Goal: Task Accomplishment & Management: Manage account settings

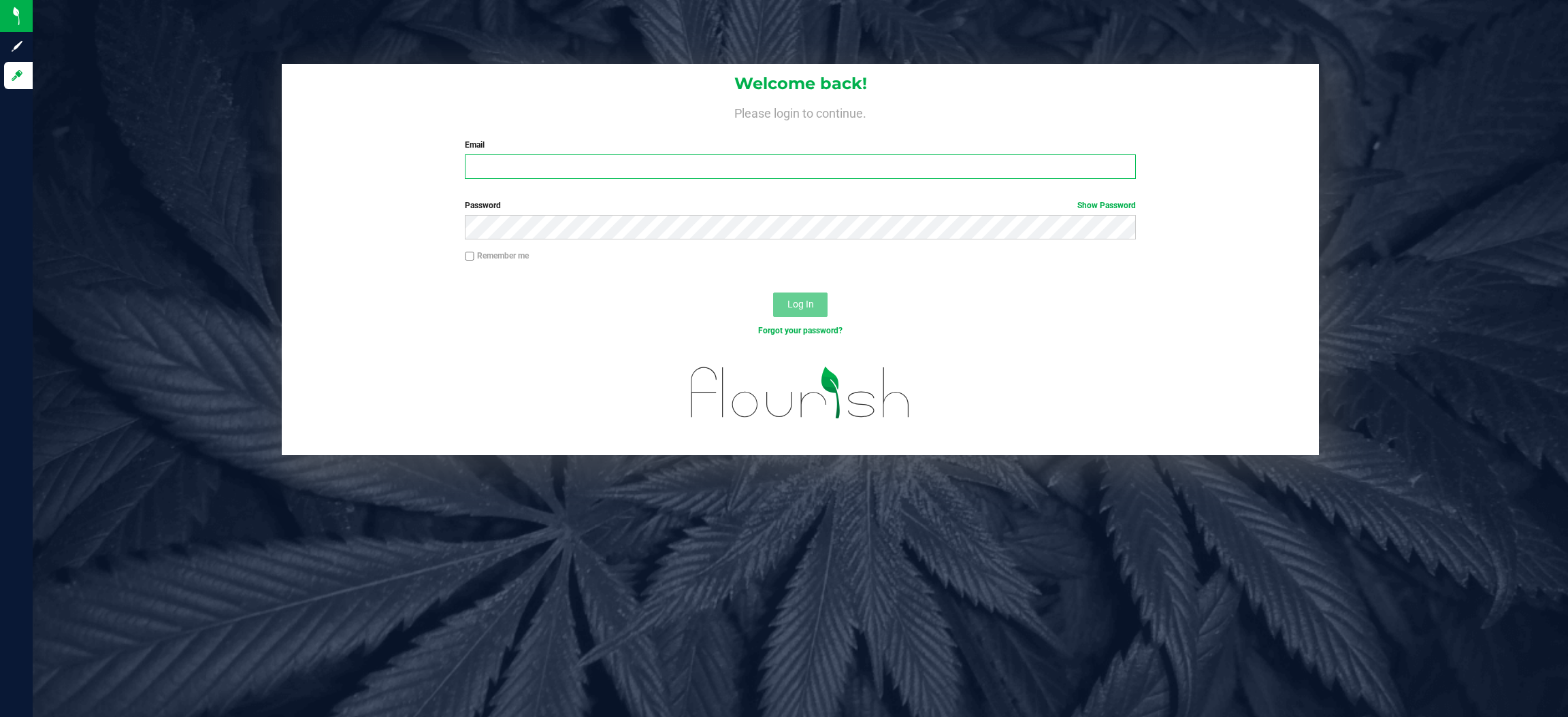
click at [496, 168] on input "Email" at bounding box center [800, 166] width 671 height 24
type input "[EMAIL_ADDRESS][DOMAIN_NAME]"
click at [806, 304] on span "Log In" at bounding box center [801, 304] width 26 height 11
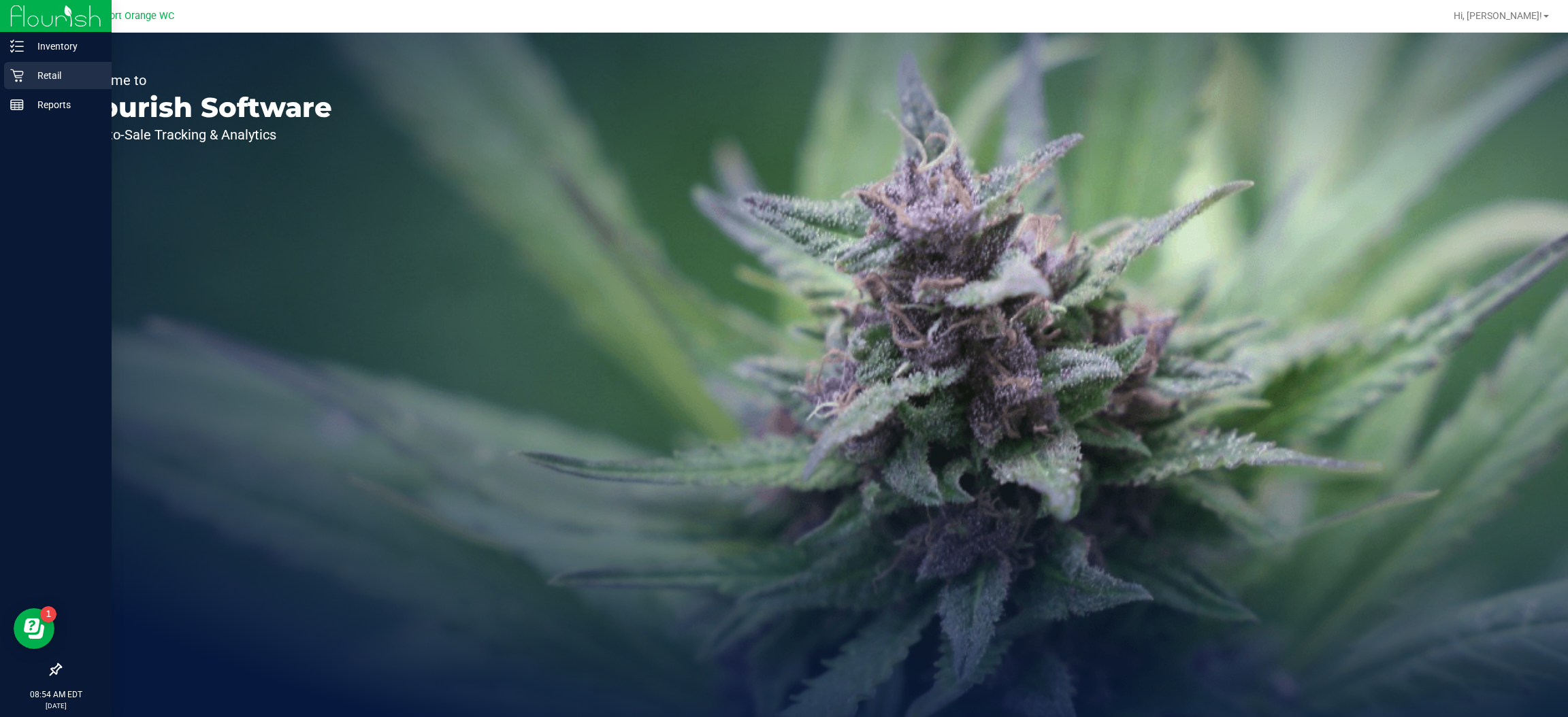
click at [19, 75] on icon at bounding box center [17, 76] width 13 height 13
click at [40, 80] on p "Retail" at bounding box center [65, 76] width 82 height 17
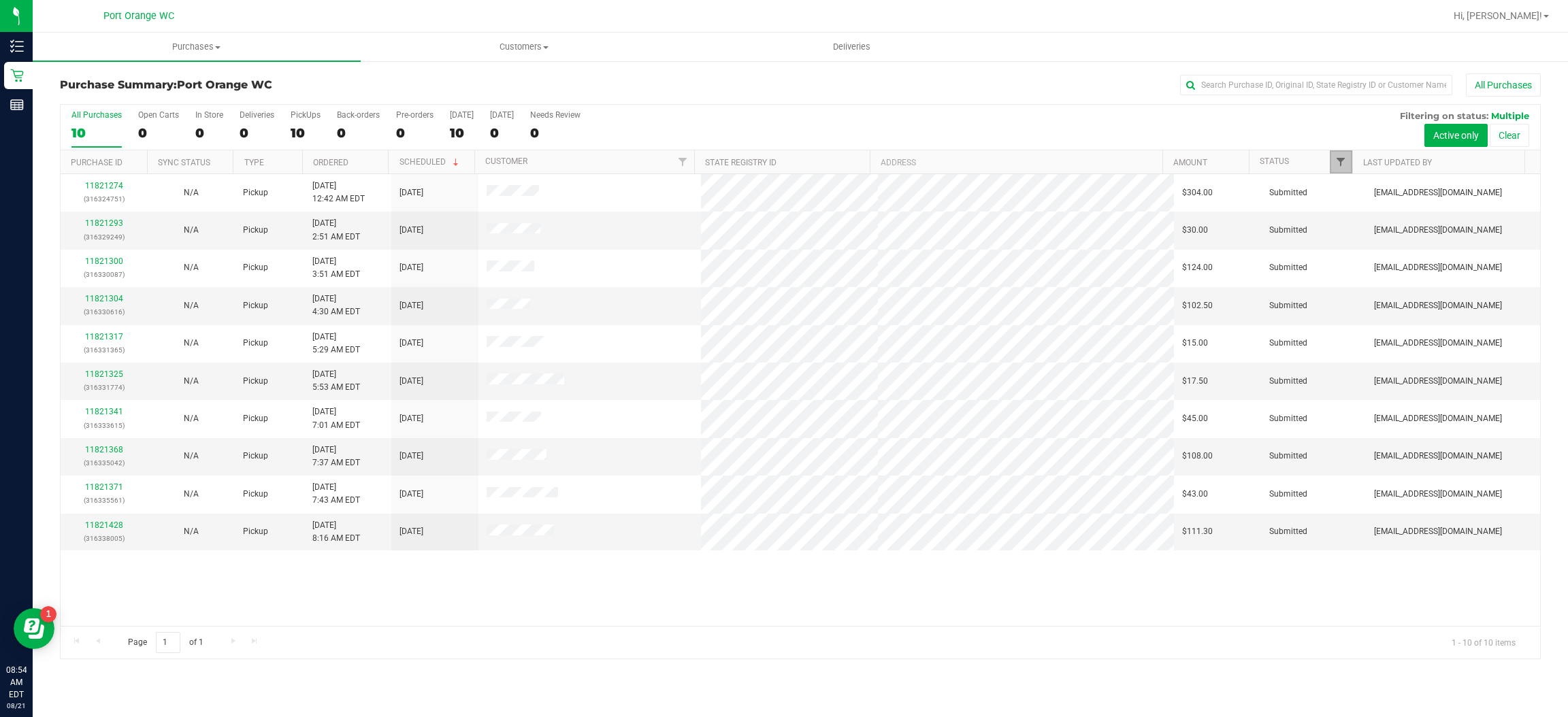
click at [1339, 159] on span "Filter" at bounding box center [1341, 162] width 11 height 11
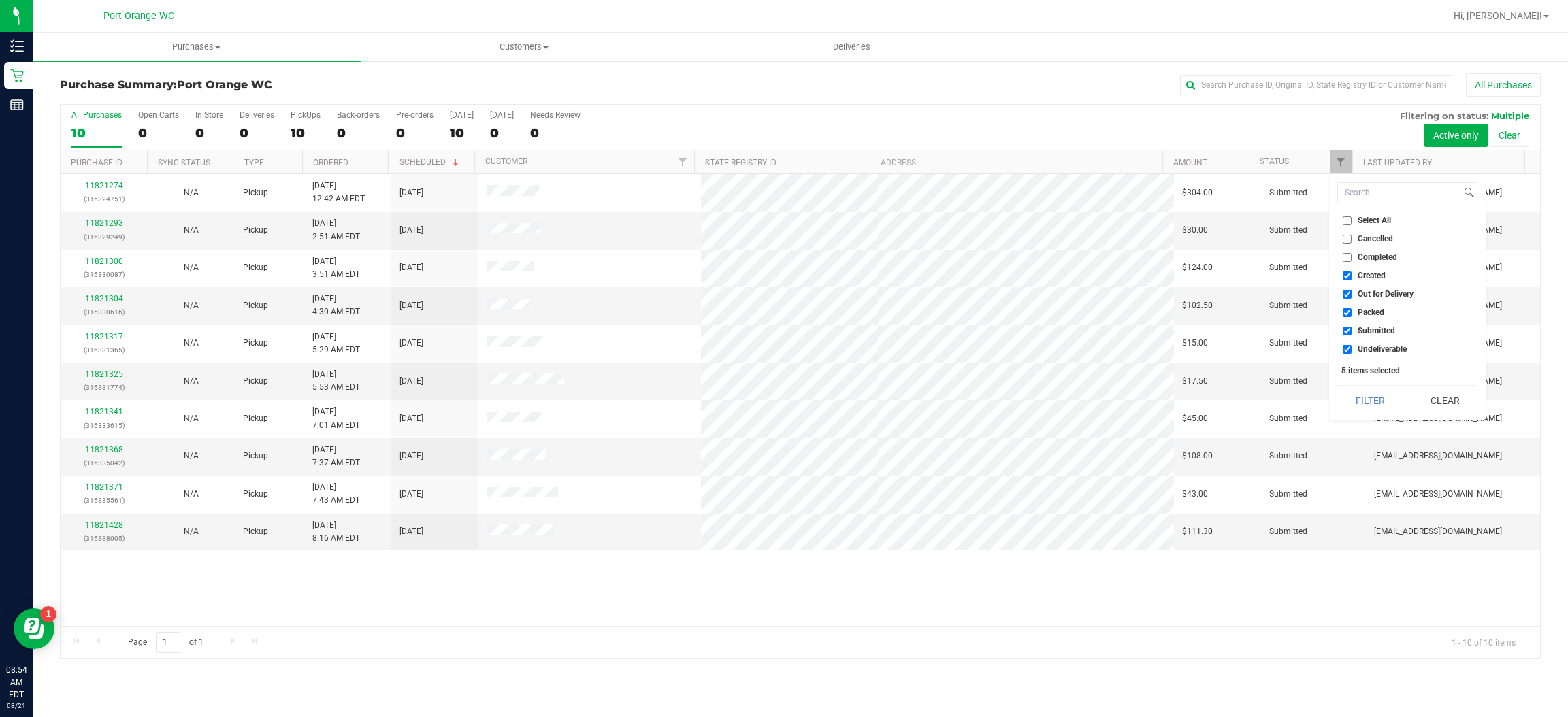
click at [1349, 277] on input "Created" at bounding box center [1347, 275] width 9 height 9
checkbox input "false"
click at [1349, 295] on input "Out for Delivery" at bounding box center [1347, 294] width 9 height 9
checkbox input "false"
click at [1347, 312] on input "Packed" at bounding box center [1347, 312] width 9 height 9
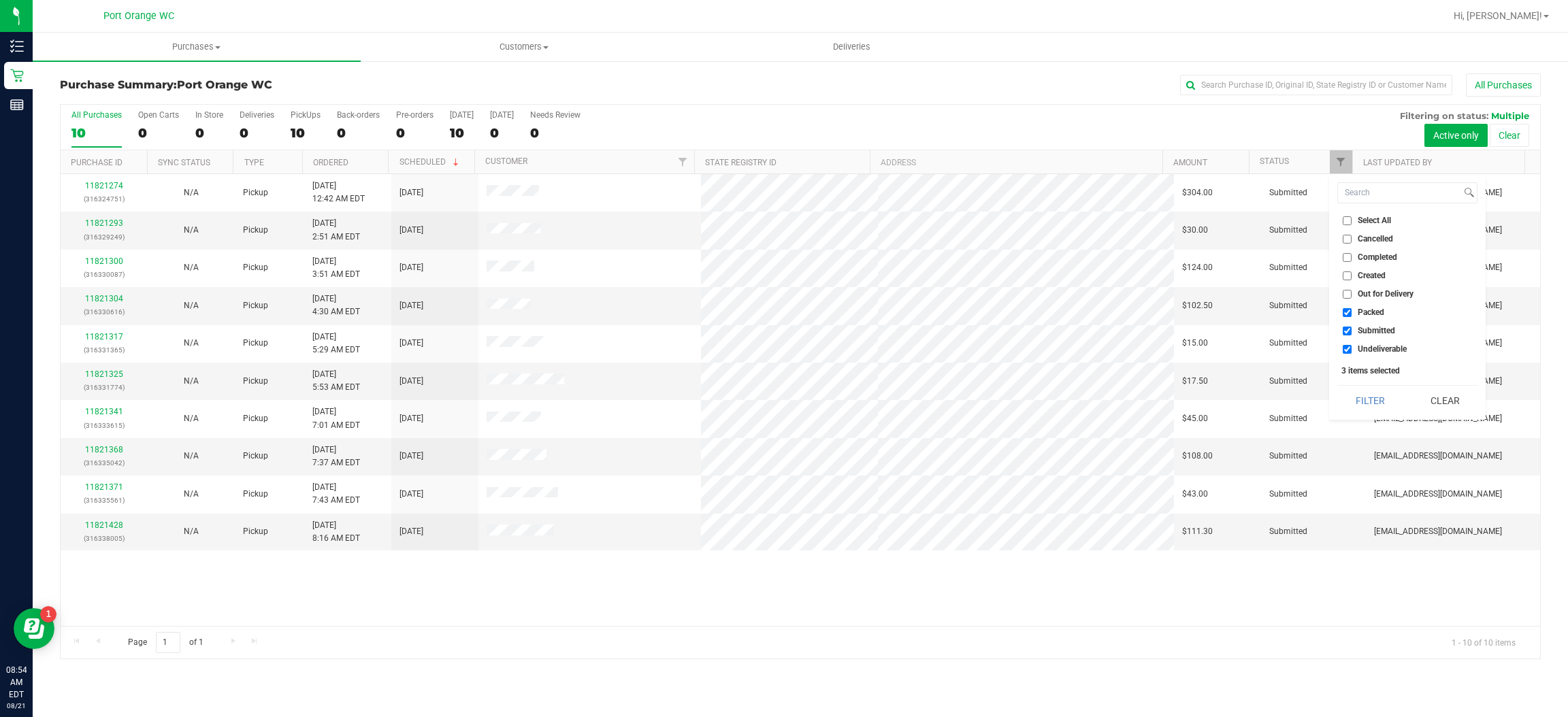
checkbox input "false"
click at [1347, 349] on input "Undeliverable" at bounding box center [1347, 349] width 9 height 9
checkbox input "false"
click at [1369, 401] on button "Filter" at bounding box center [1370, 400] width 65 height 30
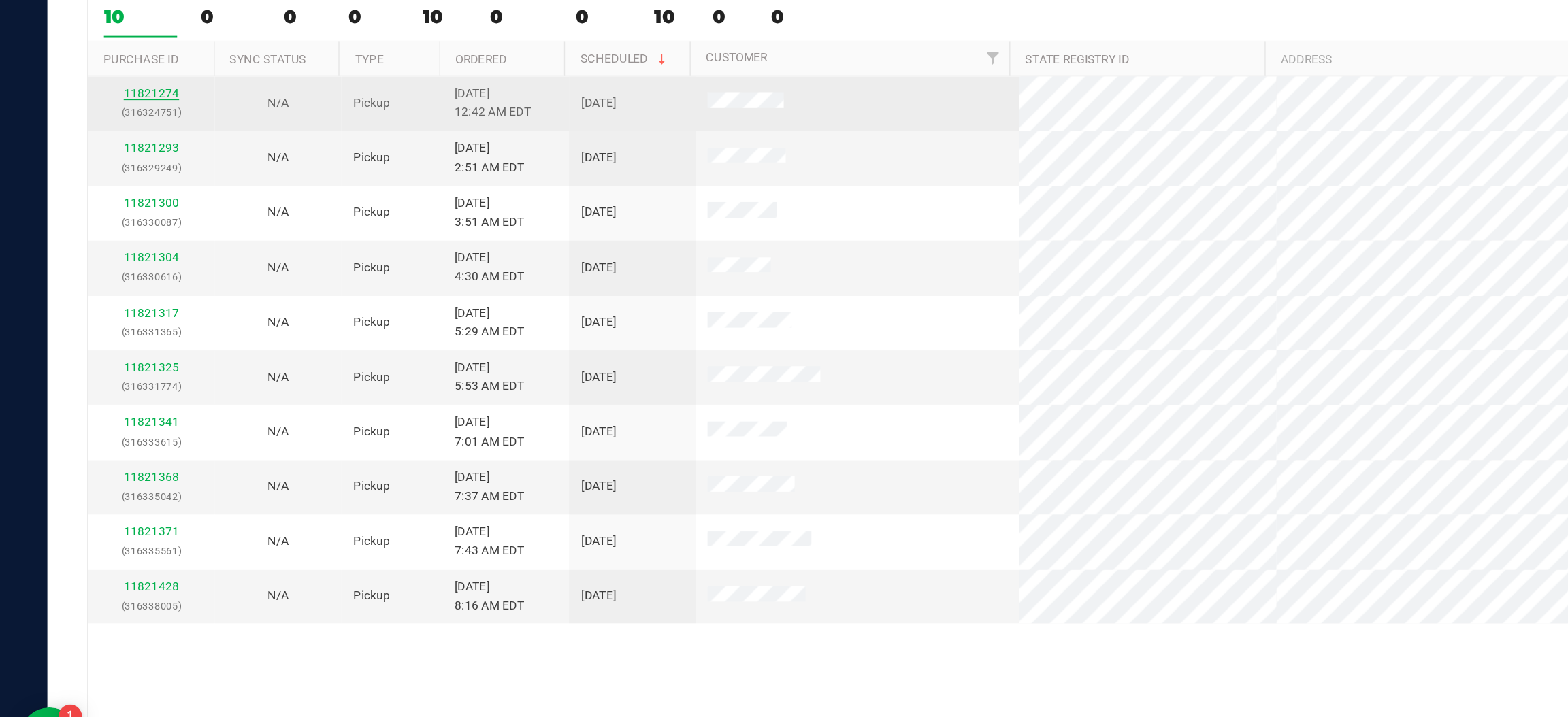
click at [99, 185] on link "11821274" at bounding box center [104, 186] width 38 height 10
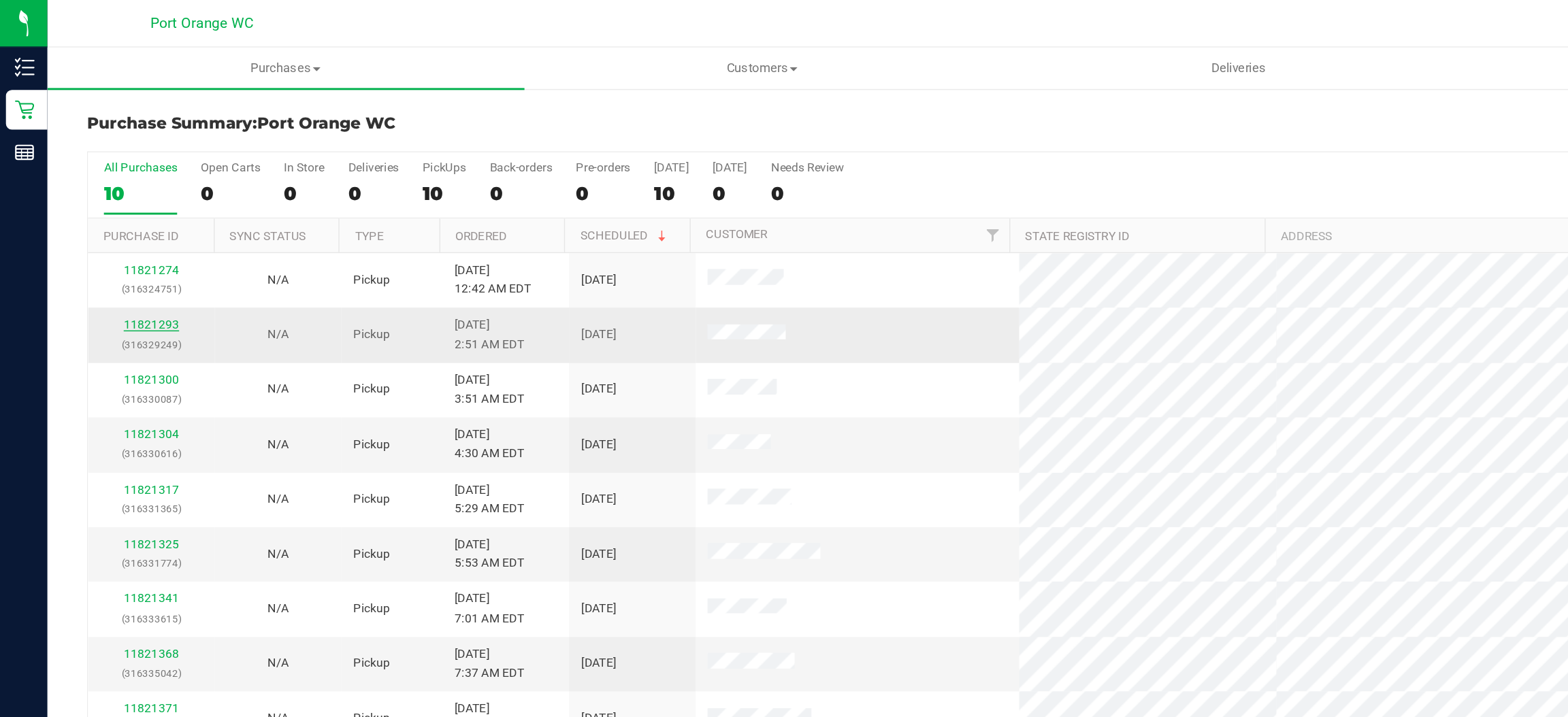
click at [110, 223] on link "11821293" at bounding box center [104, 223] width 38 height 10
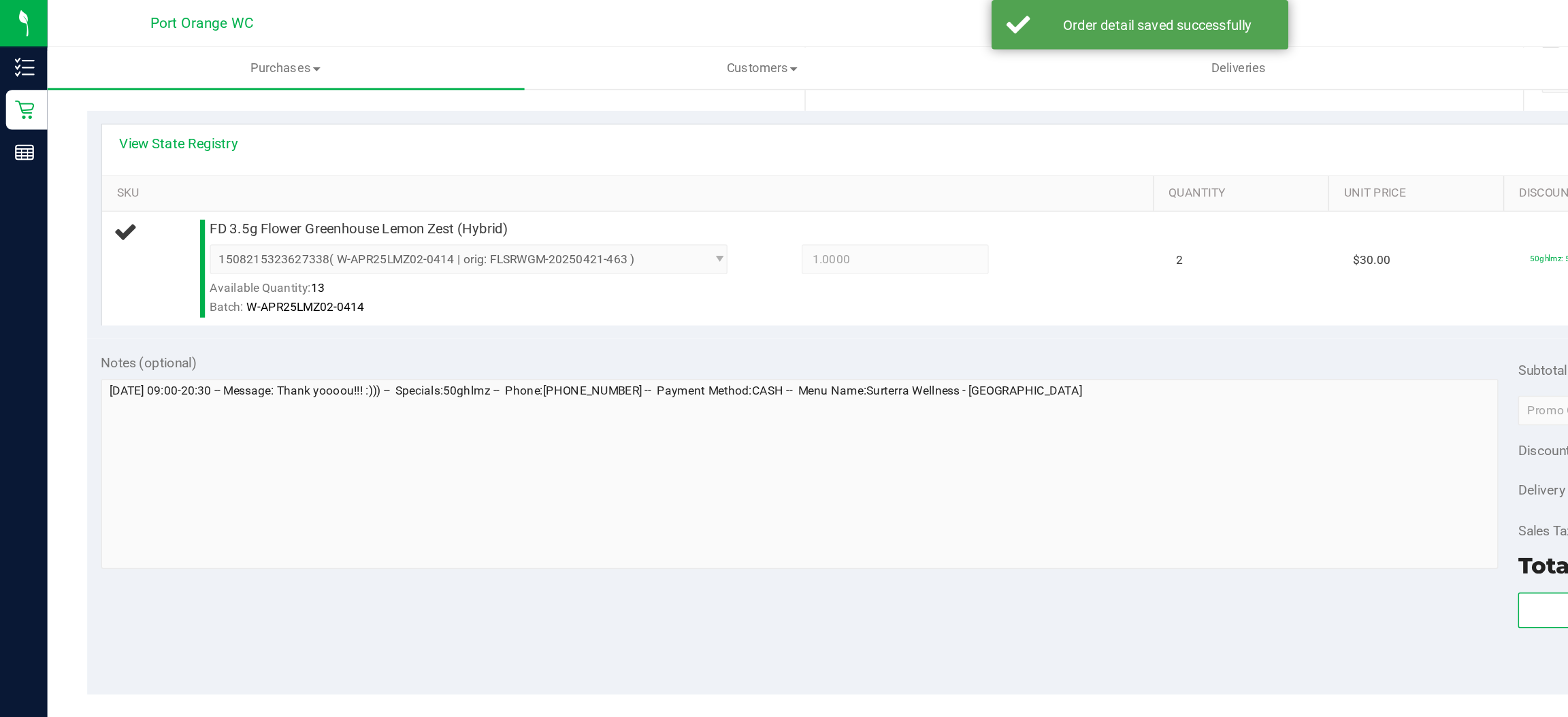
scroll to position [397, 0]
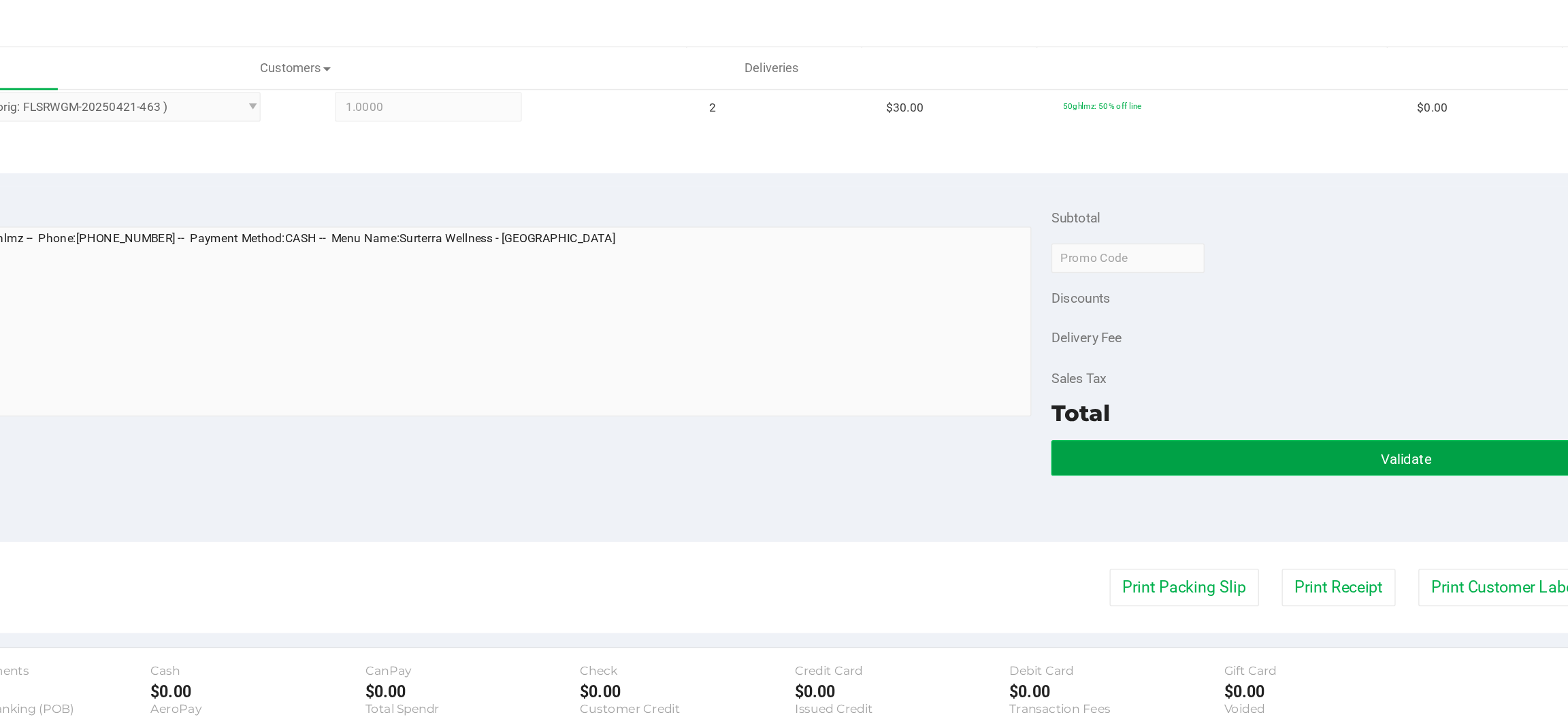
click at [1182, 311] on button "Validate" at bounding box center [1288, 315] width 487 height 24
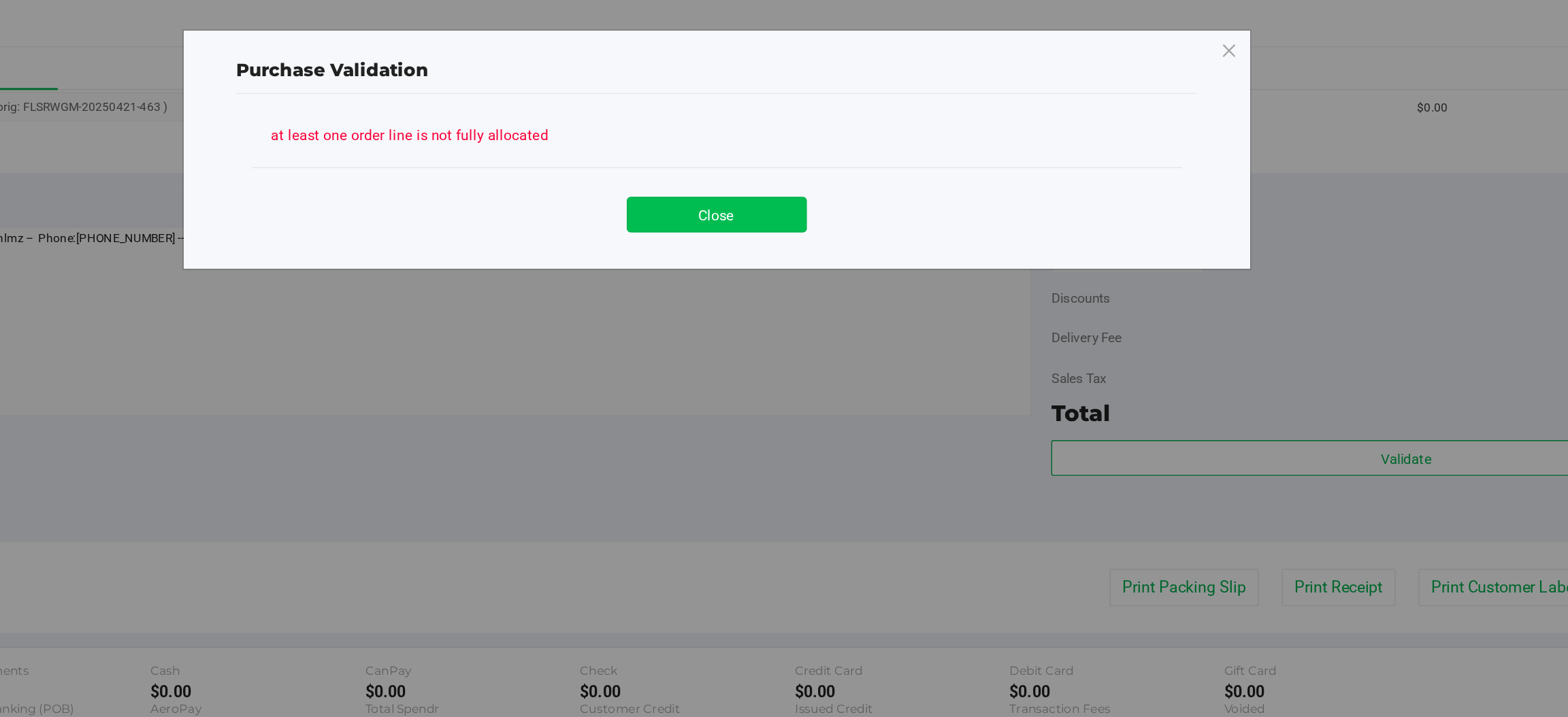
click at [826, 135] on button "Close" at bounding box center [814, 147] width 124 height 24
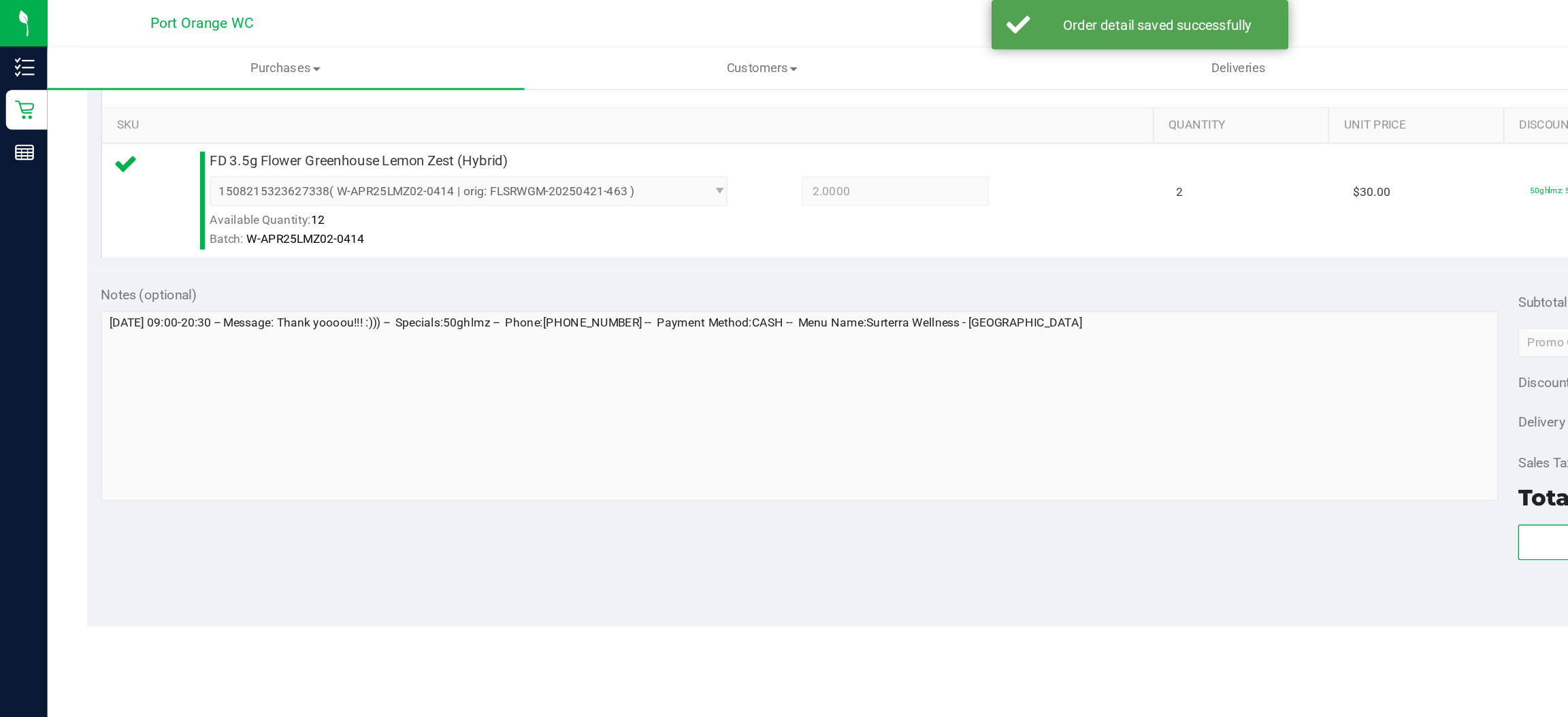
scroll to position [352, 0]
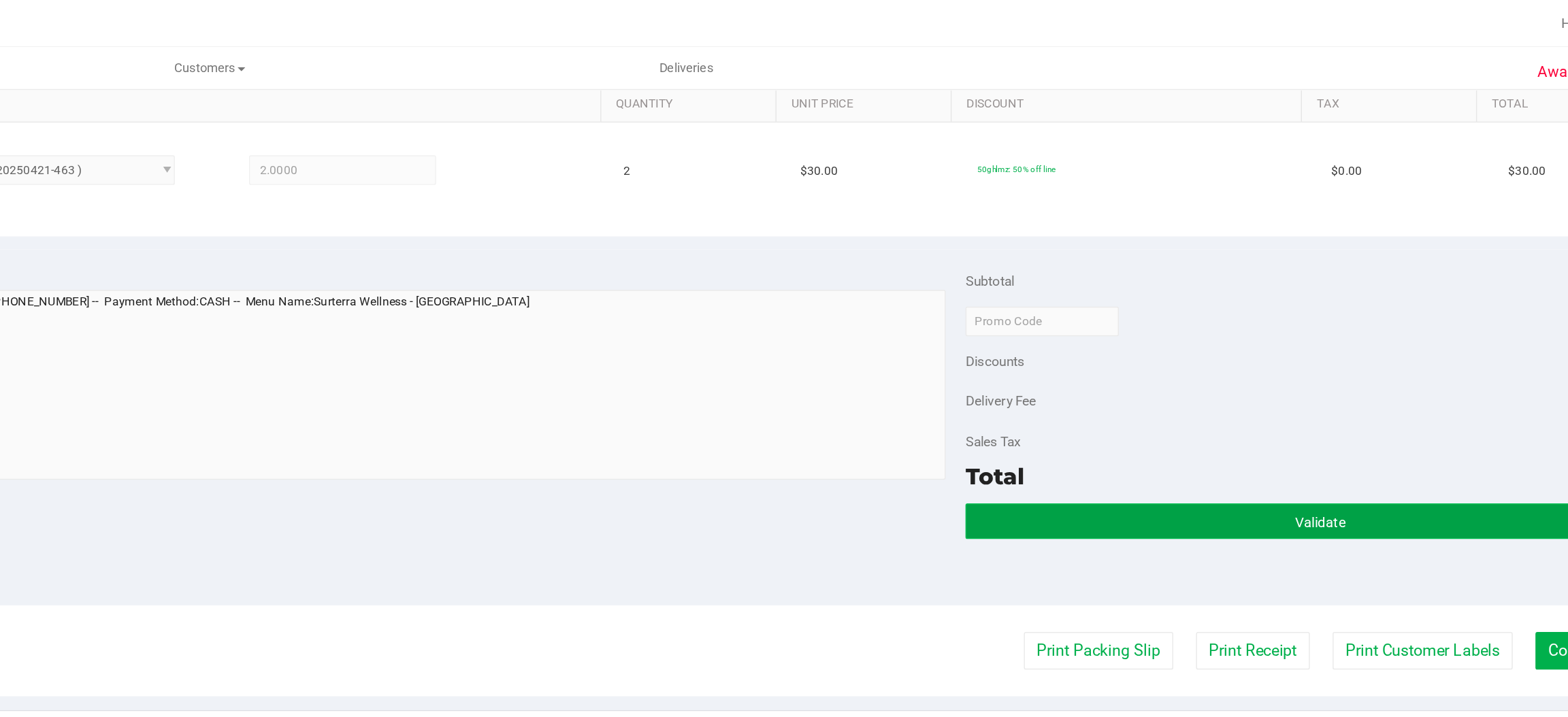
click at [1154, 352] on button "Validate" at bounding box center [1288, 358] width 487 height 24
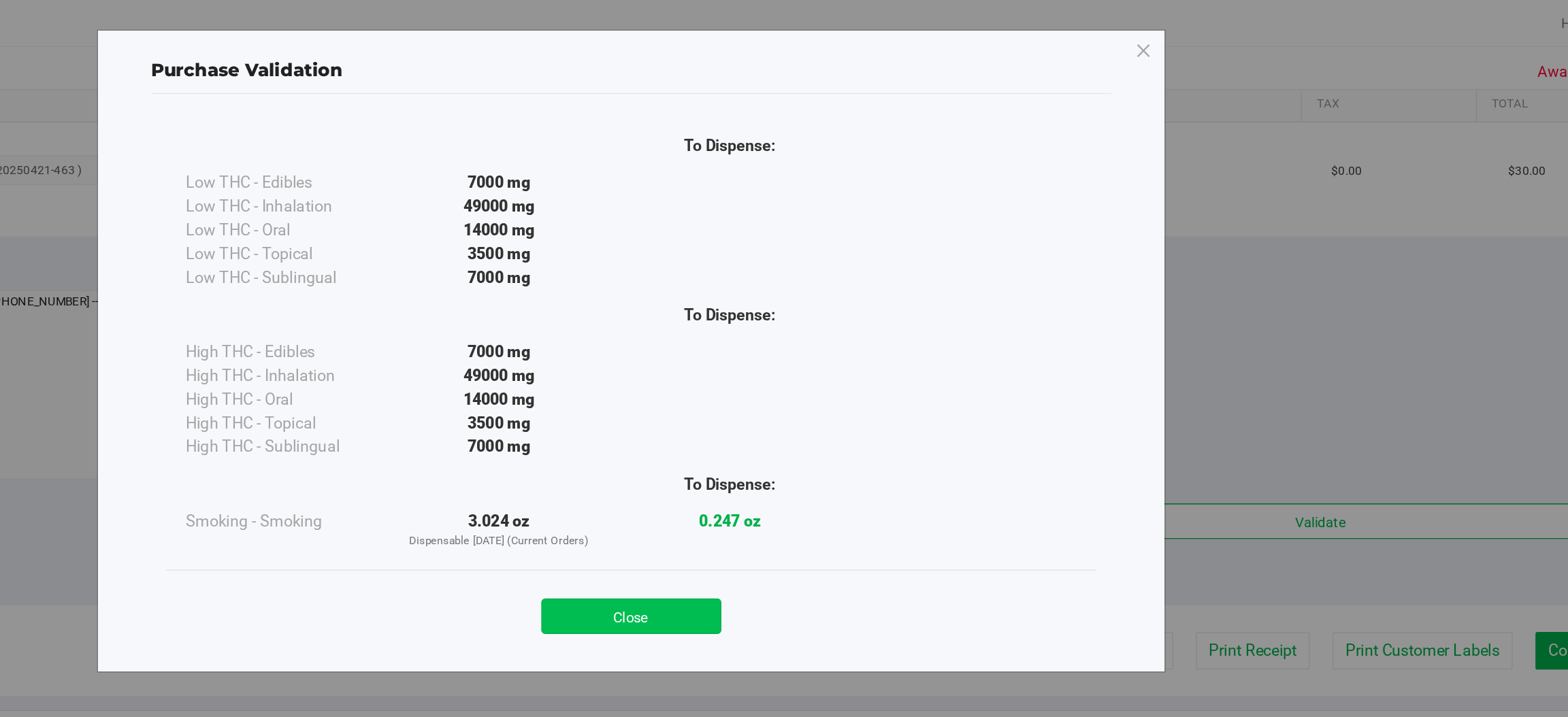
click at [834, 424] on button "Close" at bounding box center [814, 423] width 124 height 24
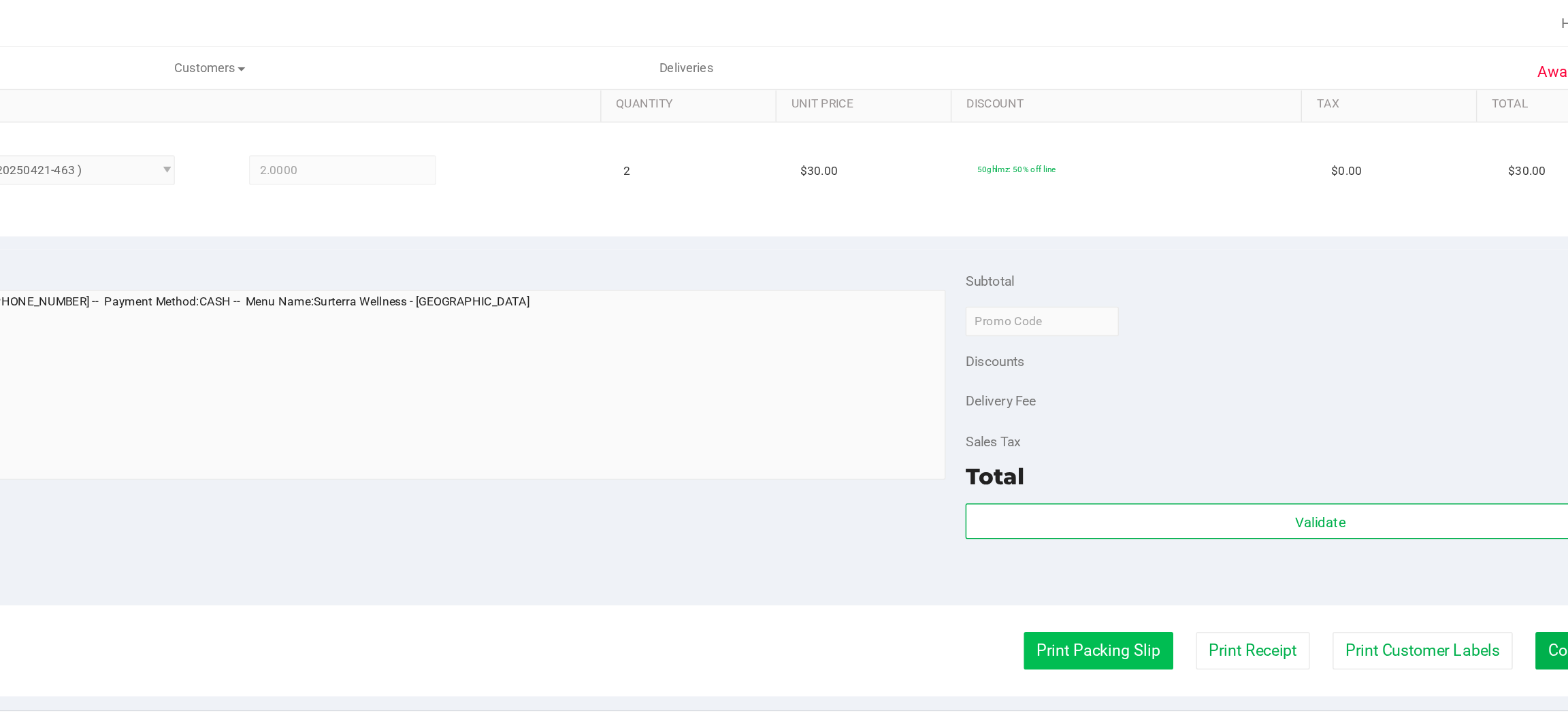
click at [1098, 448] on button "Print Packing Slip" at bounding box center [1136, 447] width 103 height 26
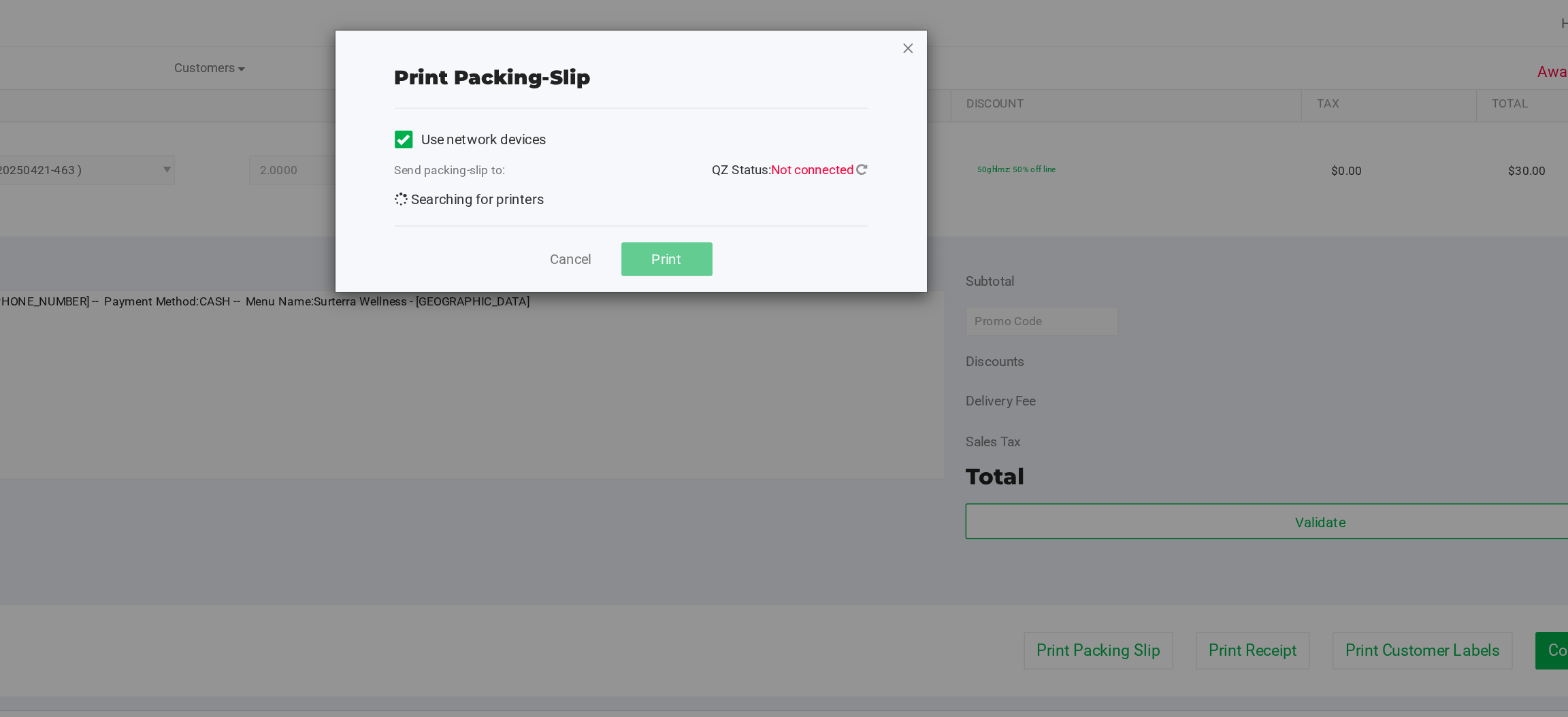
click at [1004, 31] on icon "button" at bounding box center [1005, 33] width 10 height 17
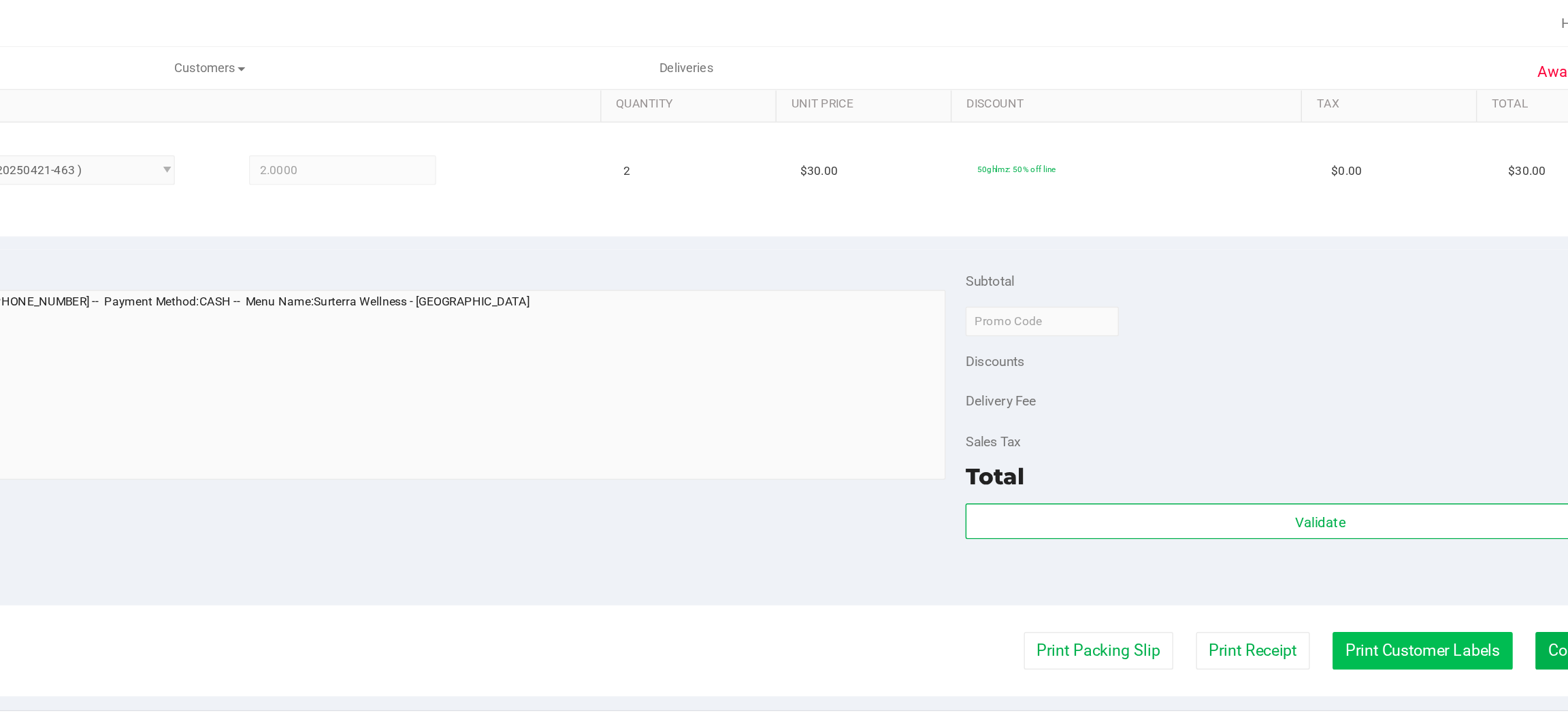
click at [1346, 451] on button "Print Customer Labels" at bounding box center [1358, 447] width 124 height 26
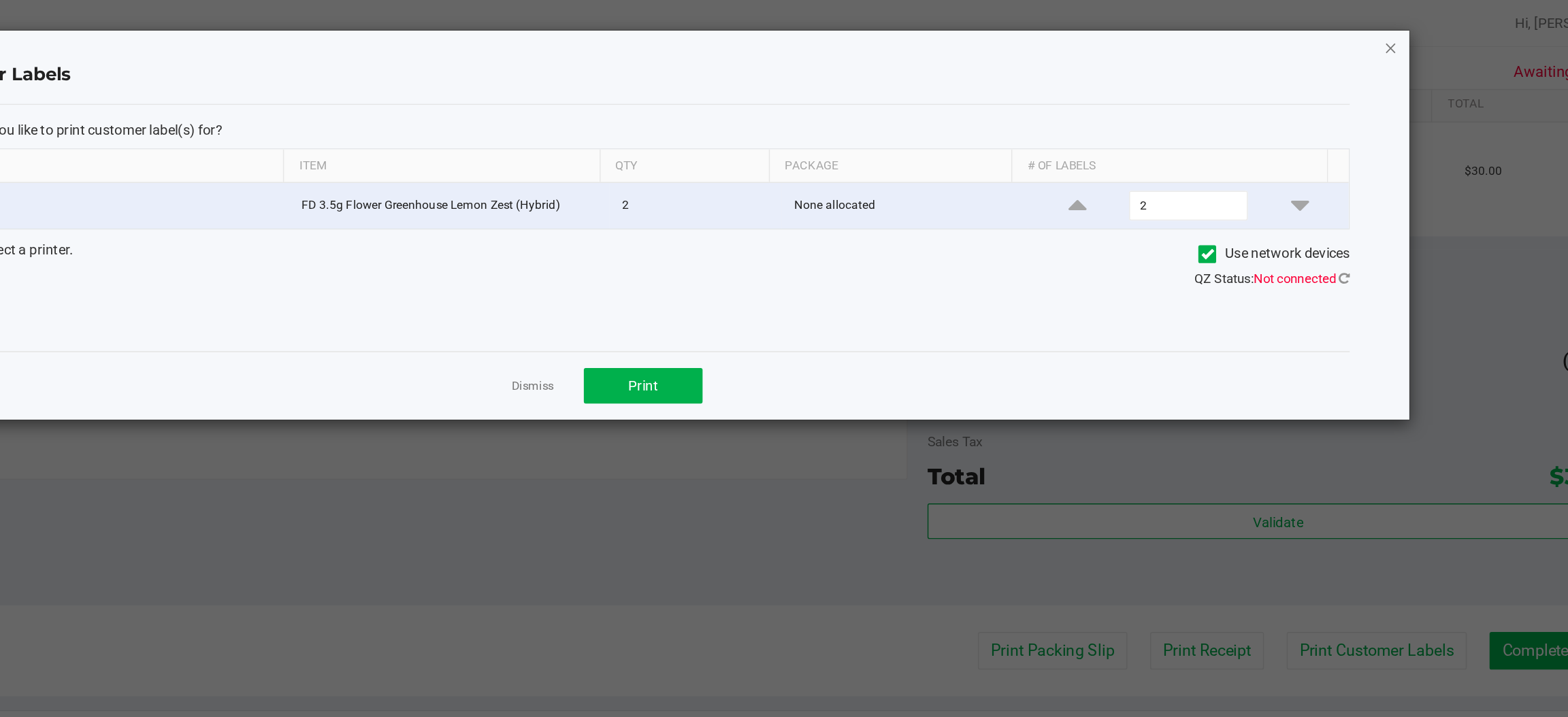
click at [1349, 38] on icon "button" at bounding box center [1353, 33] width 10 height 17
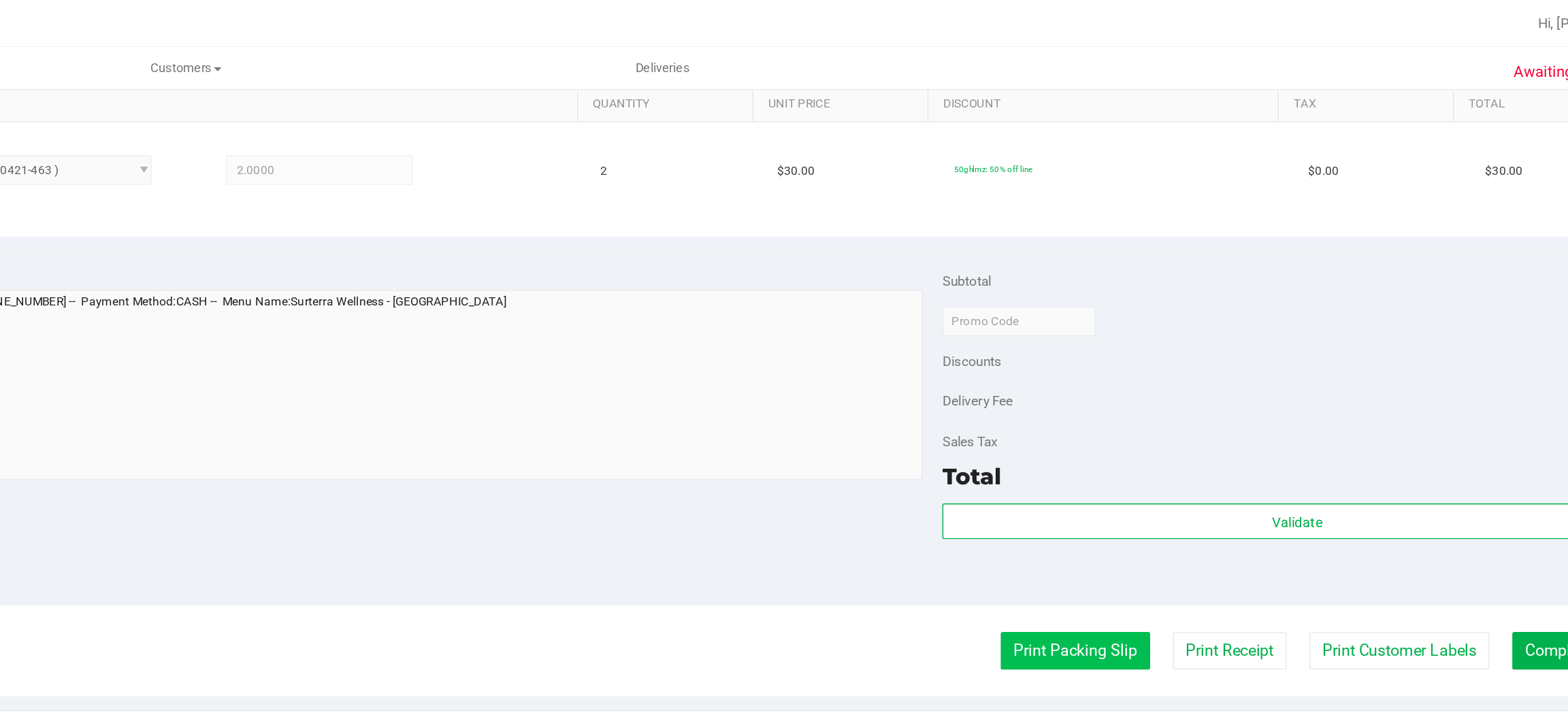
click at [1136, 447] on button "Print Packing Slip" at bounding box center [1136, 447] width 103 height 26
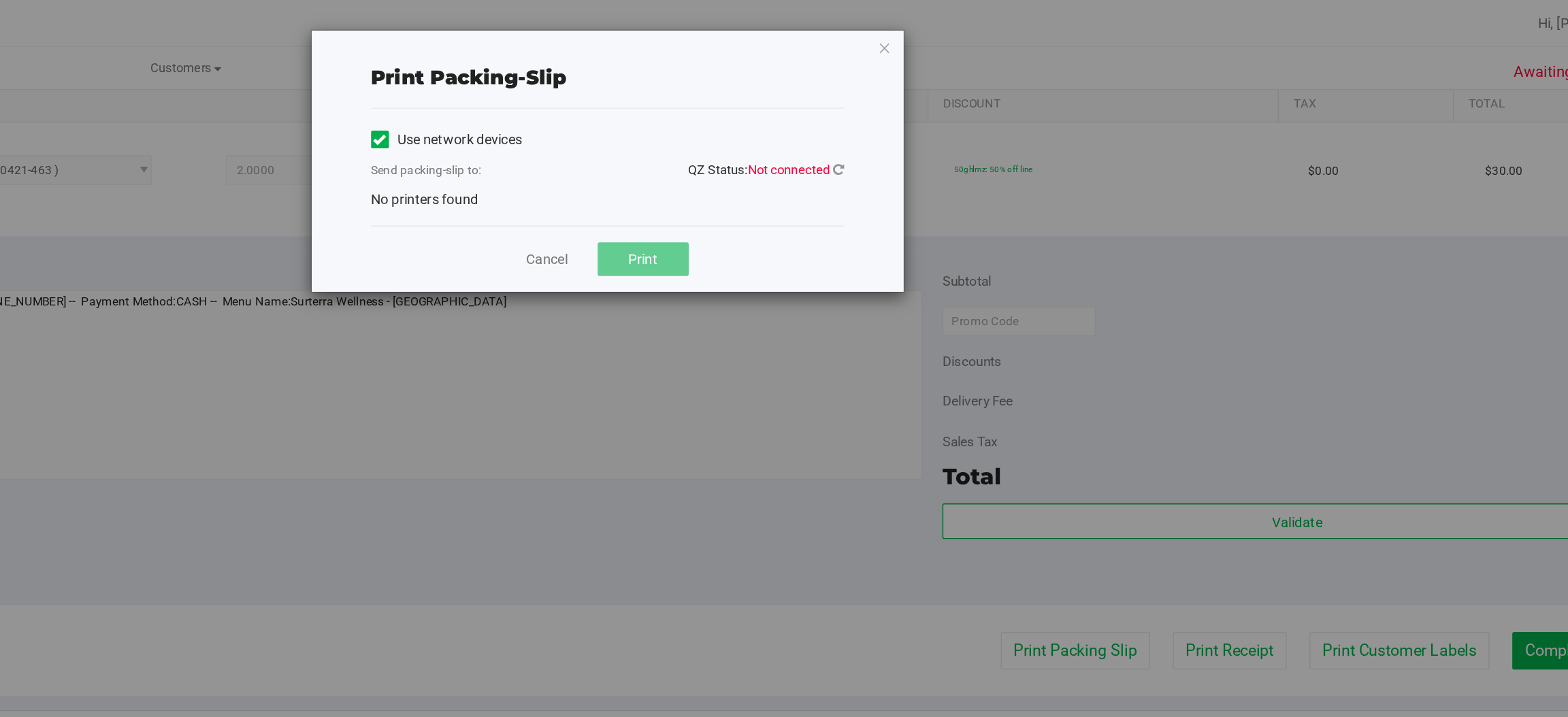
click at [930, 133] on div "Use network devices Send packing-slip to: QZ Status: Not connected No printers …" at bounding box center [814, 115] width 325 height 58
click at [1006, 29] on icon "button" at bounding box center [1005, 33] width 10 height 17
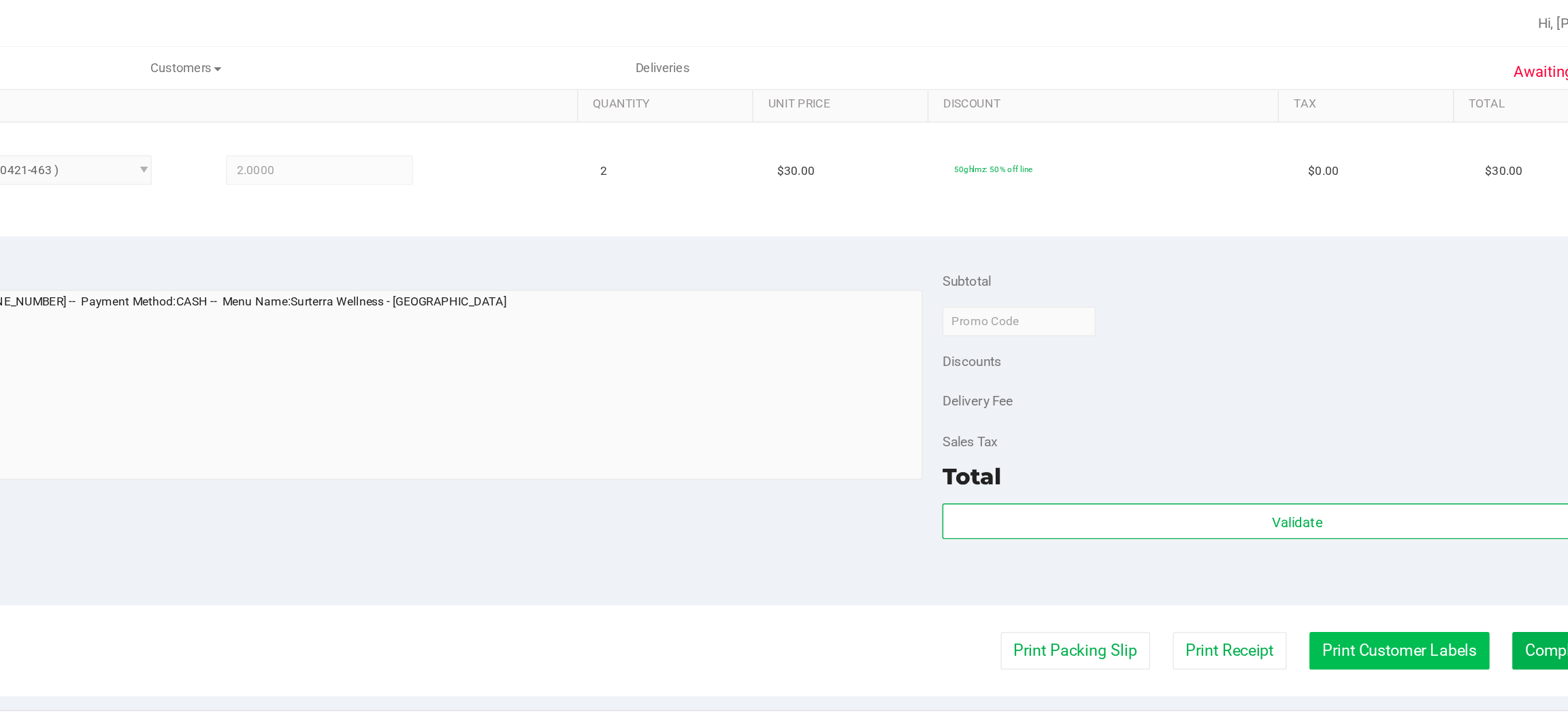
click at [1346, 447] on button "Print Customer Labels" at bounding box center [1358, 447] width 124 height 26
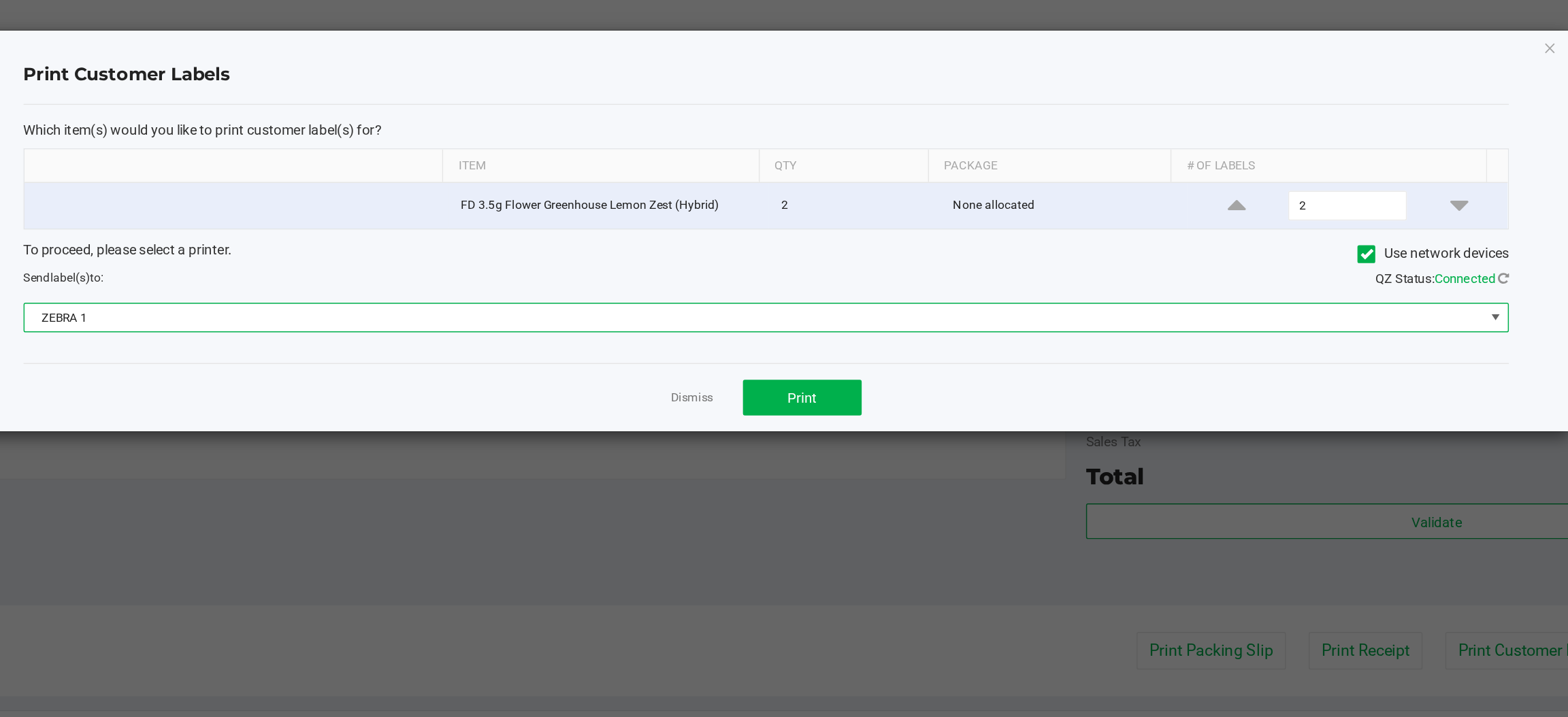
click at [1314, 218] on span at bounding box center [1315, 218] width 11 height 11
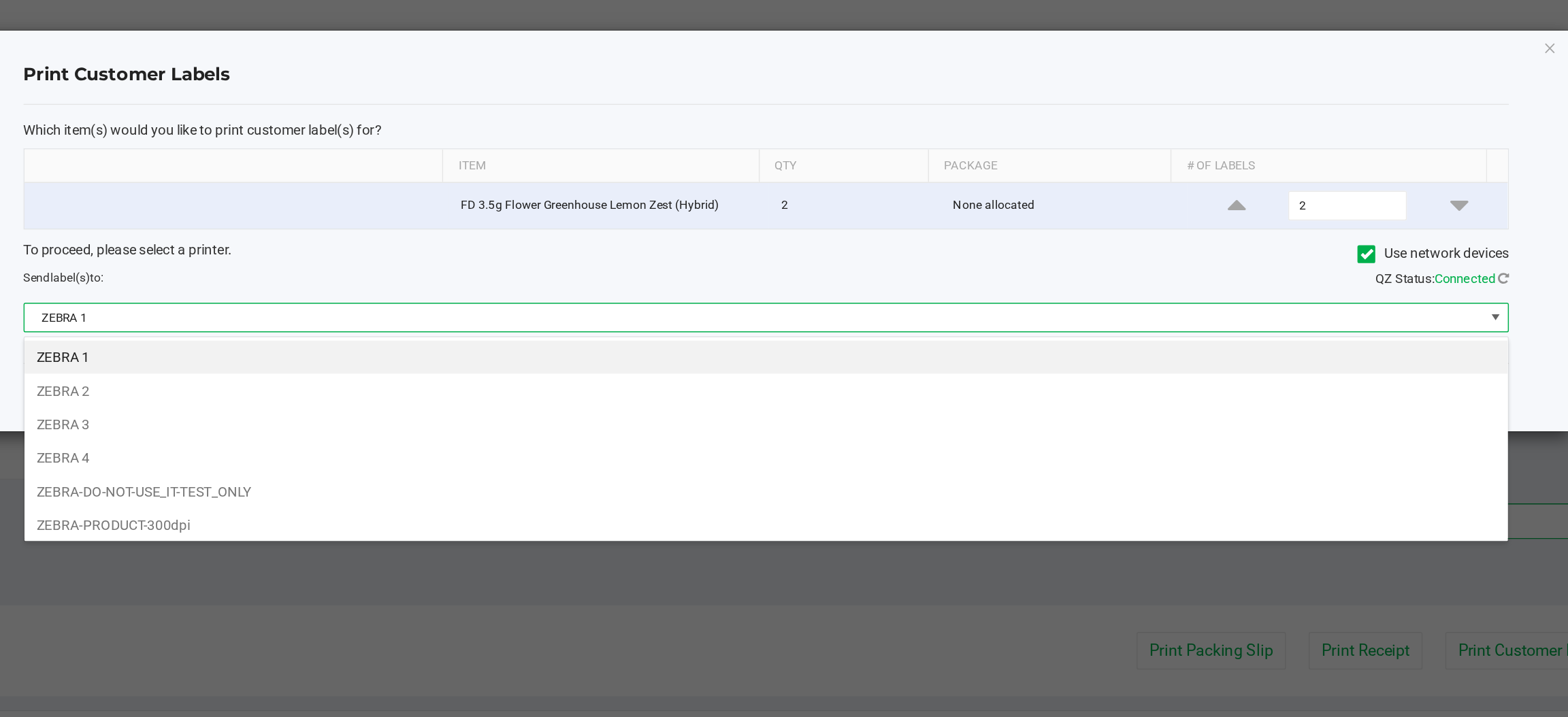
scroll to position [21, 1021]
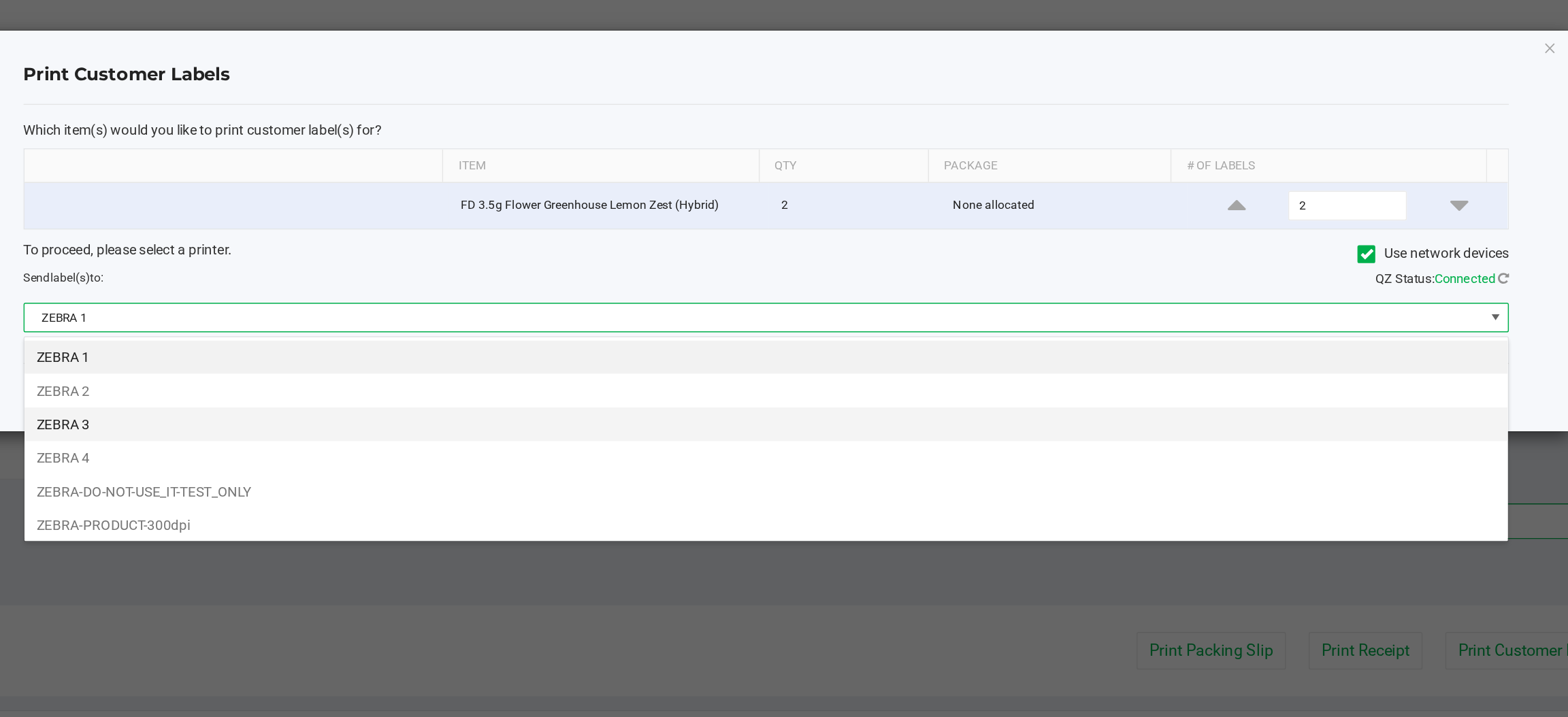
click at [338, 293] on li "ZEBRA 3" at bounding box center [814, 291] width 1021 height 23
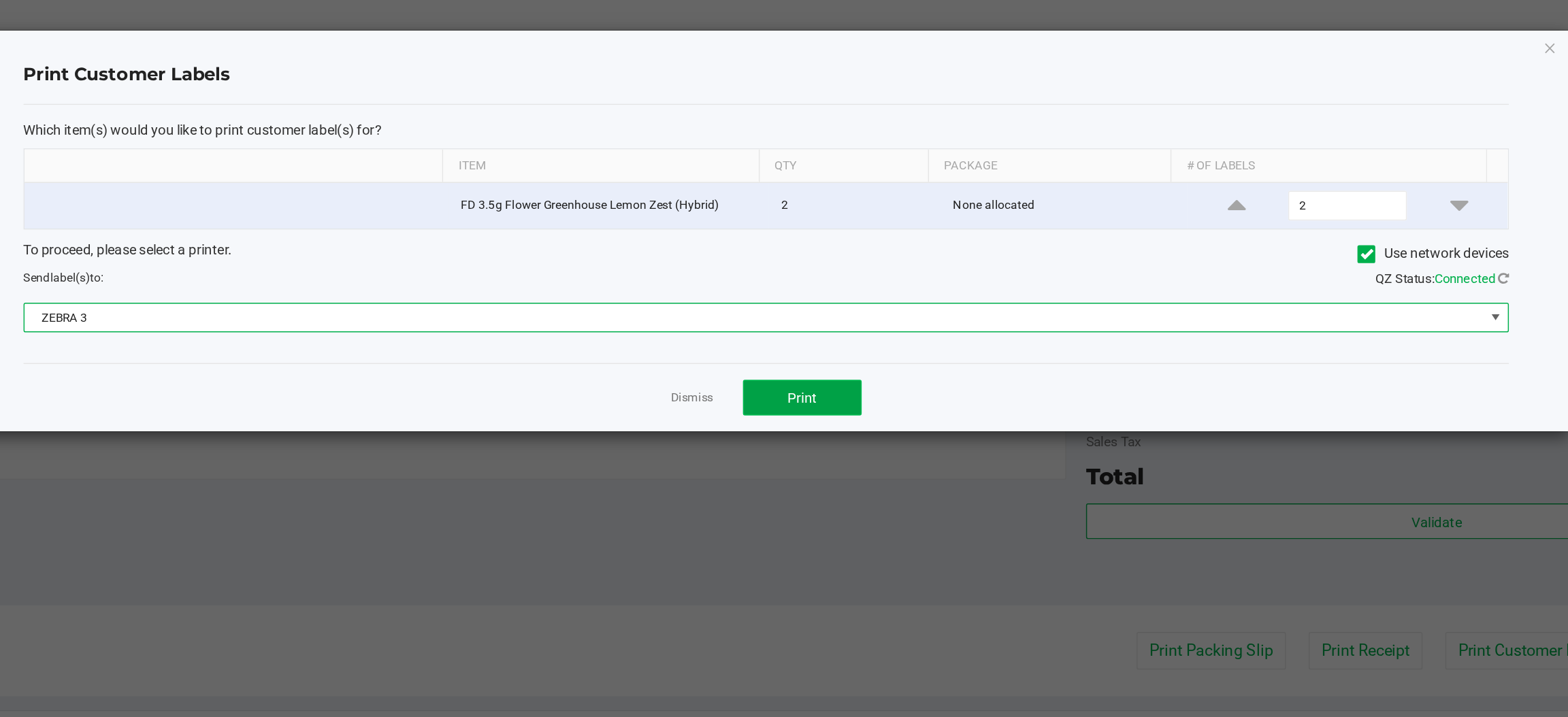
click at [827, 278] on button "Print" at bounding box center [839, 273] width 82 height 24
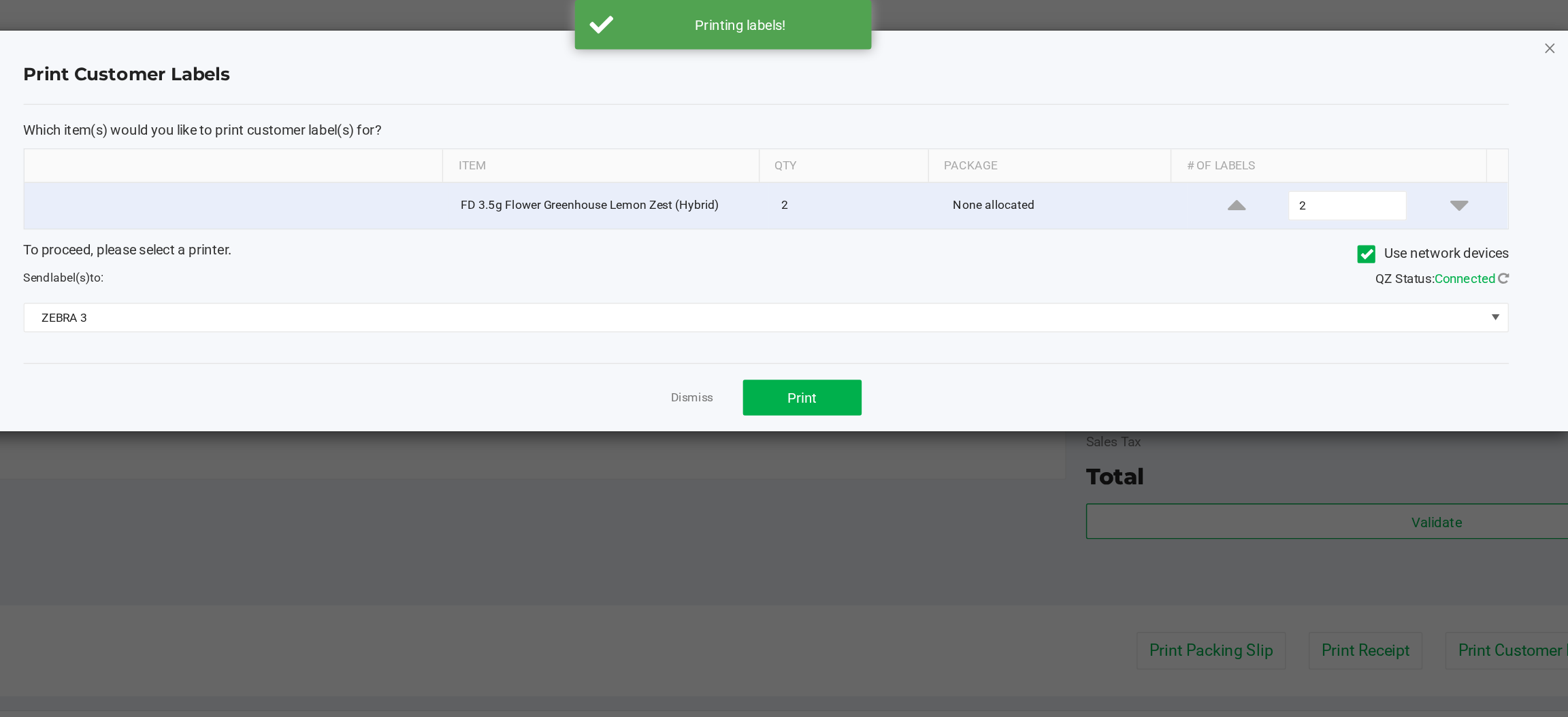
click at [1353, 33] on icon "button" at bounding box center [1353, 33] width 10 height 17
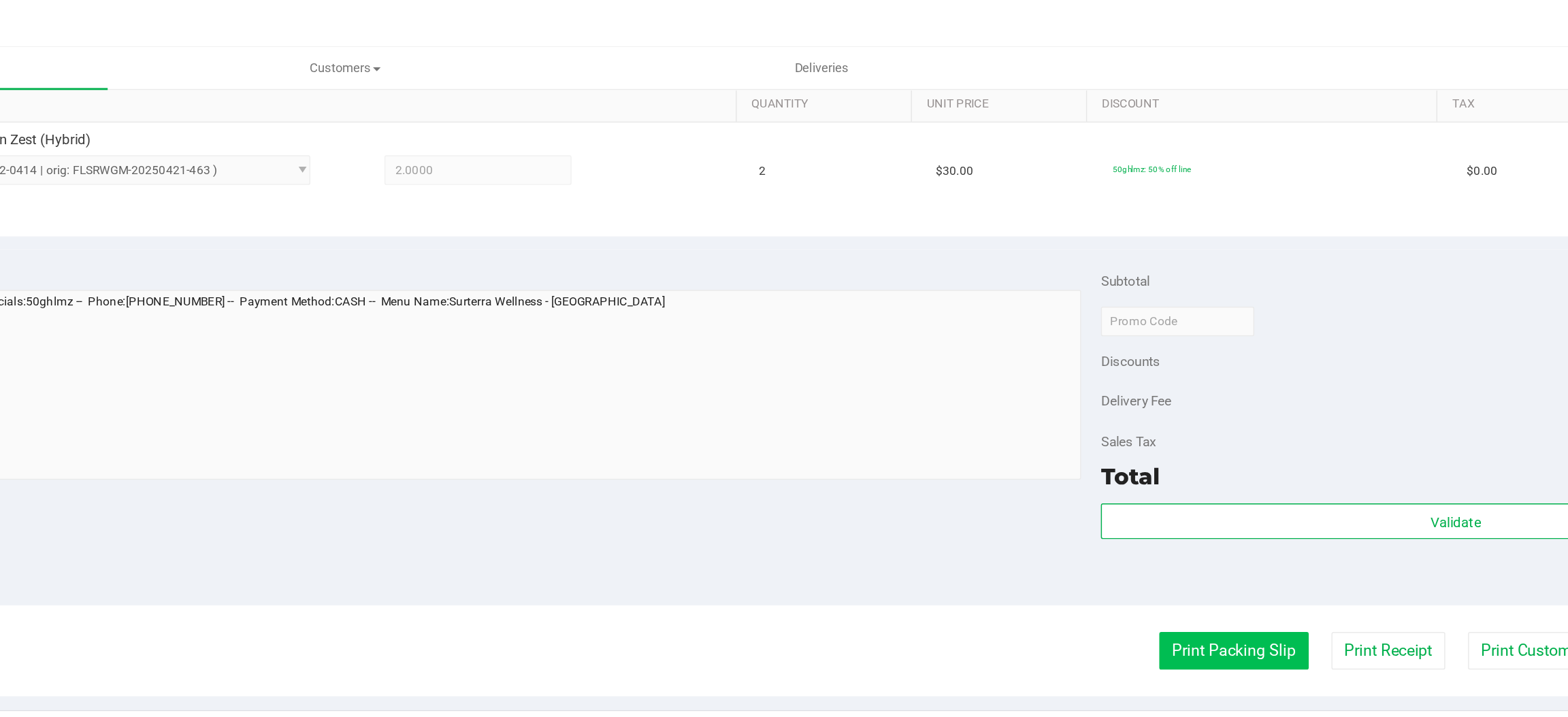
click at [1126, 448] on button "Print Packing Slip" at bounding box center [1136, 447] width 103 height 26
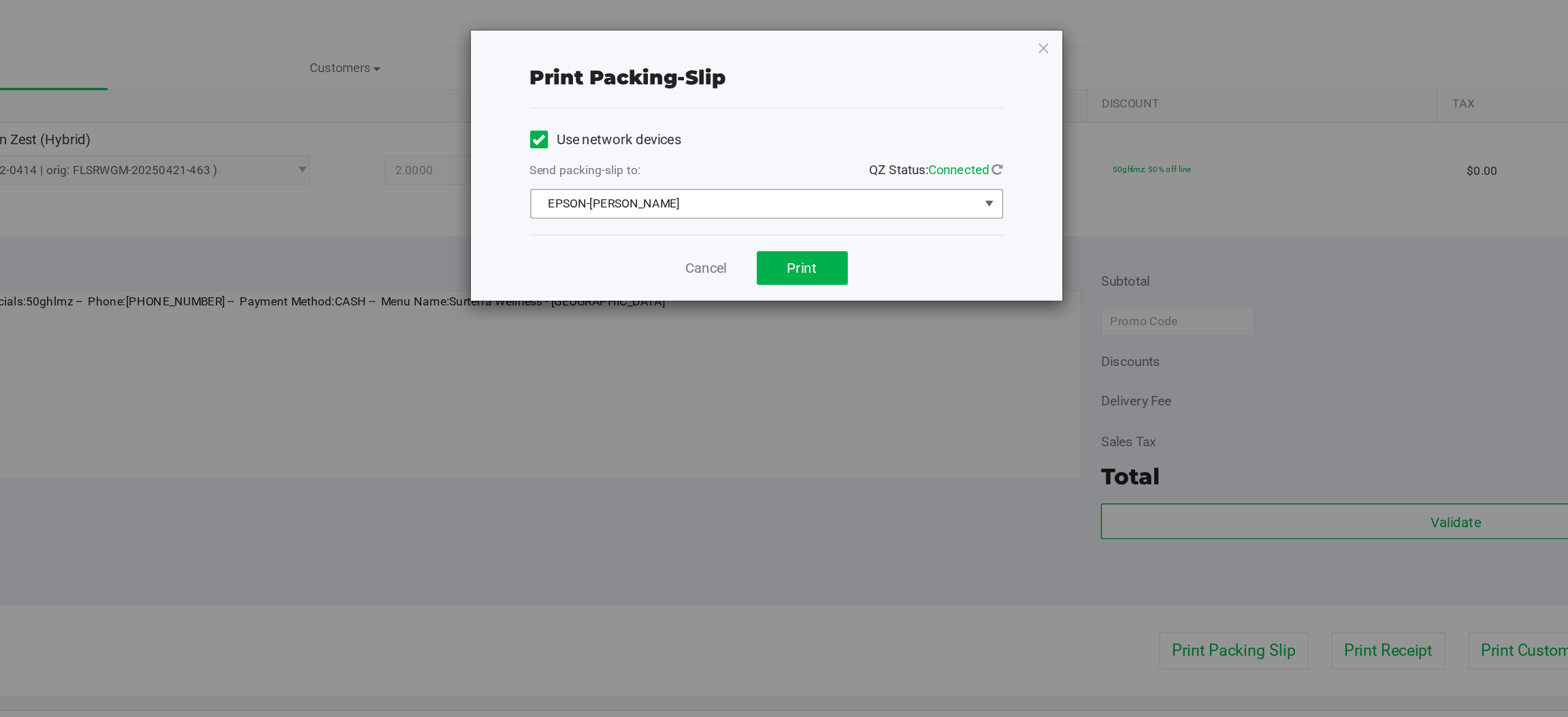
click at [966, 139] on span "select" at bounding box center [967, 140] width 11 height 11
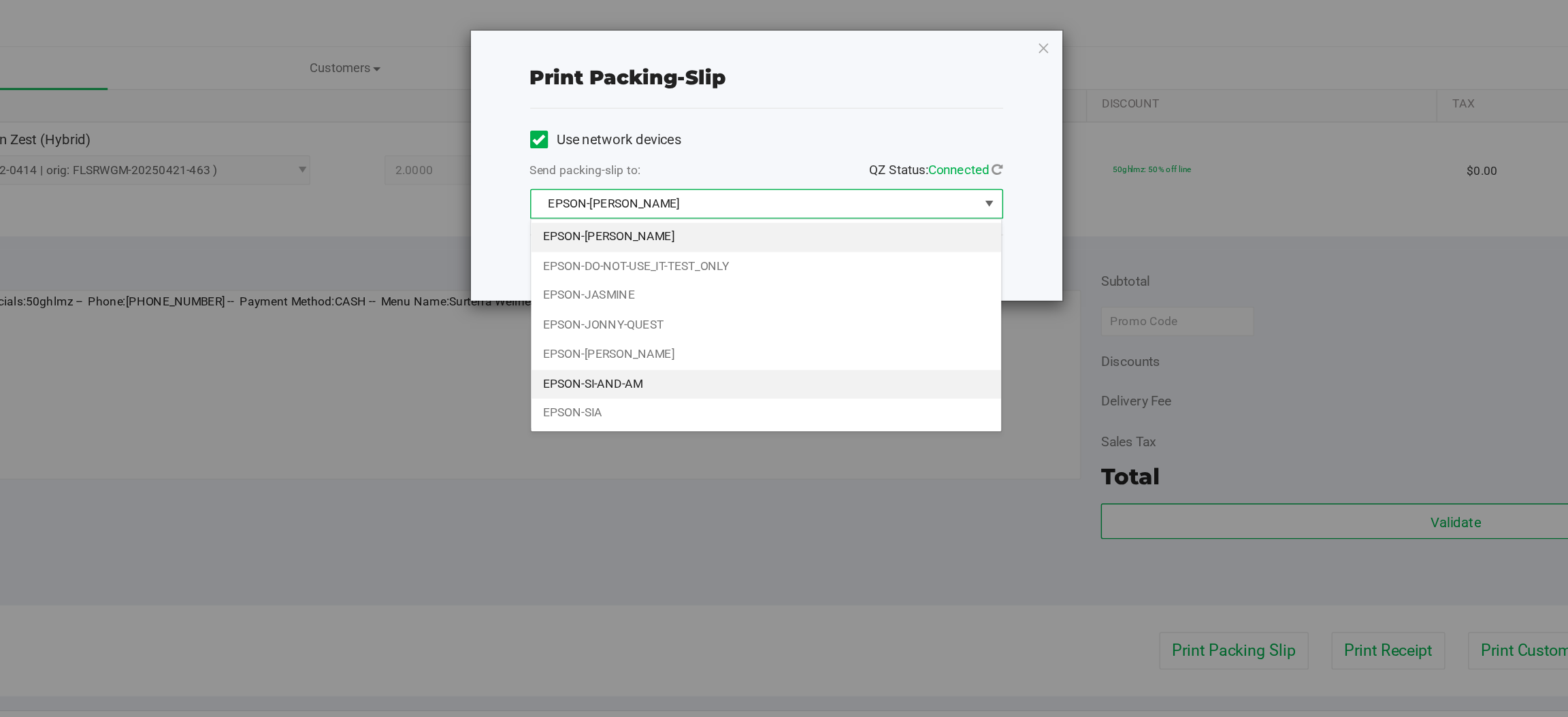
click at [724, 266] on li "EPSON-SI-AND-AM" at bounding box center [814, 264] width 324 height 20
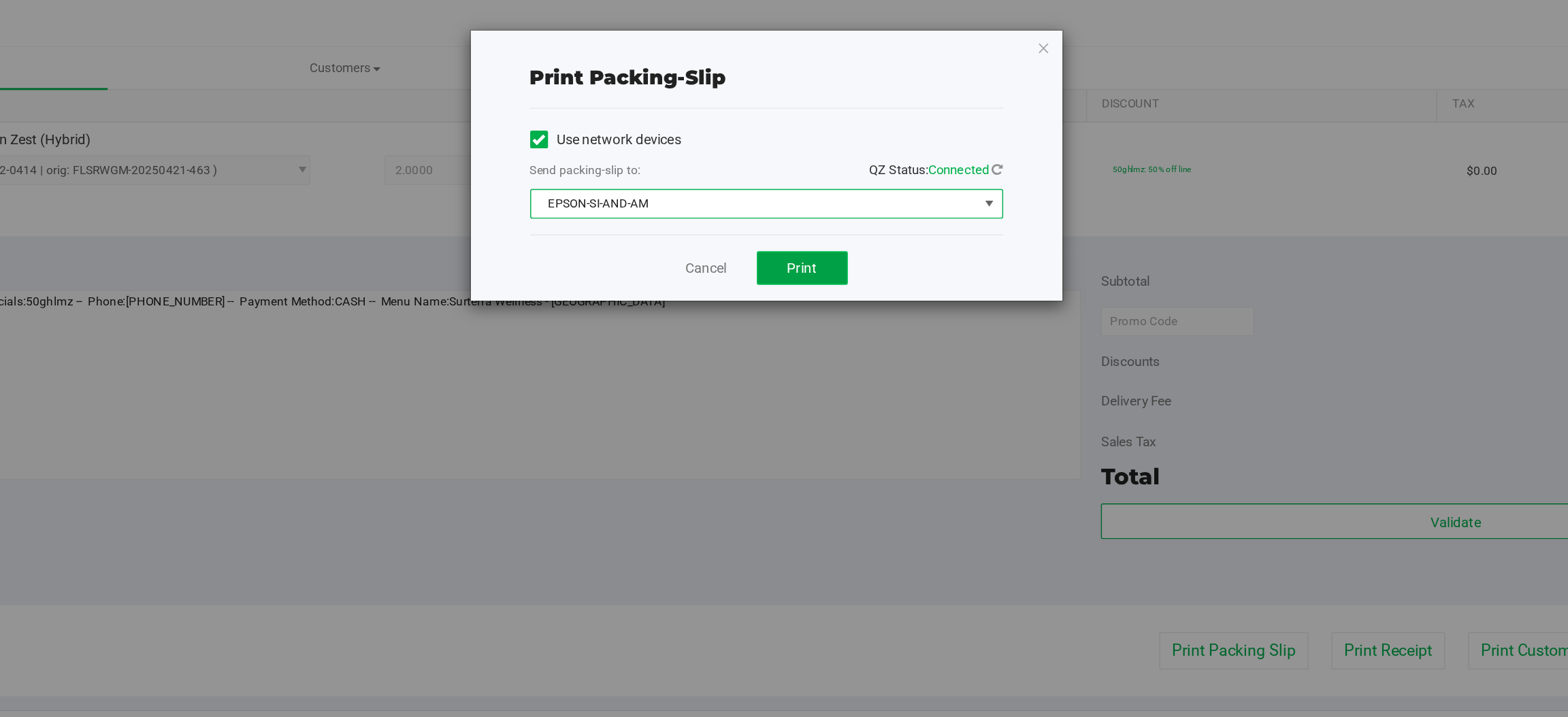
click at [846, 183] on span "Print" at bounding box center [838, 184] width 20 height 11
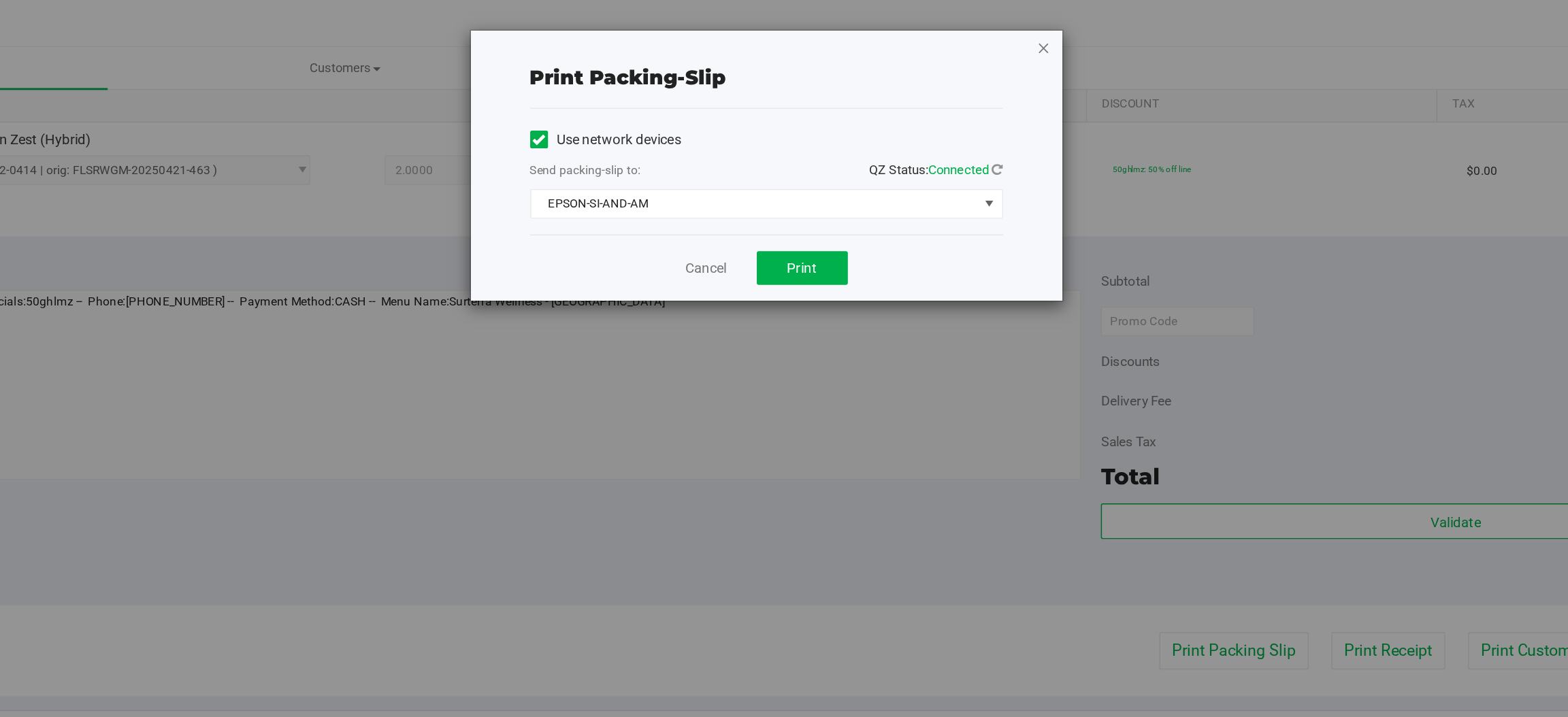
click at [1003, 30] on icon "button" at bounding box center [1005, 33] width 10 height 17
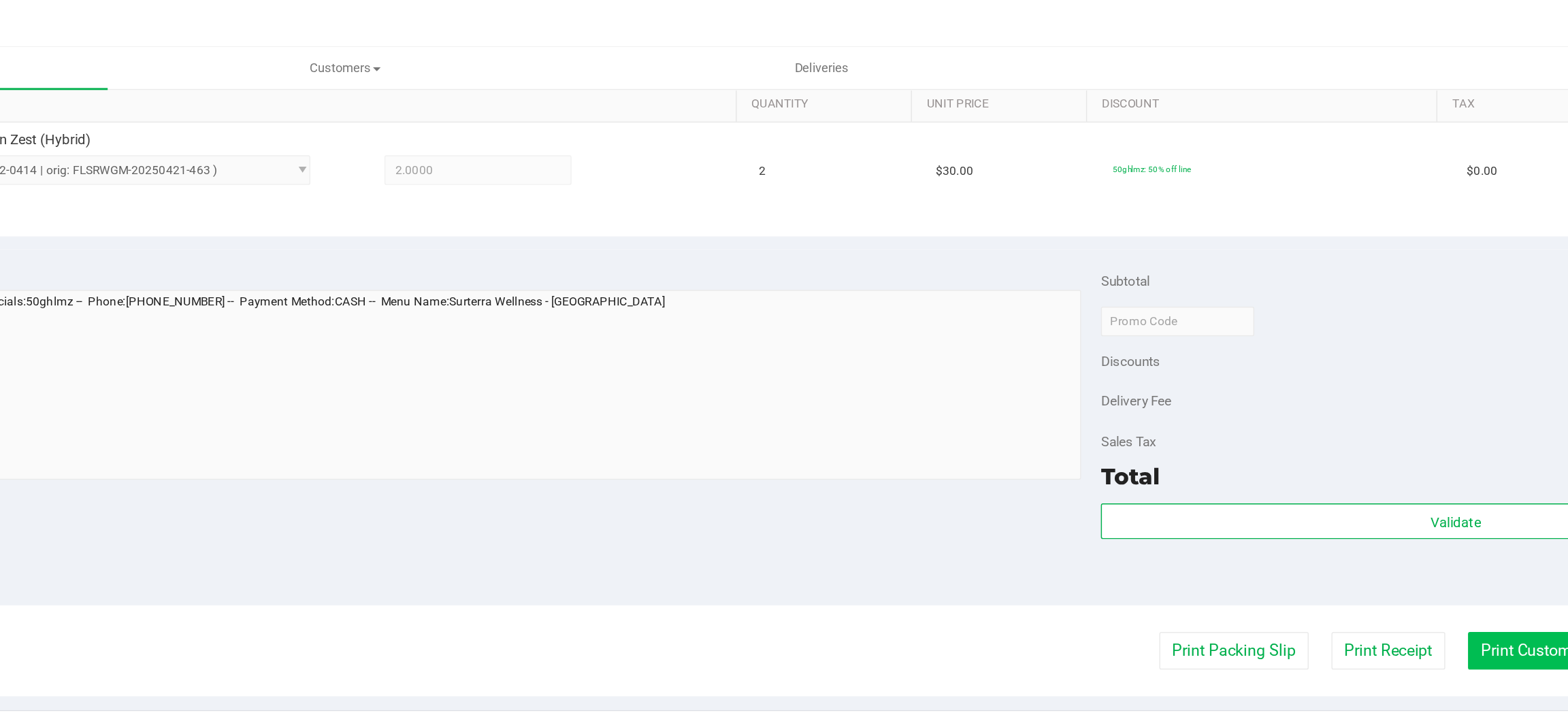
click at [1328, 447] on button "Print Customer Labels" at bounding box center [1358, 447] width 124 height 26
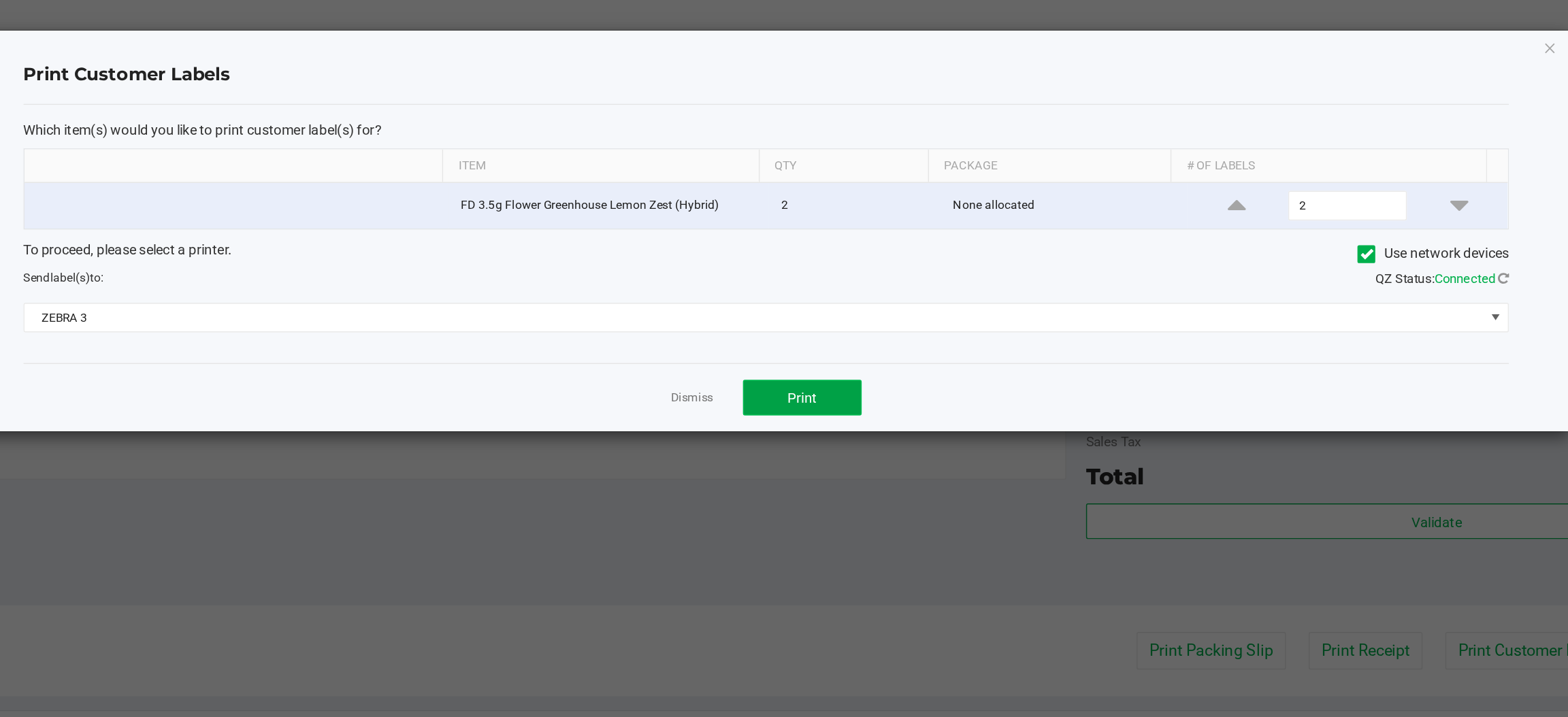
click at [844, 283] on button "Print" at bounding box center [839, 273] width 82 height 24
click at [1354, 32] on icon "button" at bounding box center [1353, 33] width 10 height 17
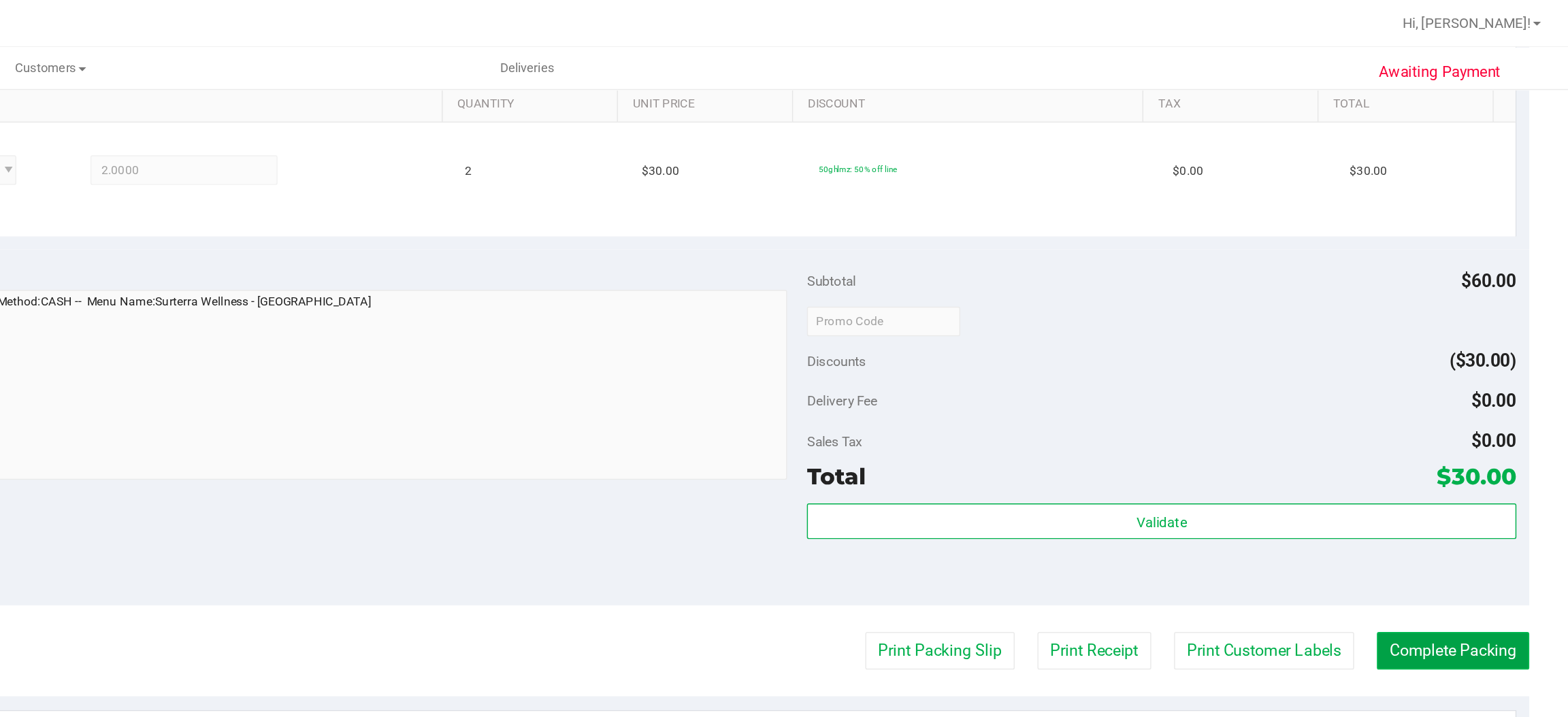
click at [1471, 449] on button "Complete Packing" at bounding box center [1488, 447] width 105 height 26
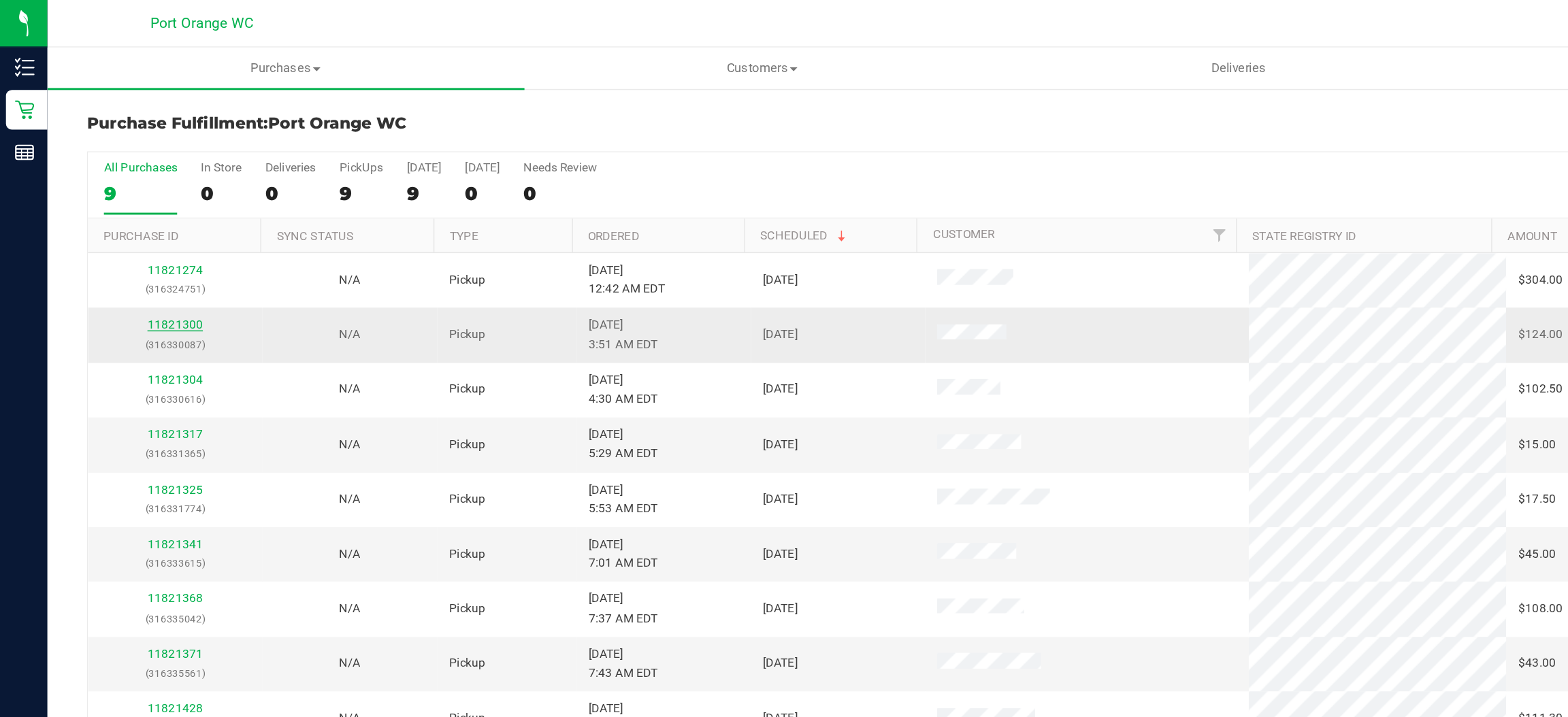
click at [126, 227] on link "11821300" at bounding box center [120, 223] width 38 height 10
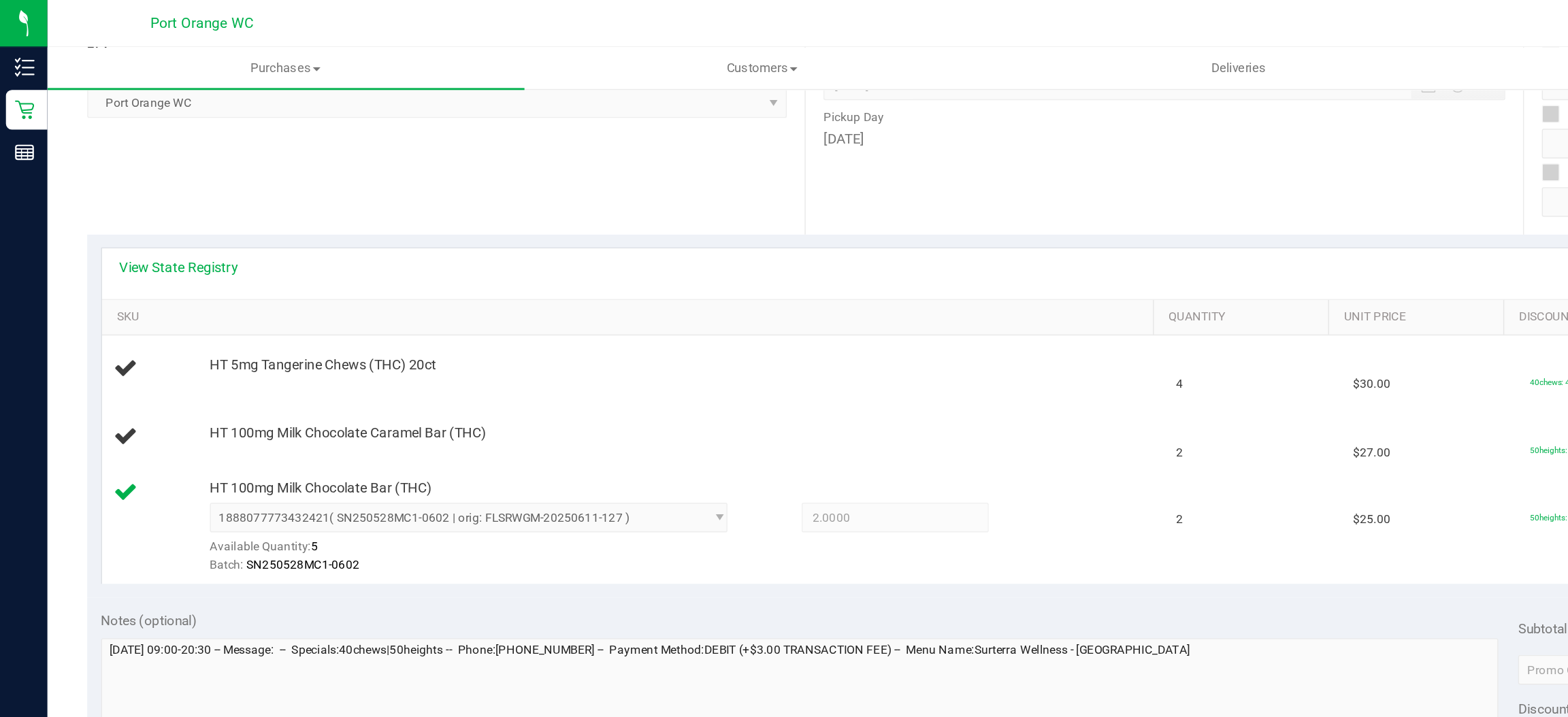
scroll to position [206, 0]
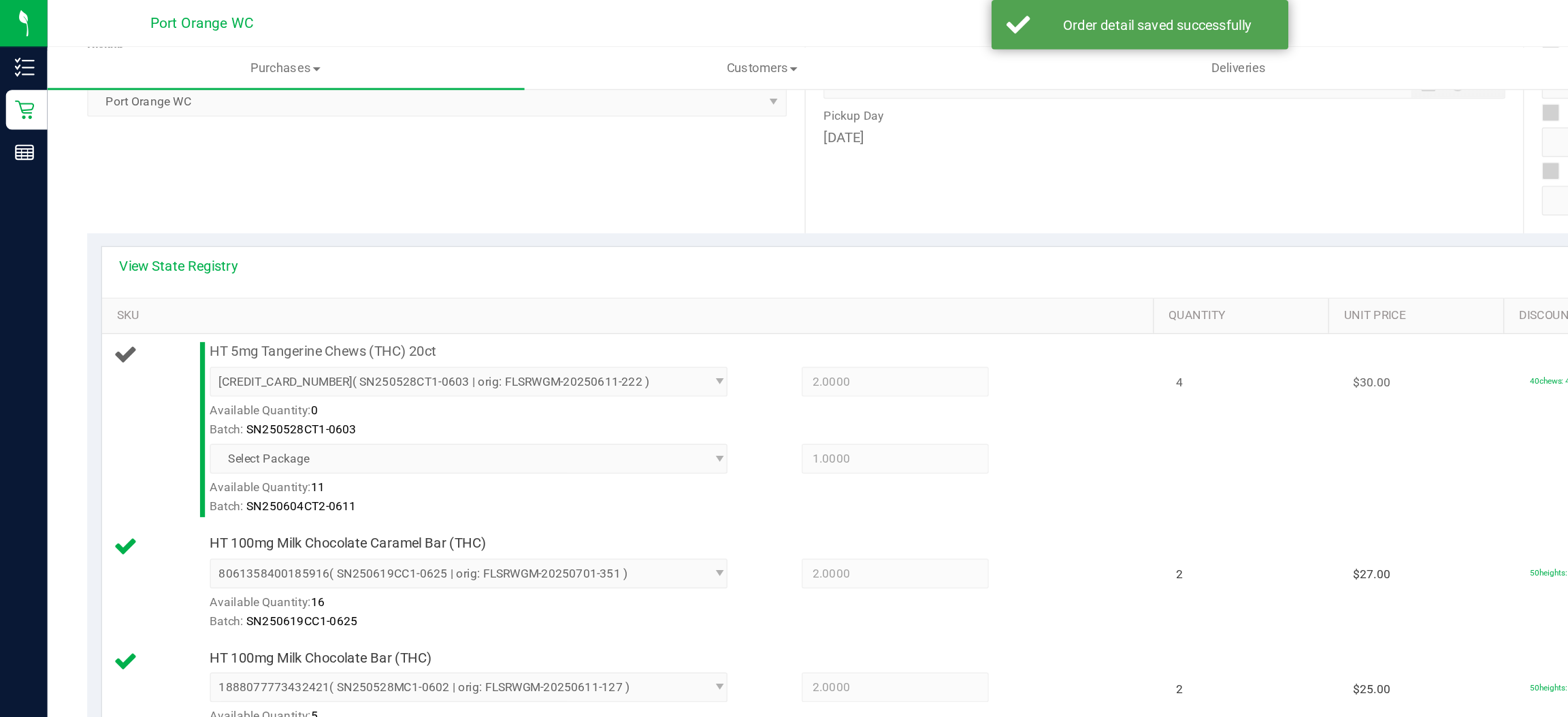
click at [487, 311] on span "Select Package" at bounding box center [322, 315] width 356 height 20
click at [484, 316] on span "Select Package" at bounding box center [322, 315] width 356 height 20
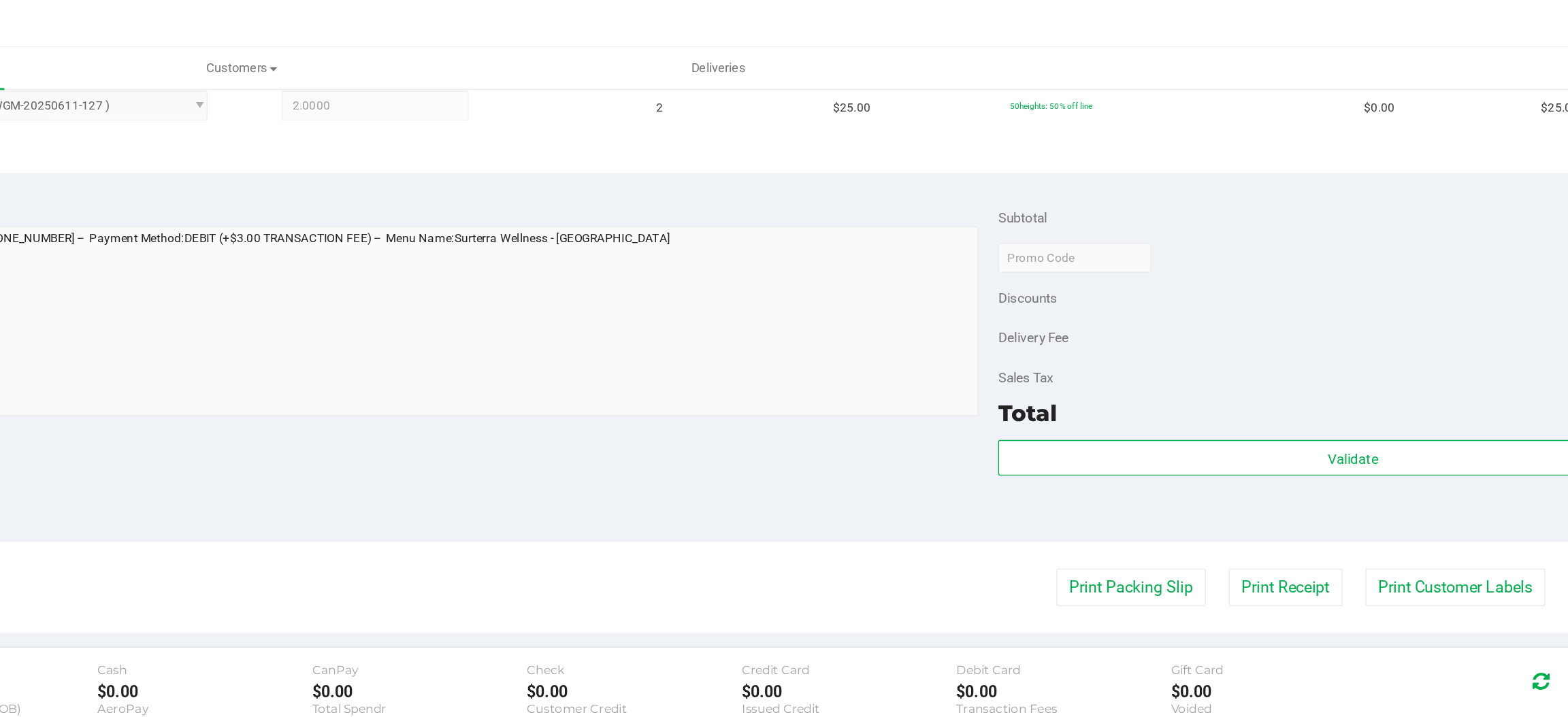
scroll to position [606, 0]
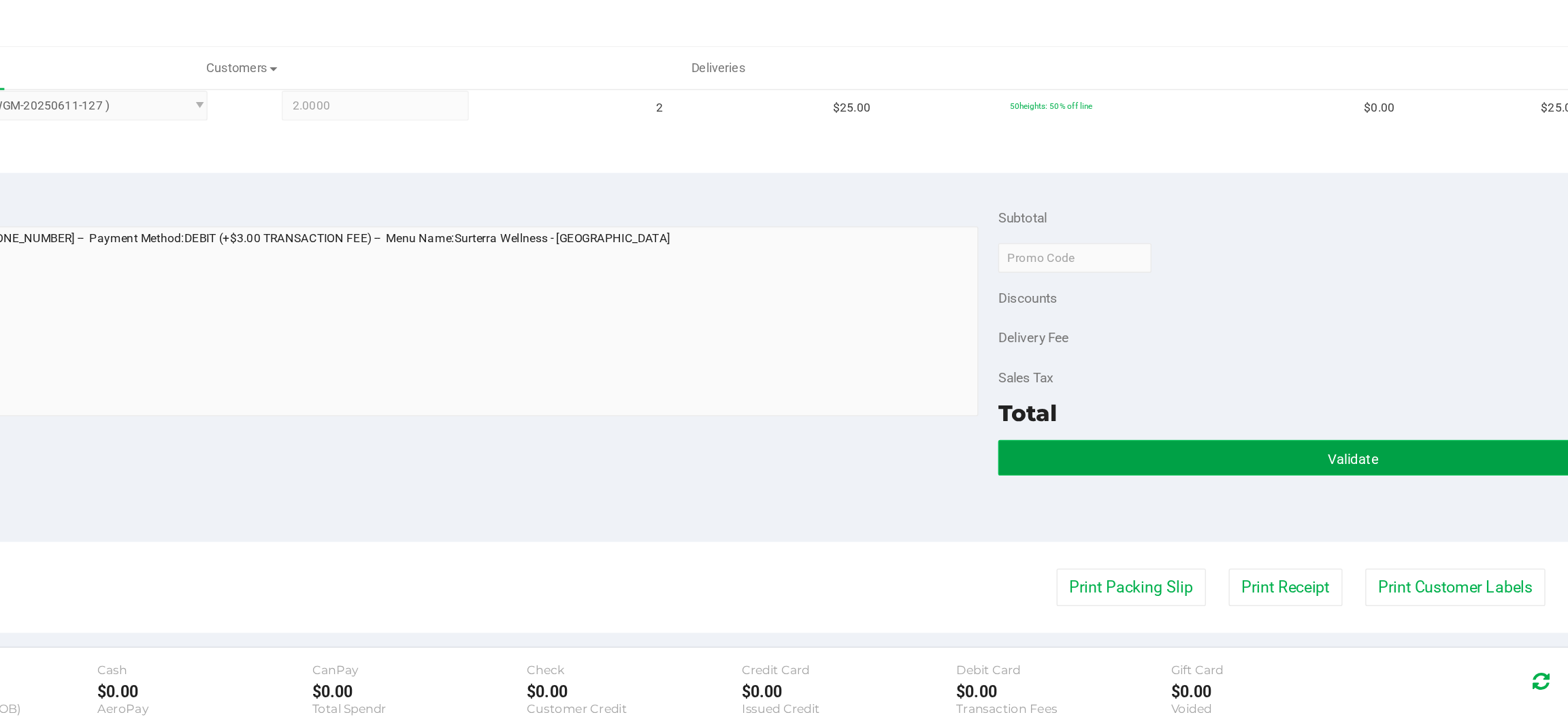
click at [1242, 311] on button "Validate" at bounding box center [1288, 315] width 487 height 24
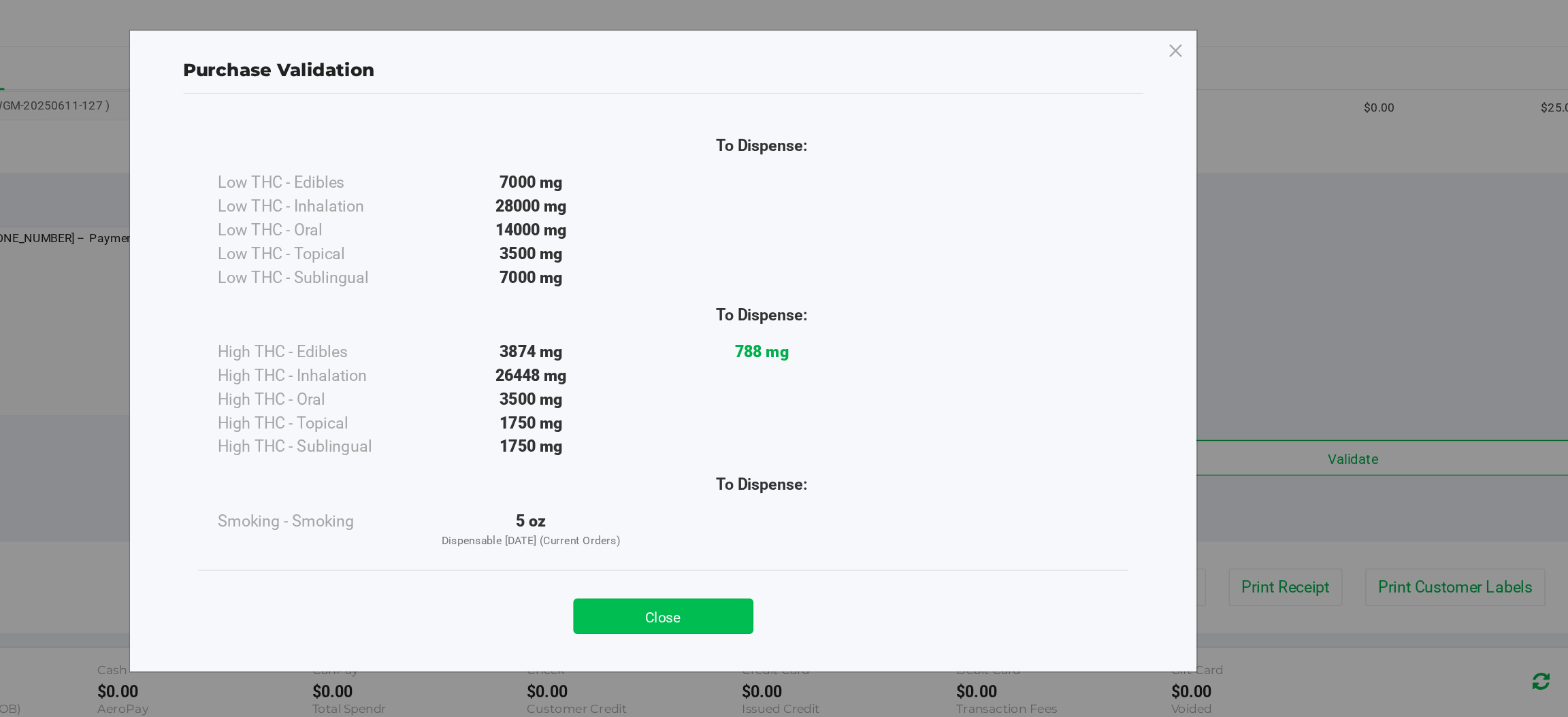
click at [824, 422] on button "Close" at bounding box center [814, 423] width 124 height 24
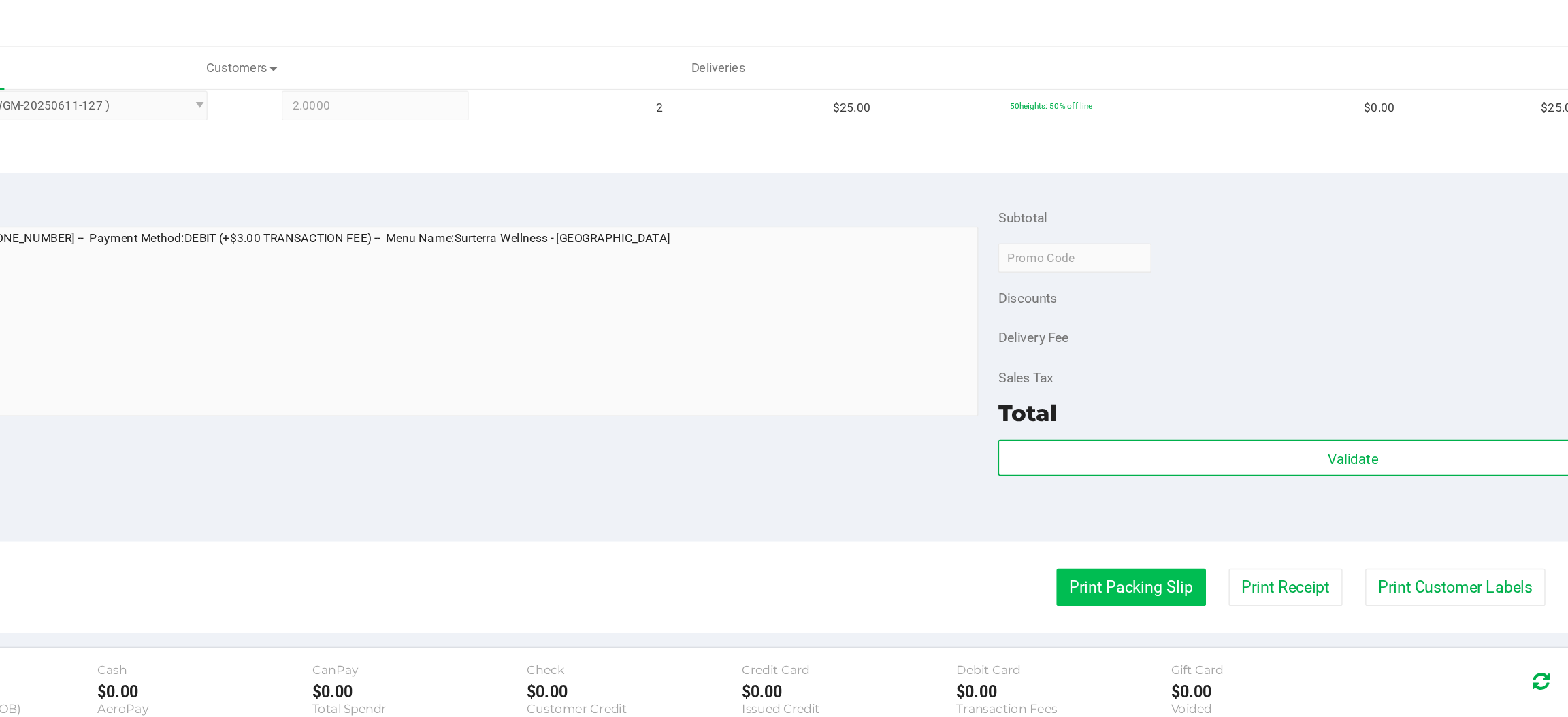
click at [1130, 407] on button "Print Packing Slip" at bounding box center [1136, 404] width 103 height 26
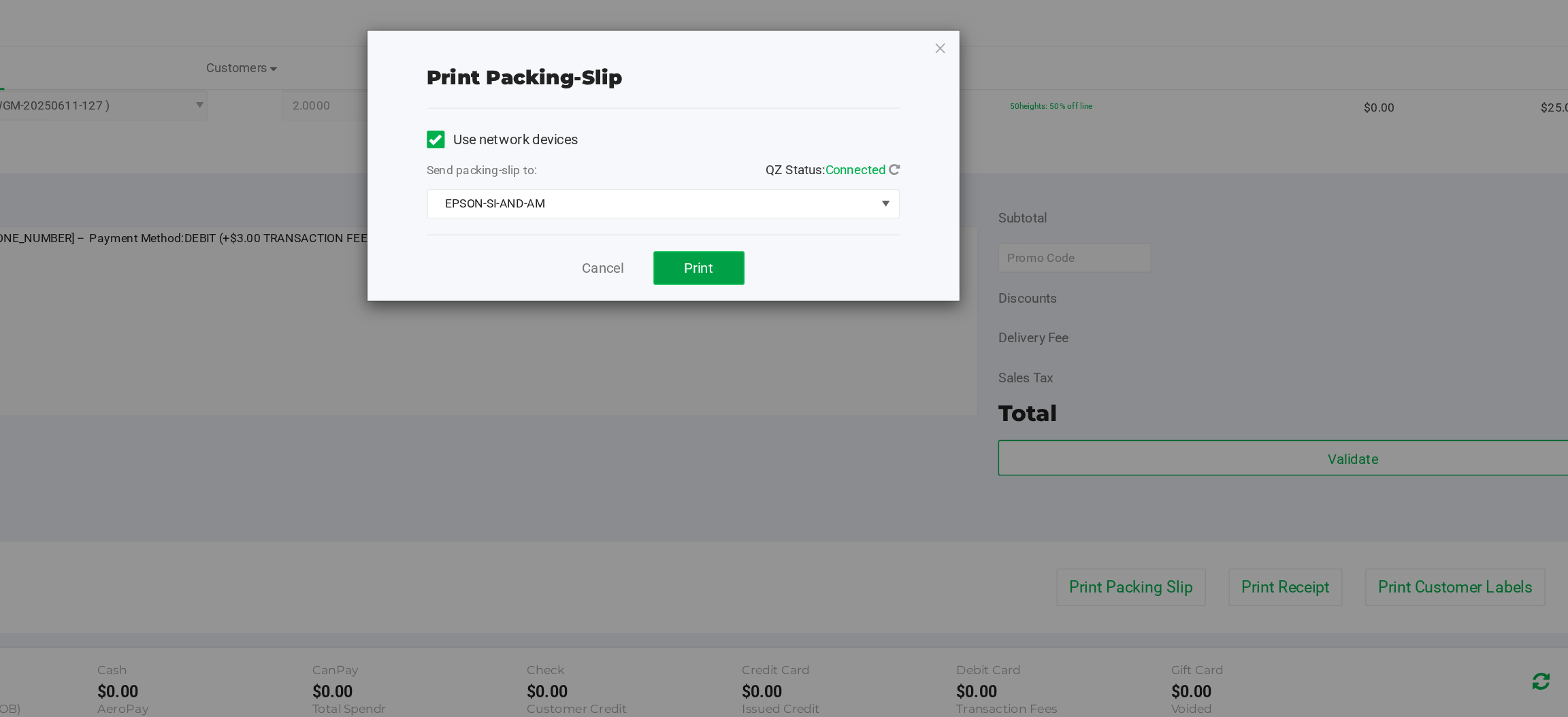
click at [839, 184] on span "Print" at bounding box center [838, 184] width 20 height 11
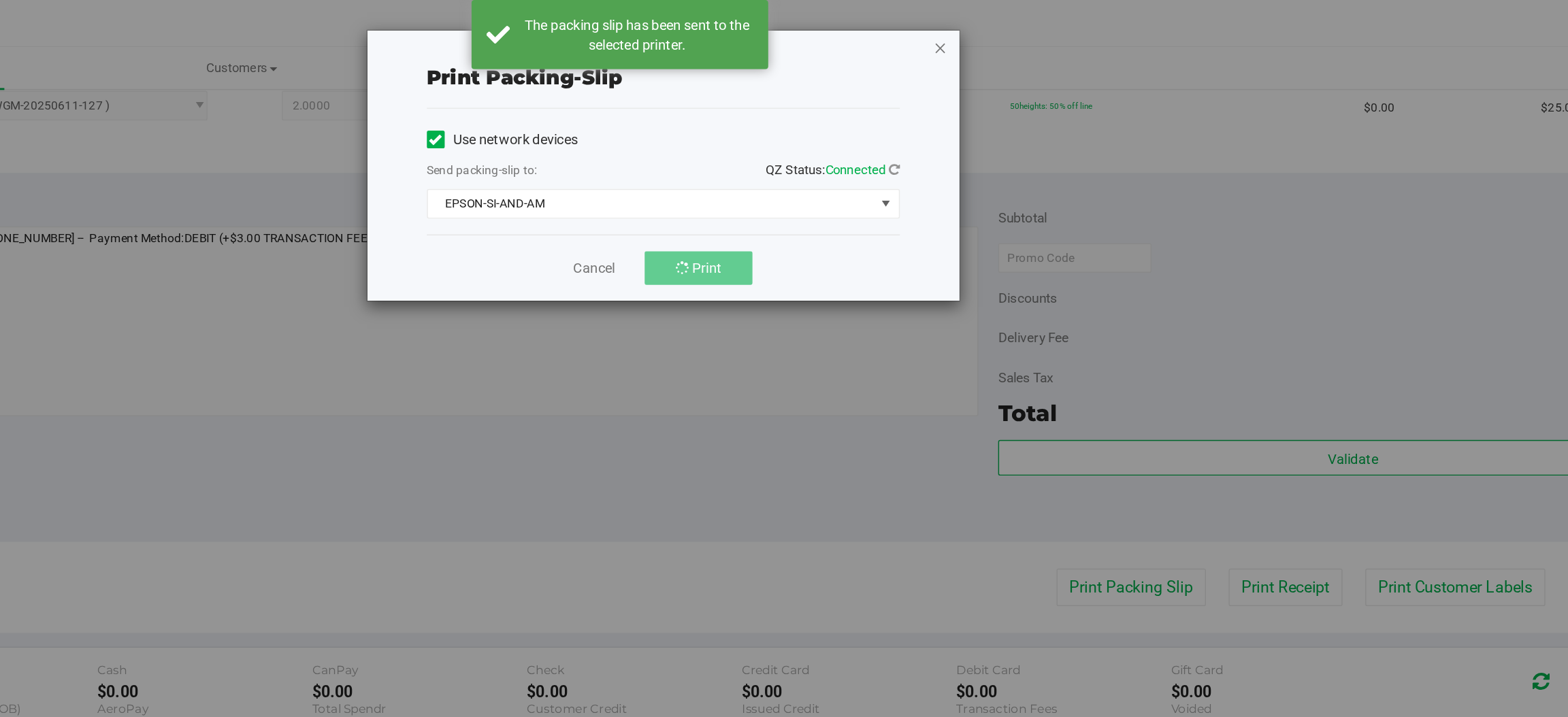
click at [1006, 33] on icon "button" at bounding box center [1005, 33] width 10 height 17
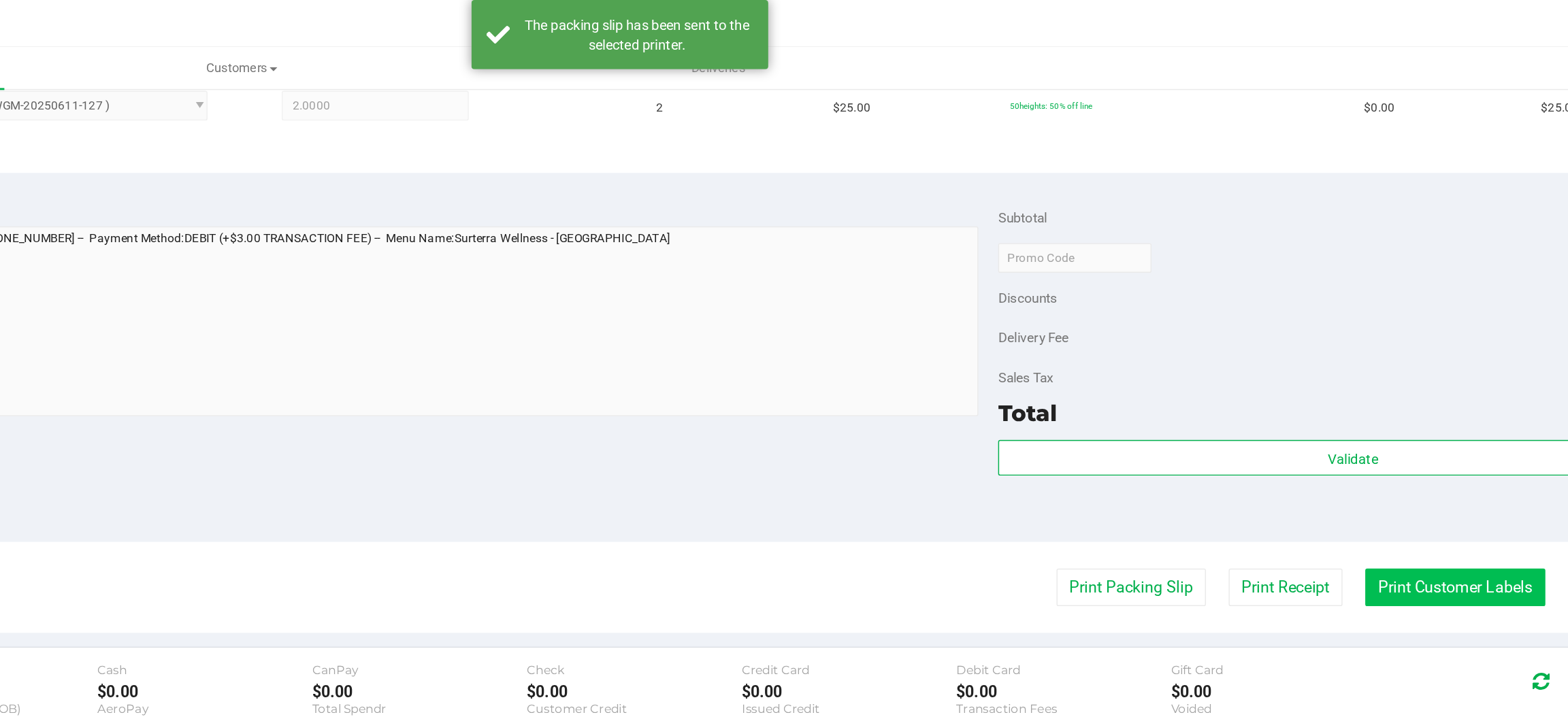
click at [1341, 406] on button "Print Customer Labels" at bounding box center [1358, 404] width 124 height 26
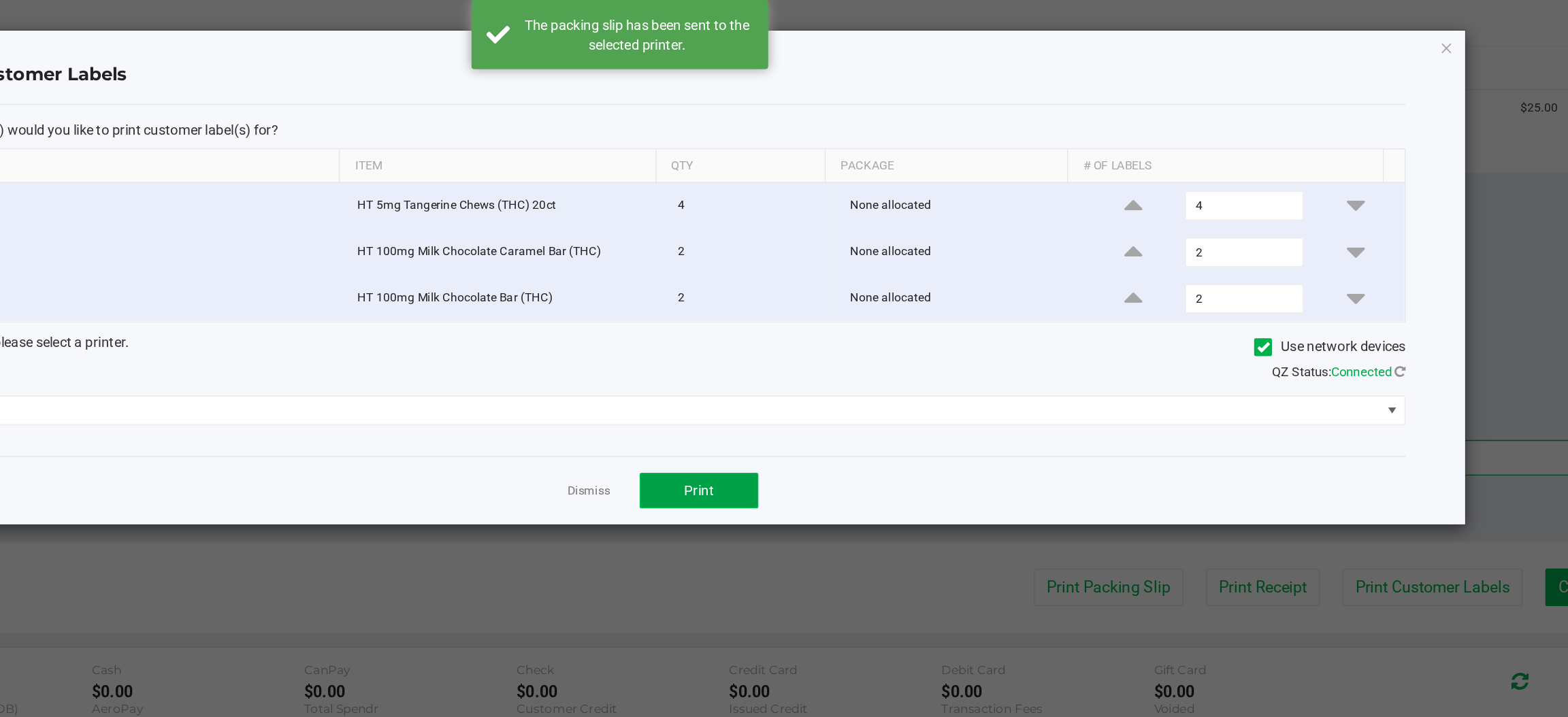
click at [838, 340] on span "Print" at bounding box center [838, 338] width 20 height 11
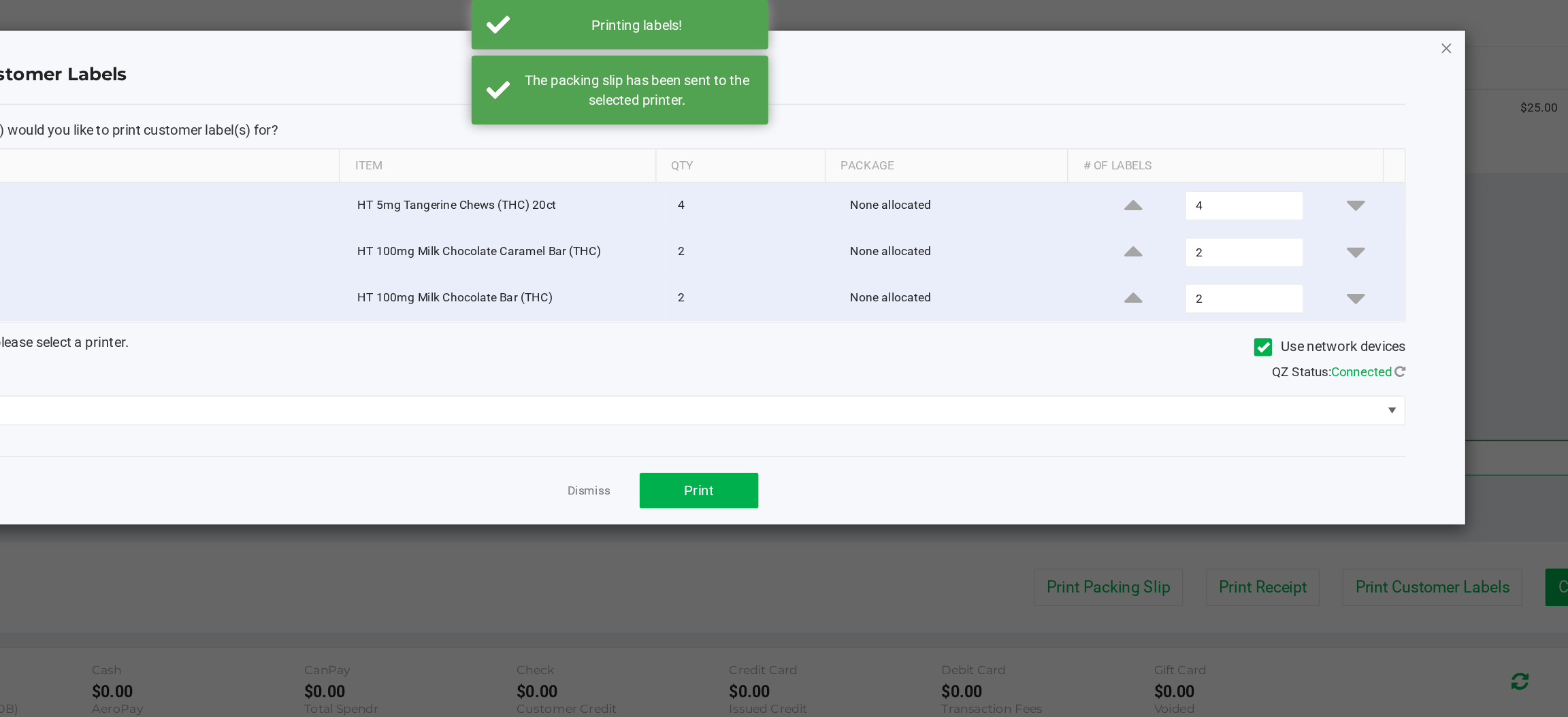
click at [1352, 35] on icon "button" at bounding box center [1353, 33] width 10 height 17
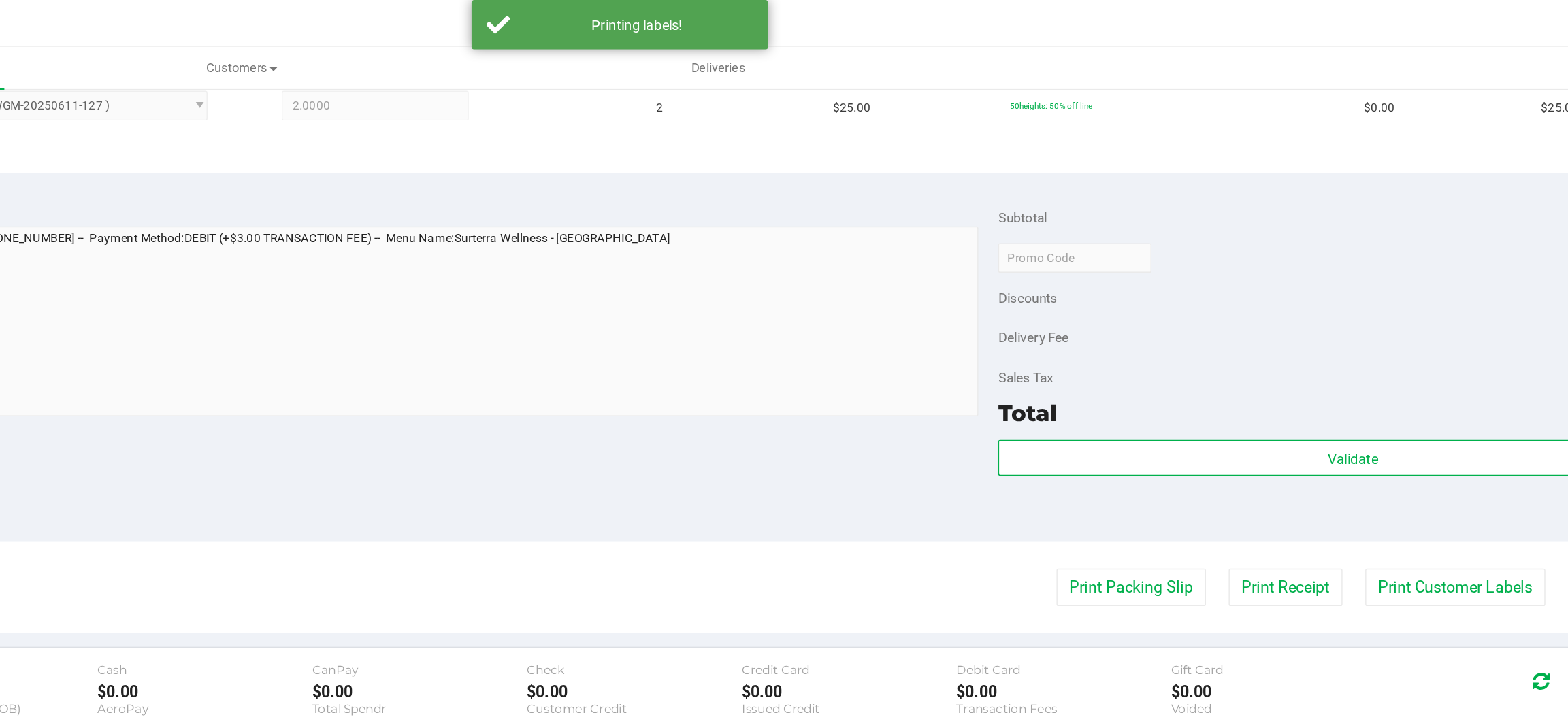
click at [1436, 406] on button "Complete Packing" at bounding box center [1488, 404] width 105 height 26
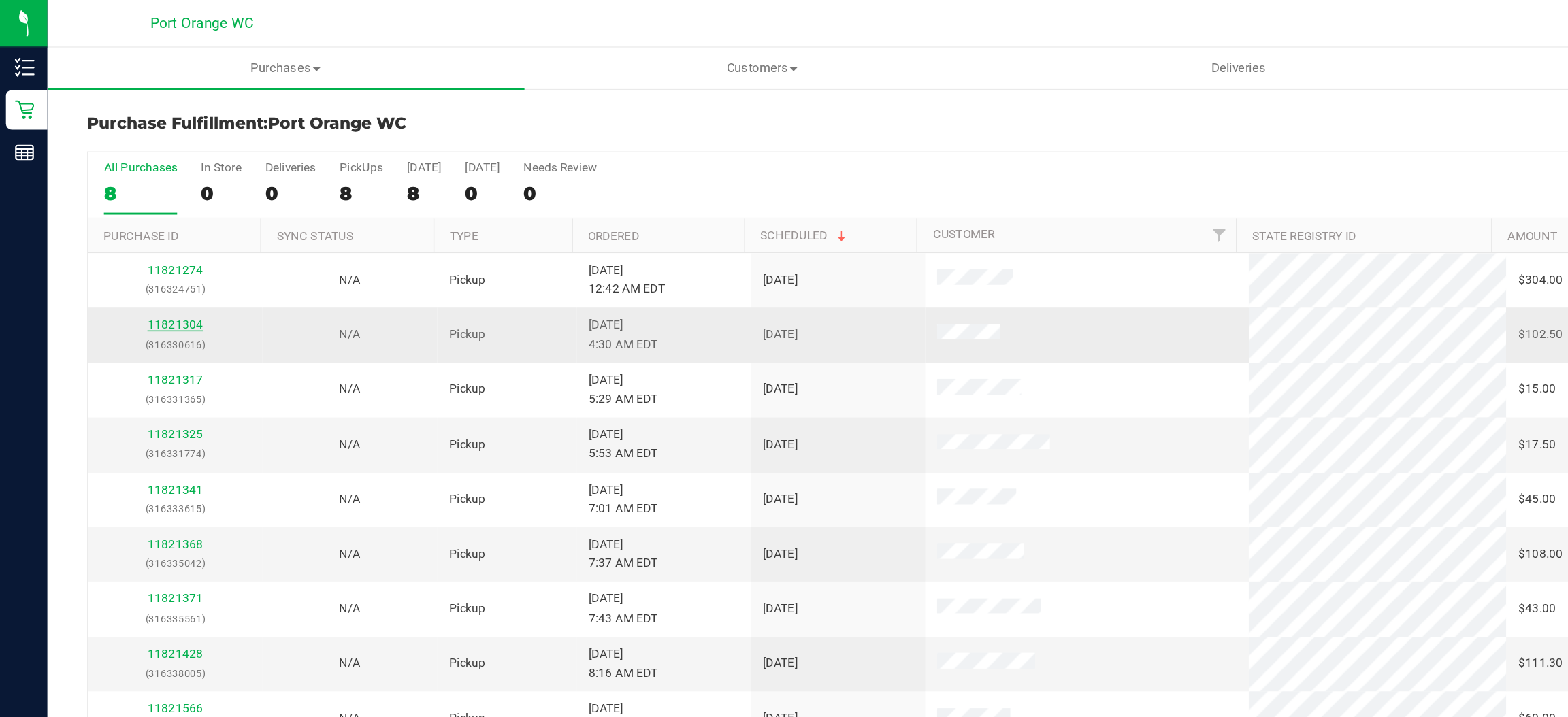
click at [126, 226] on link "11821304" at bounding box center [120, 223] width 38 height 10
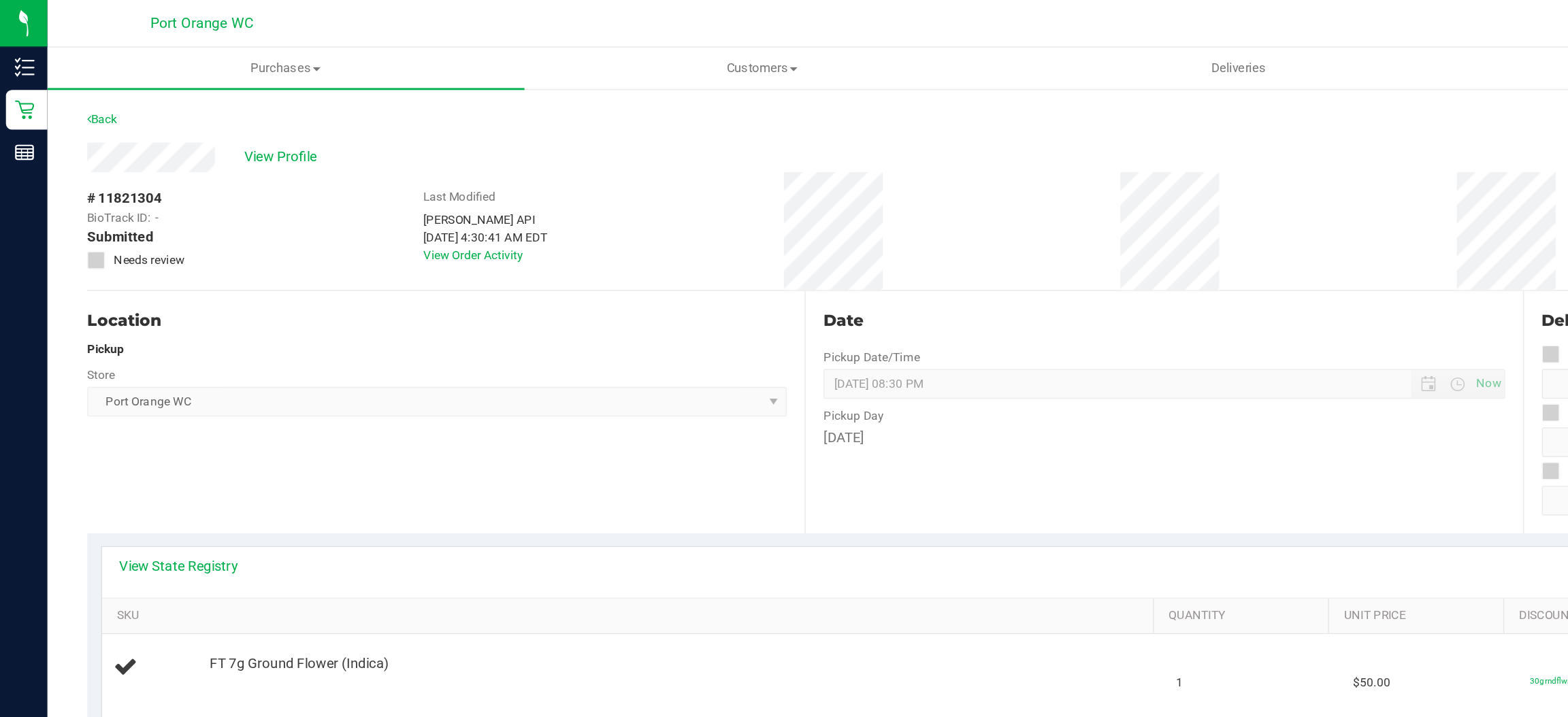
click at [537, 377] on div "View State Registry Assign Inventory Manually" at bounding box center [801, 393] width 1461 height 35
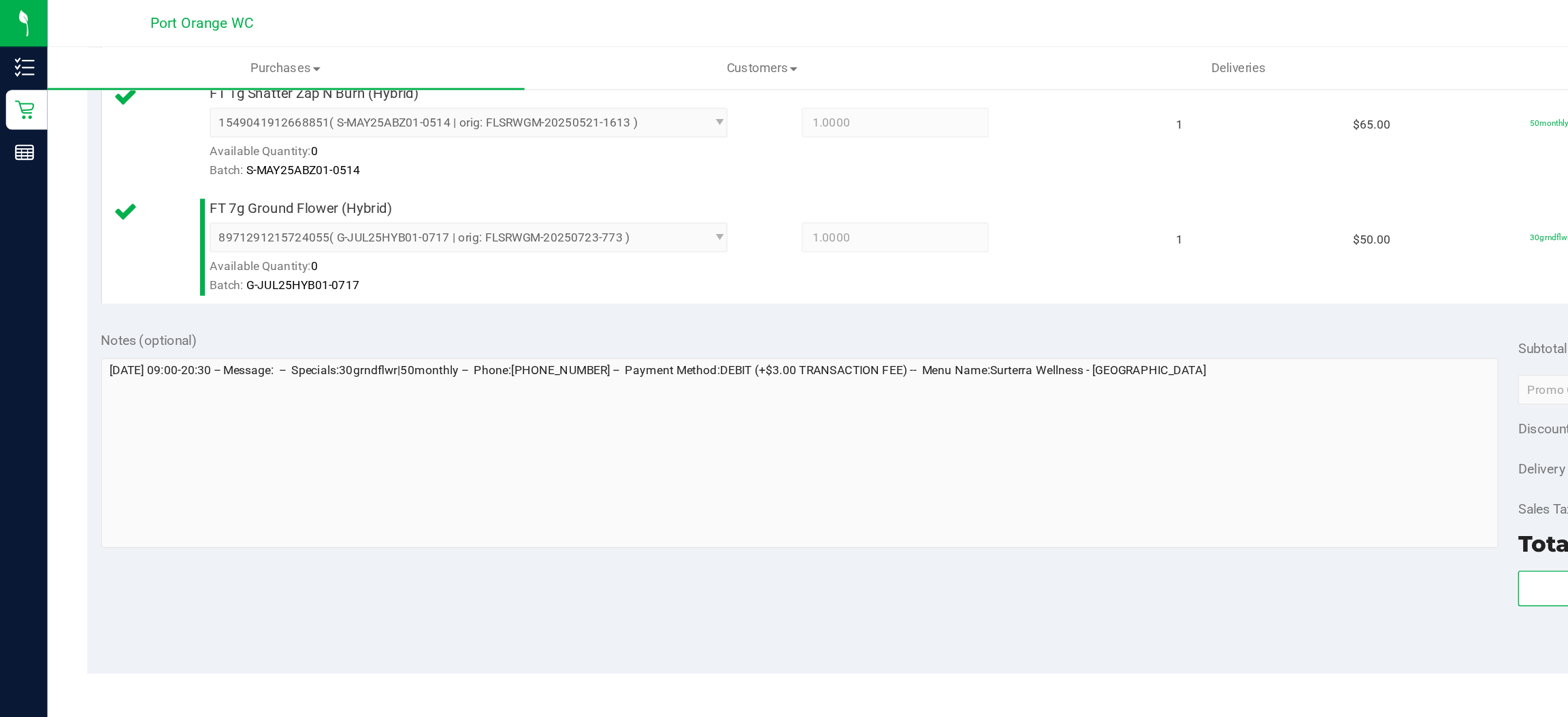
scroll to position [462, 0]
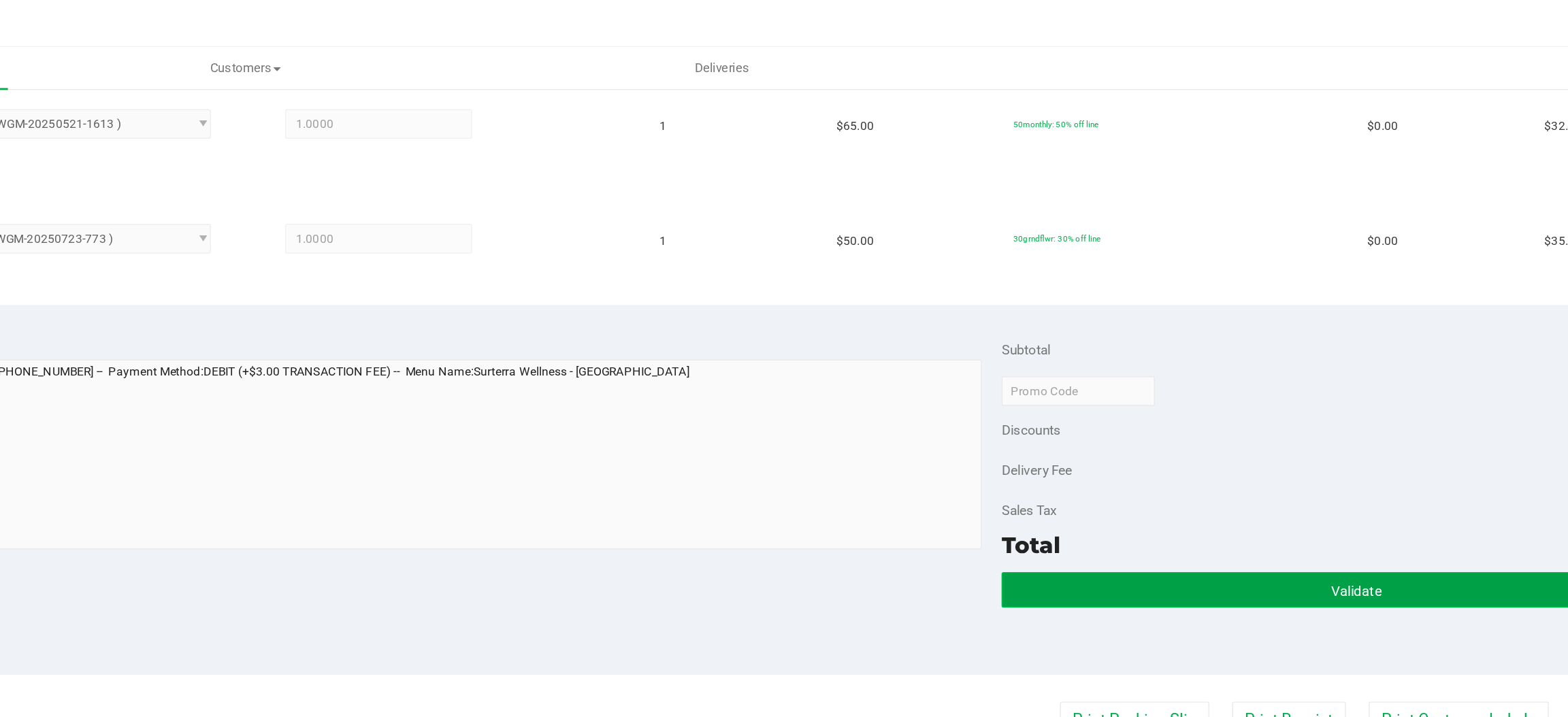
click at [1182, 411] on button "Validate" at bounding box center [1288, 405] width 487 height 24
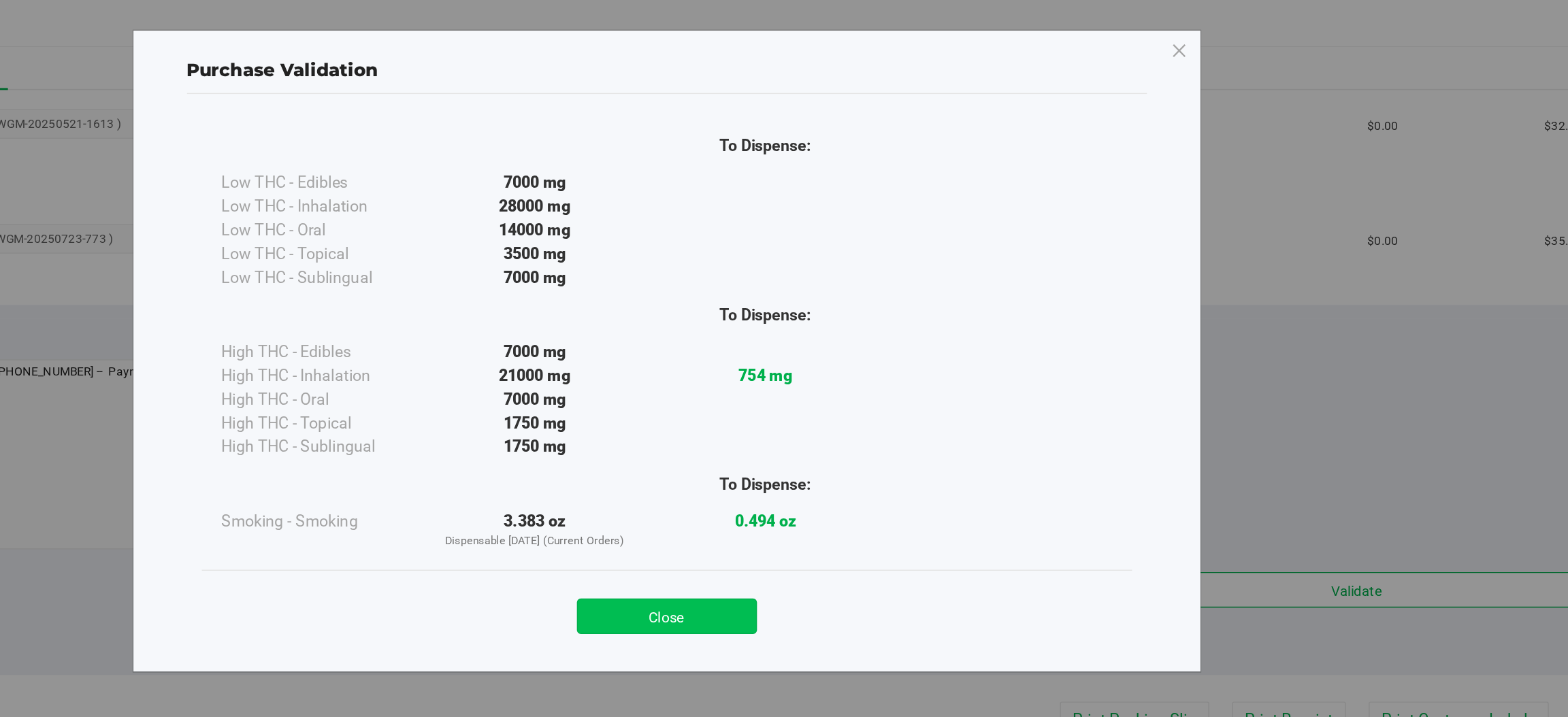
click at [852, 426] on button "Close" at bounding box center [814, 423] width 124 height 24
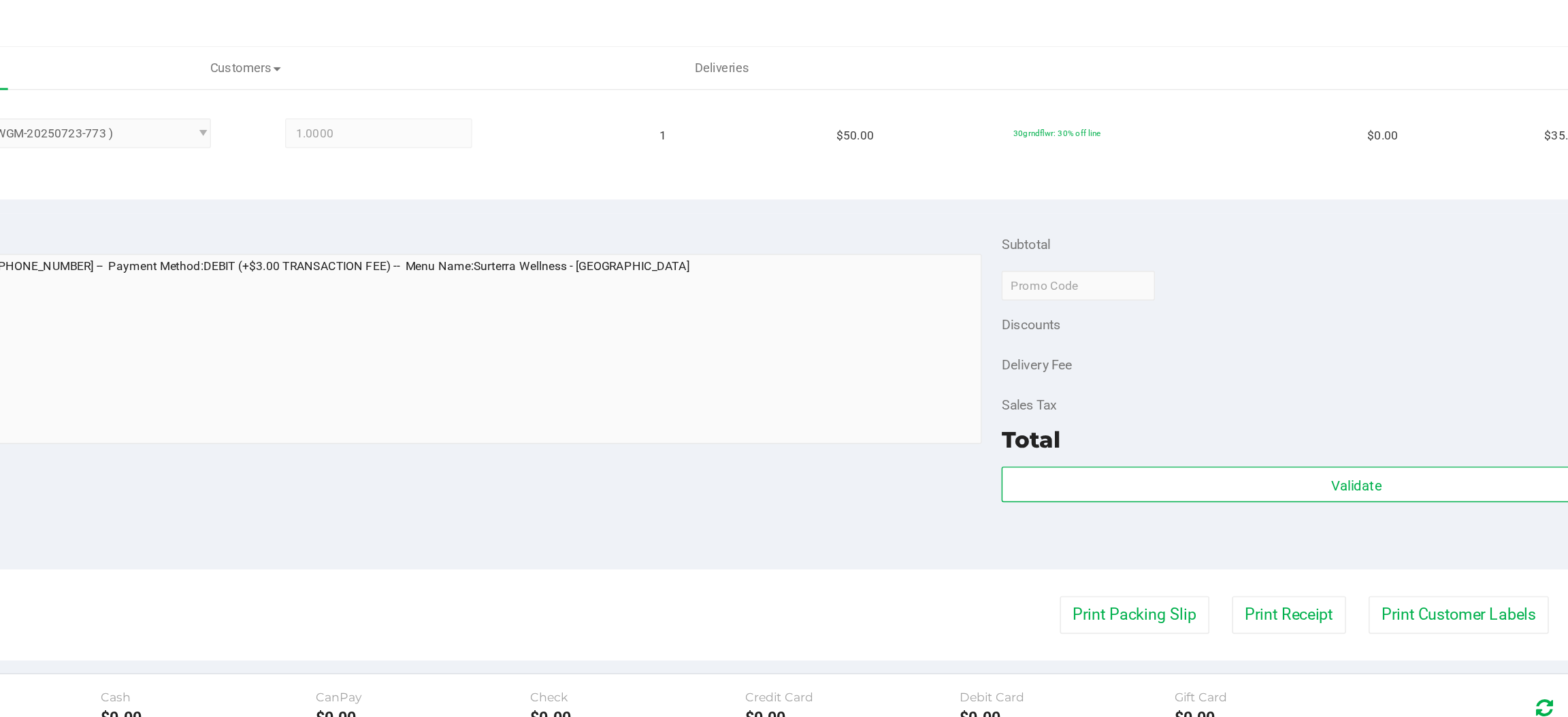
scroll to position [555, 0]
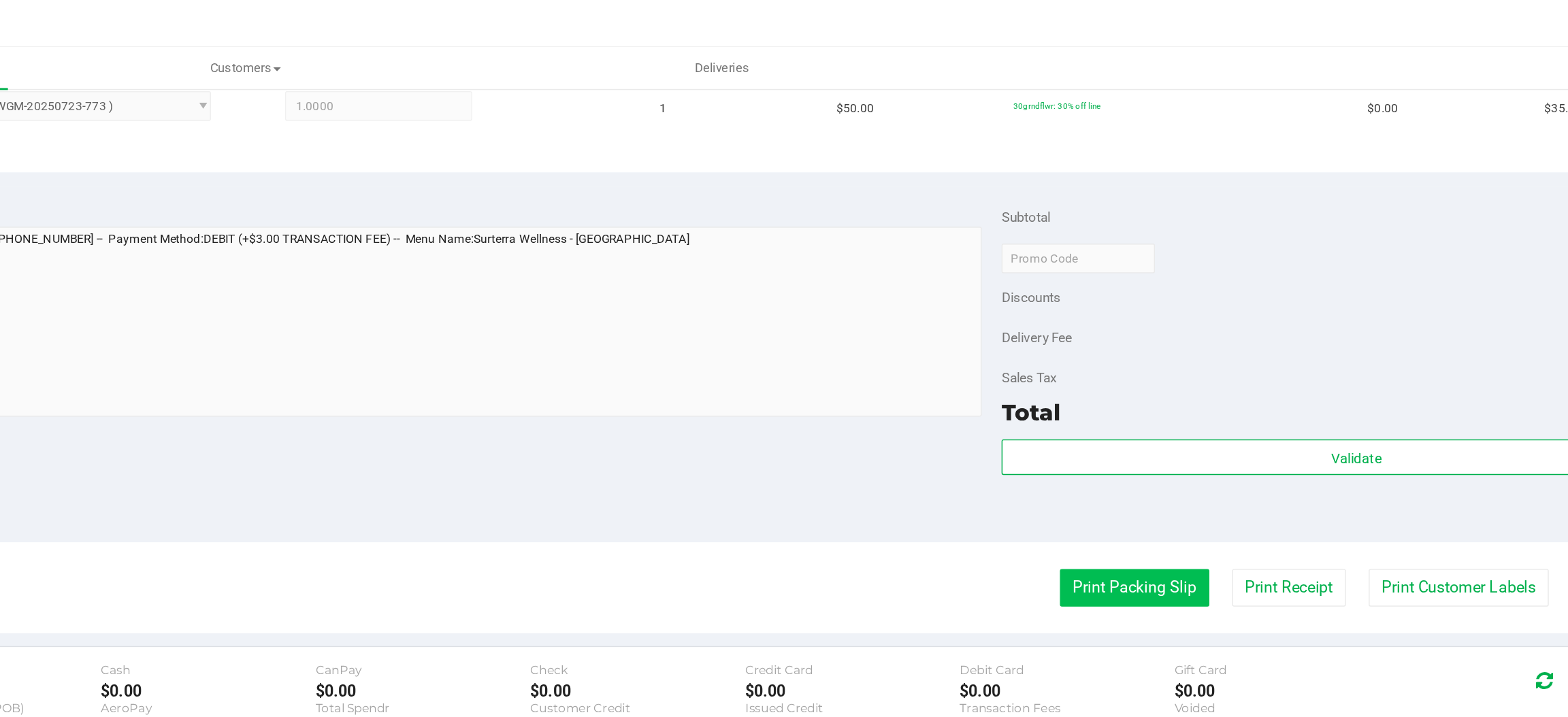
click at [1123, 404] on button "Print Packing Slip" at bounding box center [1136, 404] width 103 height 26
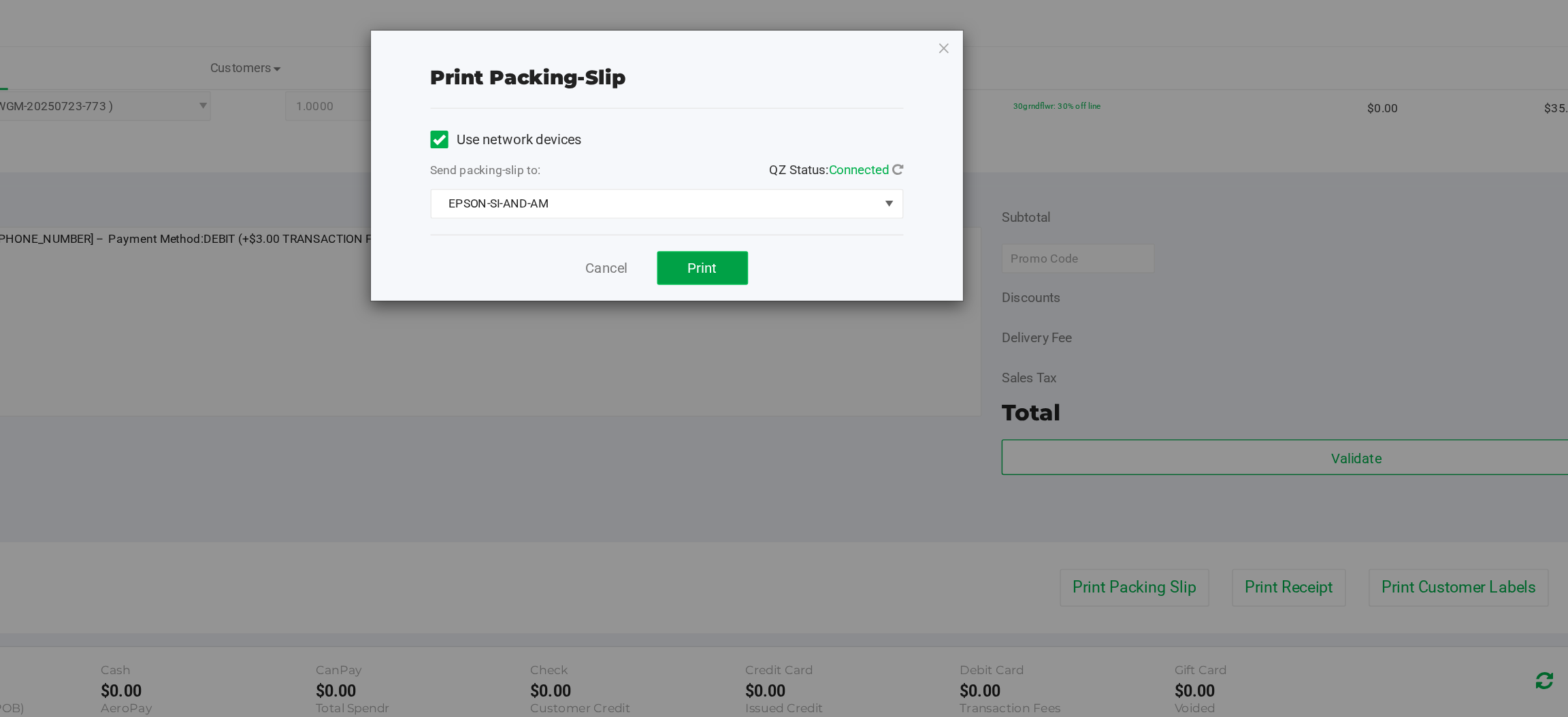
click at [839, 185] on span "Print" at bounding box center [838, 184] width 20 height 11
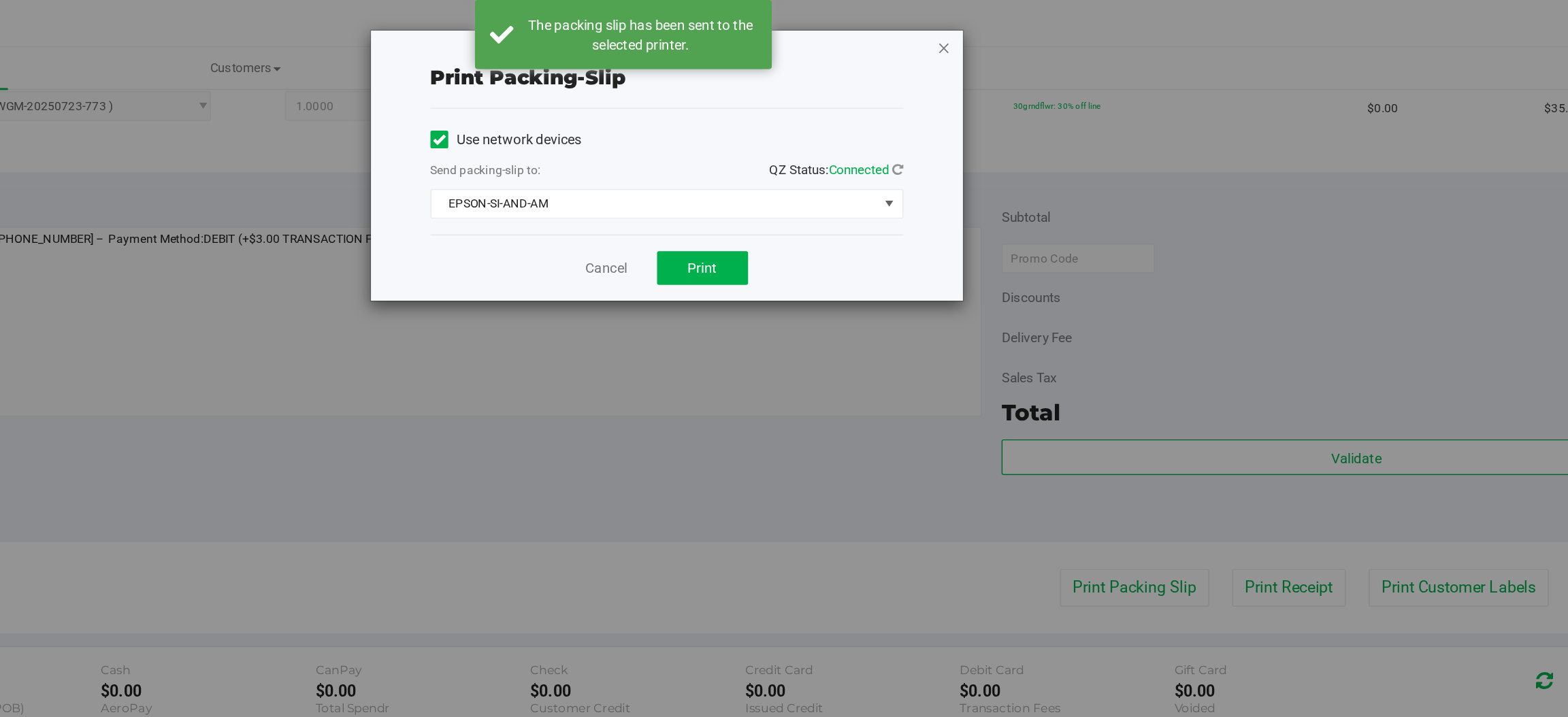
click at [1003, 35] on icon "button" at bounding box center [1005, 33] width 10 height 17
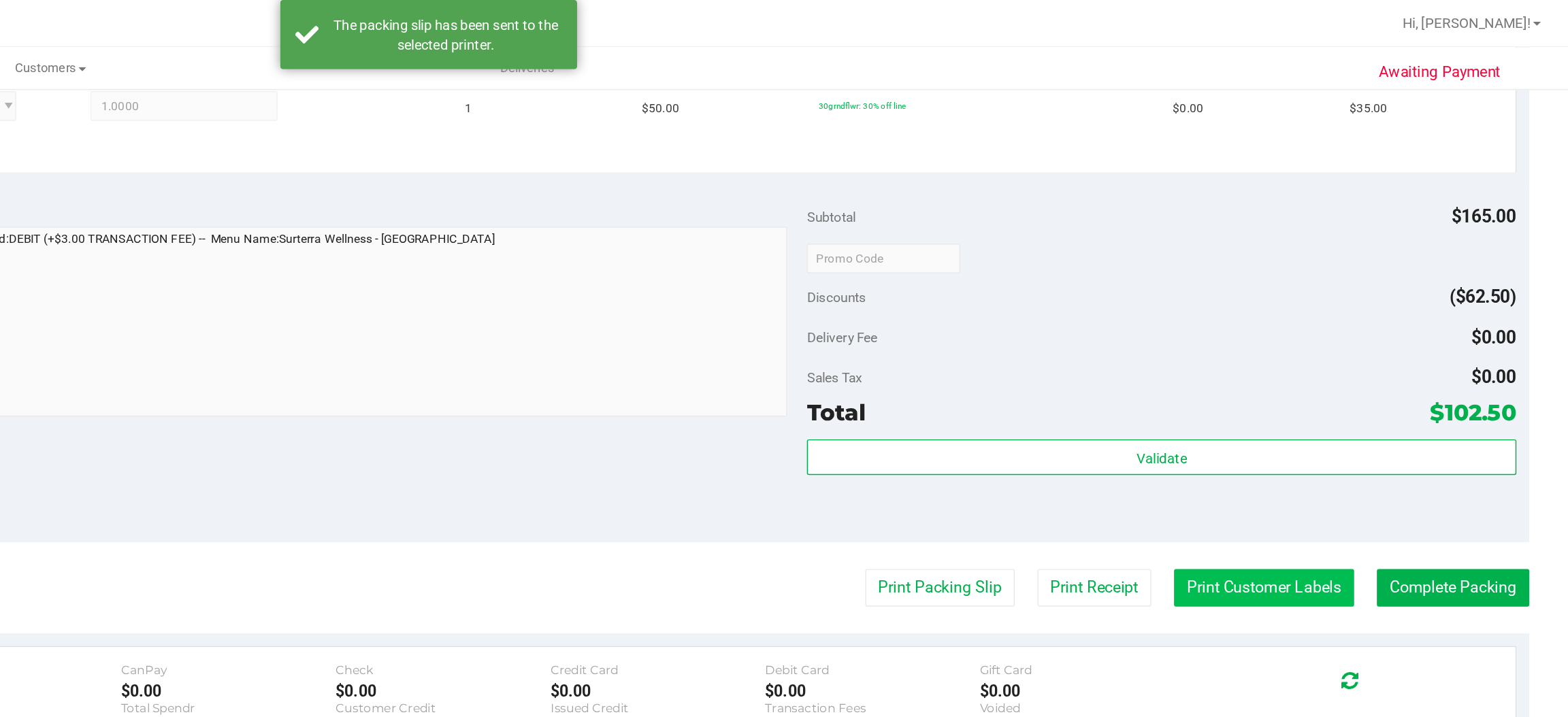
click at [1325, 409] on button "Print Customer Labels" at bounding box center [1358, 404] width 124 height 26
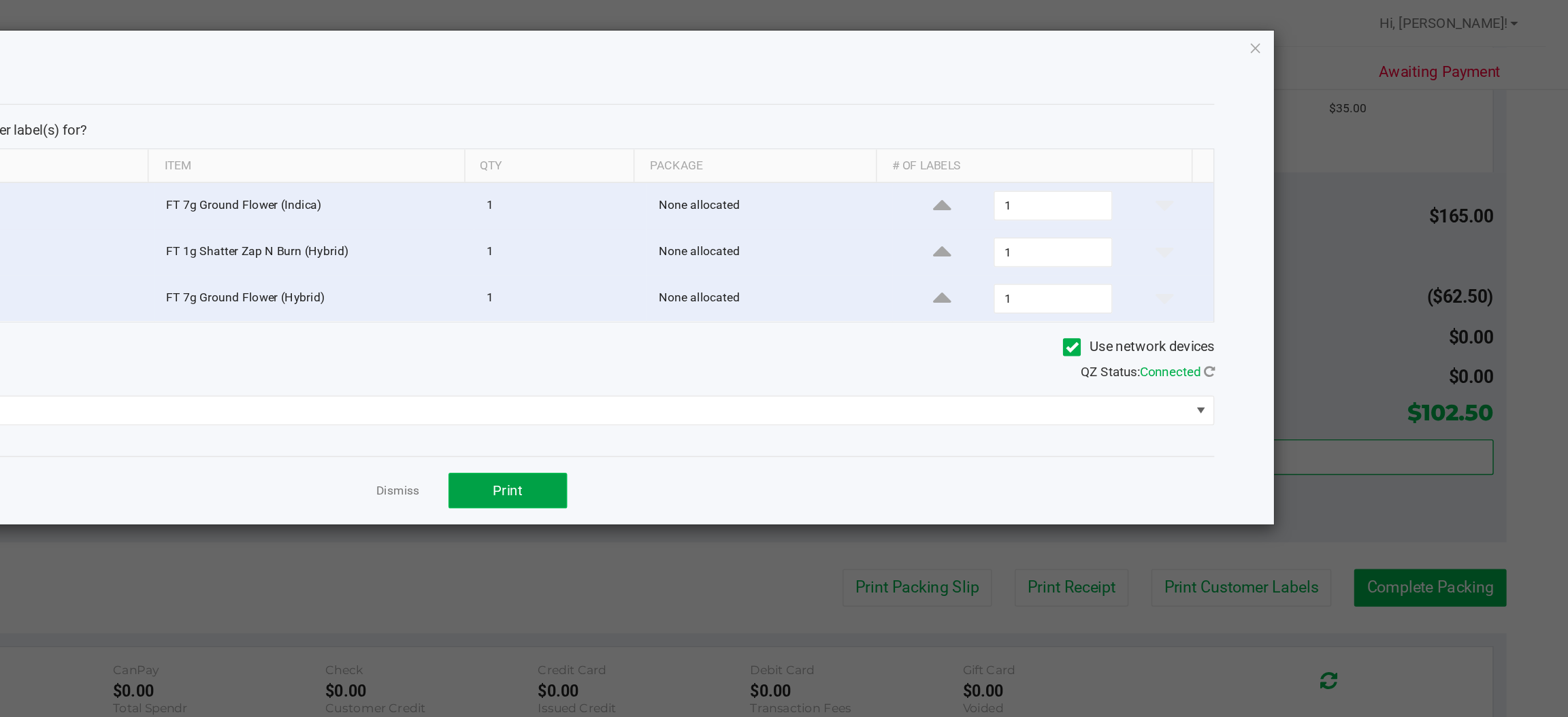
click at [846, 338] on span "Print" at bounding box center [838, 338] width 20 height 11
click at [1351, 32] on icon "button" at bounding box center [1353, 33] width 10 height 17
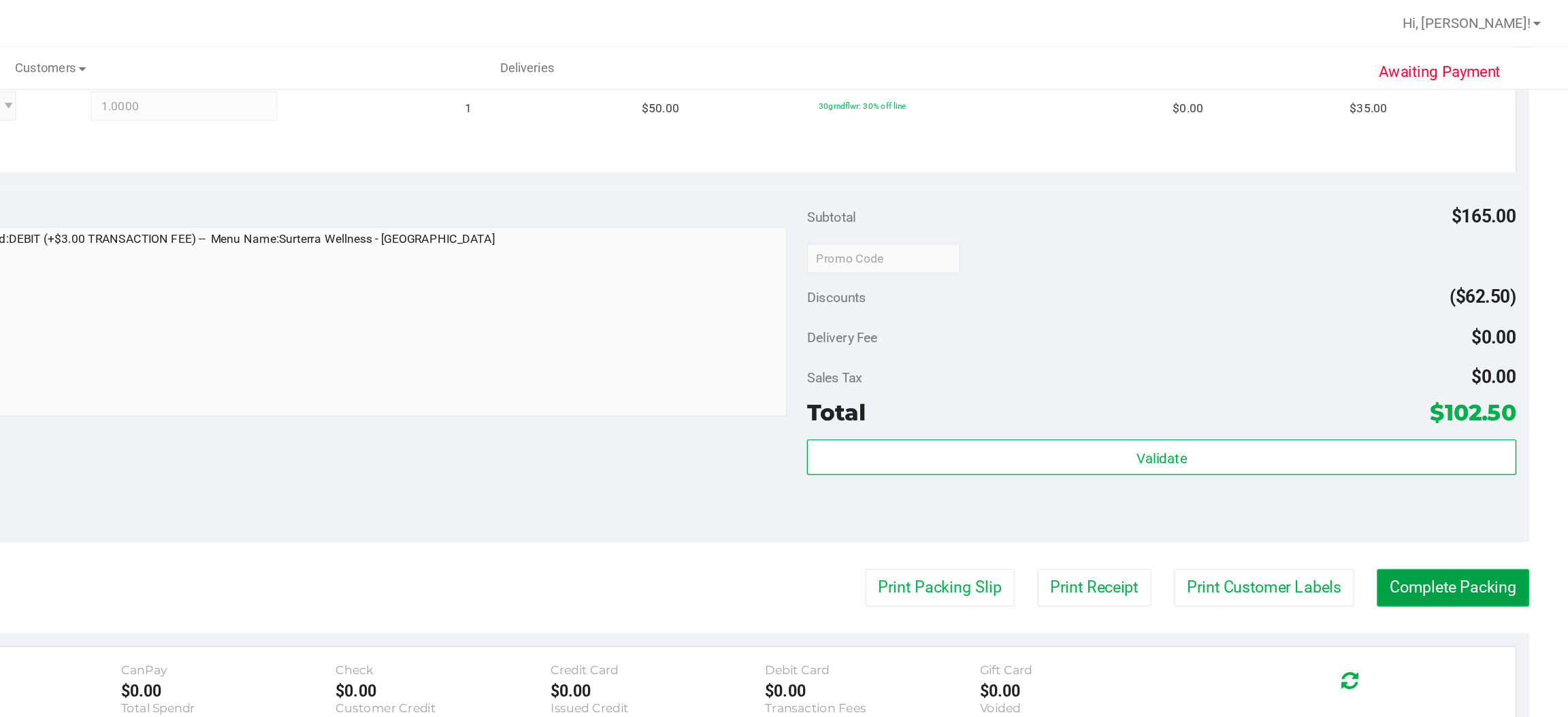
click at [1484, 399] on button "Complete Packing" at bounding box center [1488, 404] width 105 height 26
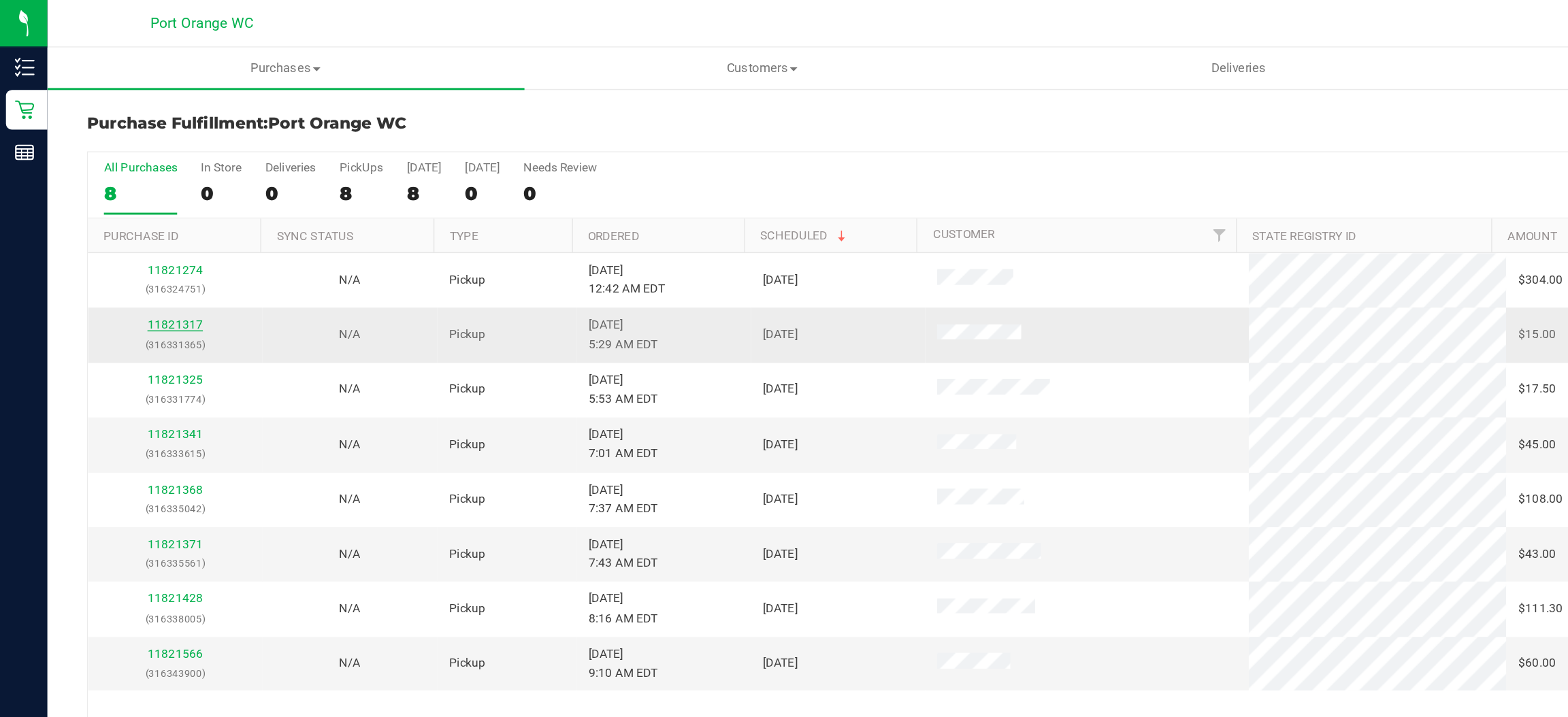
click at [120, 227] on link "11821317" at bounding box center [120, 223] width 38 height 10
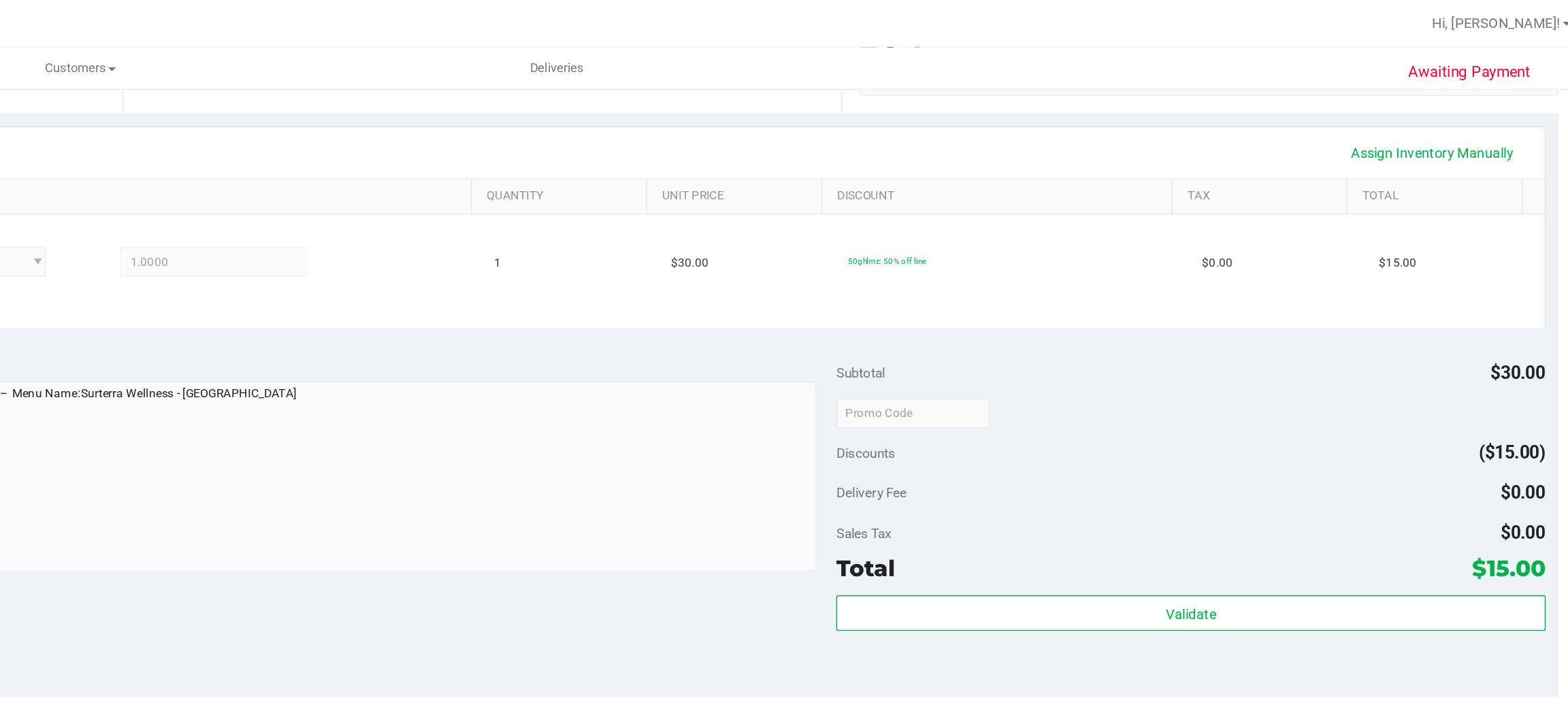
scroll to position [289, 0]
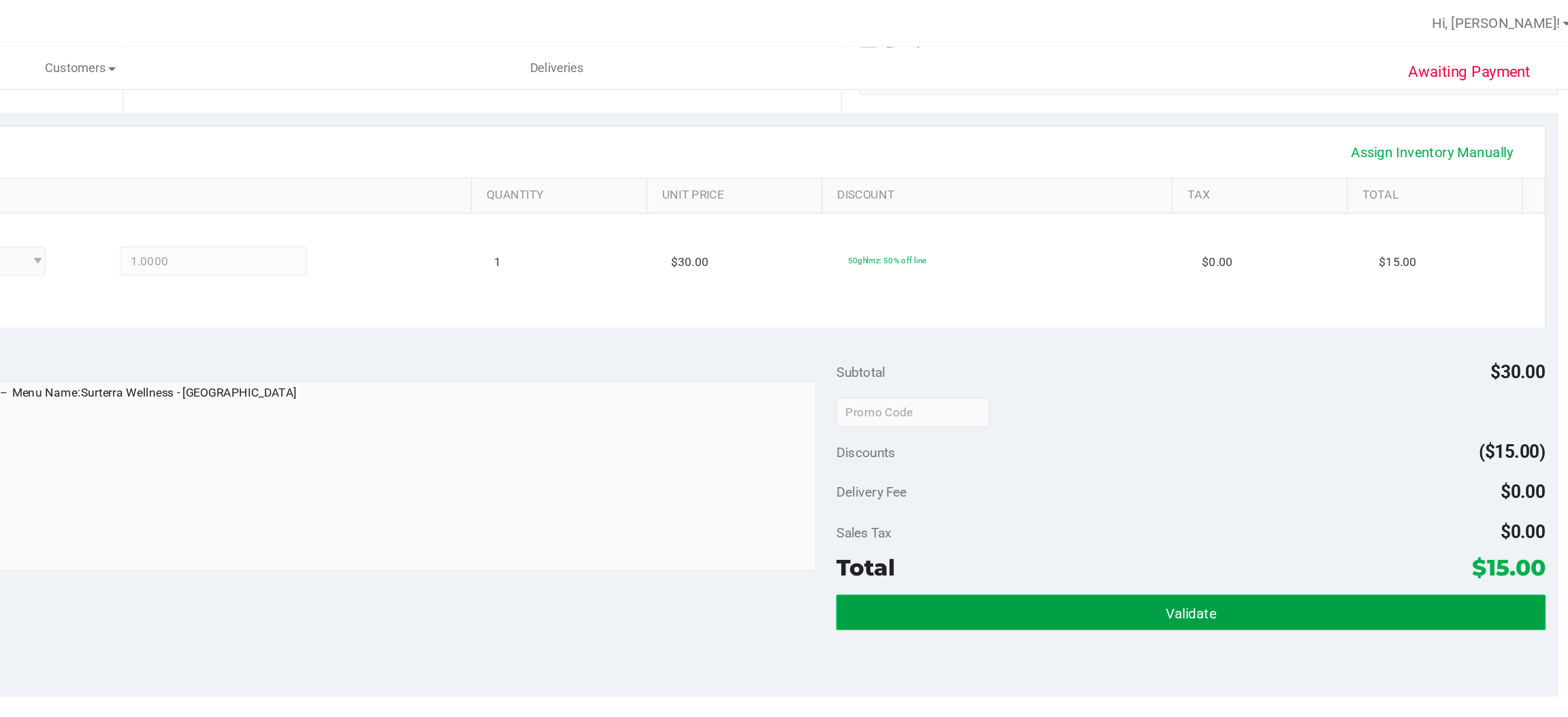
click at [1214, 414] on button "Validate" at bounding box center [1288, 421] width 487 height 24
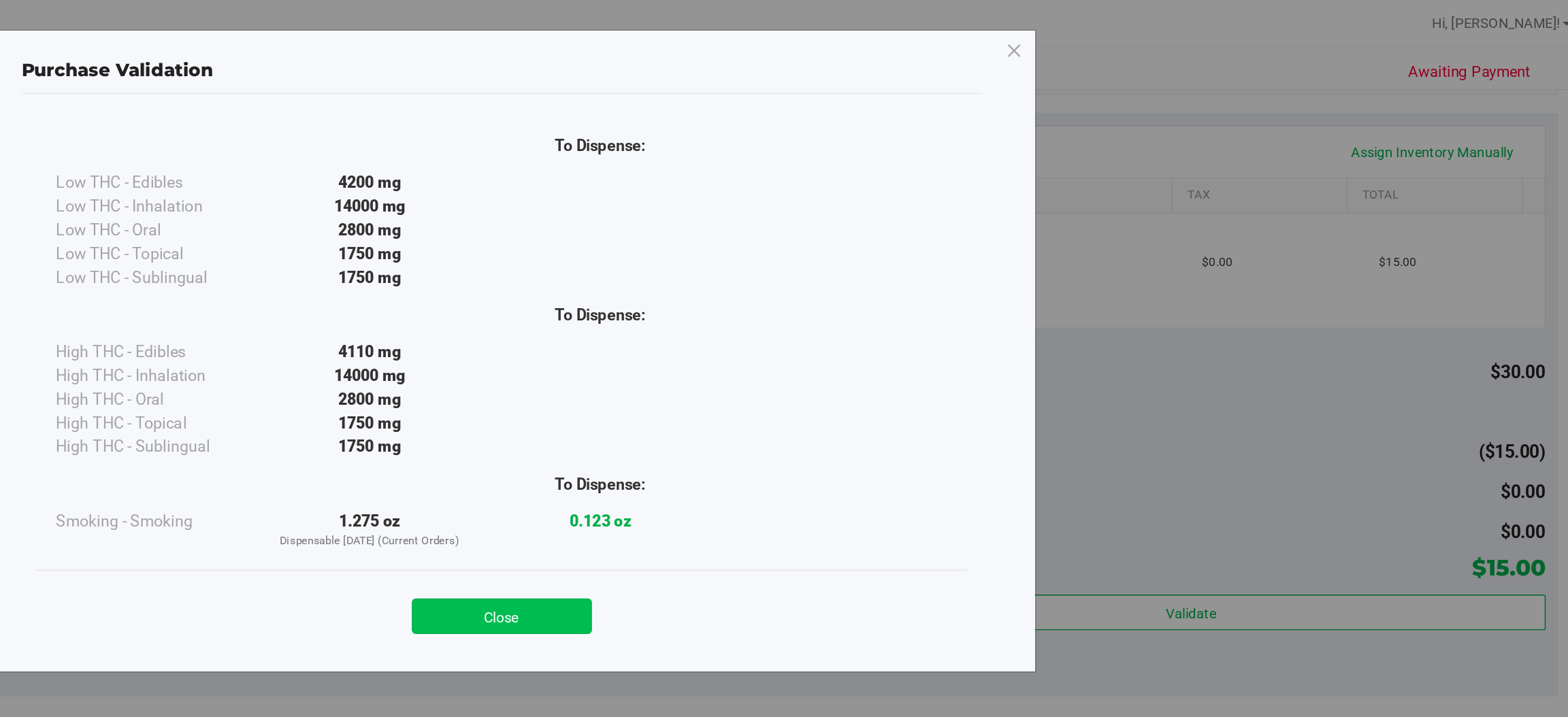
click at [813, 427] on button "Close" at bounding box center [814, 423] width 124 height 24
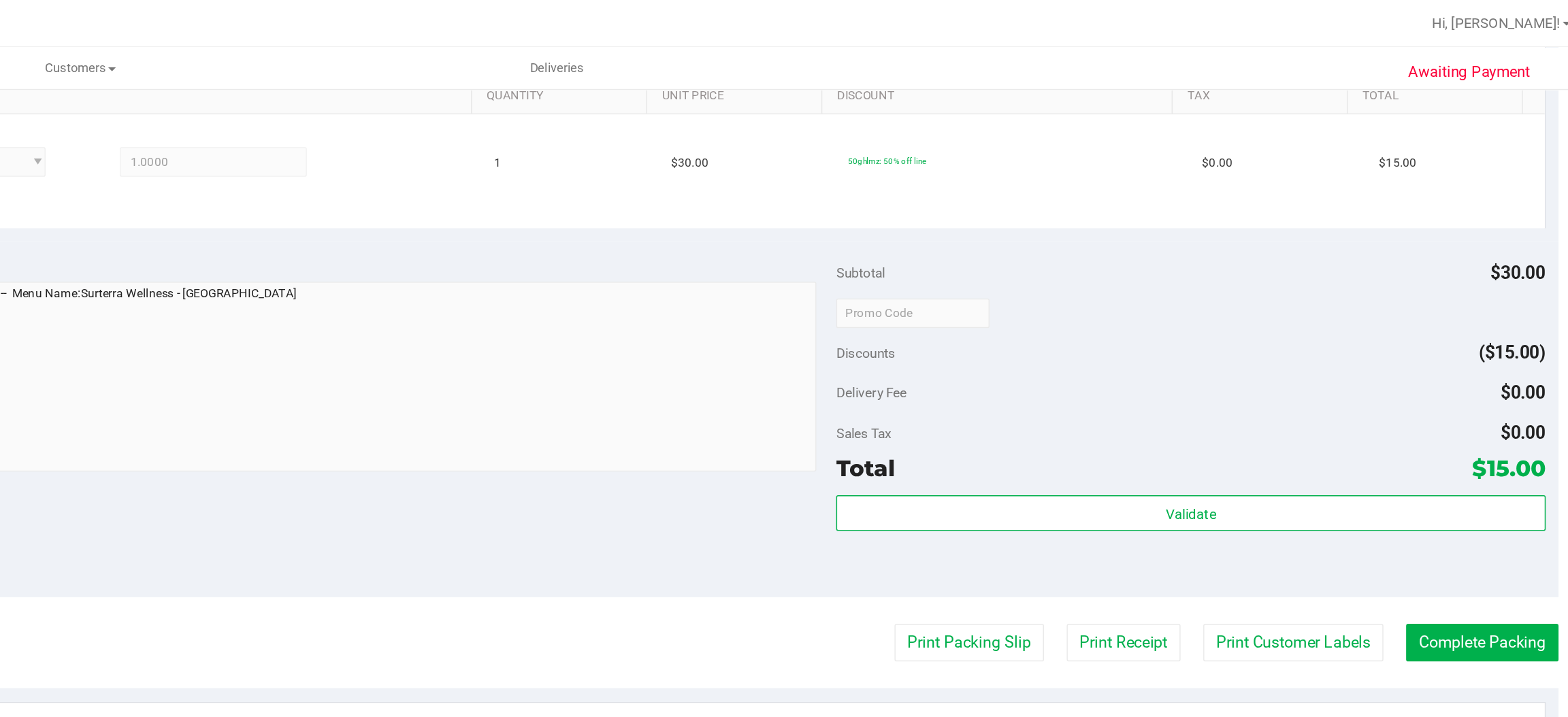
scroll to position [397, 0]
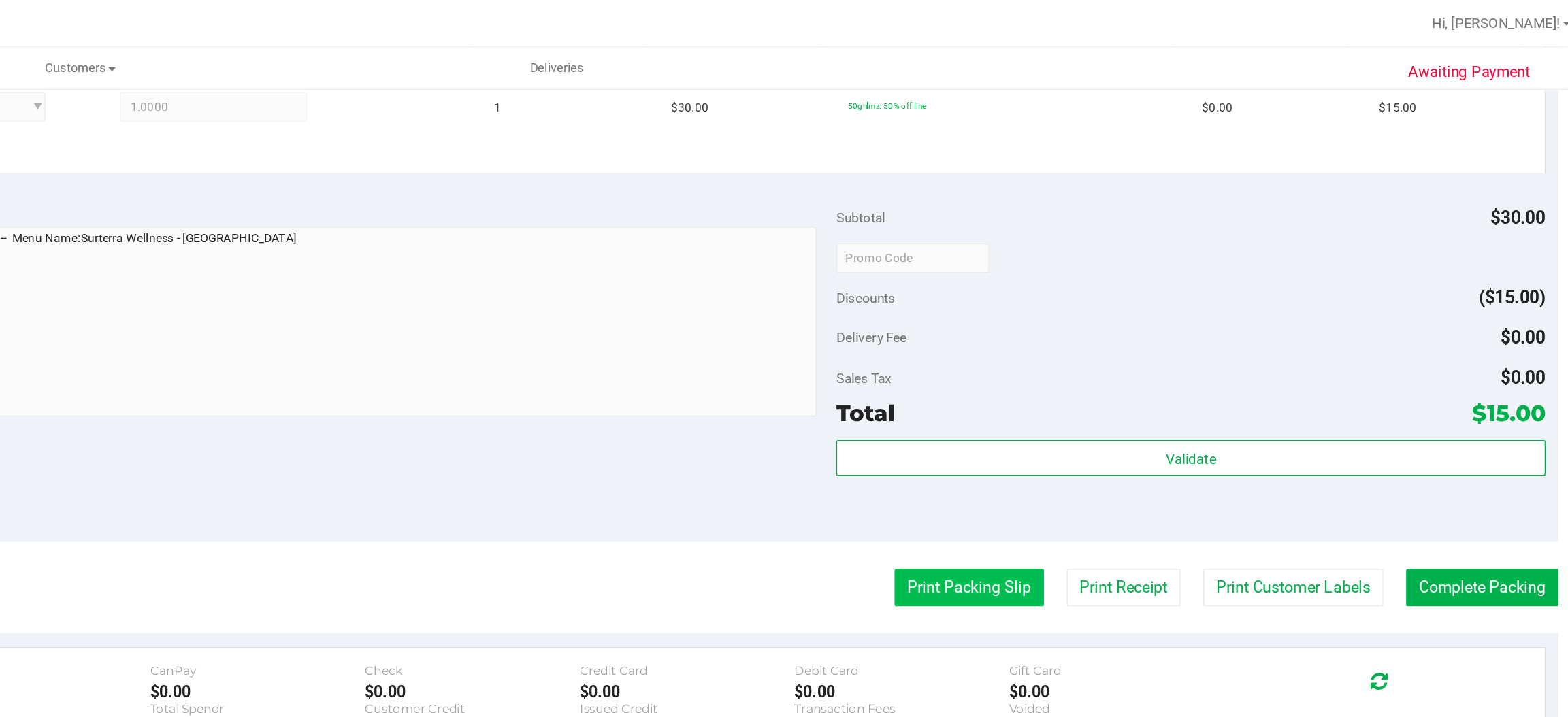
click at [1109, 398] on button "Print Packing Slip" at bounding box center [1136, 404] width 103 height 26
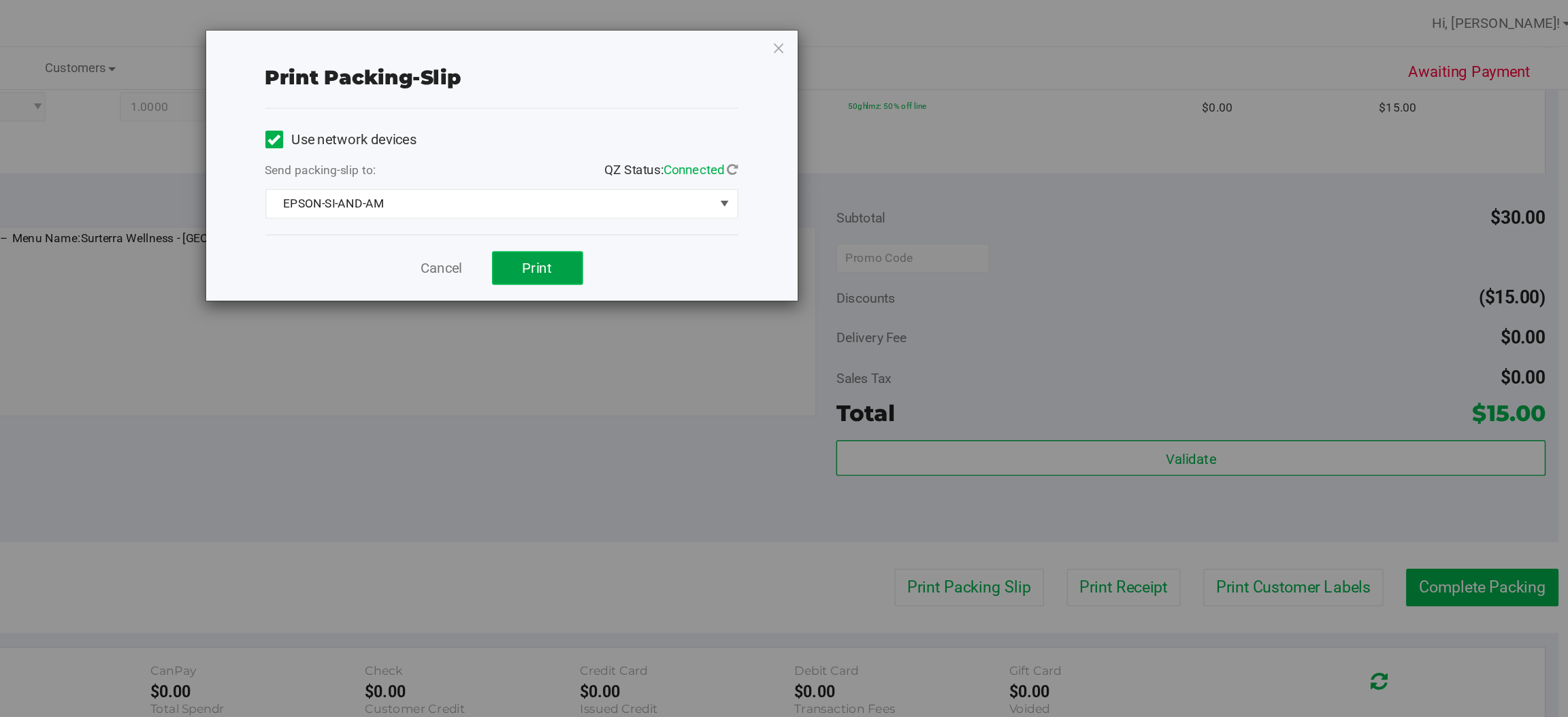
click at [836, 189] on span "Print" at bounding box center [838, 184] width 20 height 11
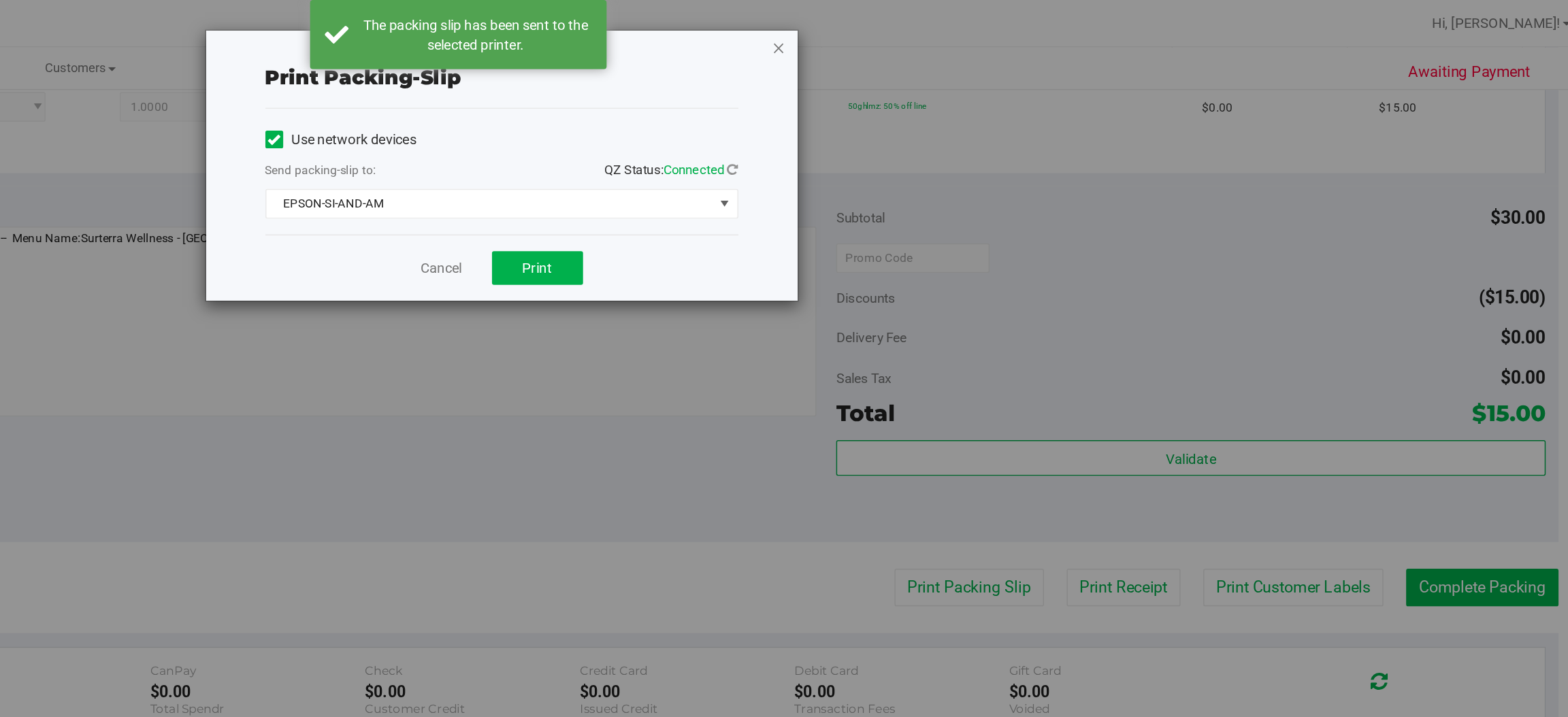
click at [1007, 29] on icon "button" at bounding box center [1005, 33] width 10 height 17
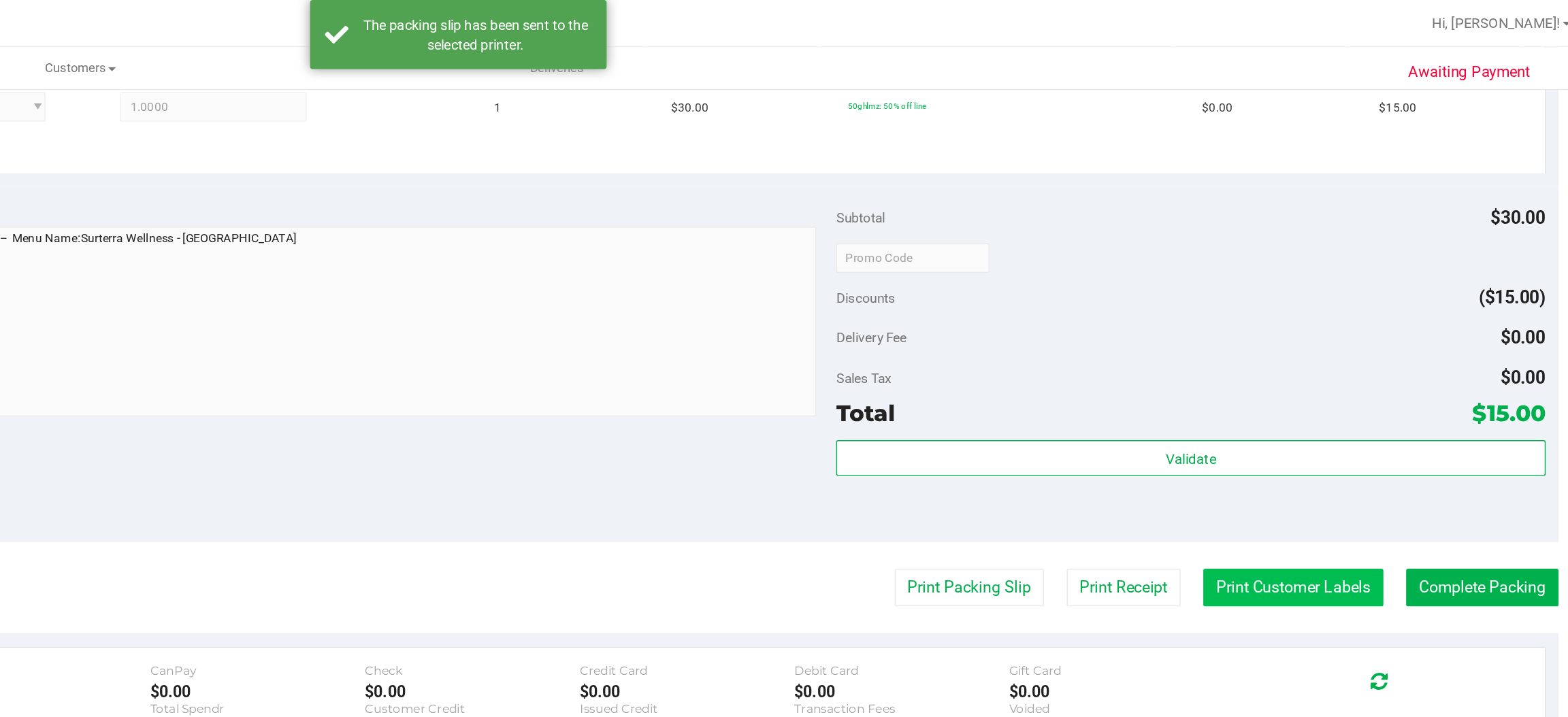
click at [1361, 403] on button "Print Customer Labels" at bounding box center [1358, 404] width 124 height 26
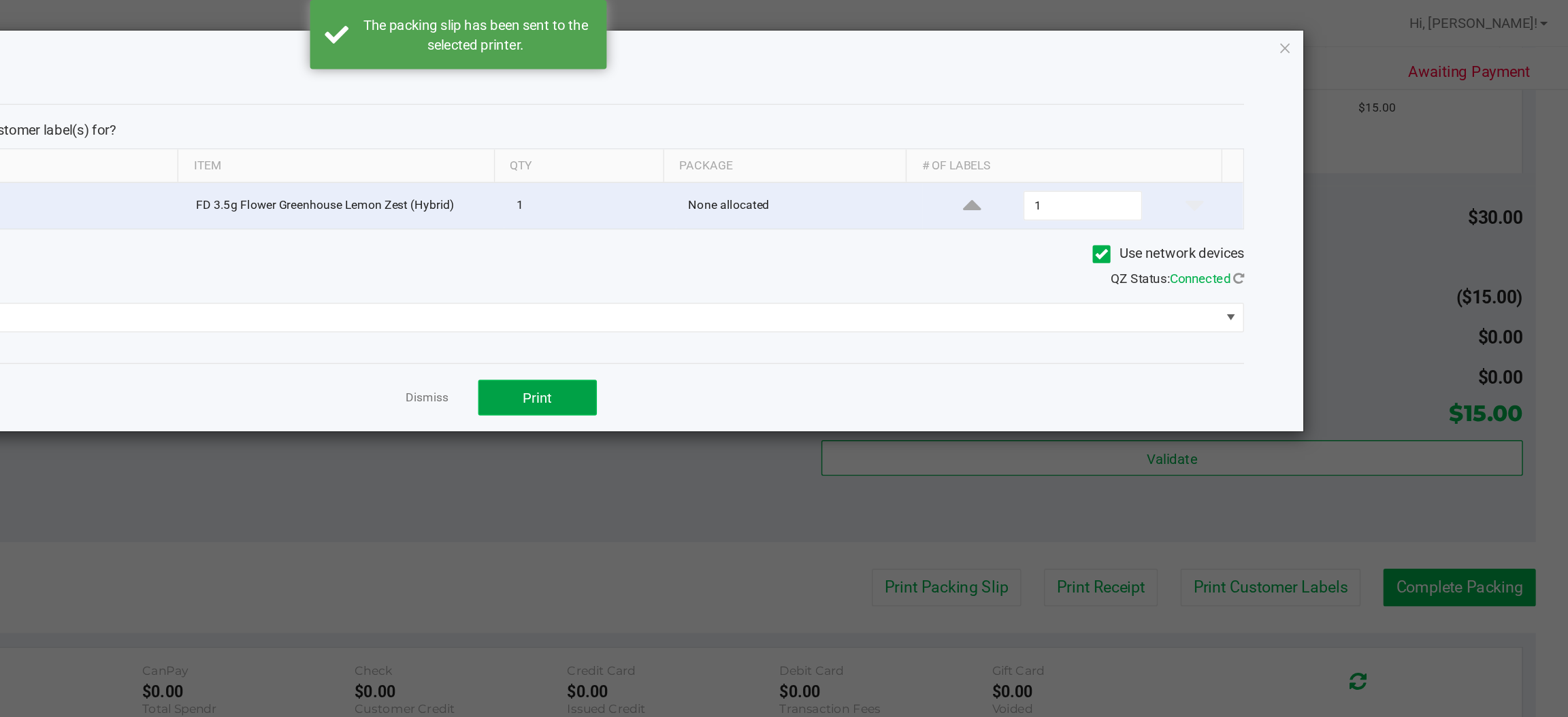
click at [839, 276] on span "Print" at bounding box center [838, 274] width 20 height 11
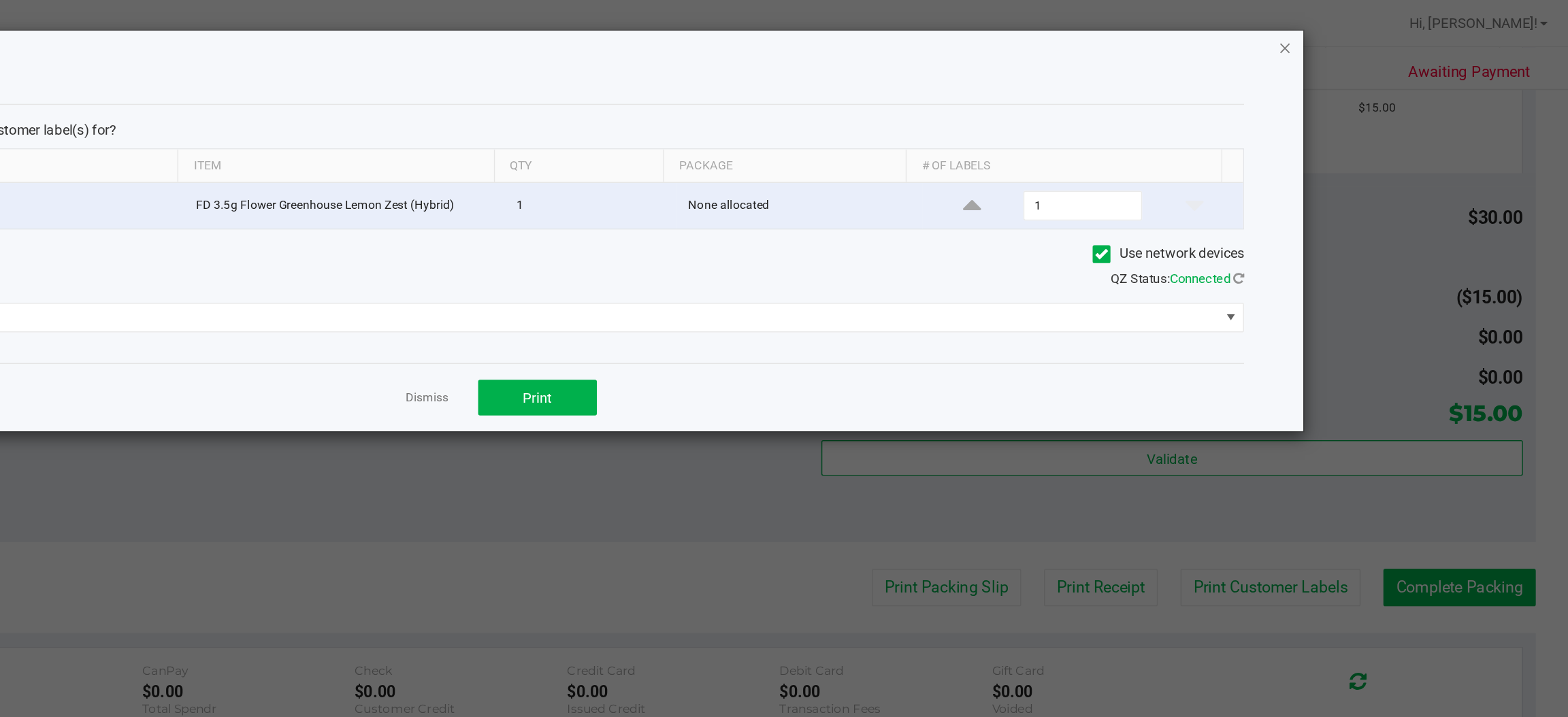
click at [1352, 32] on icon "button" at bounding box center [1353, 33] width 10 height 17
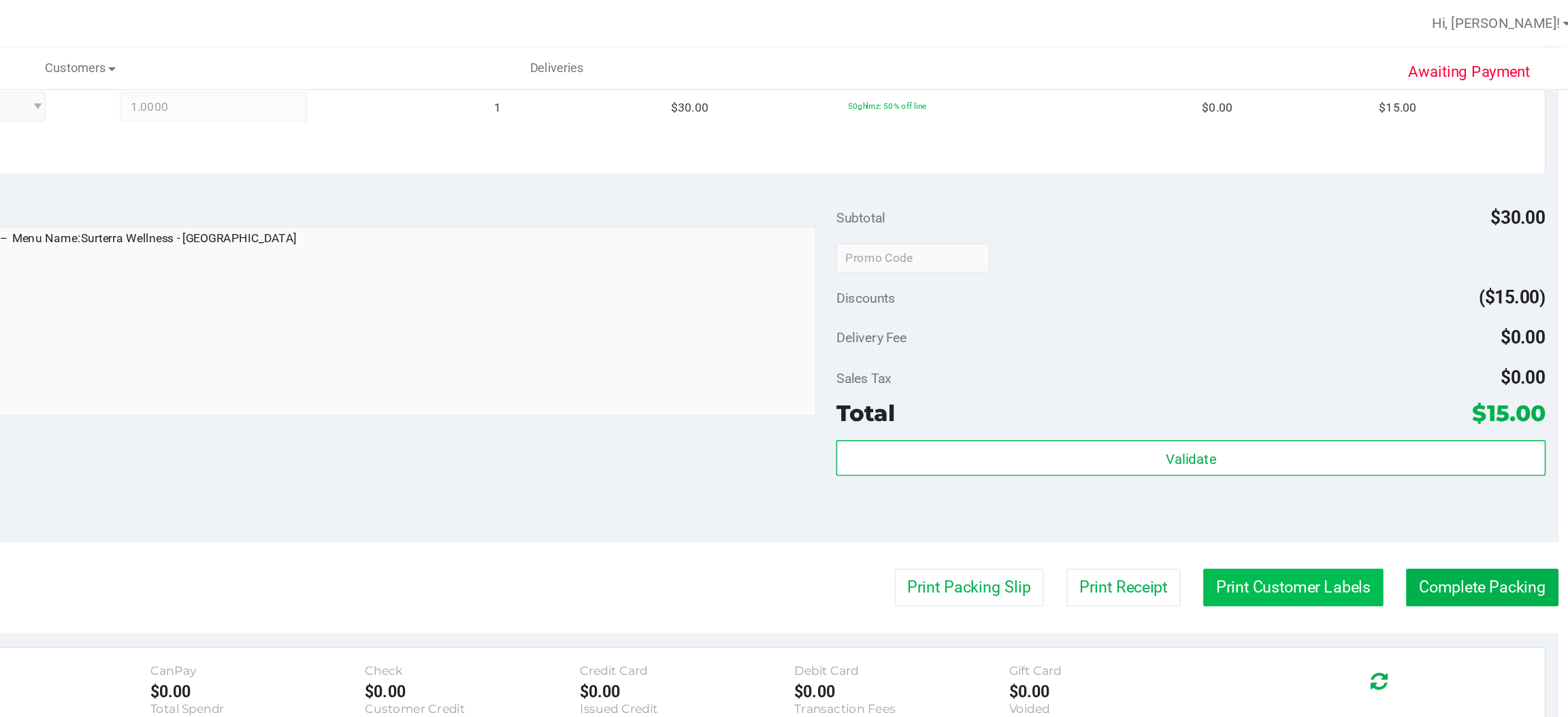
click at [1343, 392] on button "Print Customer Labels" at bounding box center [1358, 404] width 124 height 26
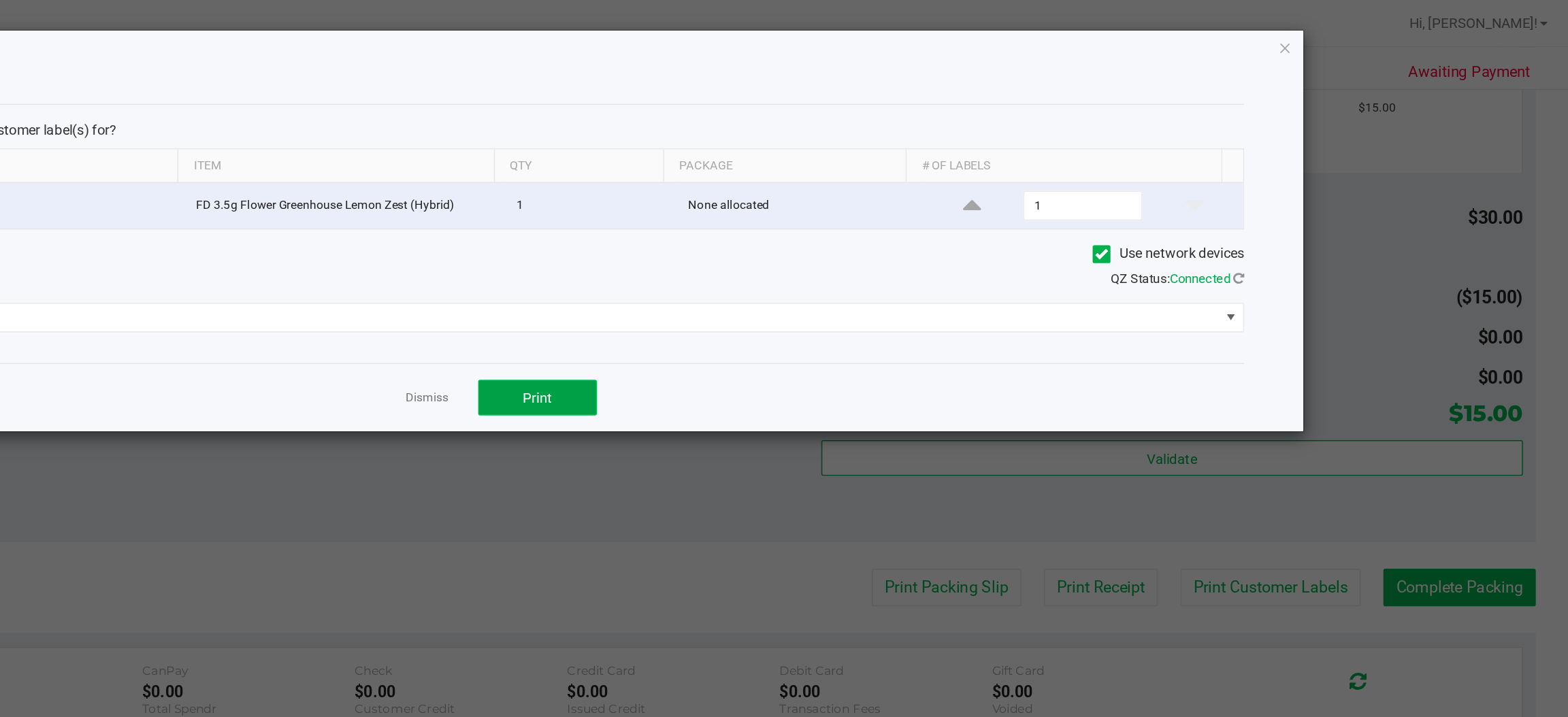
click at [848, 270] on button "Print" at bounding box center [839, 273] width 82 height 24
click at [1349, 38] on icon "button" at bounding box center [1353, 33] width 10 height 17
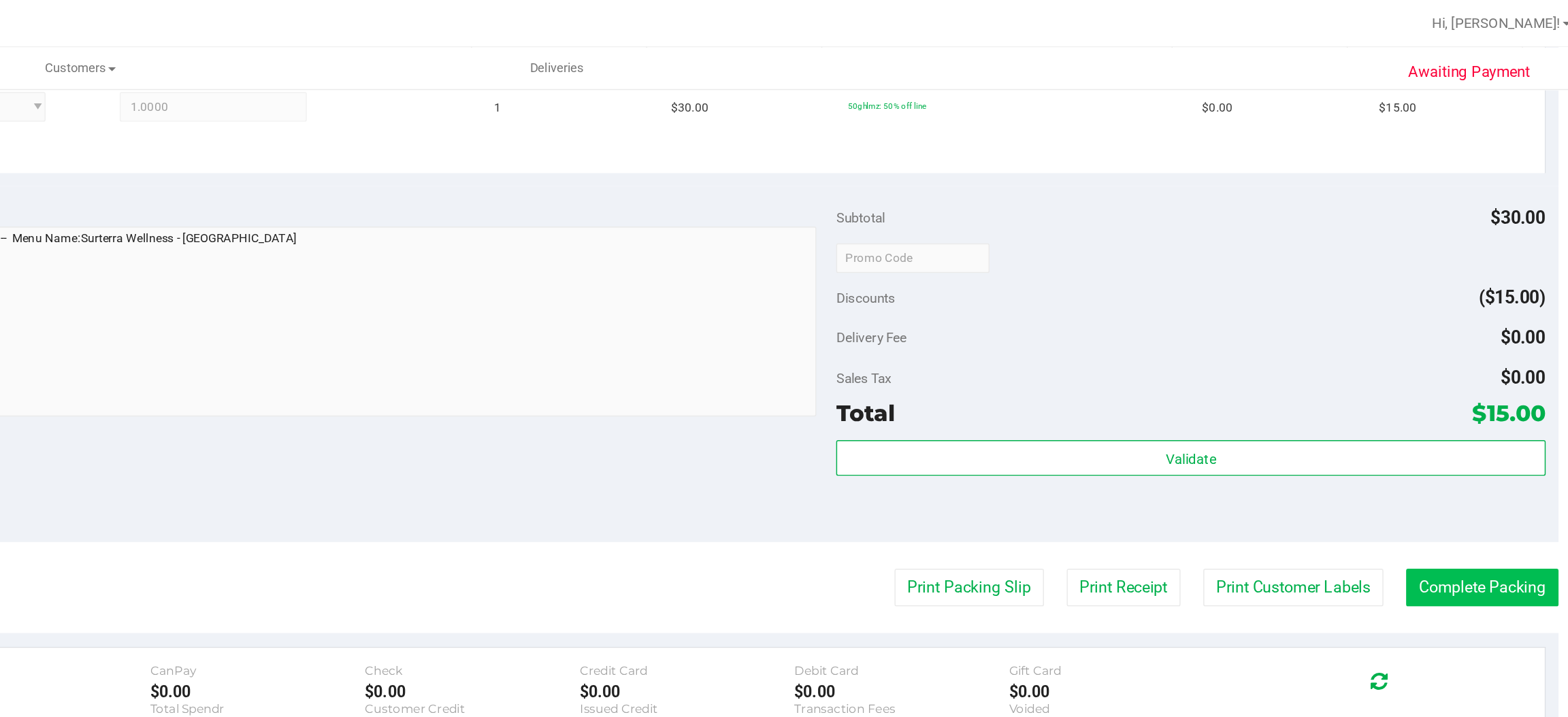
click at [1477, 397] on button "Complete Packing" at bounding box center [1488, 404] width 105 height 26
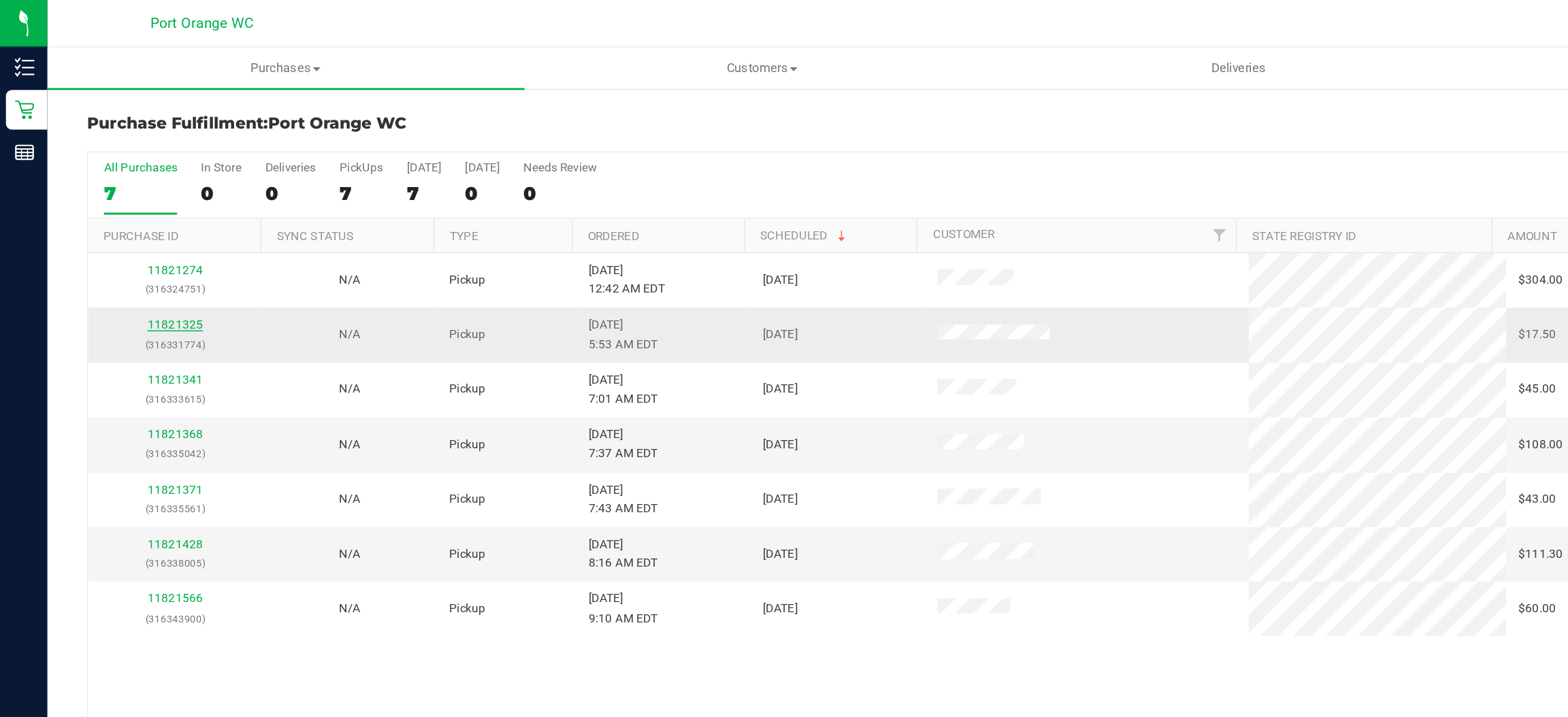
click at [121, 226] on link "11821325" at bounding box center [120, 223] width 38 height 10
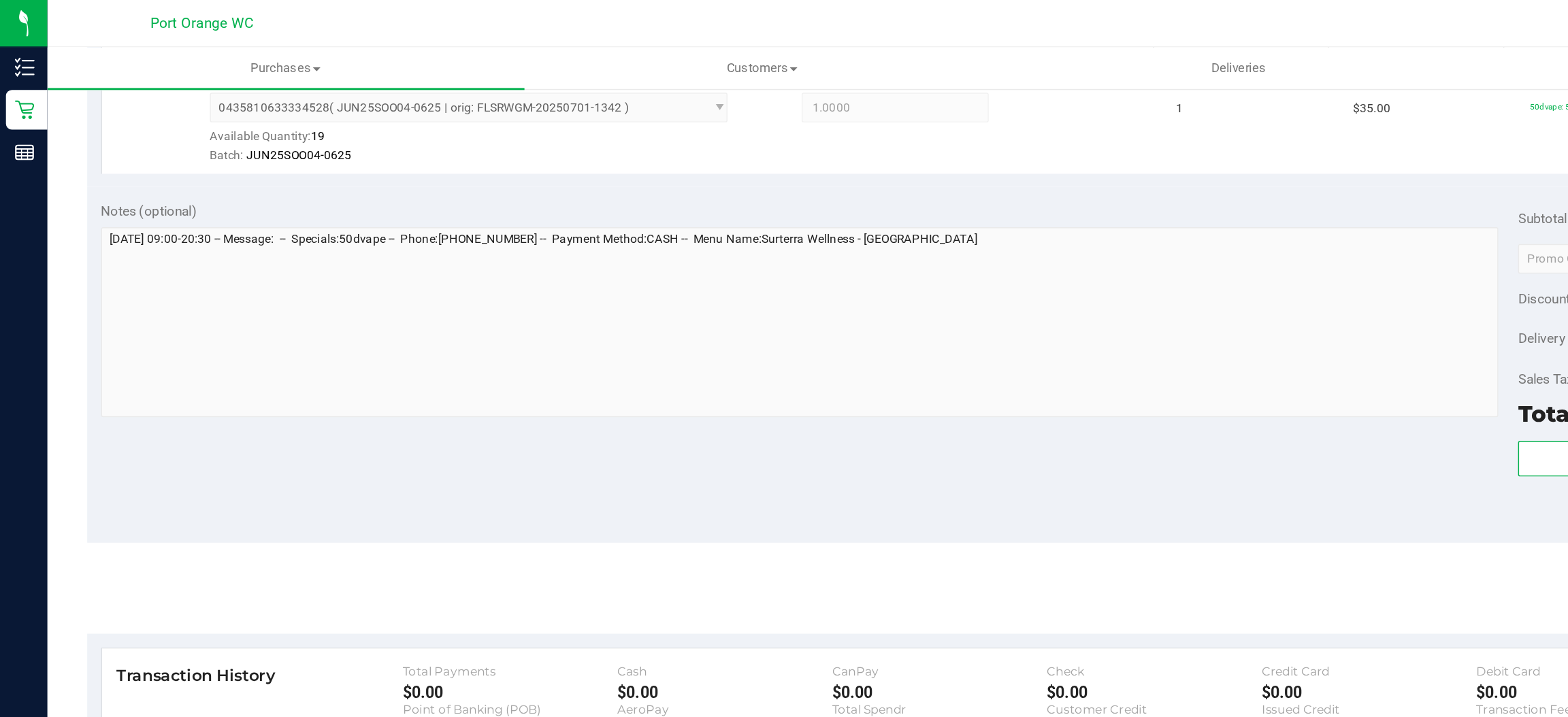
scroll to position [397, 0]
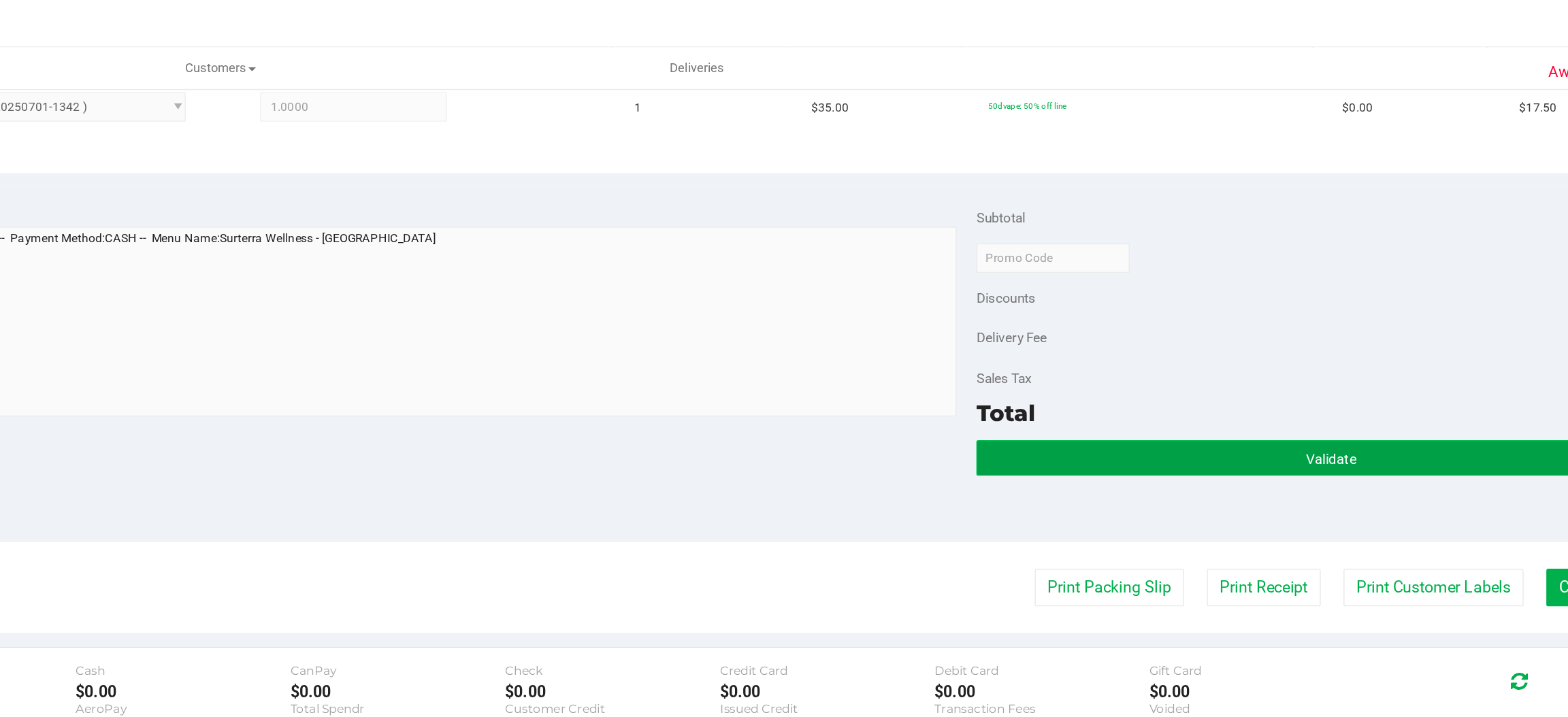
click at [1089, 311] on button "Validate" at bounding box center [1288, 315] width 487 height 24
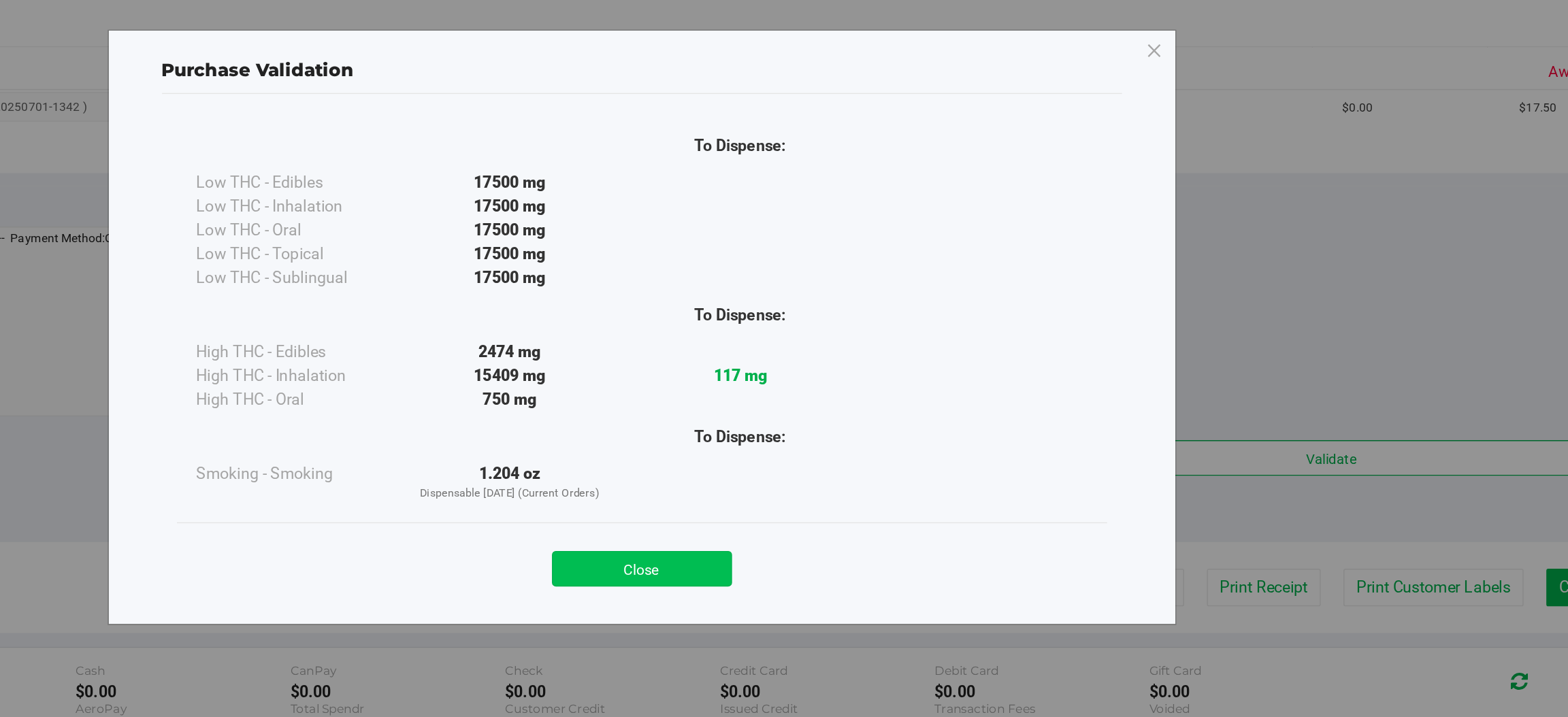
click at [832, 390] on button "Close" at bounding box center [814, 390] width 124 height 24
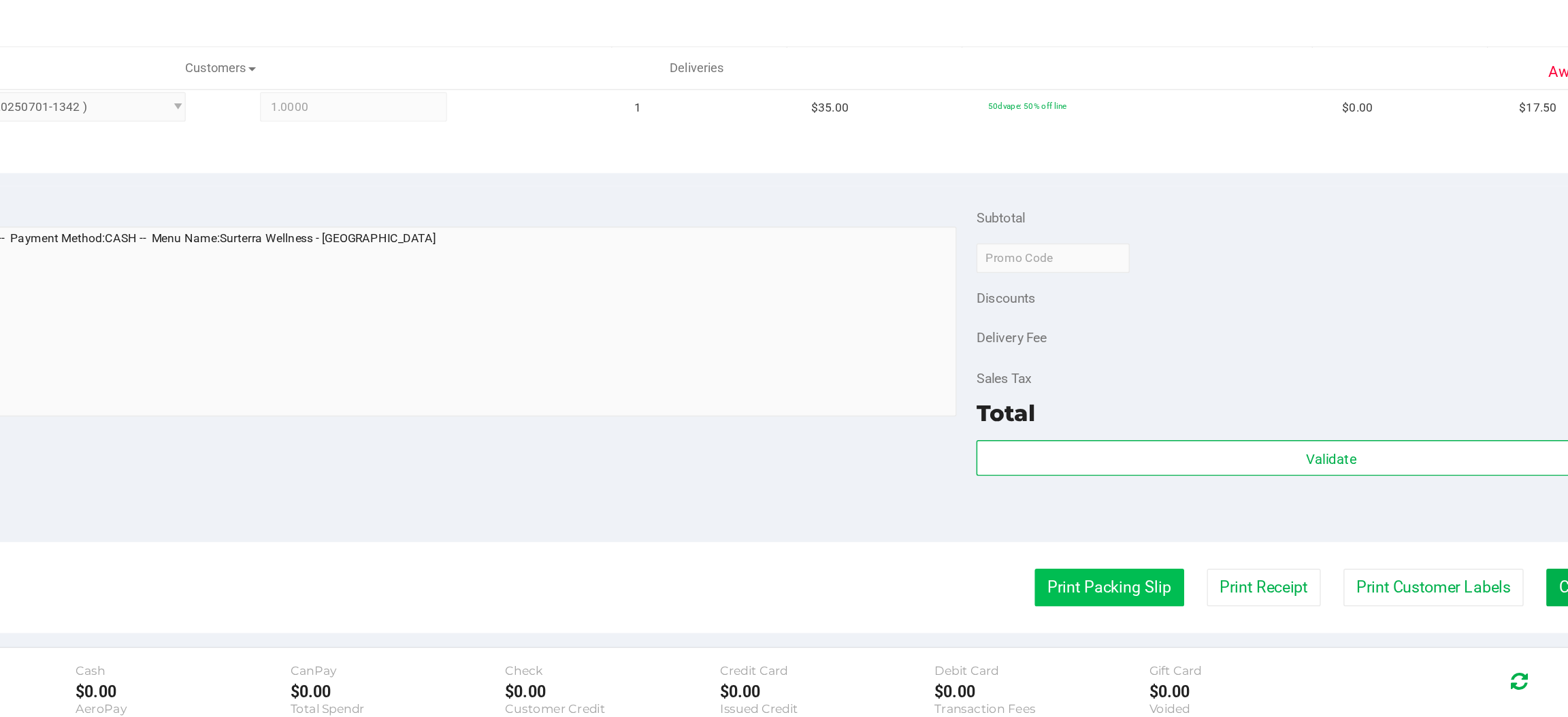
click at [1109, 405] on button "Print Packing Slip" at bounding box center [1136, 404] width 103 height 26
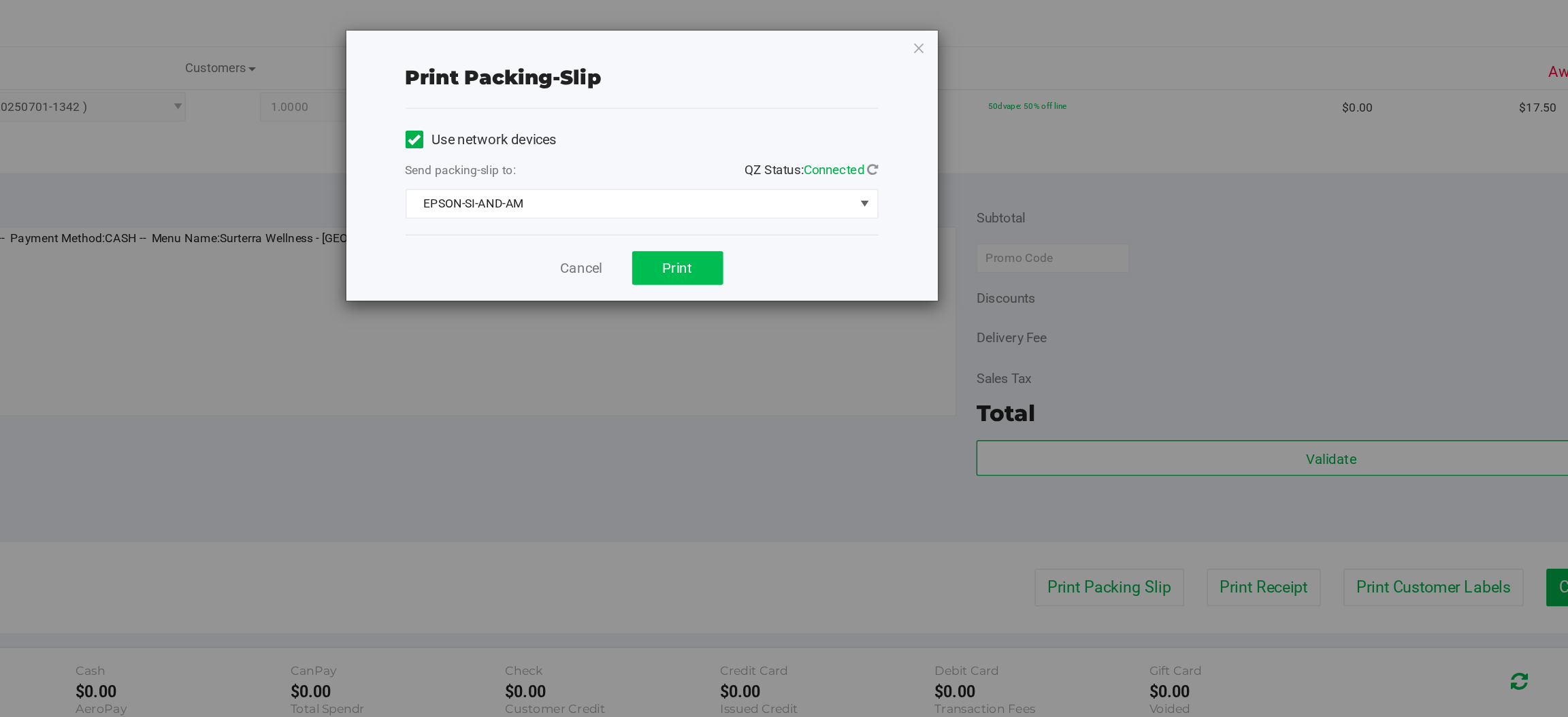
click at [852, 191] on button "Print" at bounding box center [838, 184] width 62 height 23
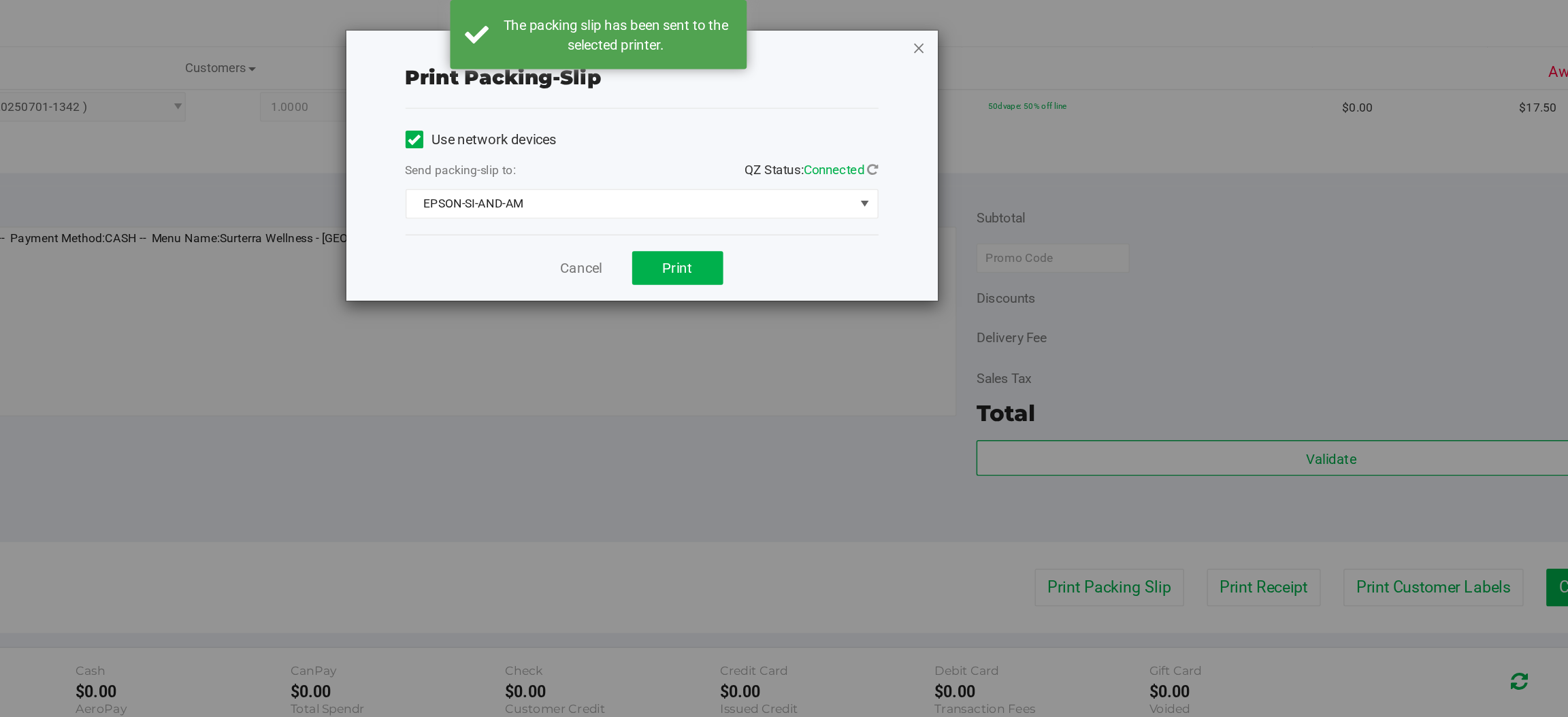
click at [1007, 28] on icon "button" at bounding box center [1005, 33] width 10 height 17
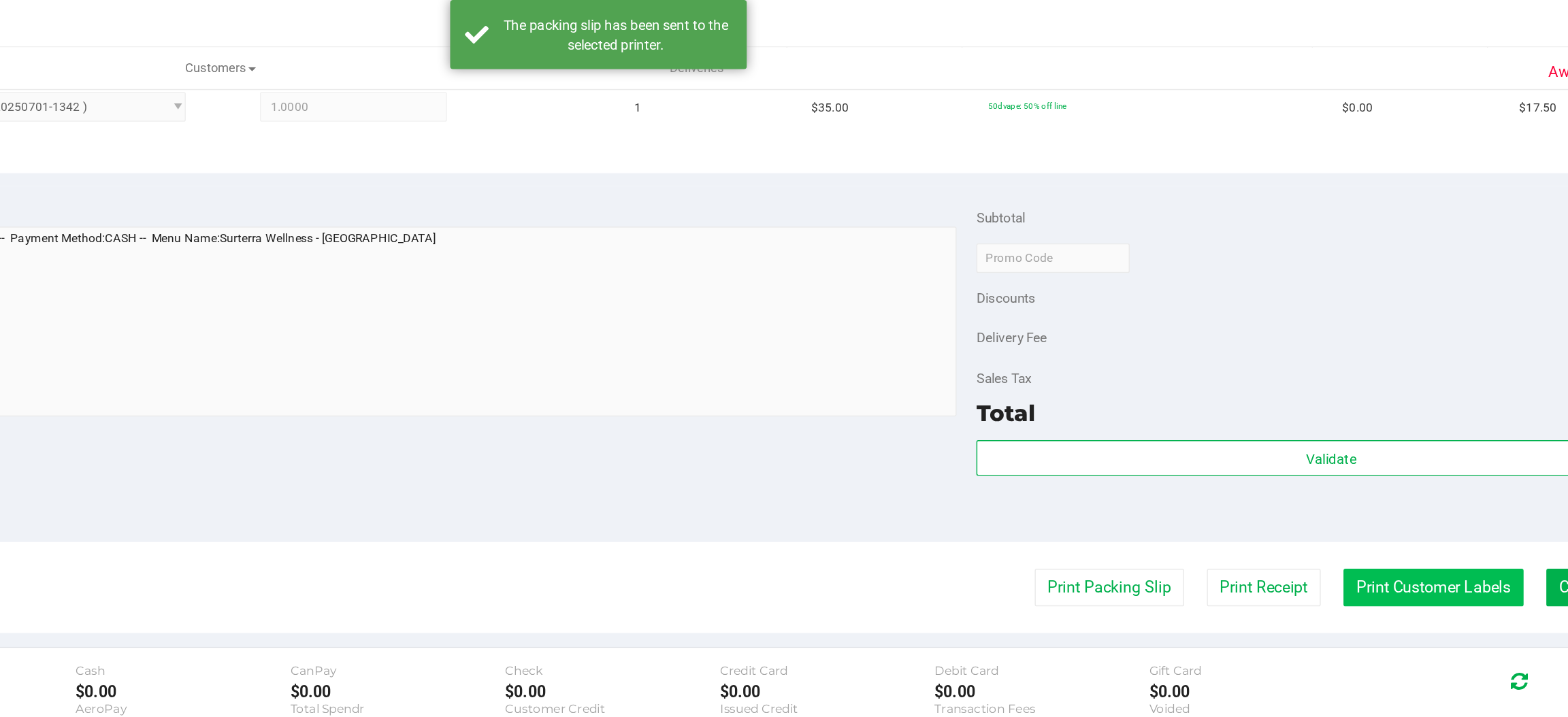
click at [1326, 406] on button "Print Customer Labels" at bounding box center [1358, 404] width 124 height 26
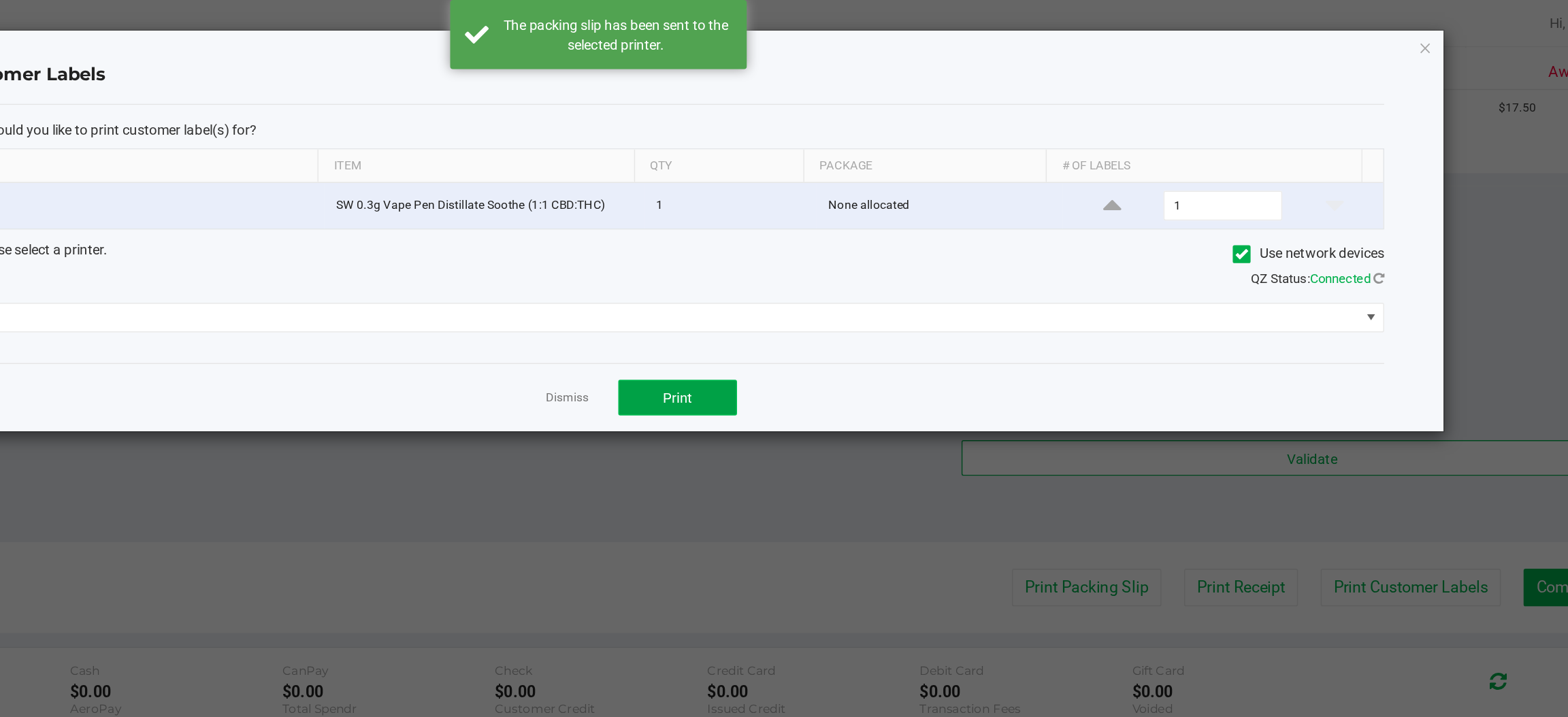
click at [860, 285] on button "Print" at bounding box center [839, 273] width 82 height 24
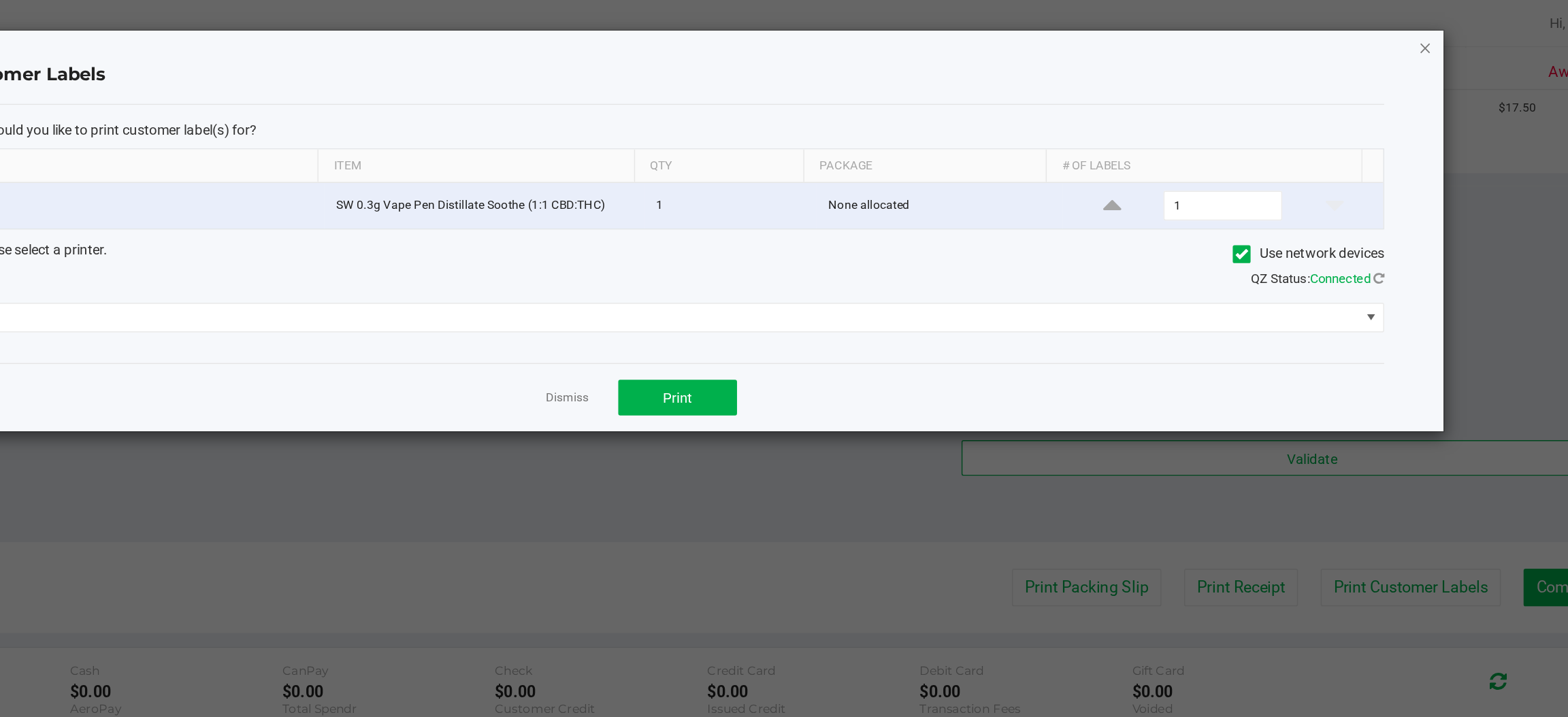
click at [1353, 37] on icon "button" at bounding box center [1353, 33] width 10 height 17
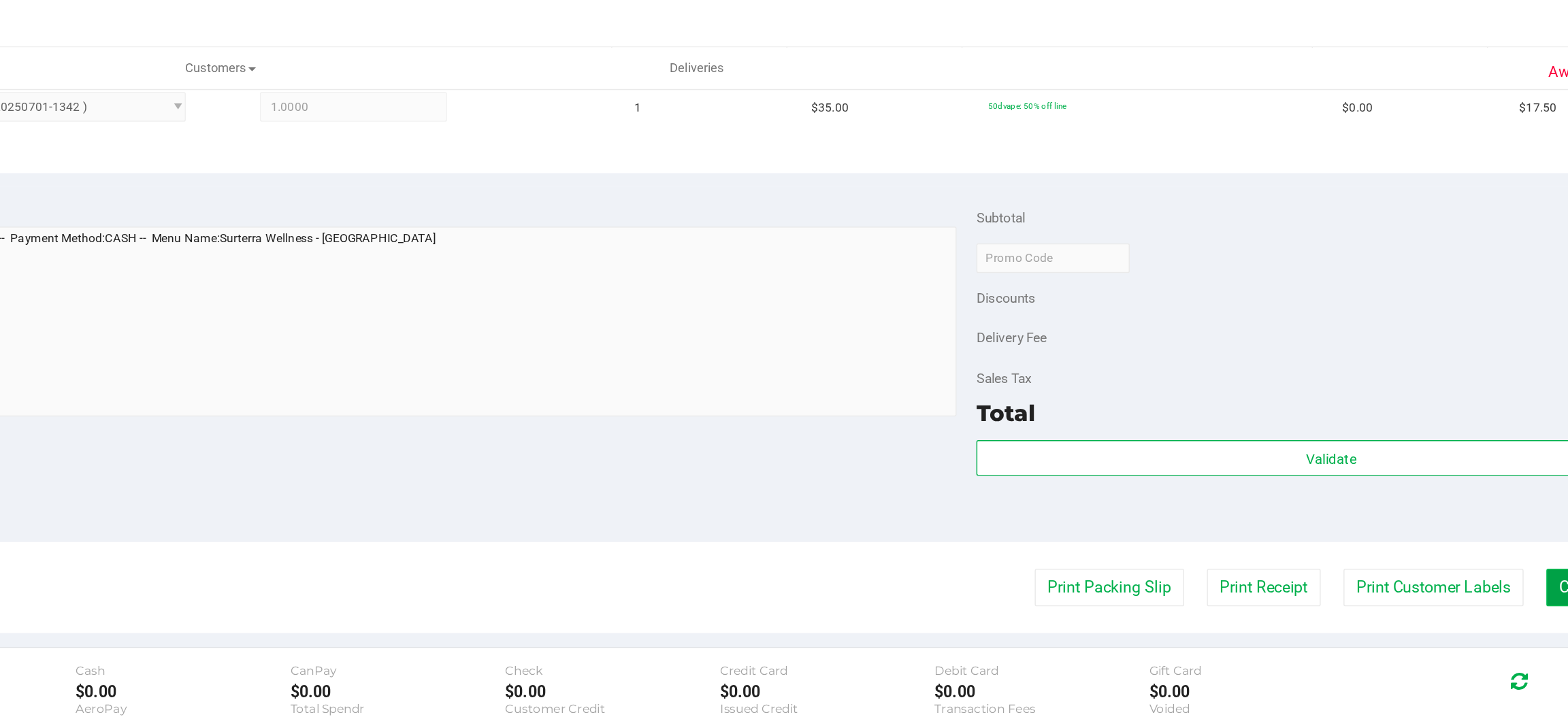
click at [1436, 403] on button "Complete Packing" at bounding box center [1488, 404] width 105 height 26
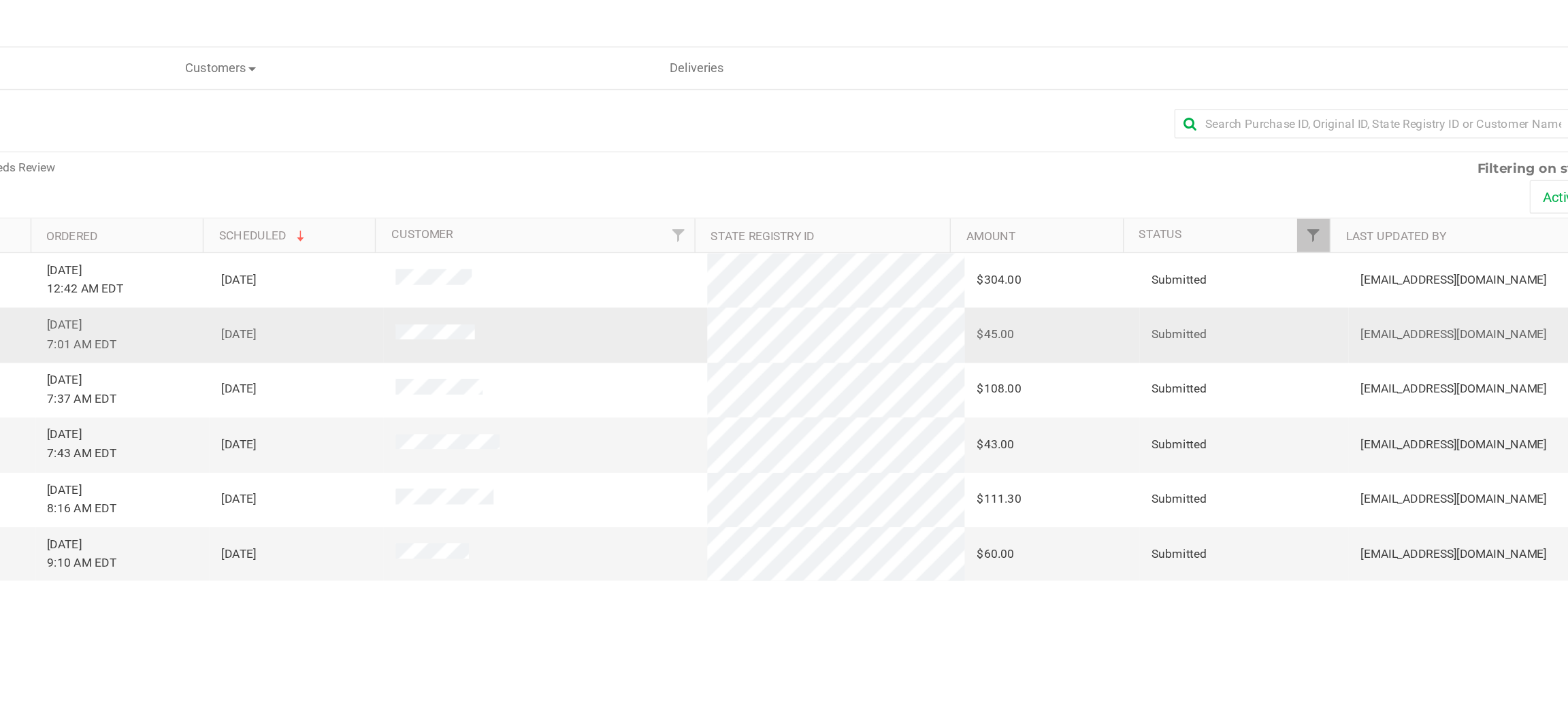
click at [421, 227] on span "[DATE] 7:01 AM EDT" at bounding box center [429, 230] width 48 height 26
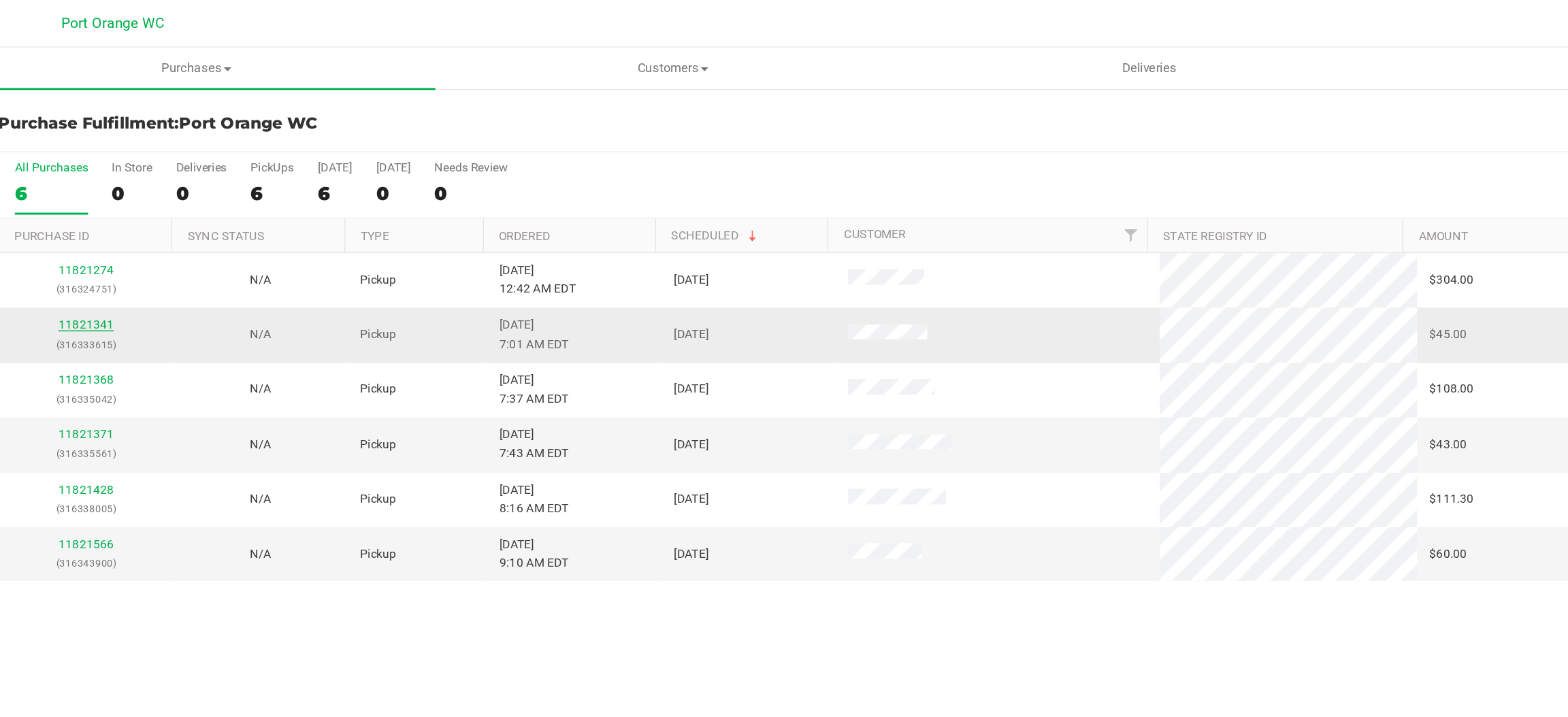
click at [122, 221] on link "11821341" at bounding box center [120, 223] width 38 height 10
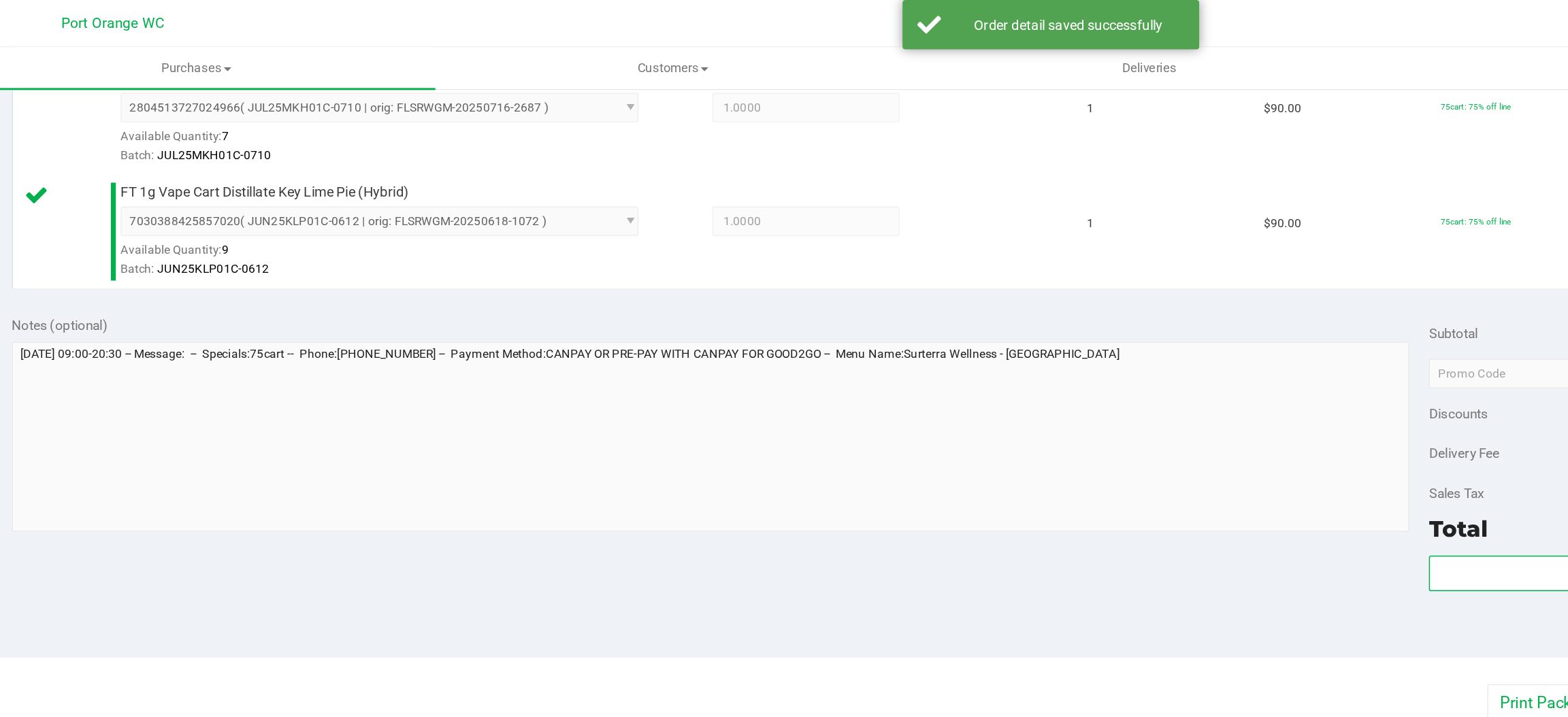
scroll to position [396, 0]
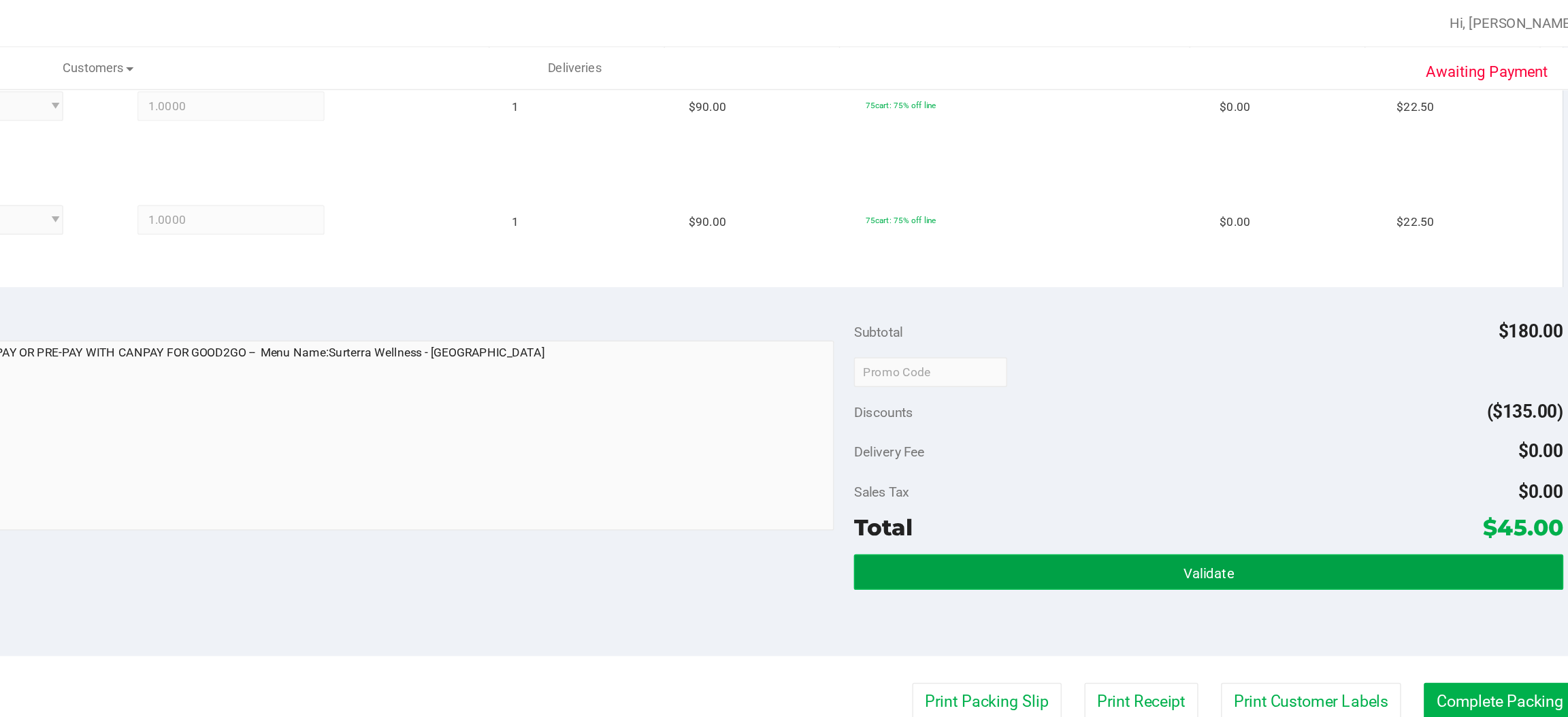
click at [1271, 394] on span "Validate" at bounding box center [1288, 394] width 35 height 11
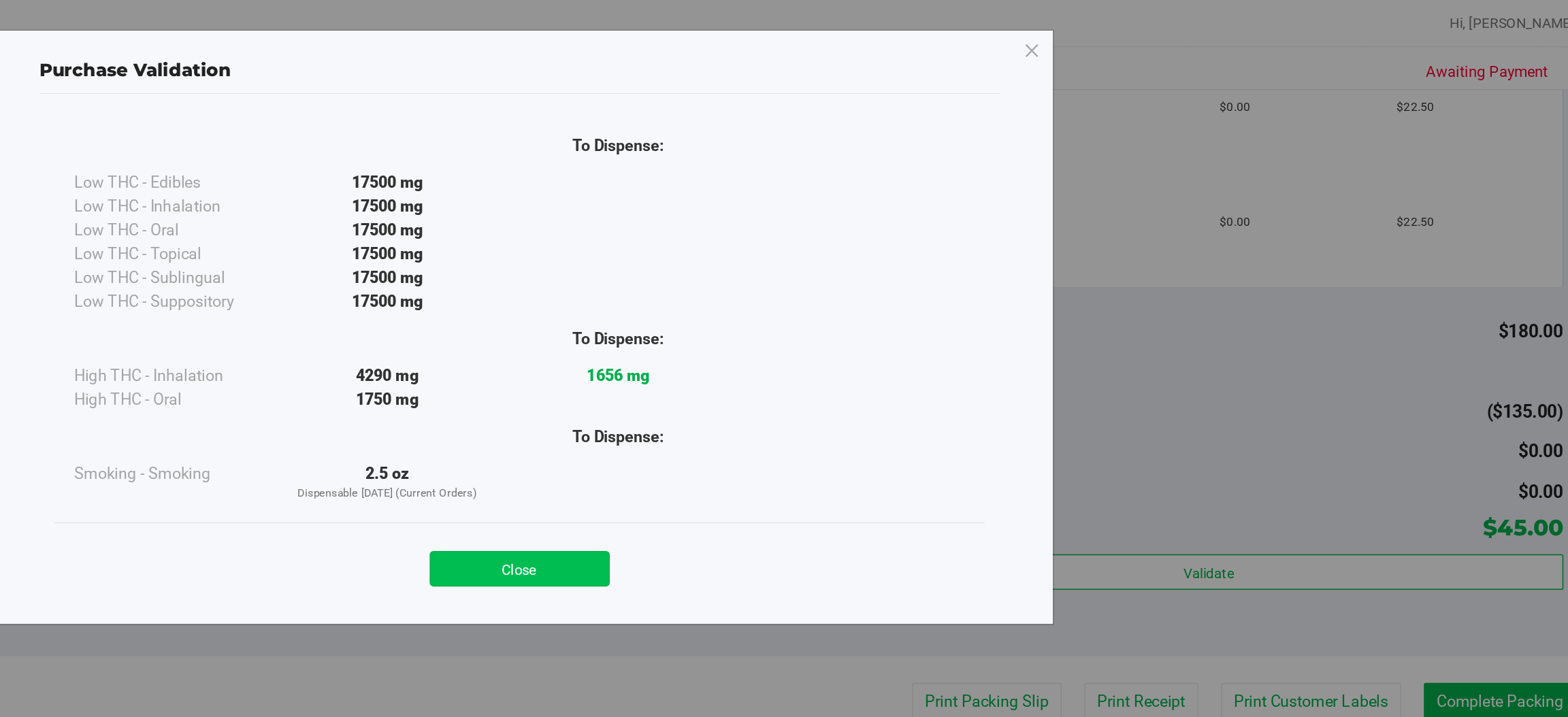
click at [815, 393] on button "Close" at bounding box center [814, 390] width 124 height 24
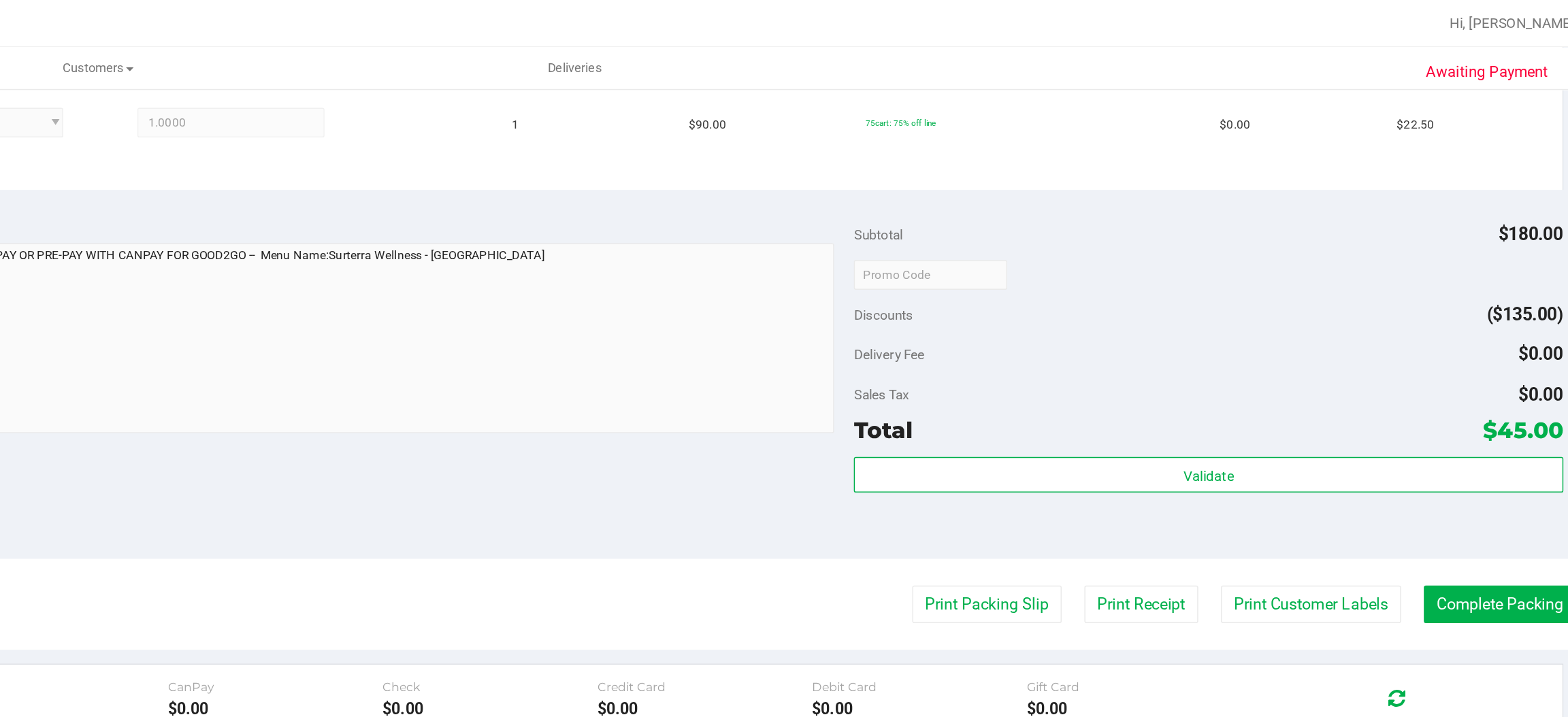
scroll to position [476, 0]
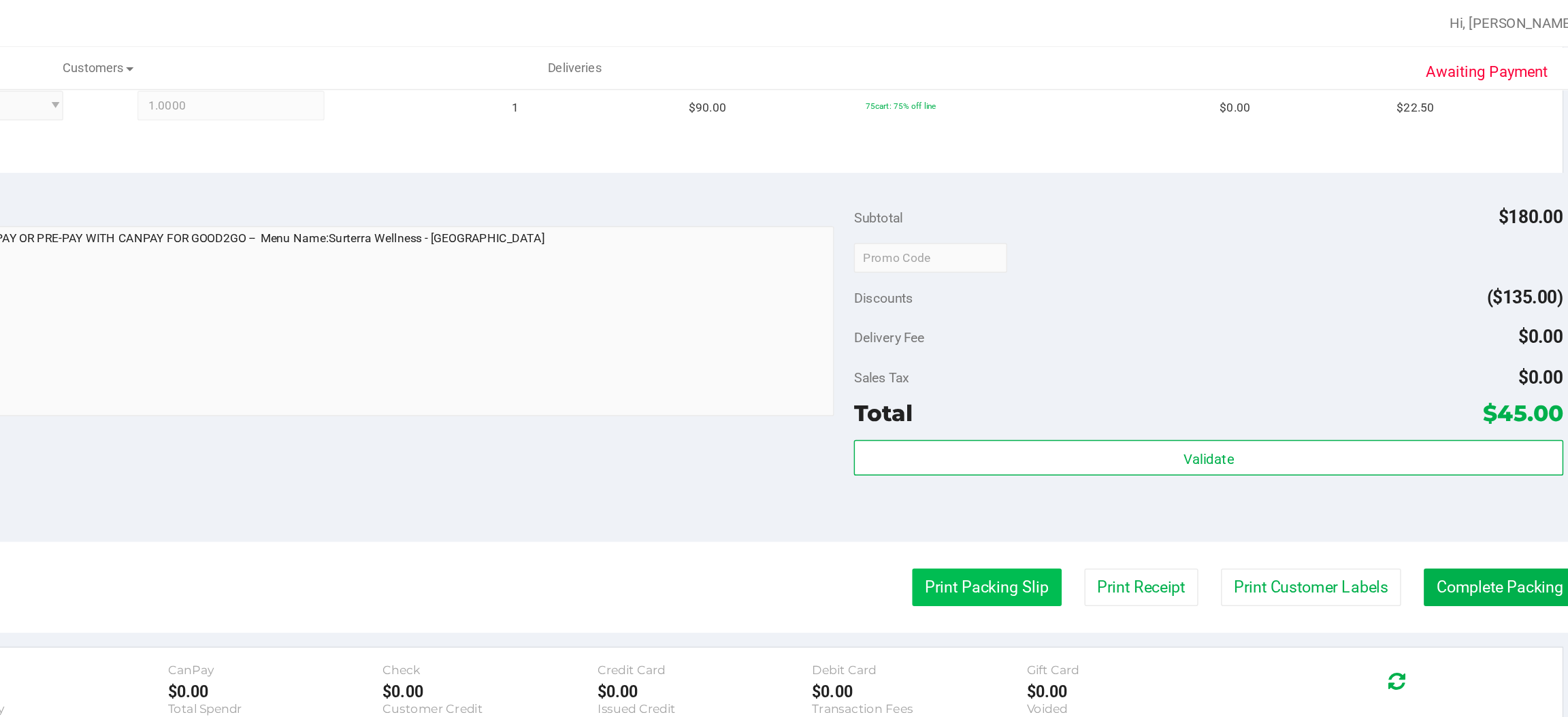
click at [1113, 403] on button "Print Packing Slip" at bounding box center [1136, 404] width 103 height 26
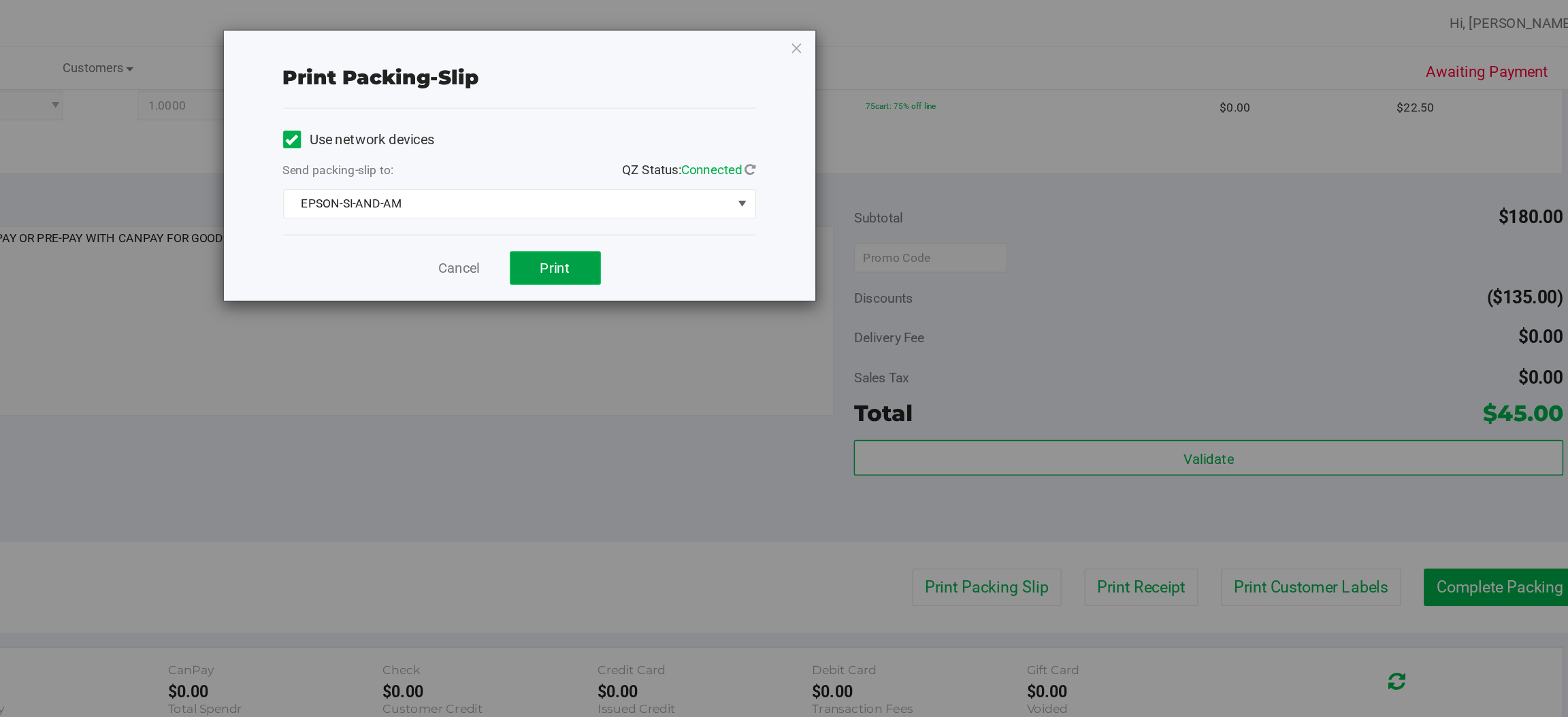
click at [831, 186] on span "Print" at bounding box center [838, 184] width 20 height 11
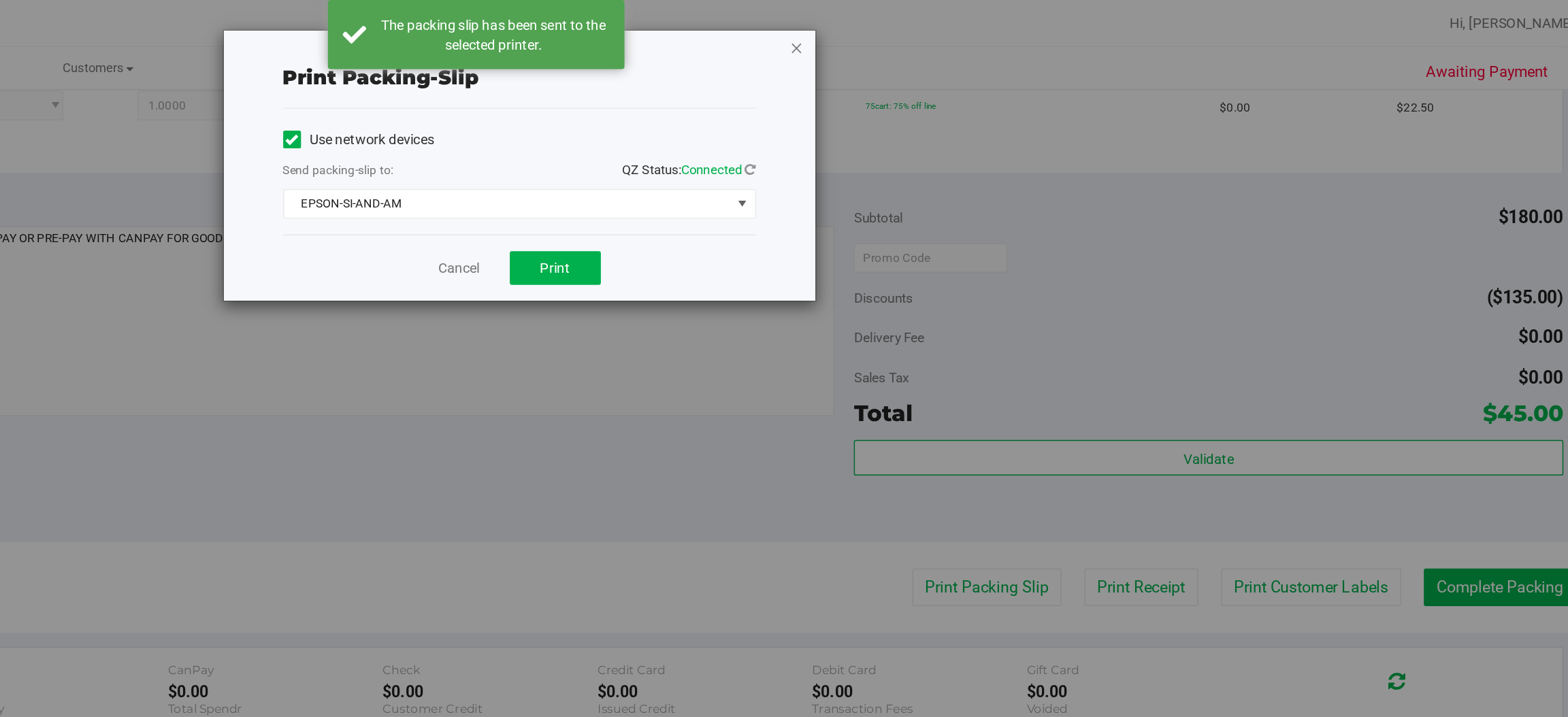
click at [1003, 26] on icon "button" at bounding box center [1005, 33] width 10 height 17
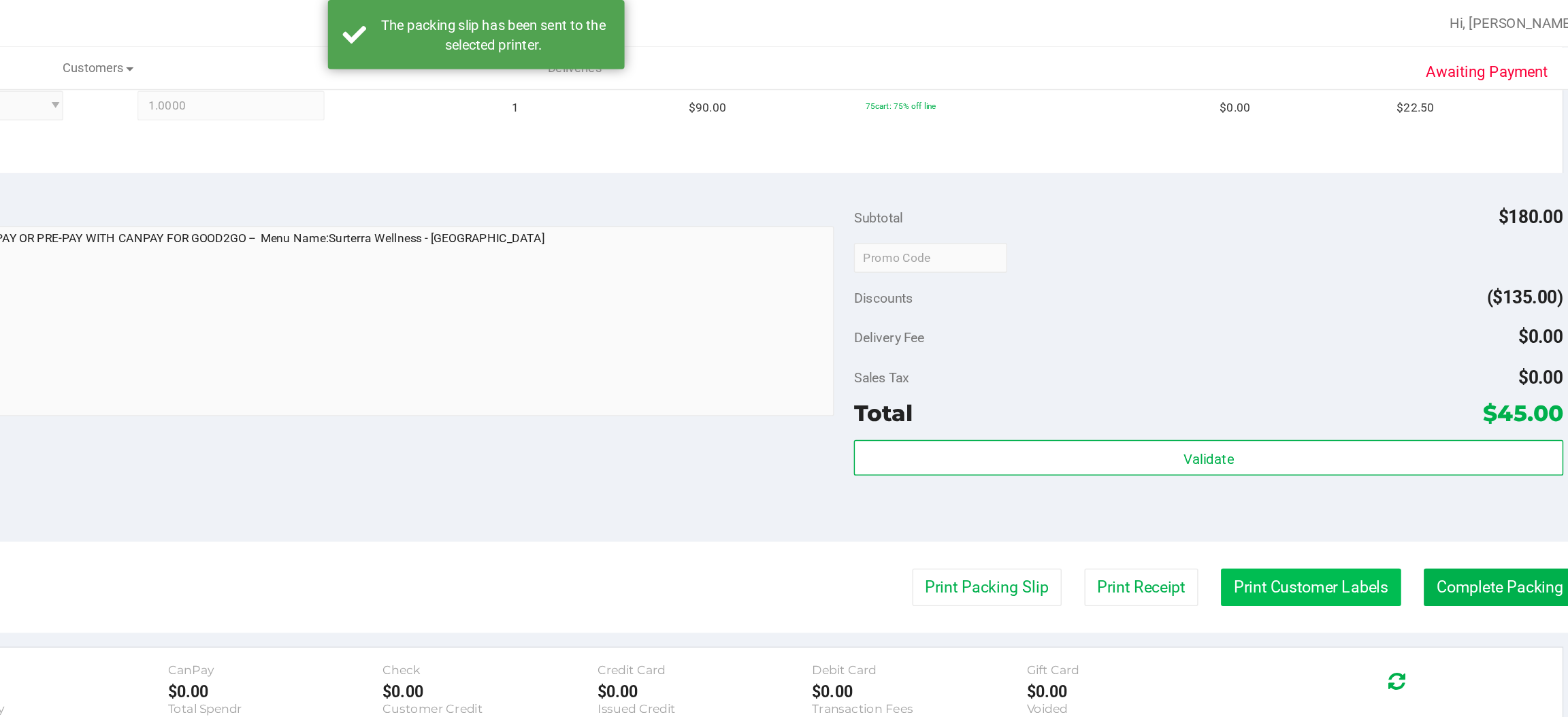
click at [1356, 407] on button "Print Customer Labels" at bounding box center [1358, 404] width 124 height 26
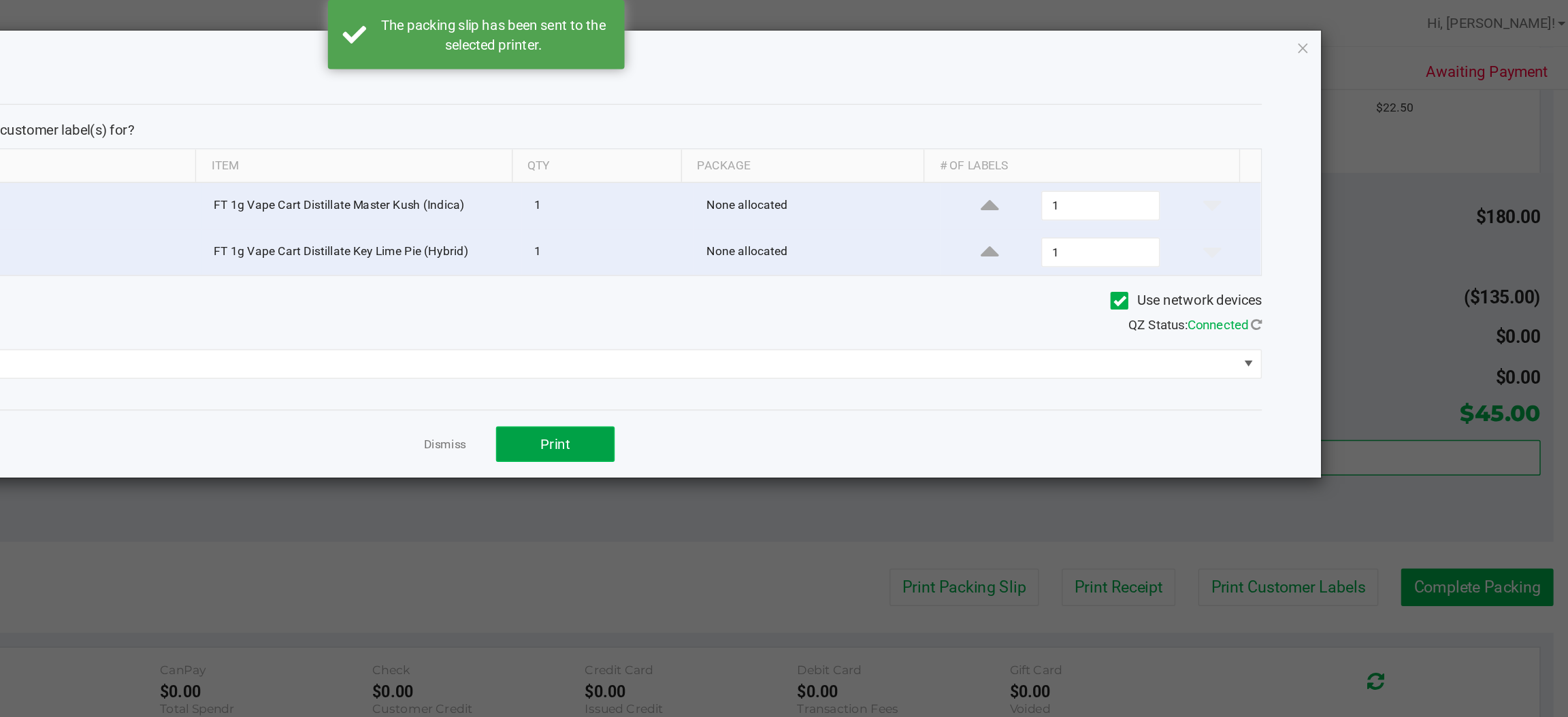
click at [839, 308] on span "Print" at bounding box center [838, 306] width 20 height 11
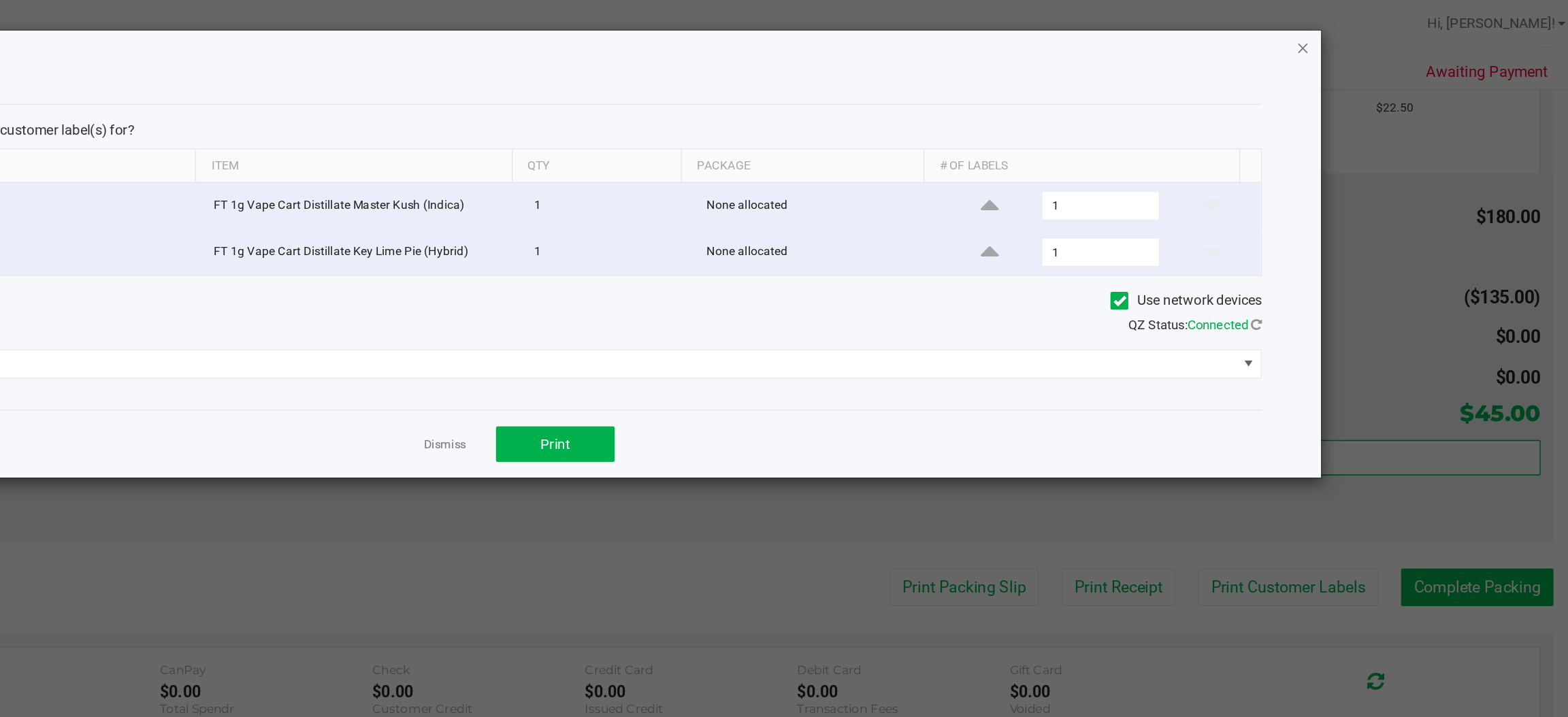
click at [1354, 37] on icon "button" at bounding box center [1353, 33] width 10 height 17
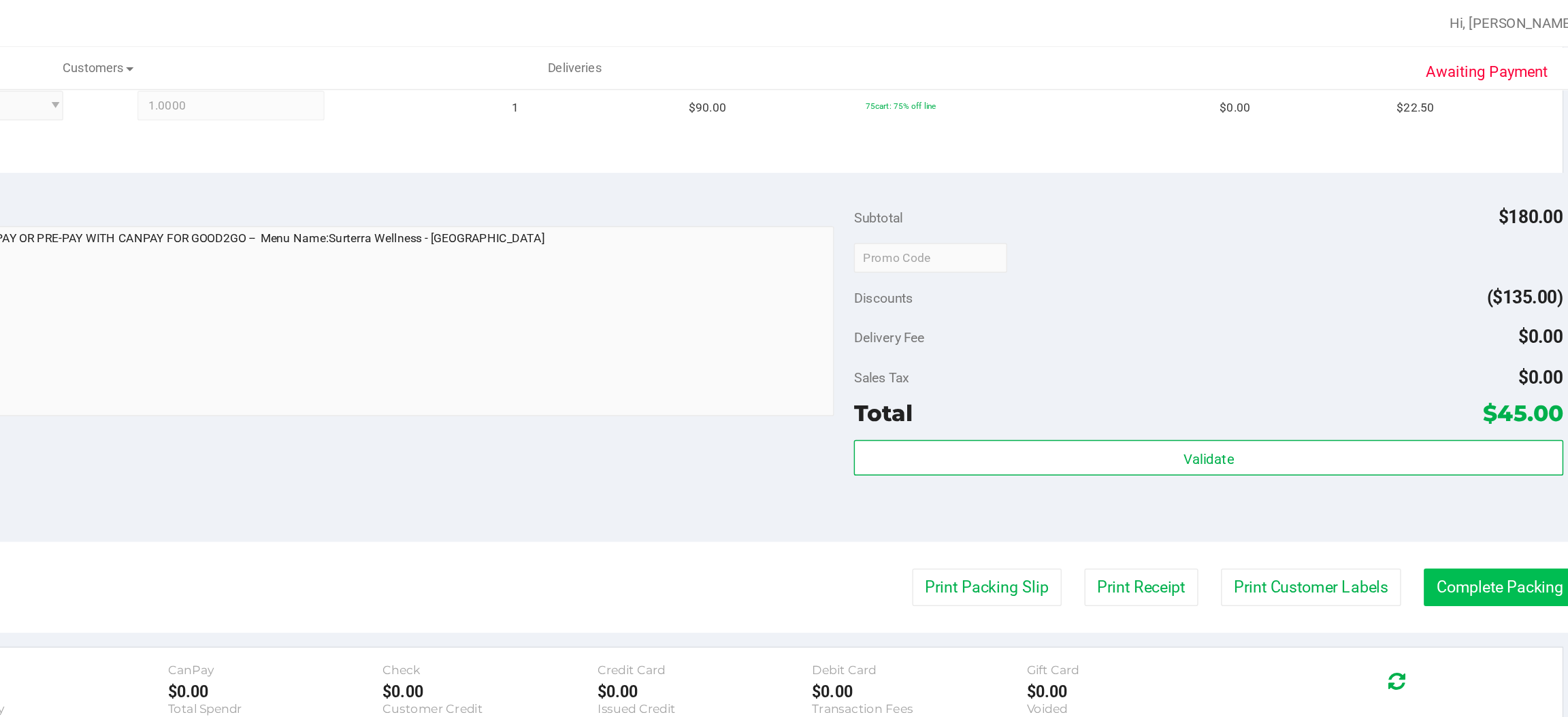
click at [1460, 405] on button "Complete Packing" at bounding box center [1488, 404] width 105 height 26
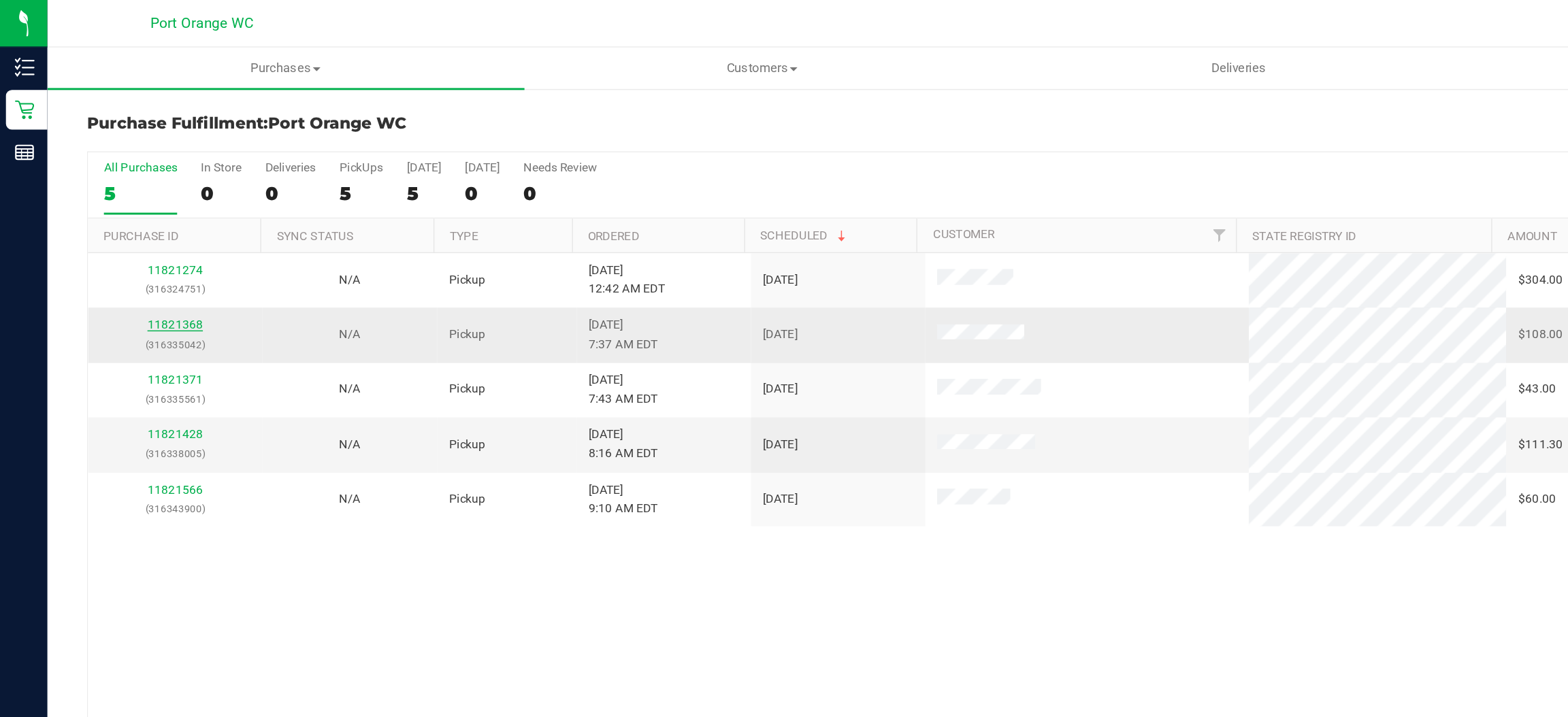
click at [121, 226] on link "11821368" at bounding box center [120, 223] width 38 height 10
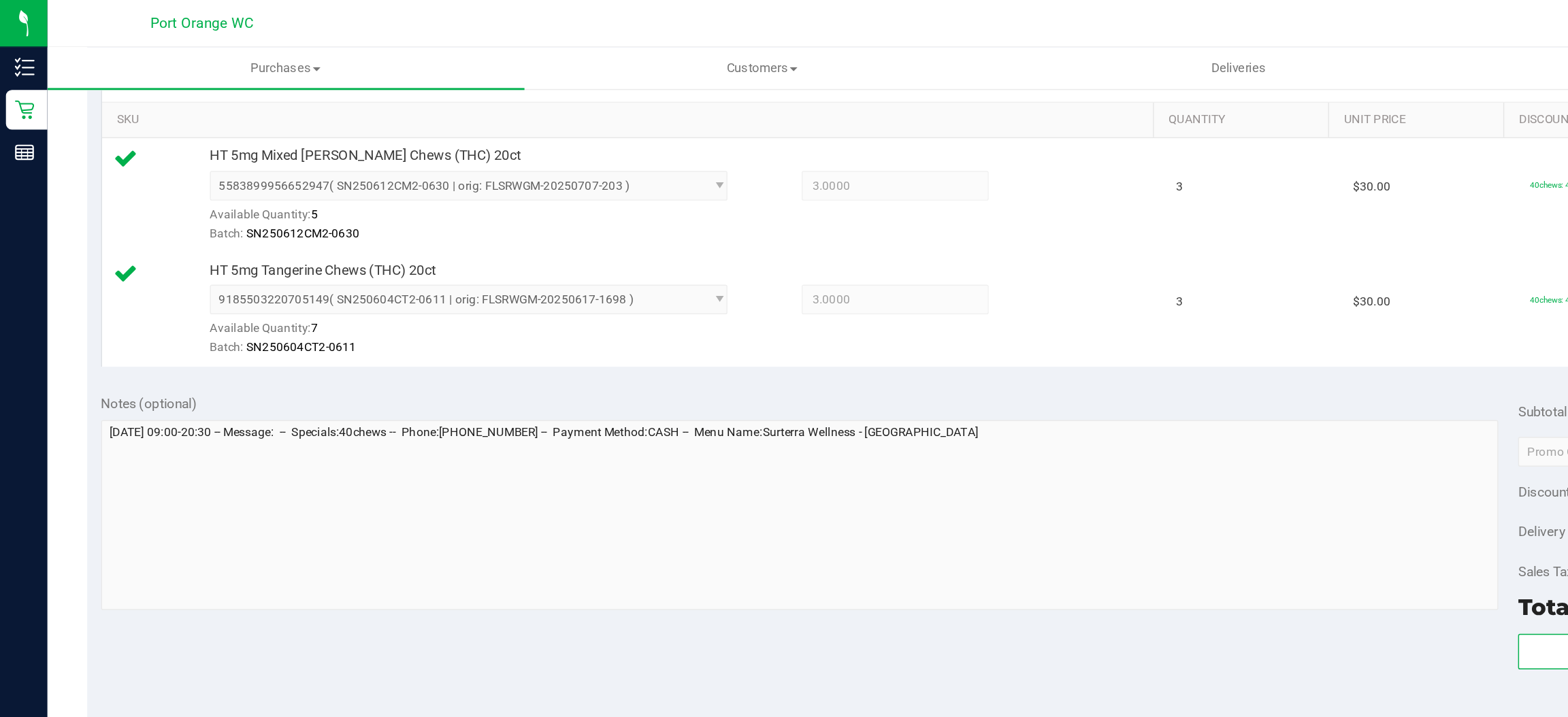
scroll to position [410, 0]
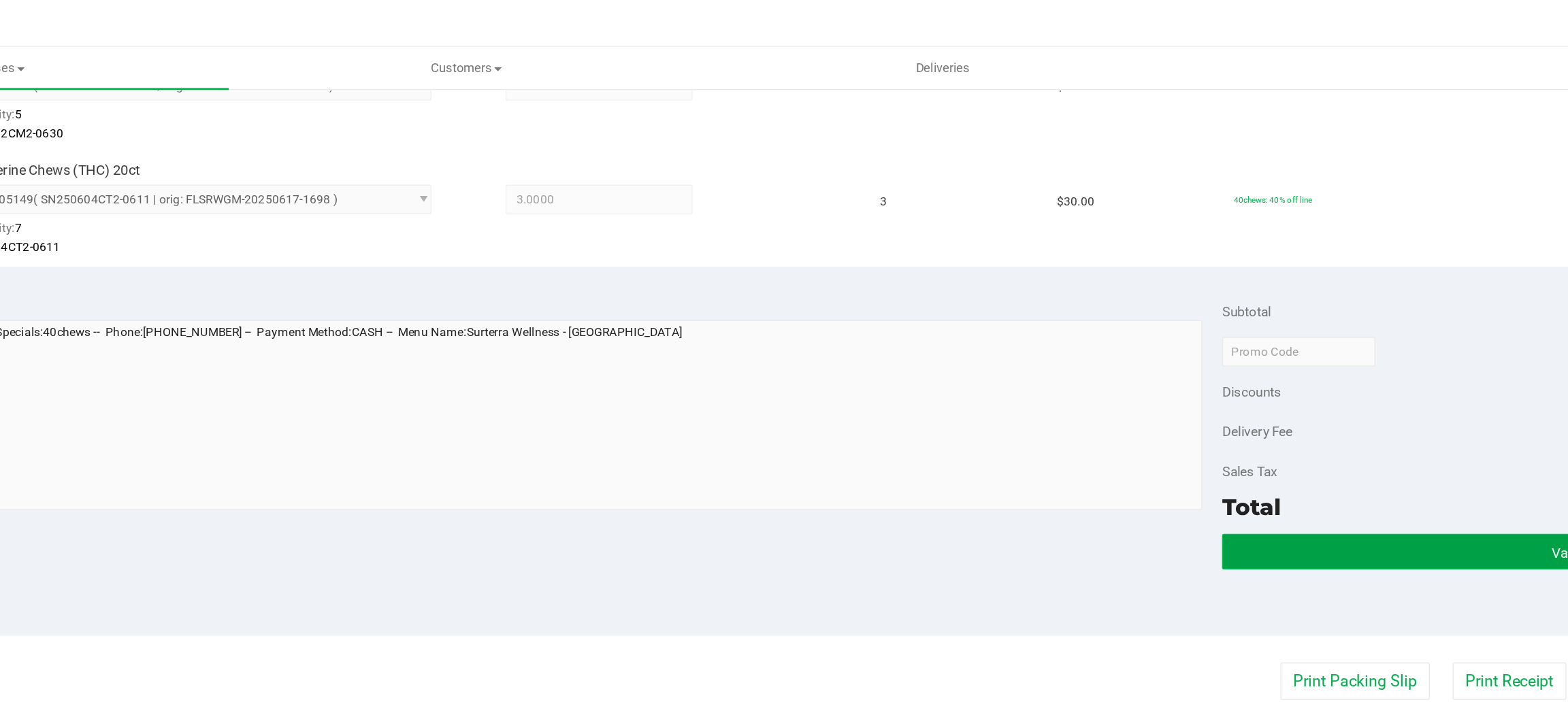
click at [1072, 377] on button "Validate" at bounding box center [1288, 379] width 487 height 24
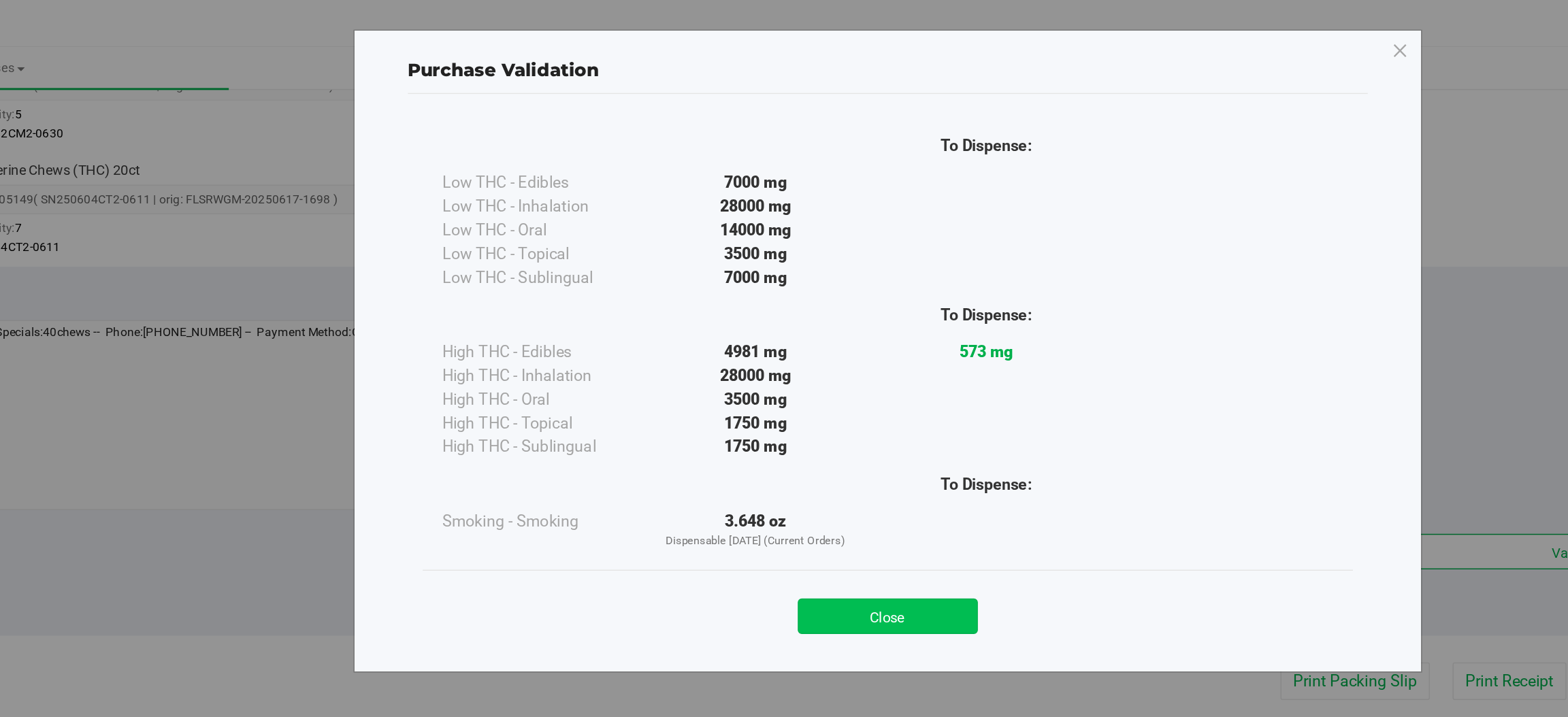
click at [819, 417] on button "Close" at bounding box center [814, 423] width 124 height 24
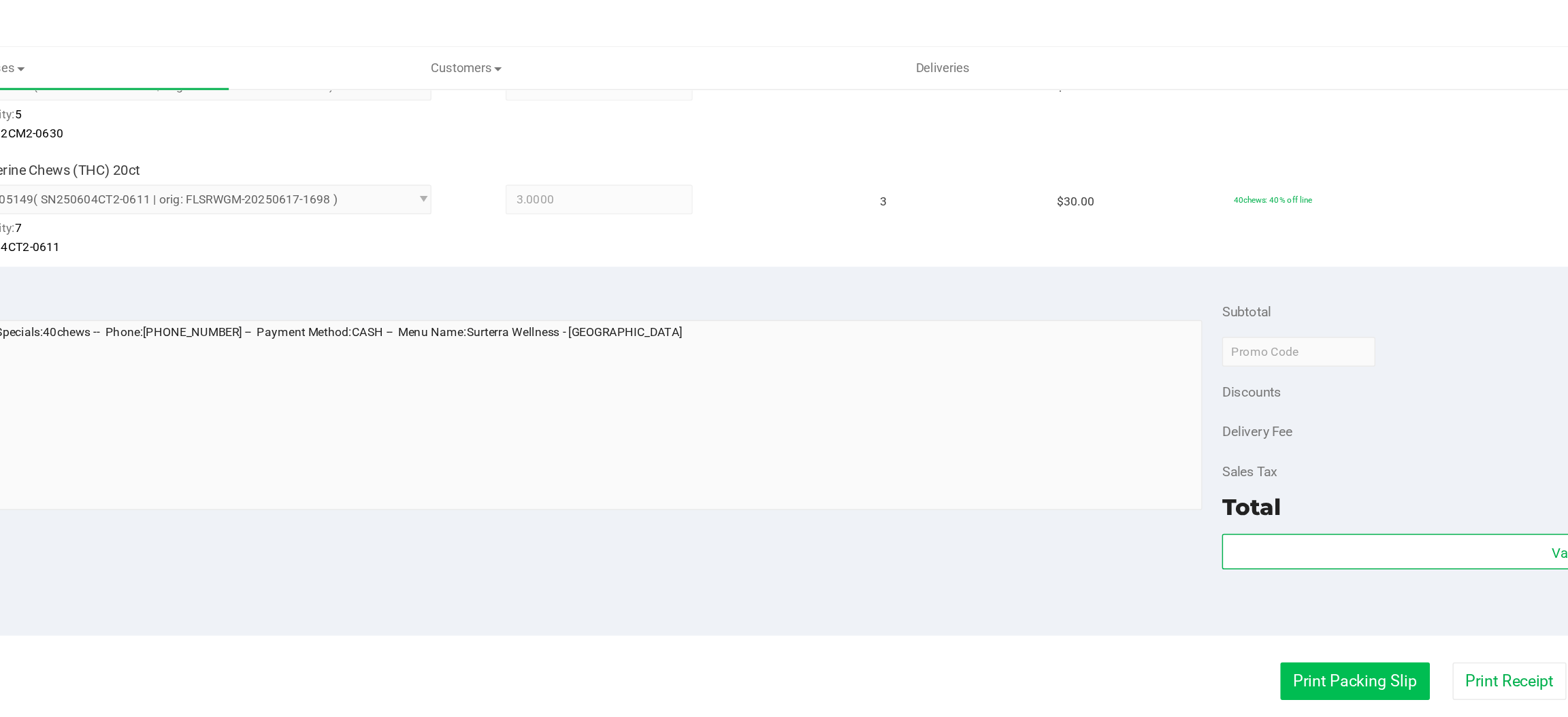
click at [1093, 472] on button "Print Packing Slip" at bounding box center [1136, 468] width 103 height 26
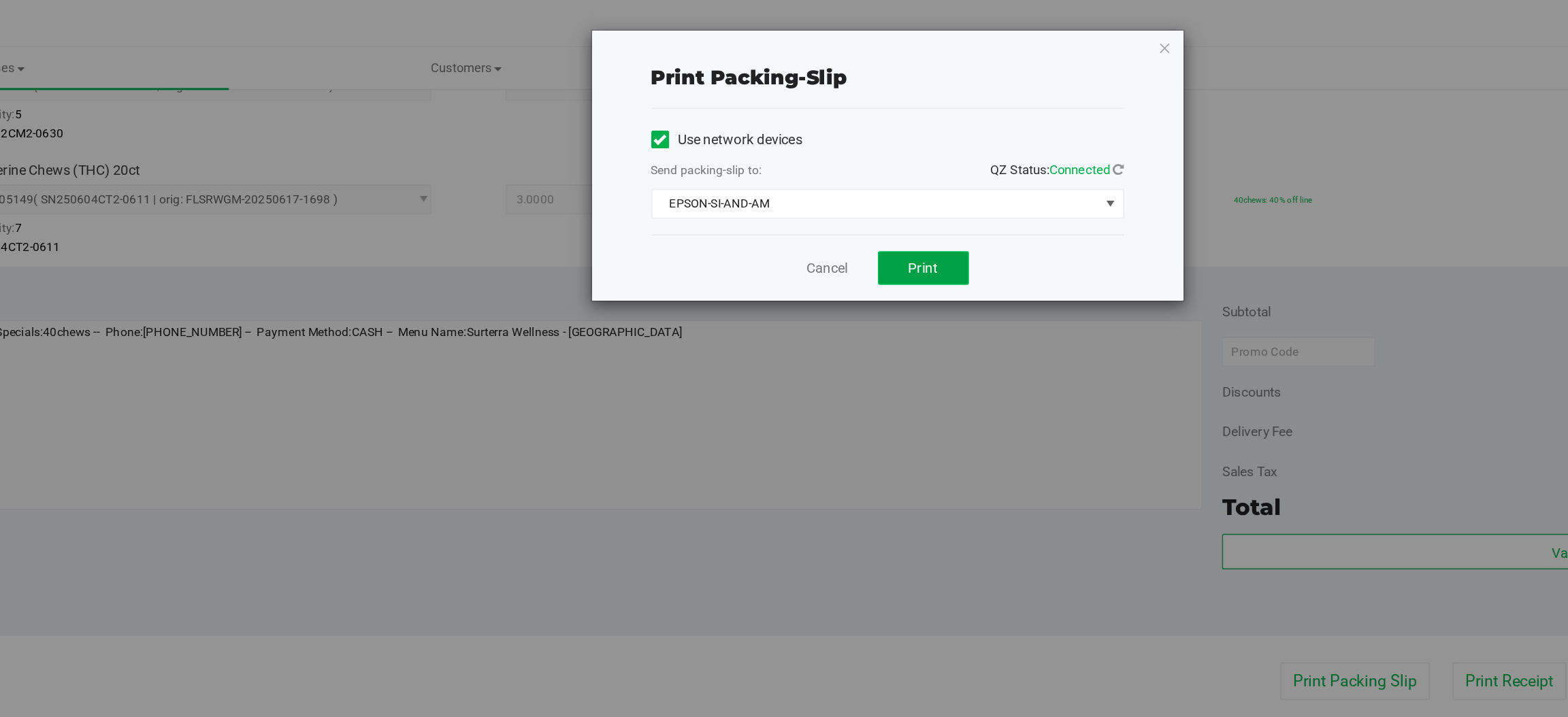
click at [836, 194] on button "Print" at bounding box center [838, 184] width 62 height 23
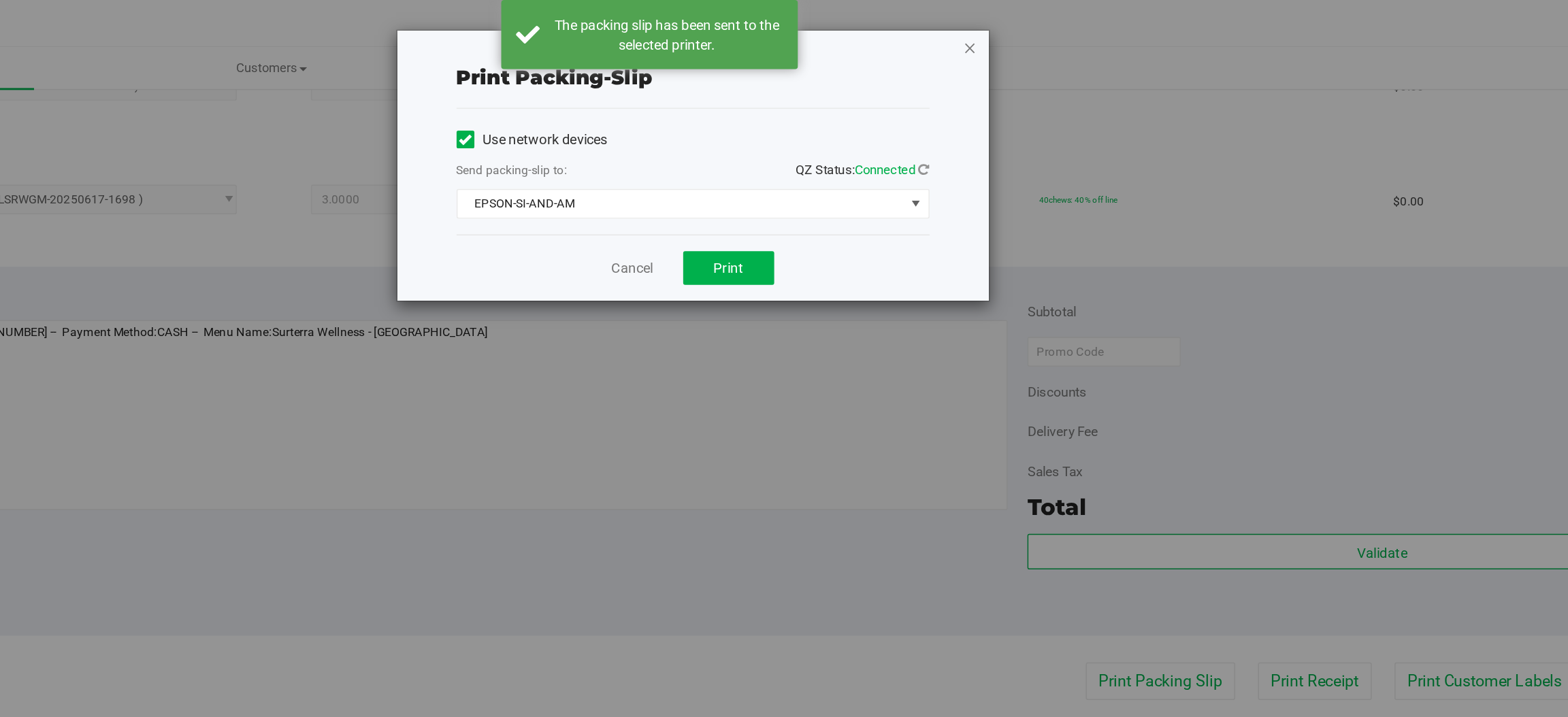
click at [1003, 31] on icon "button" at bounding box center [1005, 33] width 10 height 17
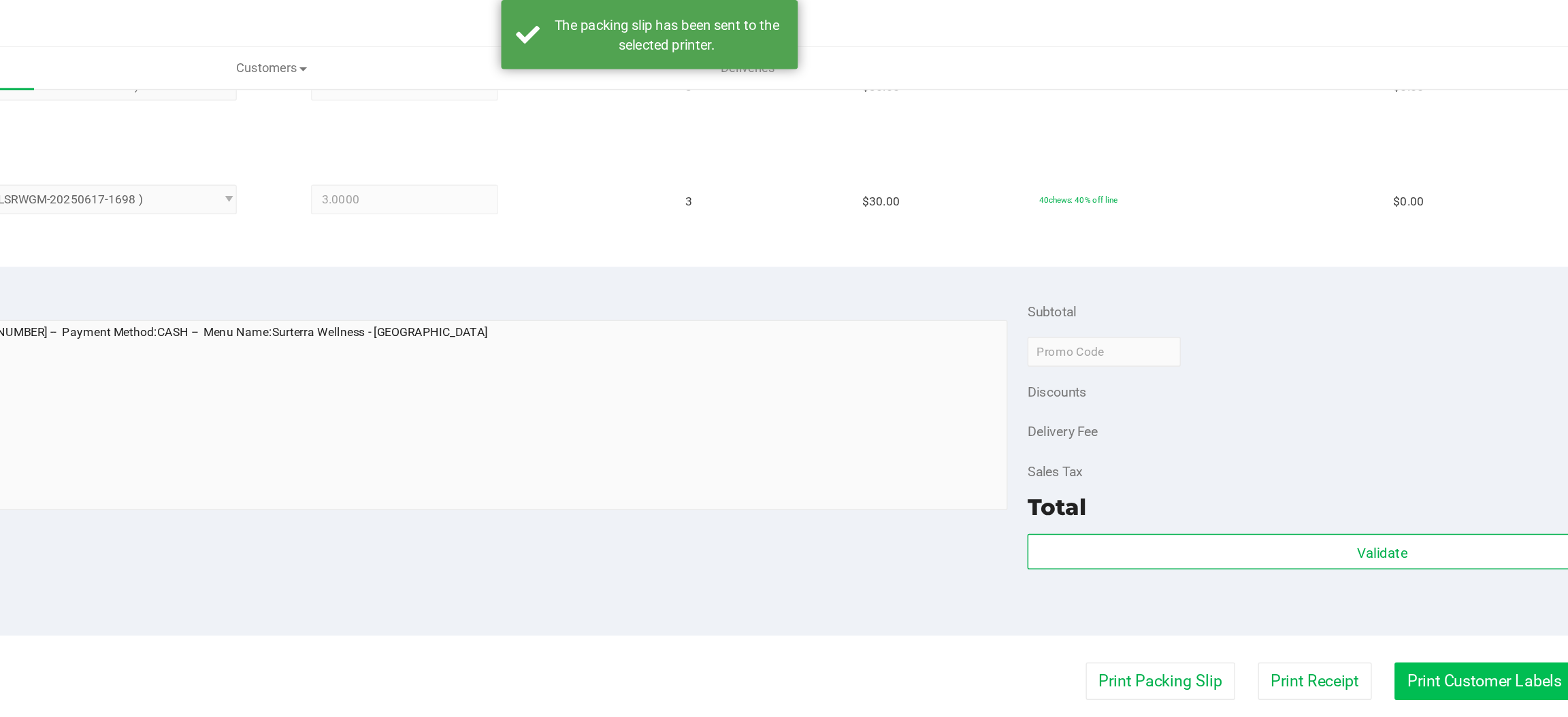
click at [1325, 472] on button "Print Customer Labels" at bounding box center [1358, 468] width 124 height 26
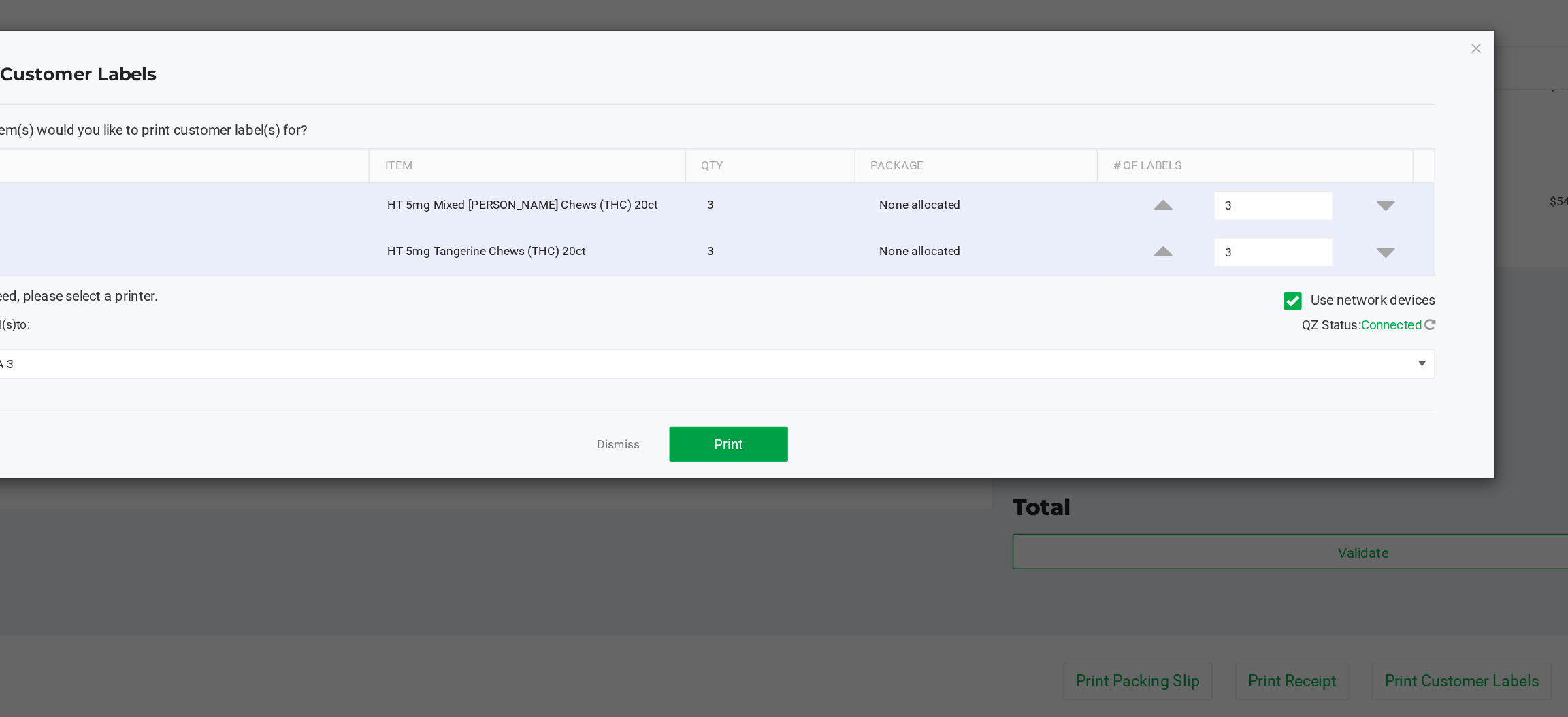
click at [846, 304] on span "Print" at bounding box center [838, 306] width 20 height 11
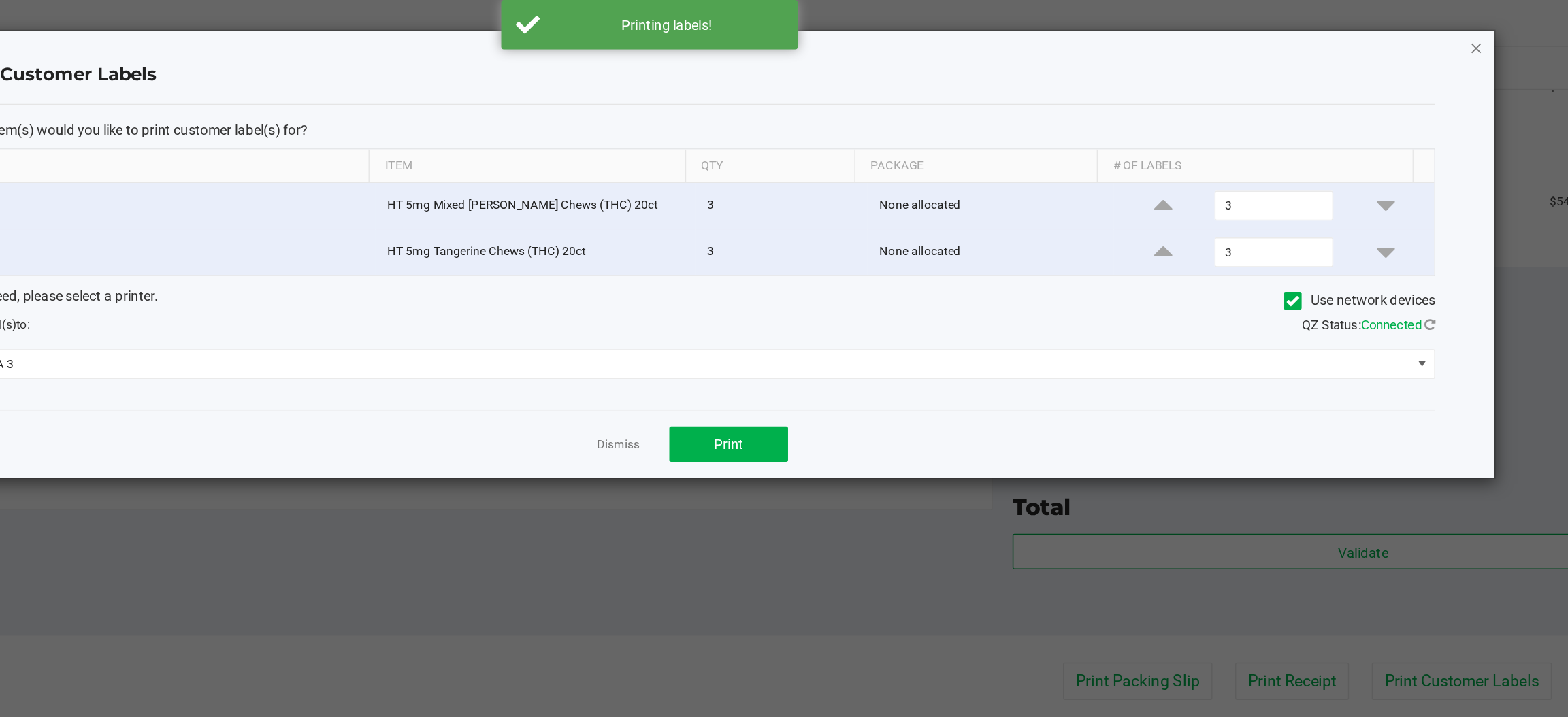
click at [1352, 37] on icon "button" at bounding box center [1353, 33] width 10 height 17
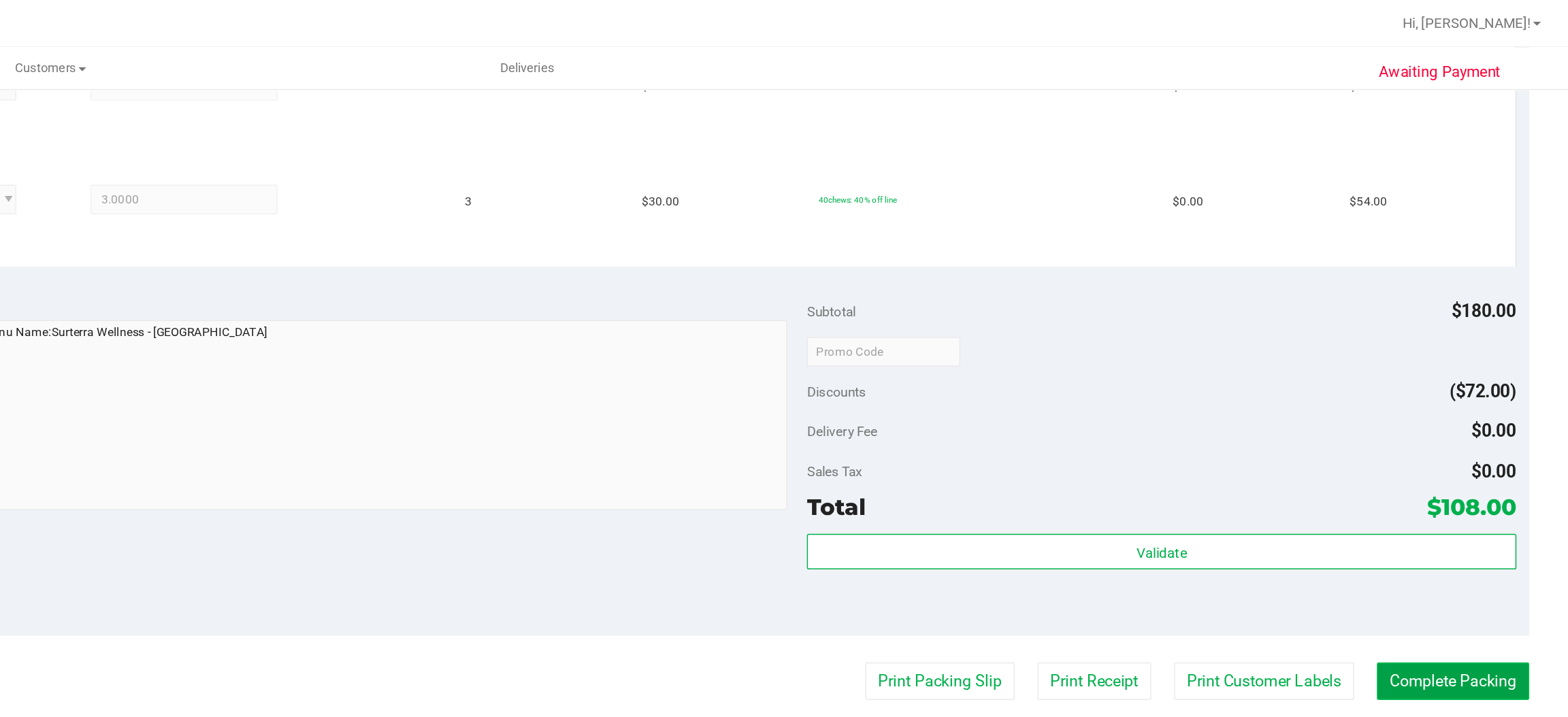
click at [1471, 469] on button "Complete Packing" at bounding box center [1488, 468] width 105 height 26
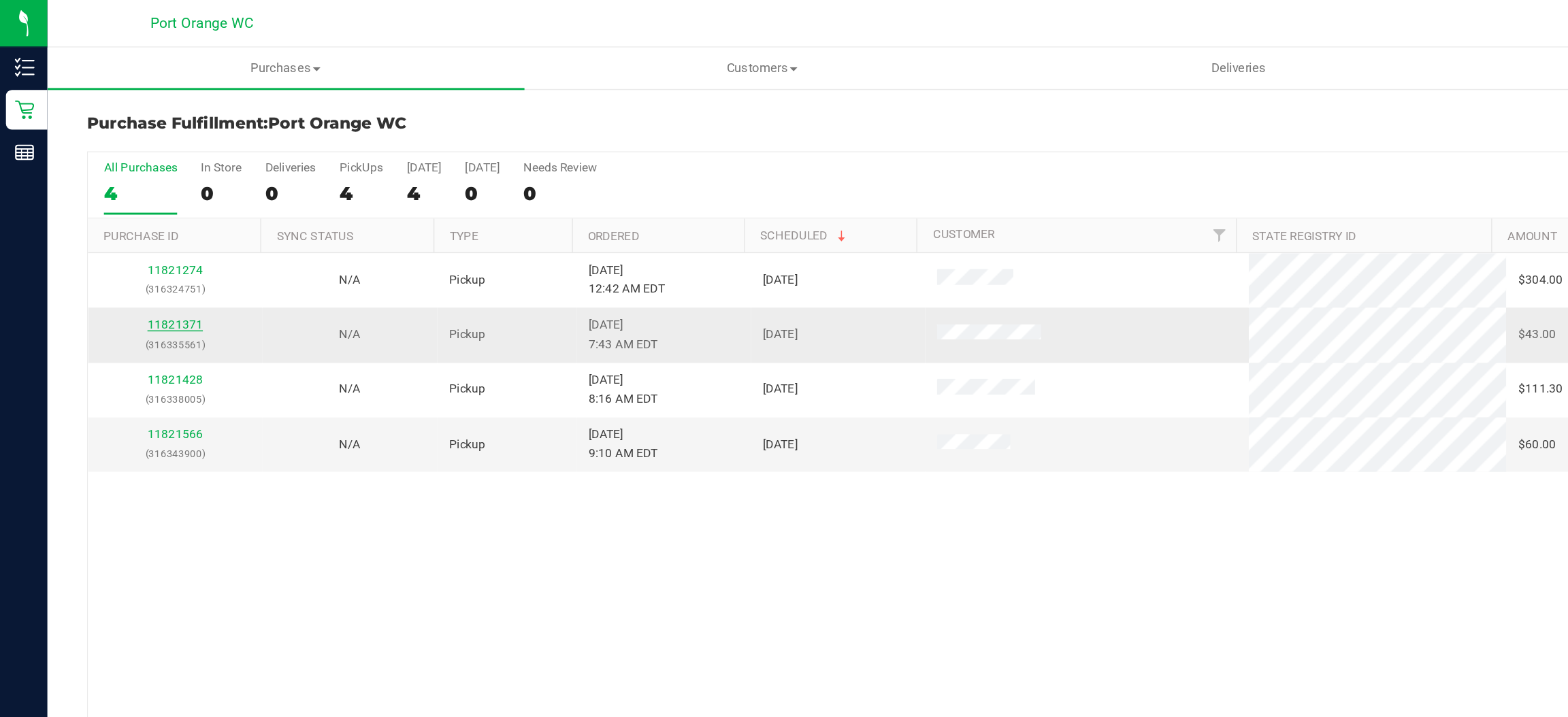
click at [118, 224] on link "11821371" at bounding box center [120, 223] width 38 height 10
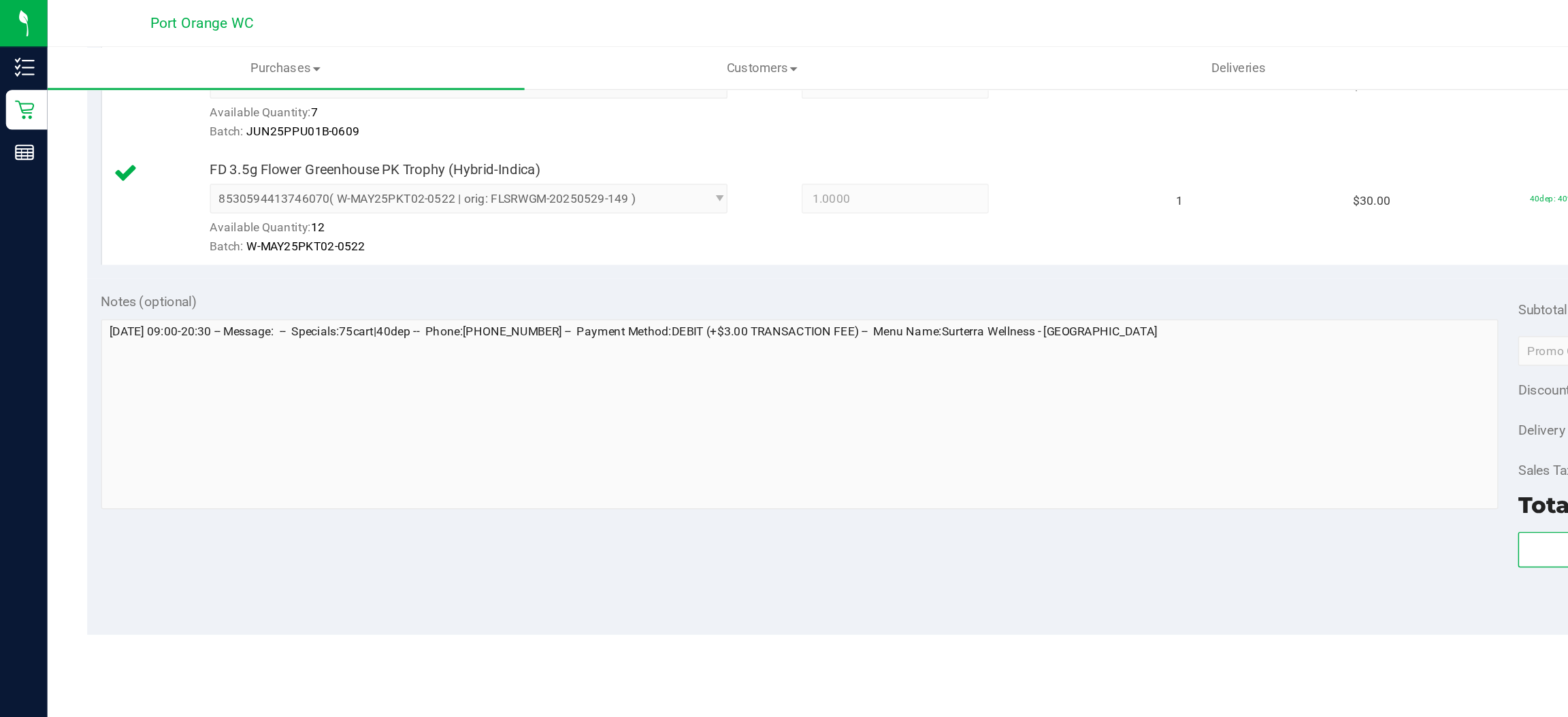
scroll to position [496, 0]
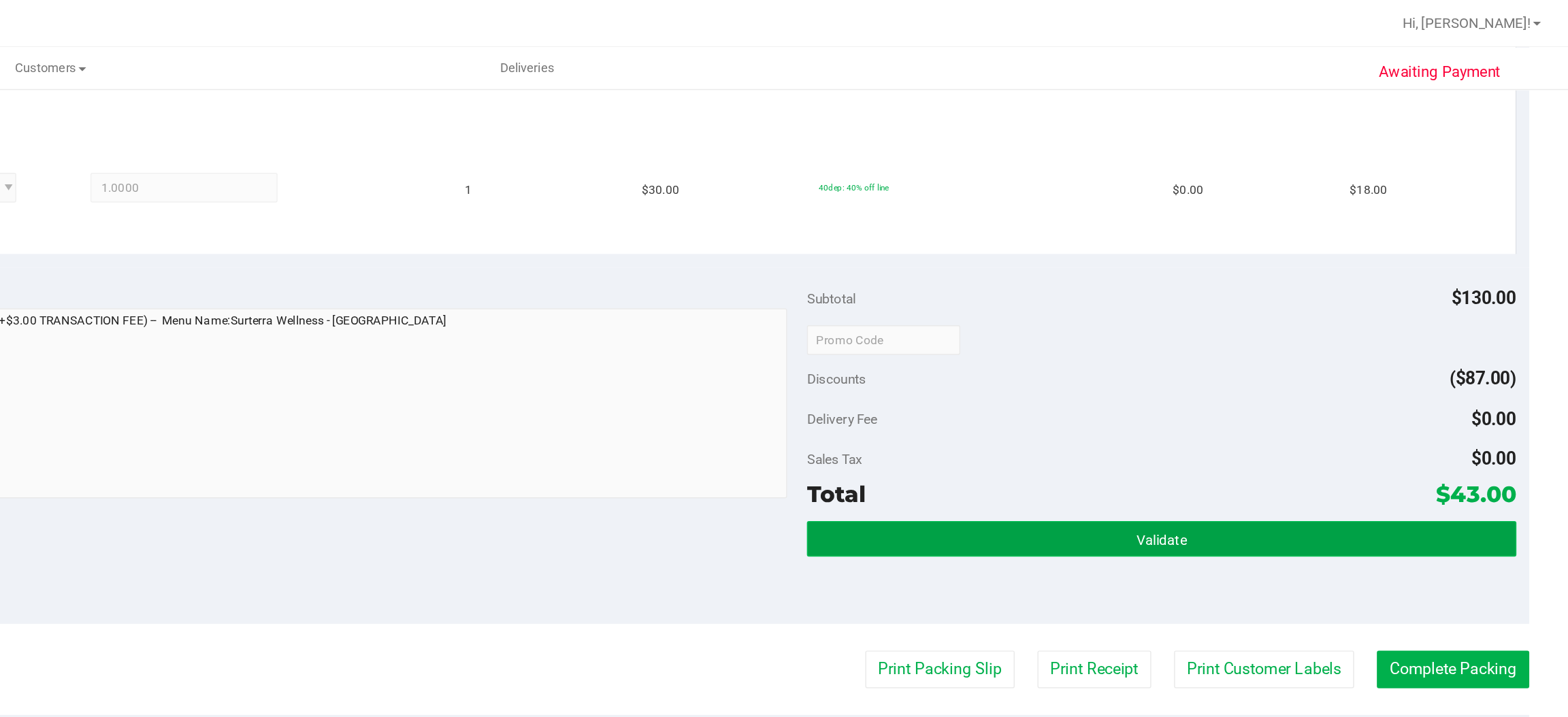
click at [1285, 376] on span "Validate" at bounding box center [1288, 372] width 35 height 11
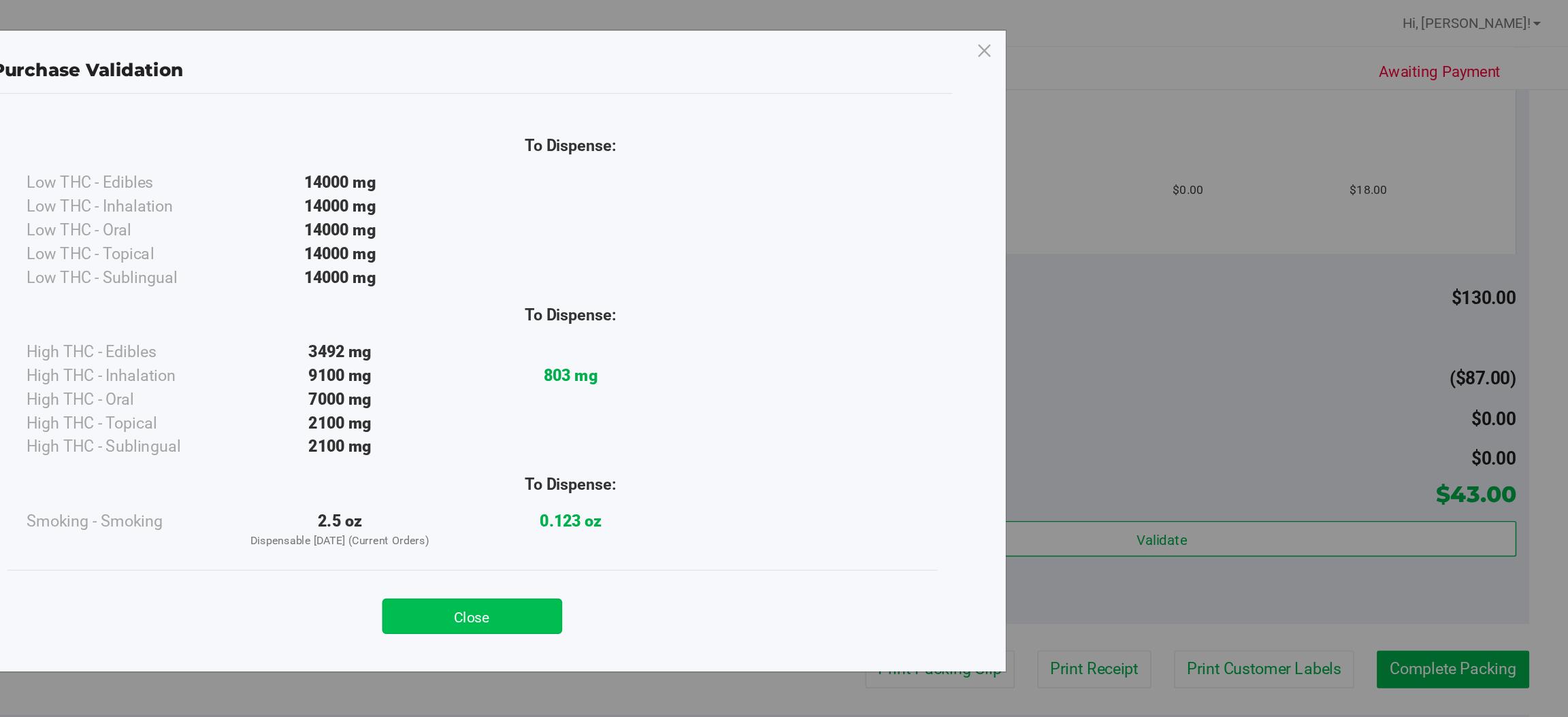
click at [841, 419] on button "Close" at bounding box center [814, 423] width 124 height 24
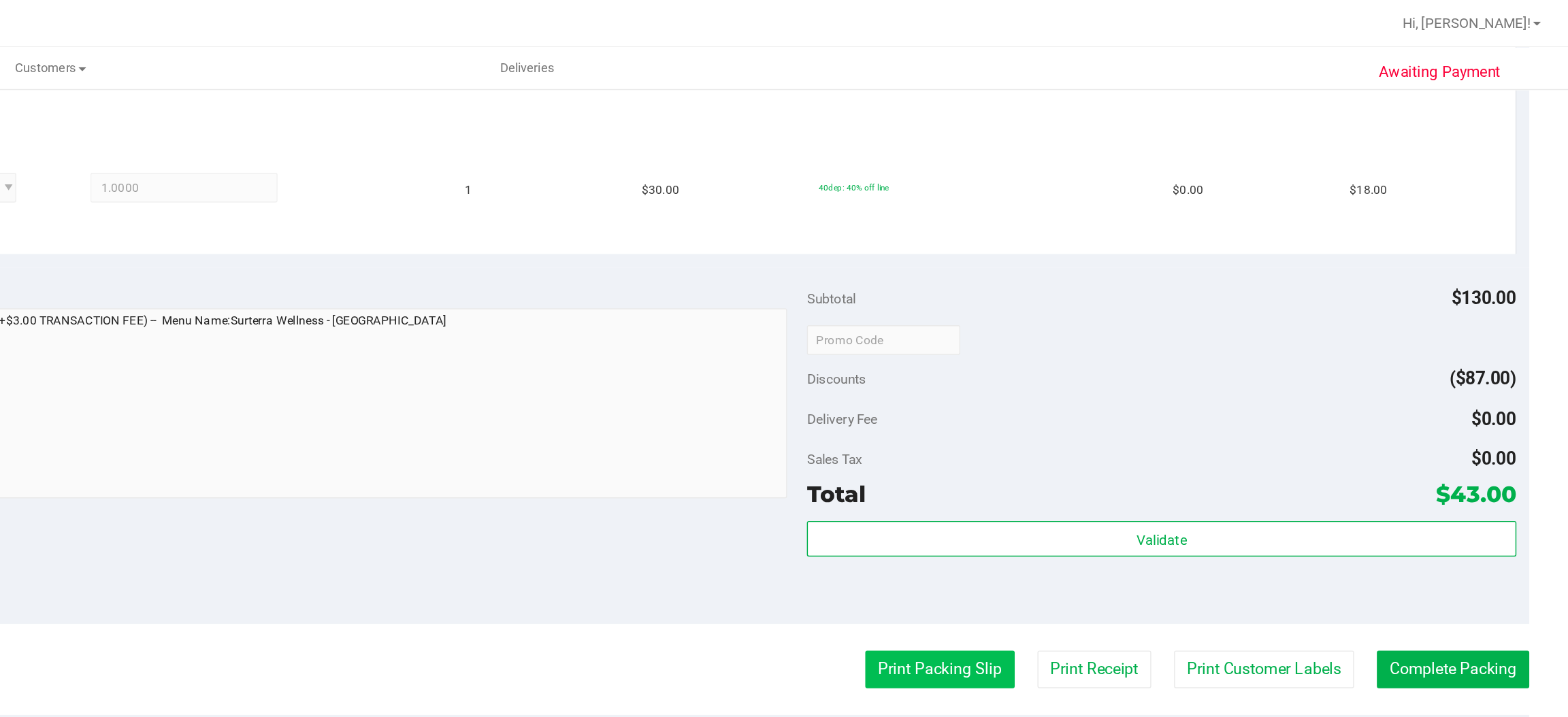
click at [1114, 460] on button "Print Packing Slip" at bounding box center [1136, 460] width 103 height 26
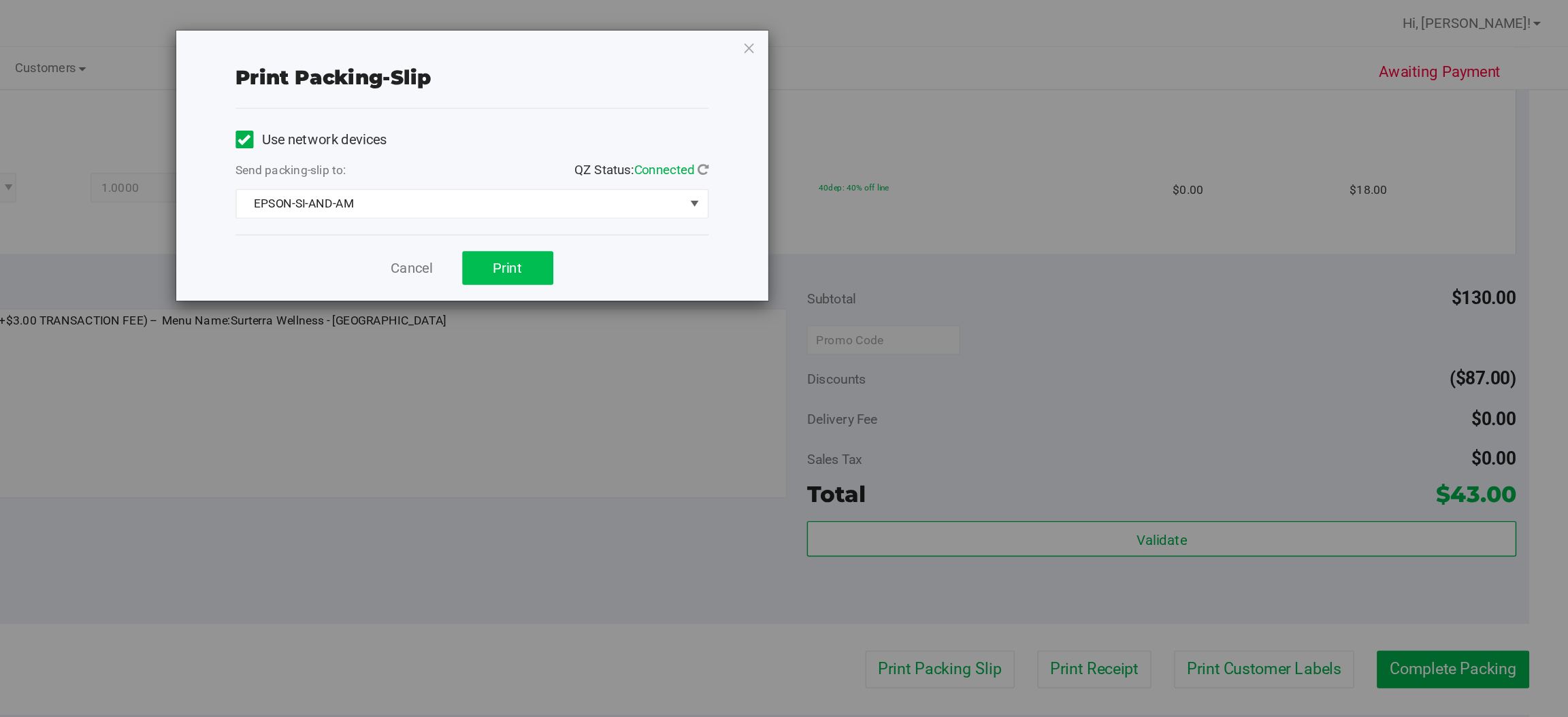
click at [842, 182] on span "Print" at bounding box center [838, 184] width 20 height 11
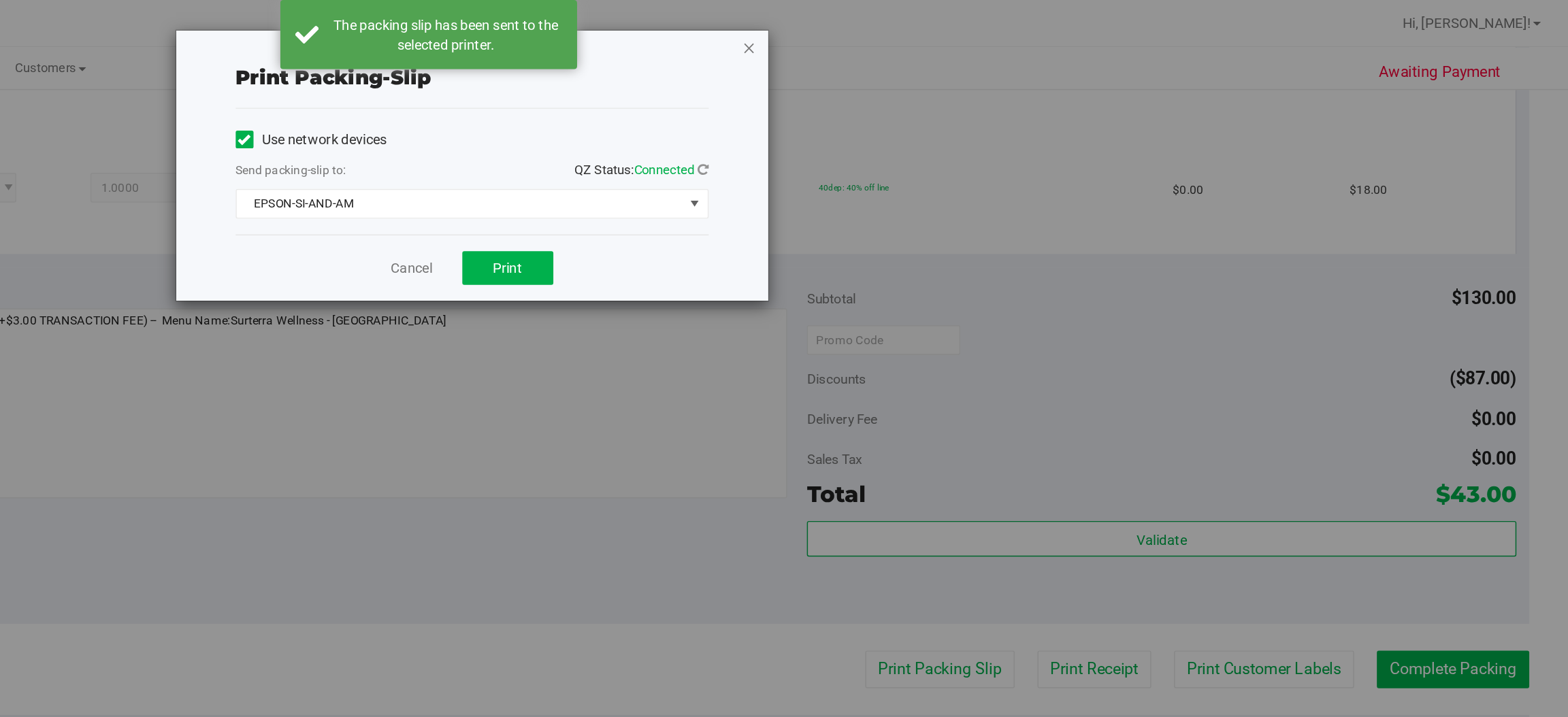
click at [1003, 33] on icon "button" at bounding box center [1005, 33] width 10 height 17
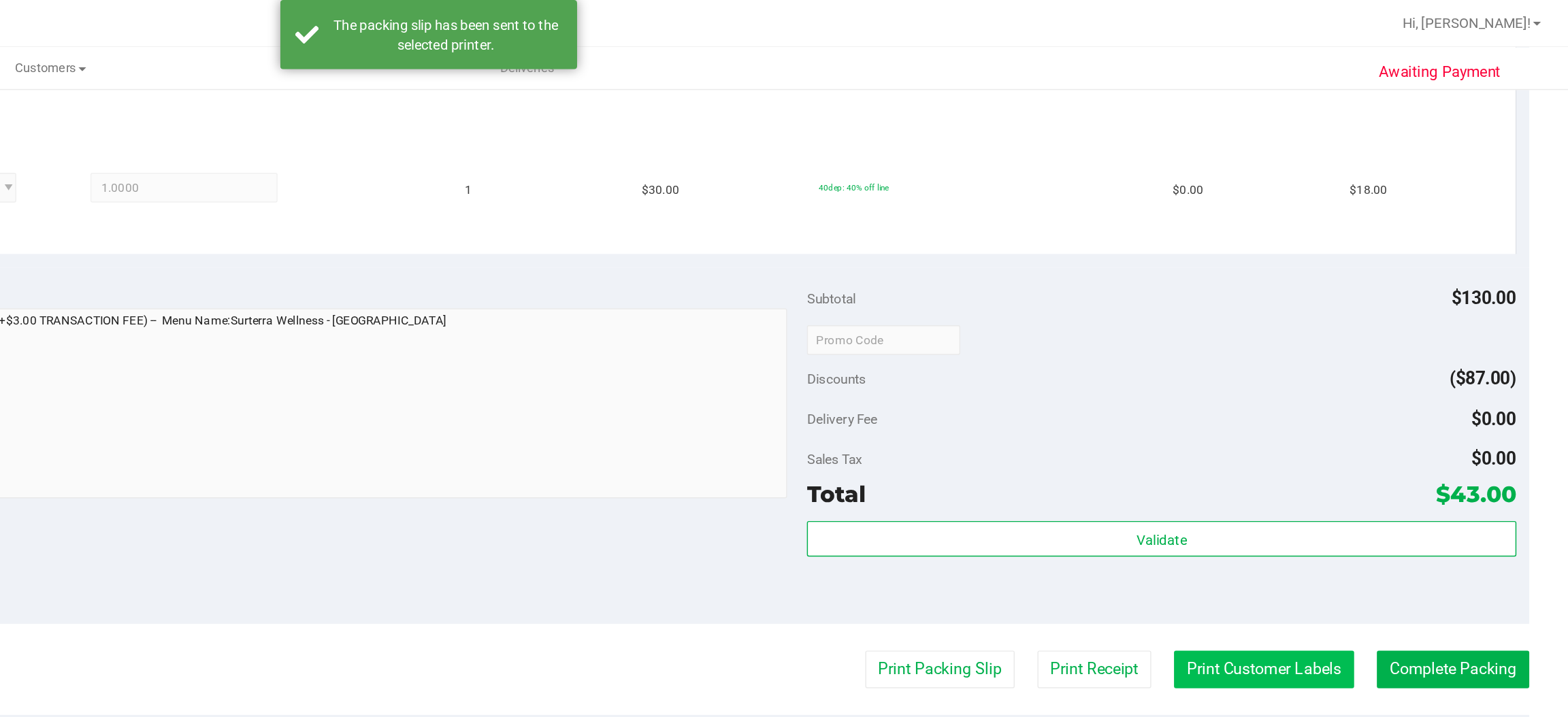
click at [1352, 460] on button "Print Customer Labels" at bounding box center [1358, 460] width 124 height 26
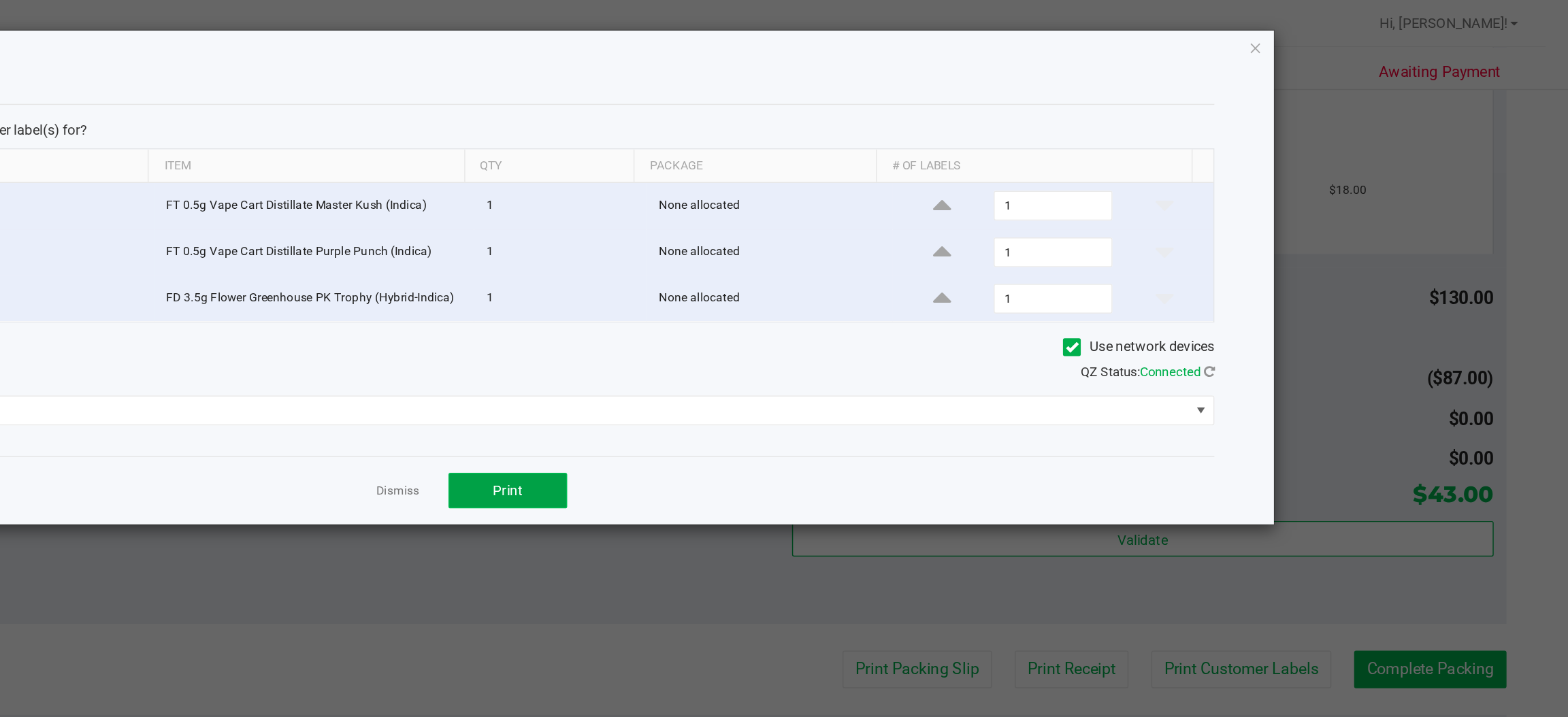
click at [835, 340] on span "Print" at bounding box center [838, 338] width 20 height 11
click at [1355, 31] on icon "button" at bounding box center [1353, 33] width 10 height 17
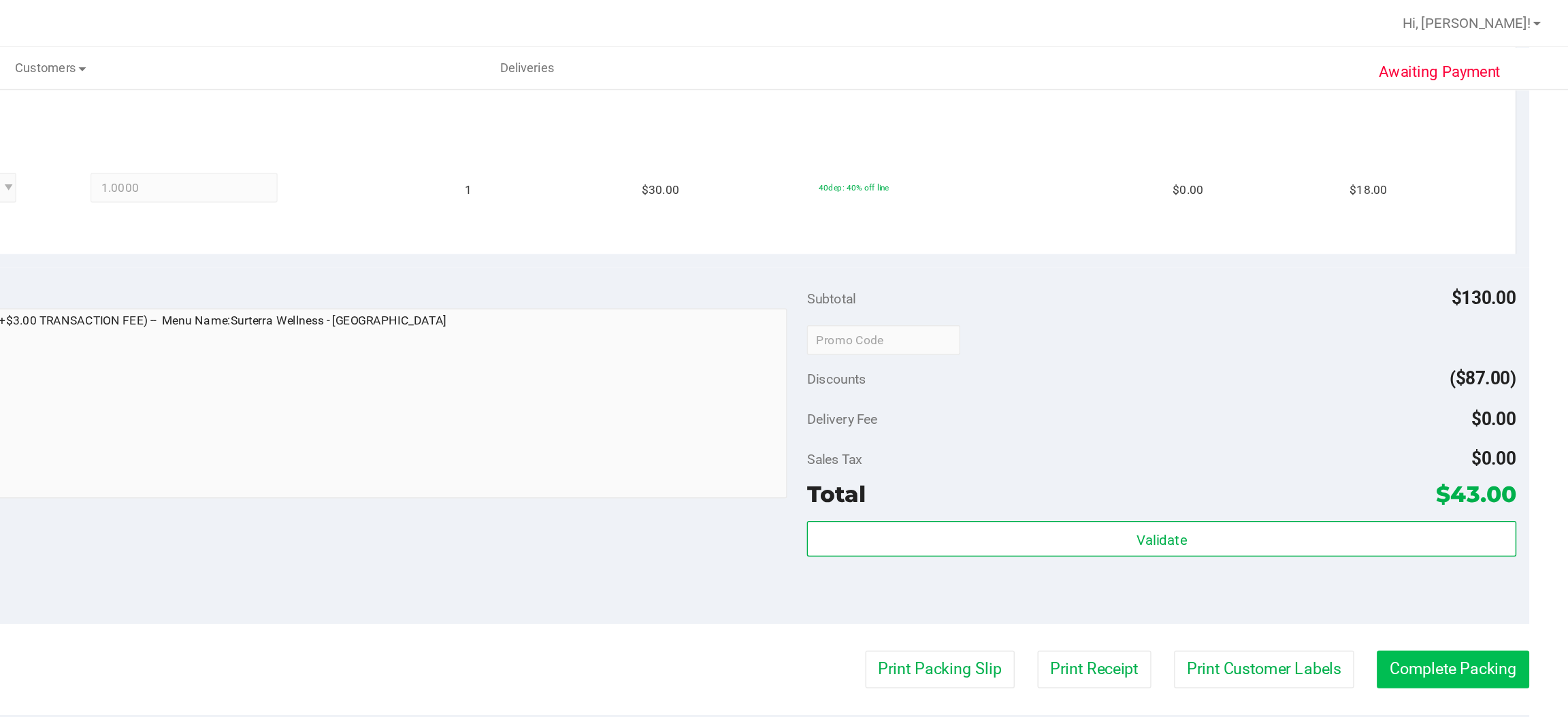
click at [1485, 451] on button "Complete Packing" at bounding box center [1488, 460] width 105 height 26
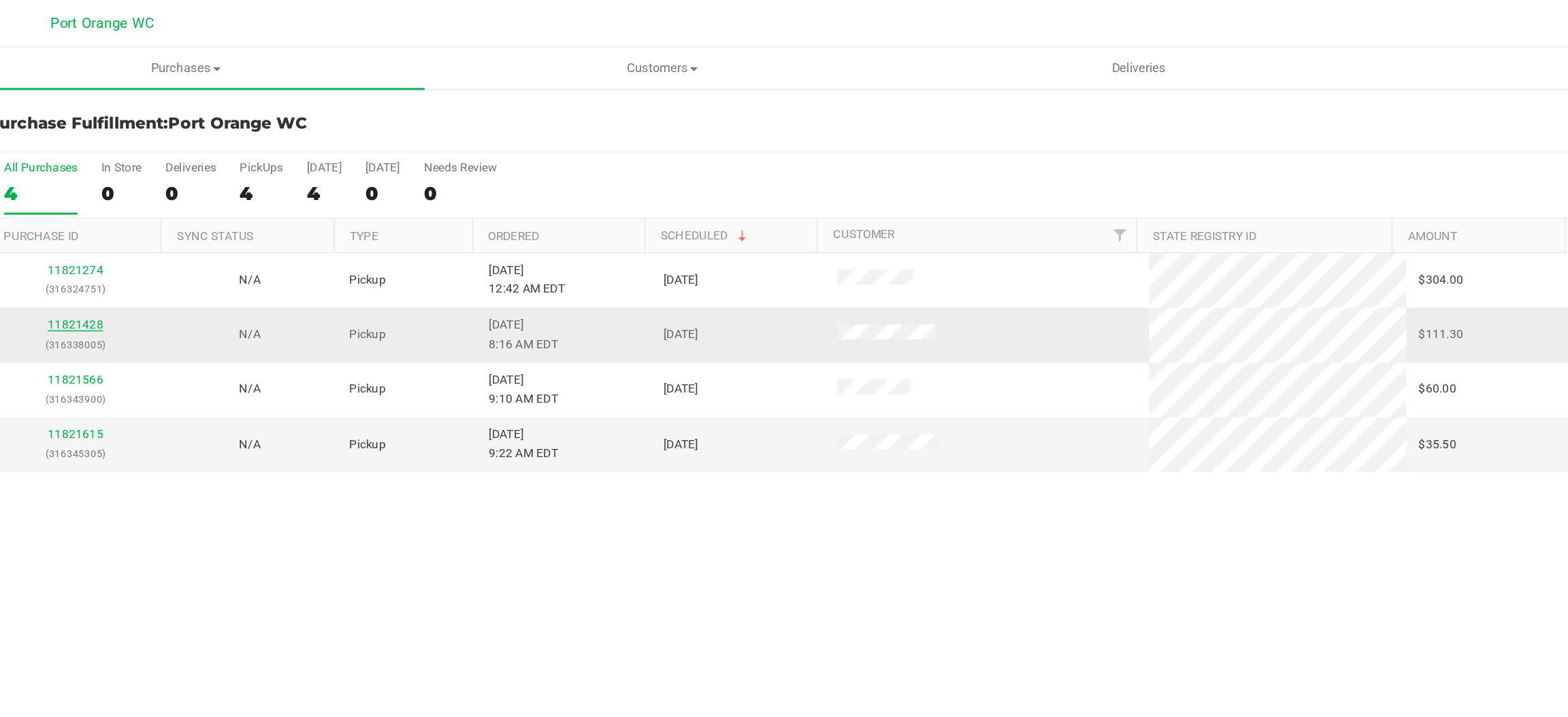
click at [123, 227] on link "11821428" at bounding box center [120, 223] width 38 height 10
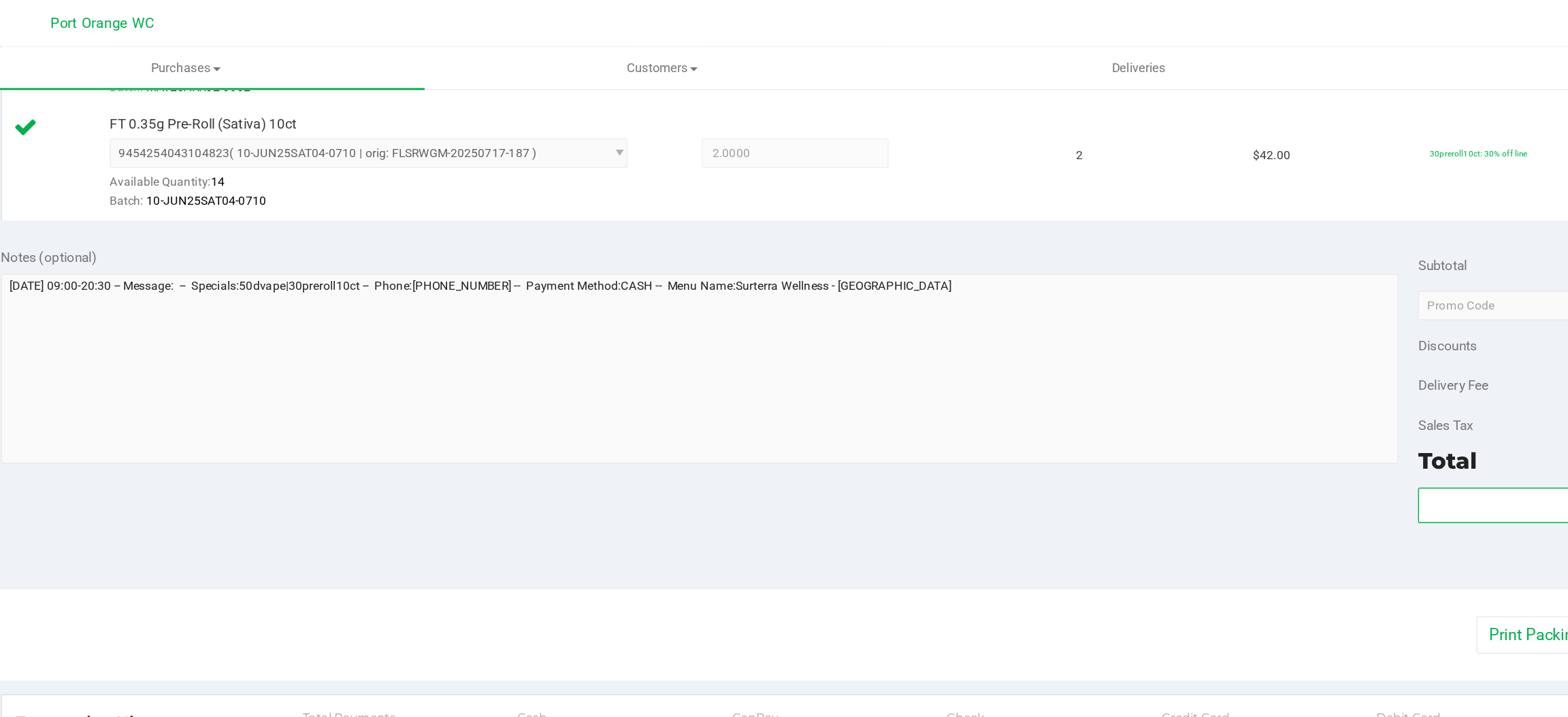
scroll to position [444, 0]
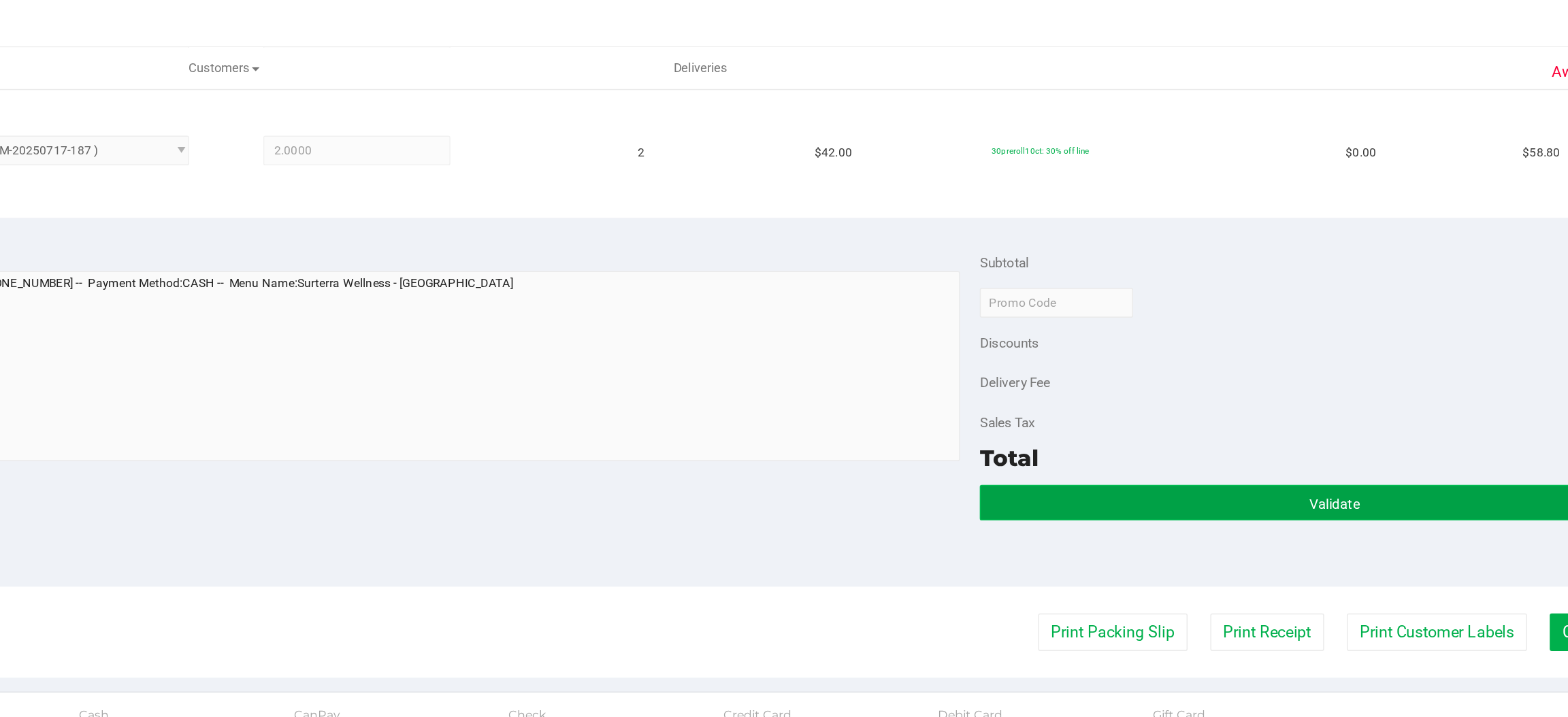
click at [1220, 345] on button "Validate" at bounding box center [1288, 345] width 487 height 24
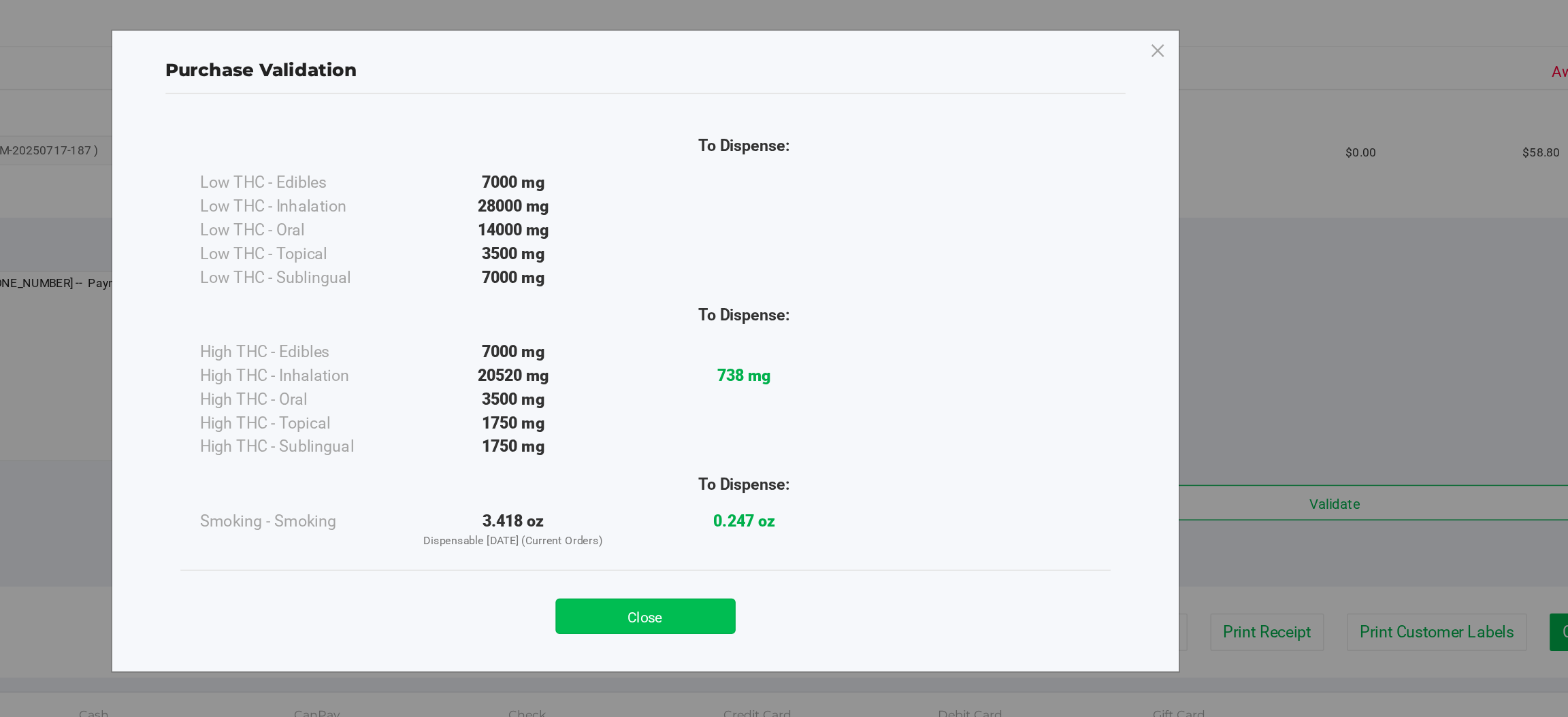
click at [826, 417] on button "Close" at bounding box center [814, 423] width 124 height 24
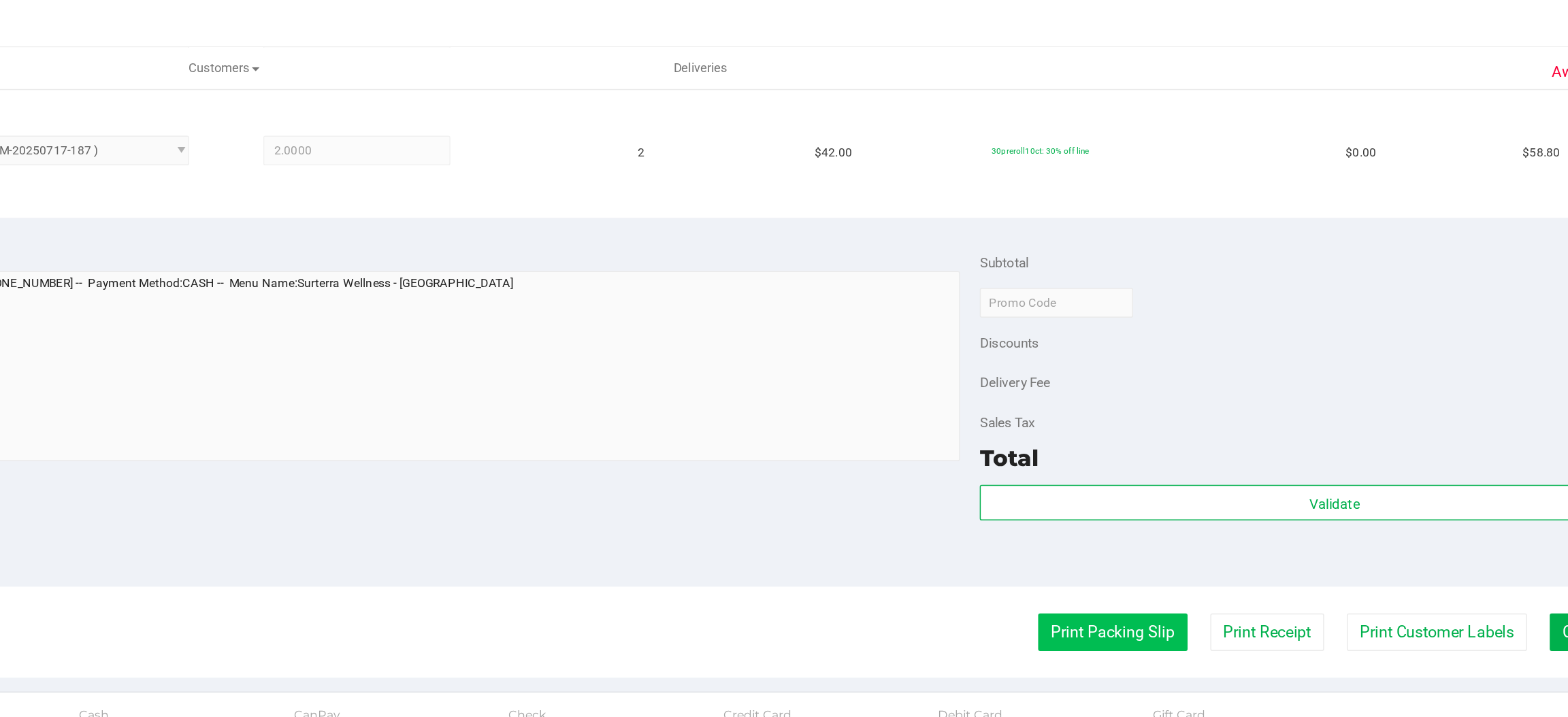
click at [1128, 436] on button "Print Packing Slip" at bounding box center [1136, 434] width 103 height 26
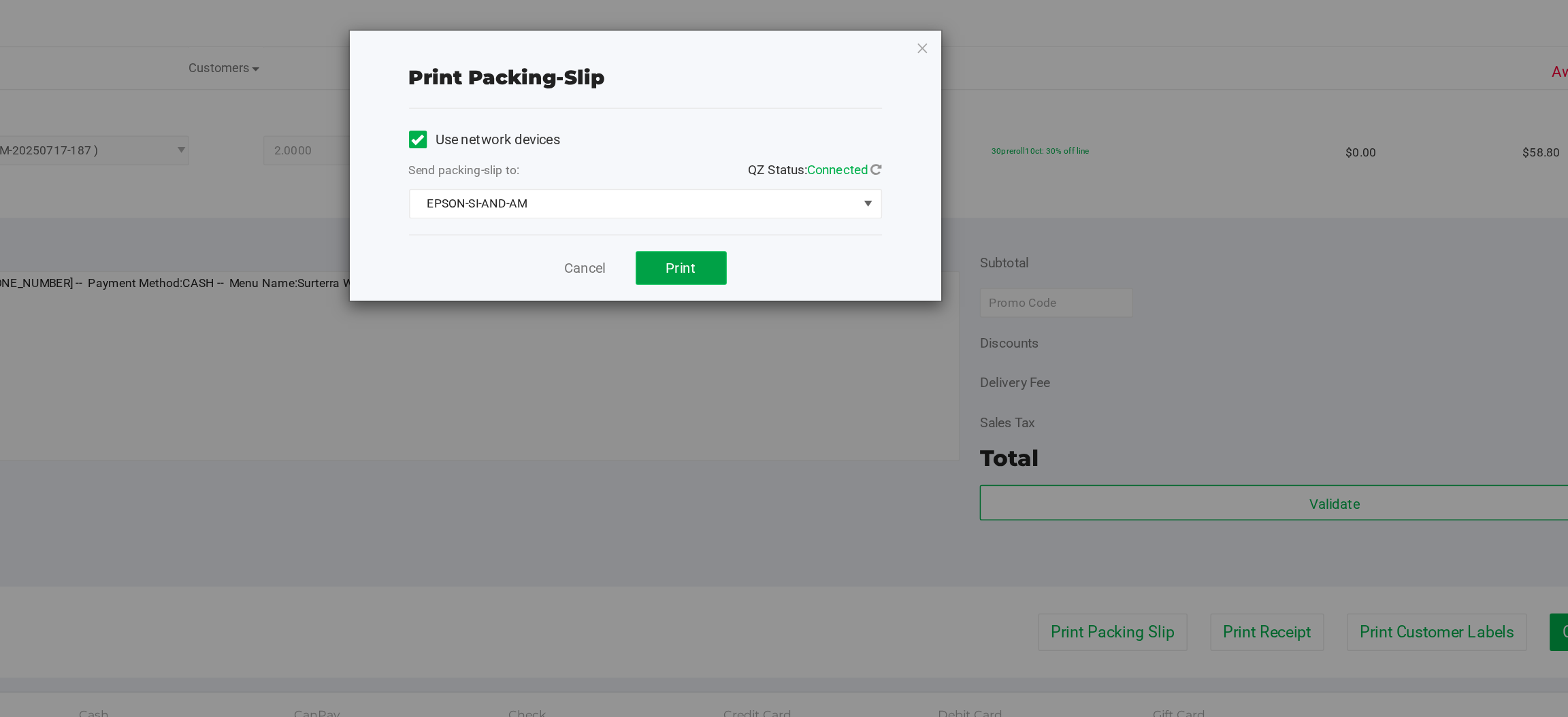
click at [852, 183] on button "Print" at bounding box center [838, 184] width 62 height 23
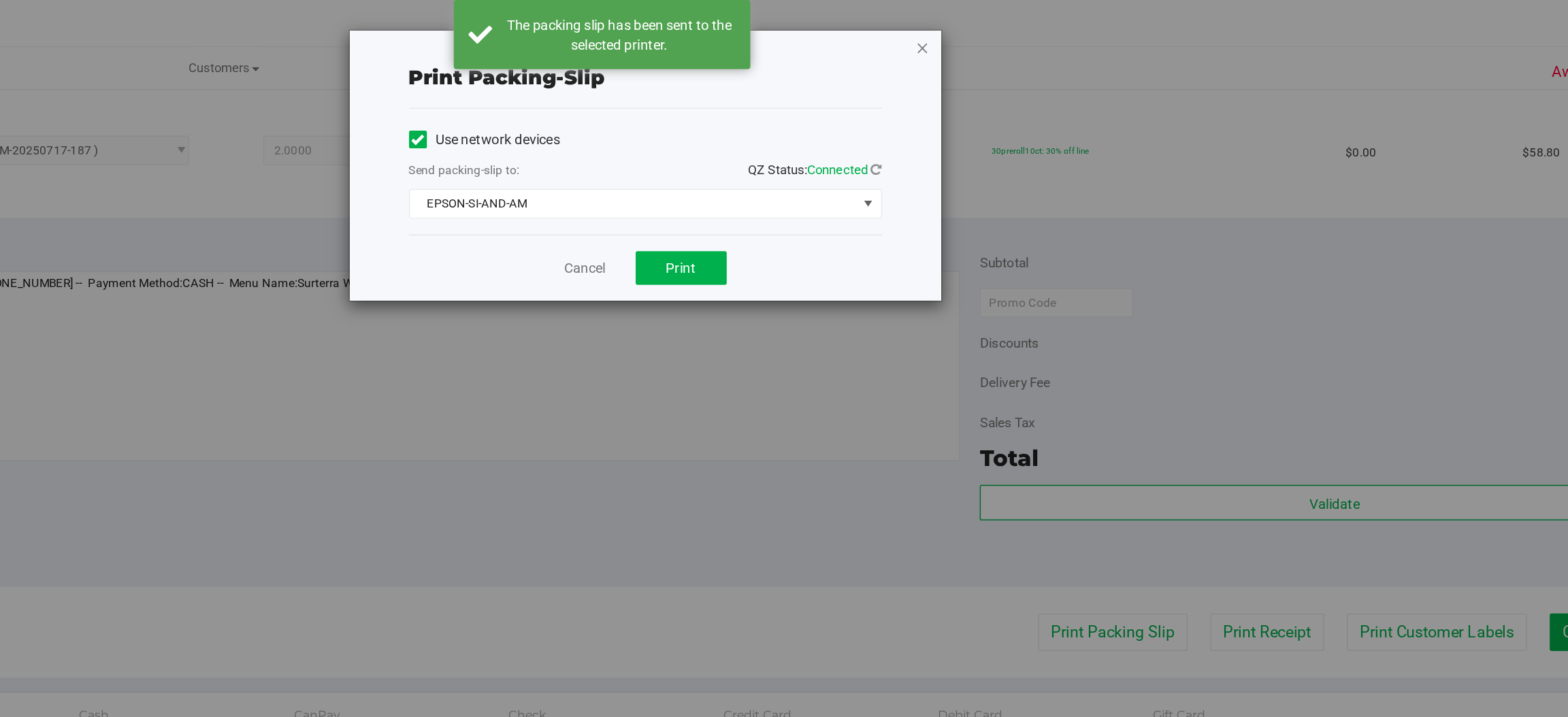
click at [1003, 35] on icon "button" at bounding box center [1005, 33] width 10 height 17
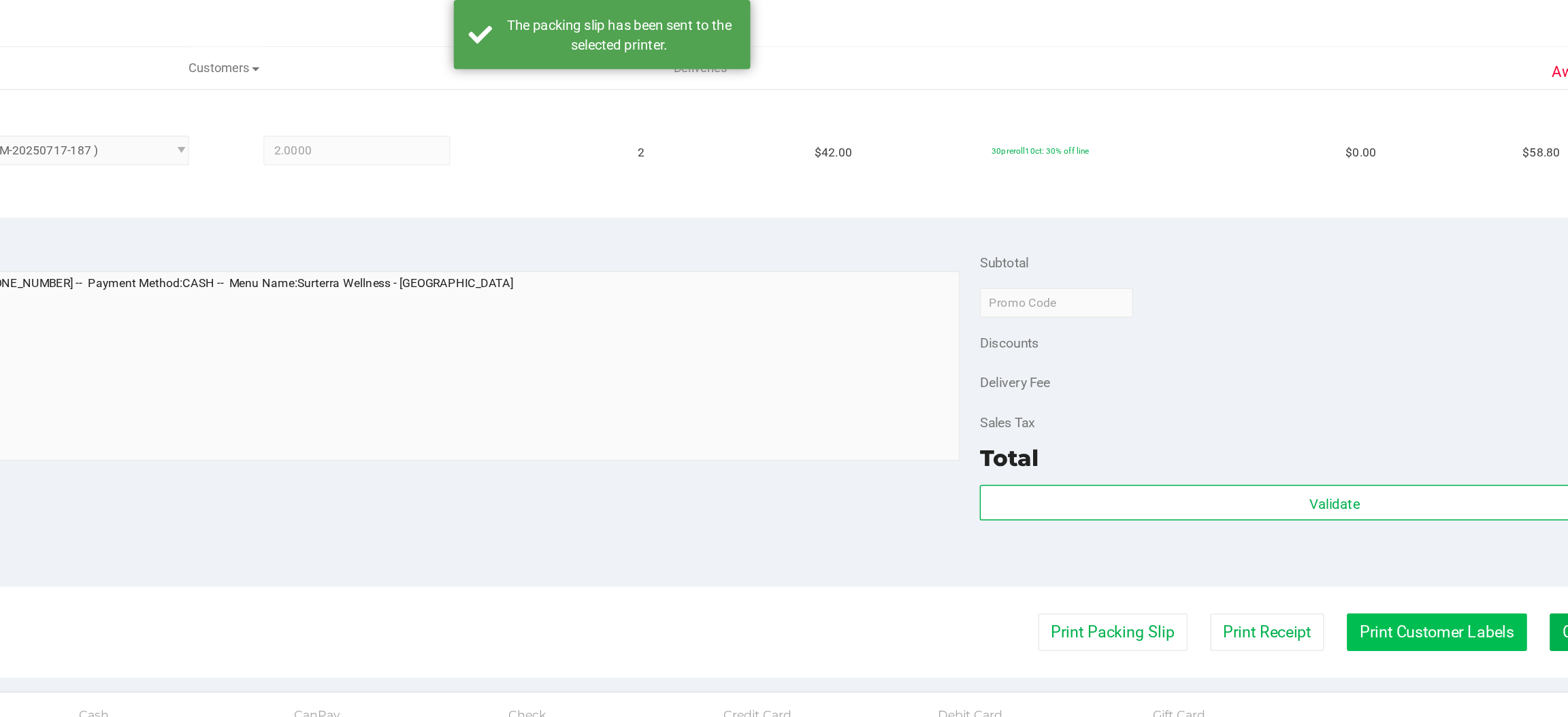
click at [1340, 432] on button "Print Customer Labels" at bounding box center [1358, 434] width 124 height 26
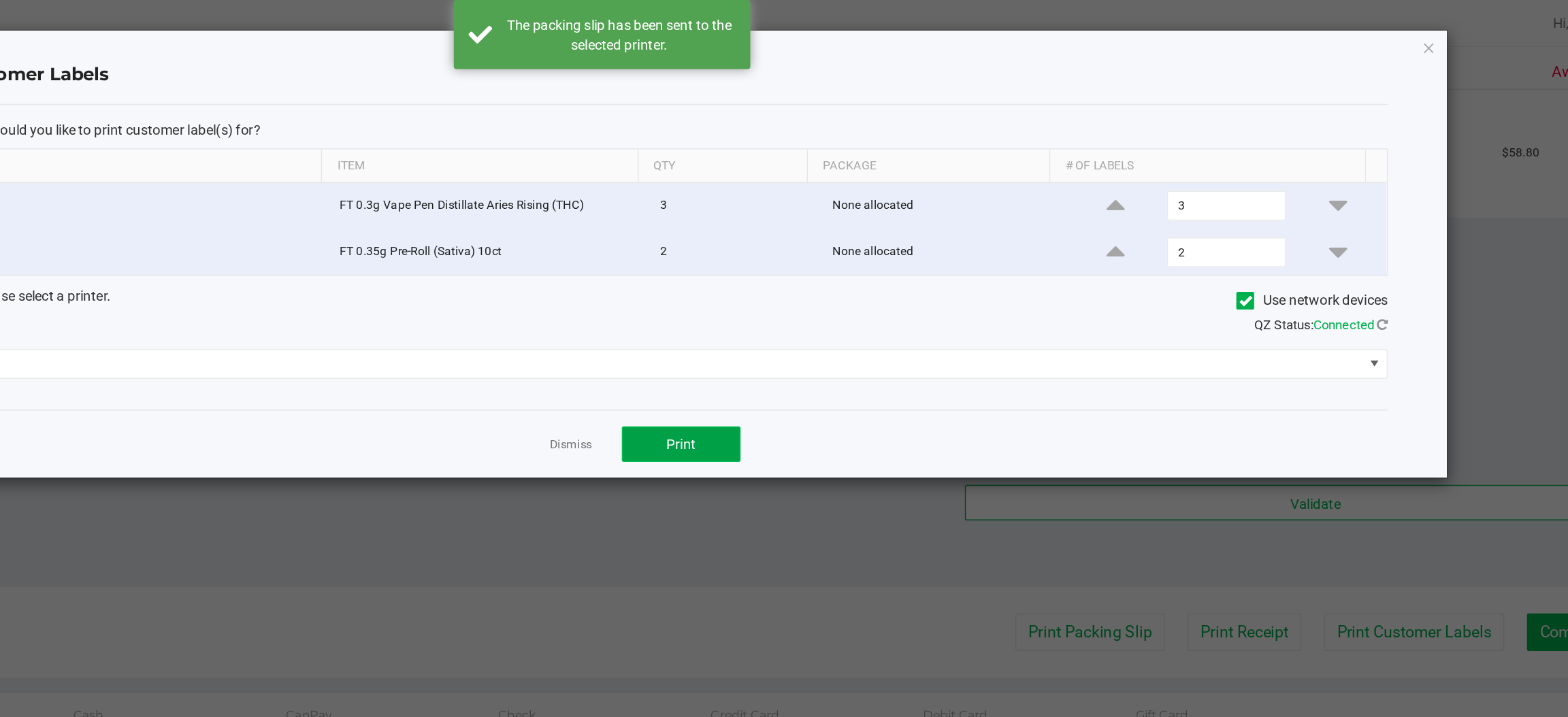
click at [846, 311] on span "Print" at bounding box center [838, 306] width 20 height 11
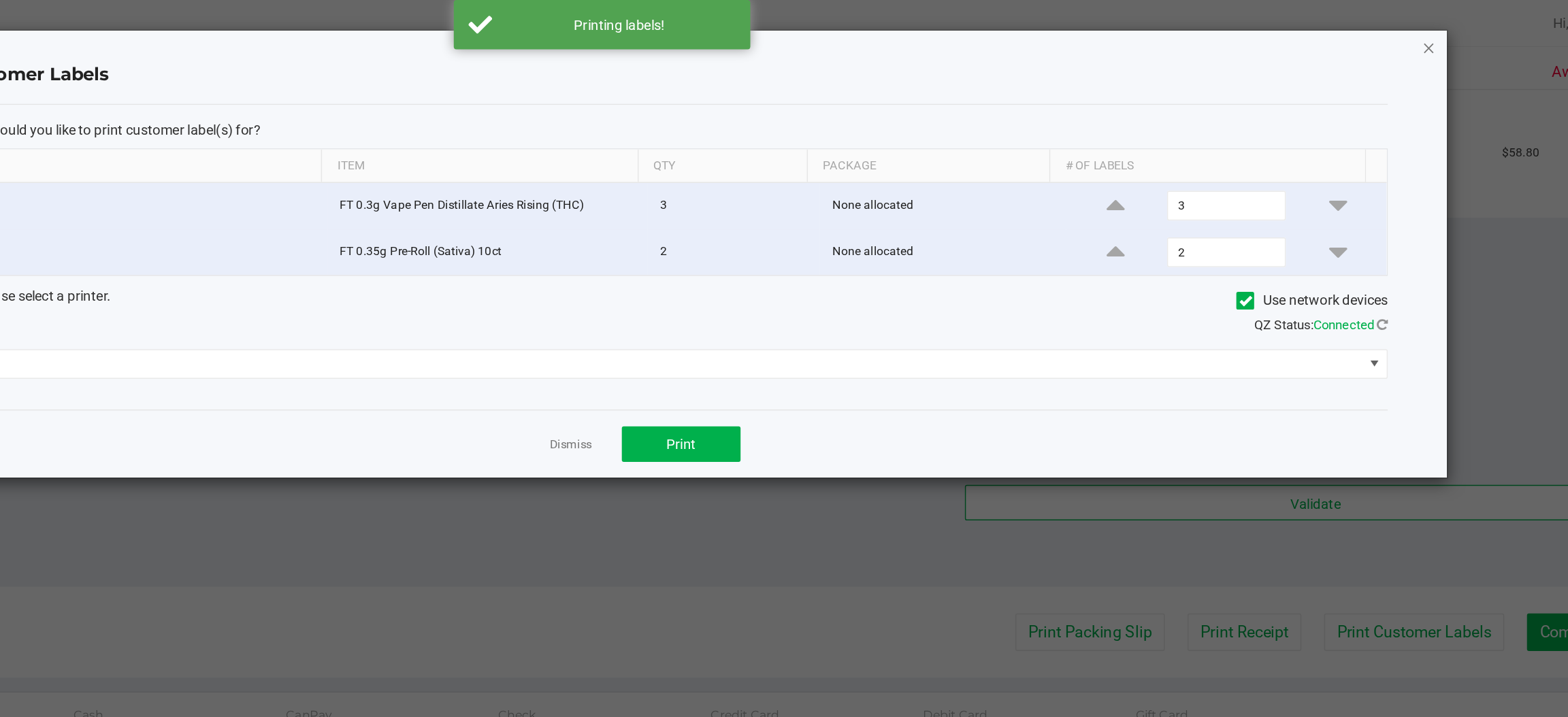
click at [1355, 31] on icon "button" at bounding box center [1353, 33] width 10 height 17
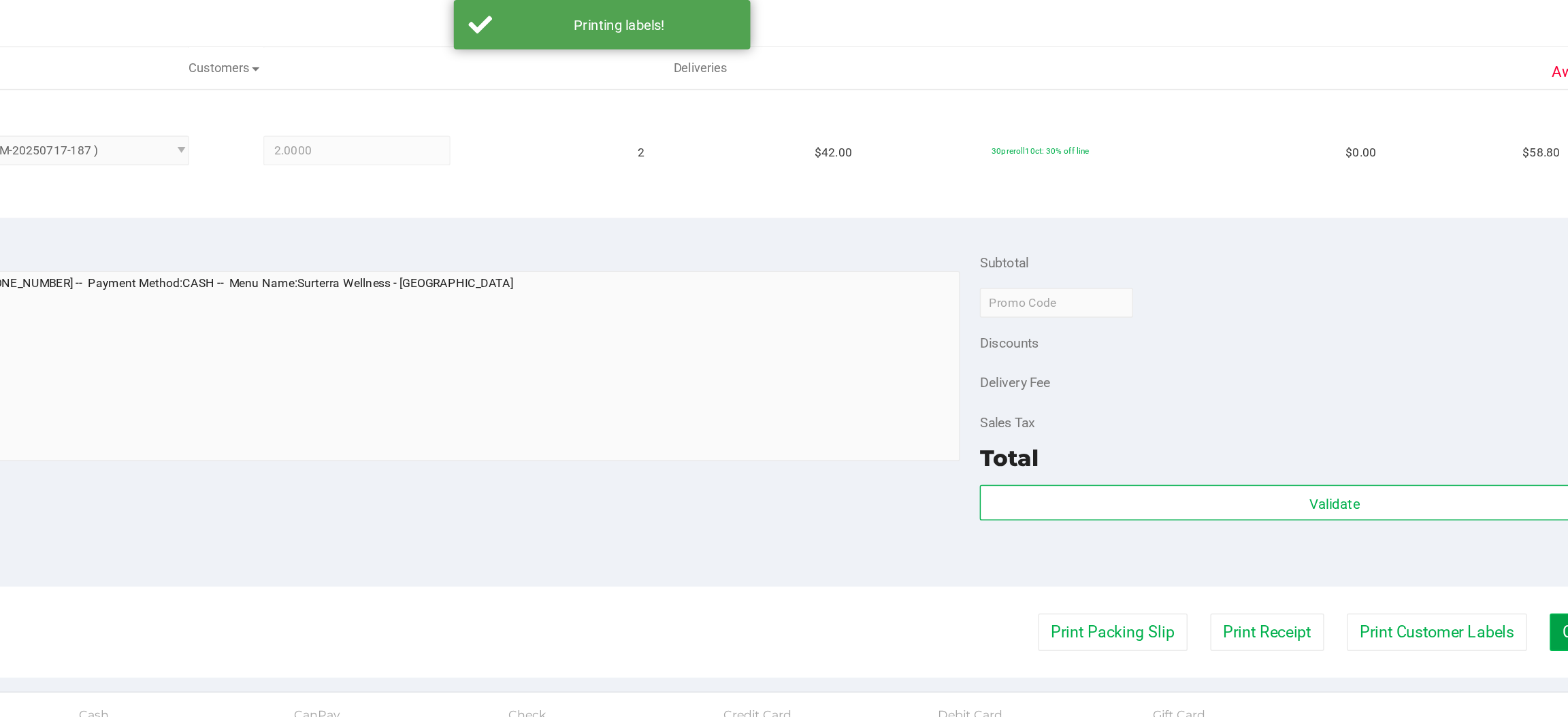
click at [1438, 436] on button "Complete Packing" at bounding box center [1488, 434] width 105 height 26
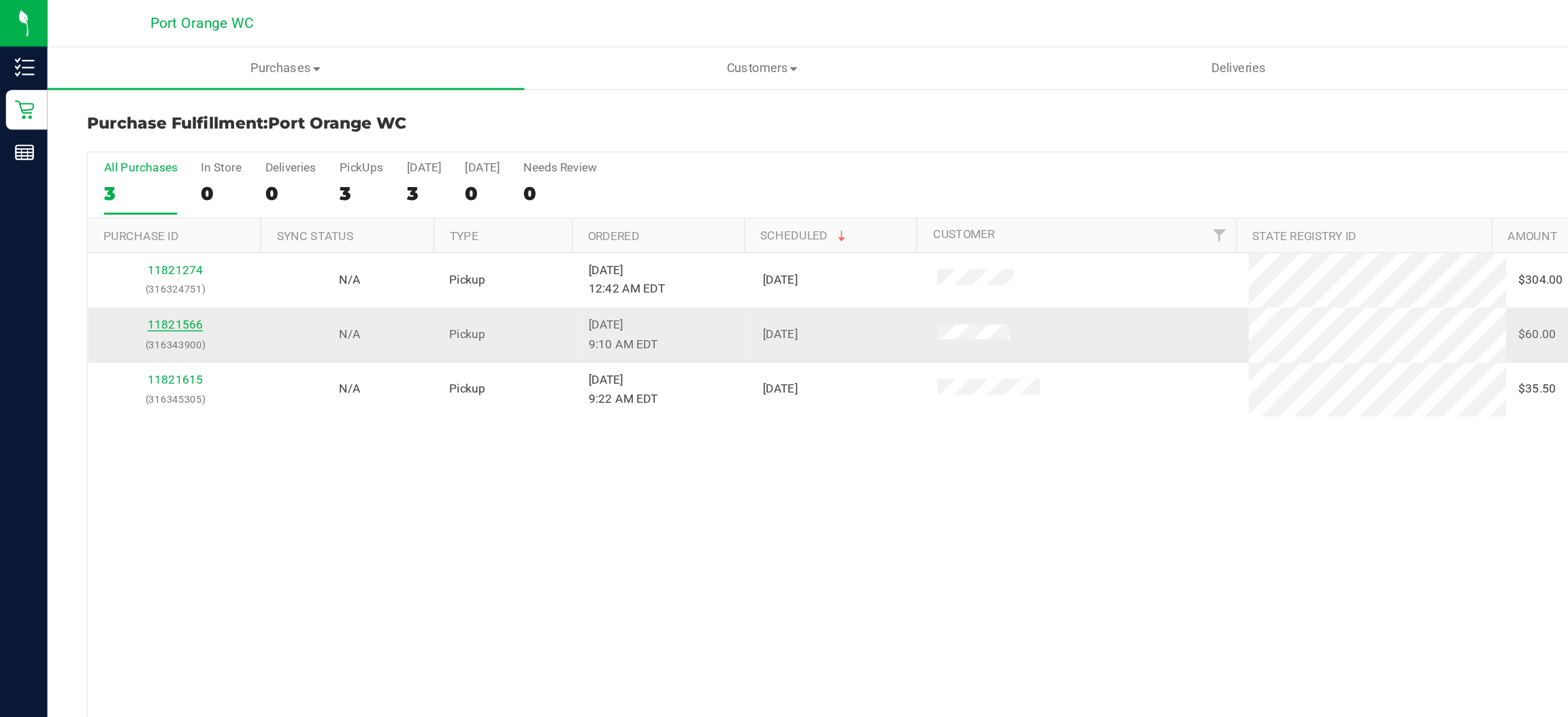
click at [122, 228] on link "11821566" at bounding box center [120, 223] width 38 height 10
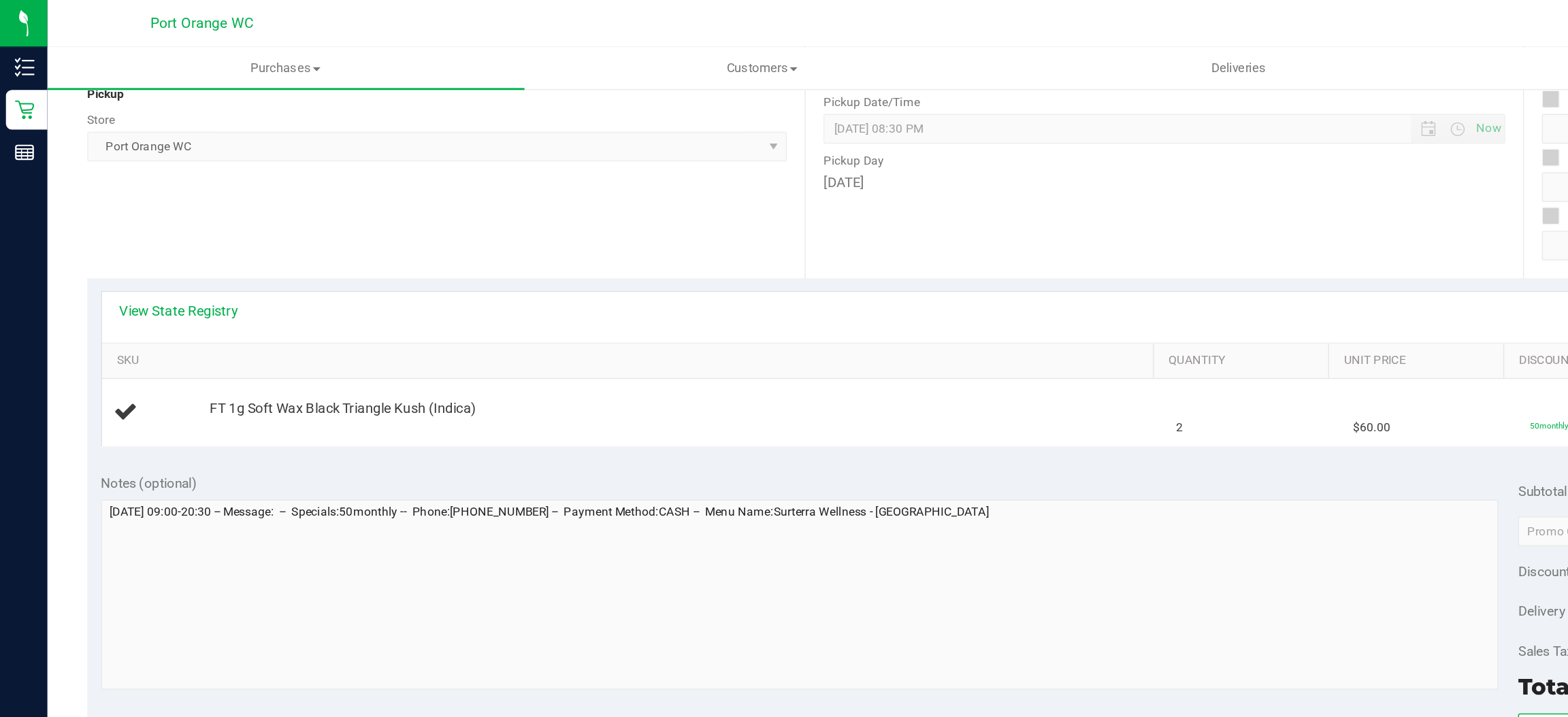
scroll to position [175, 0]
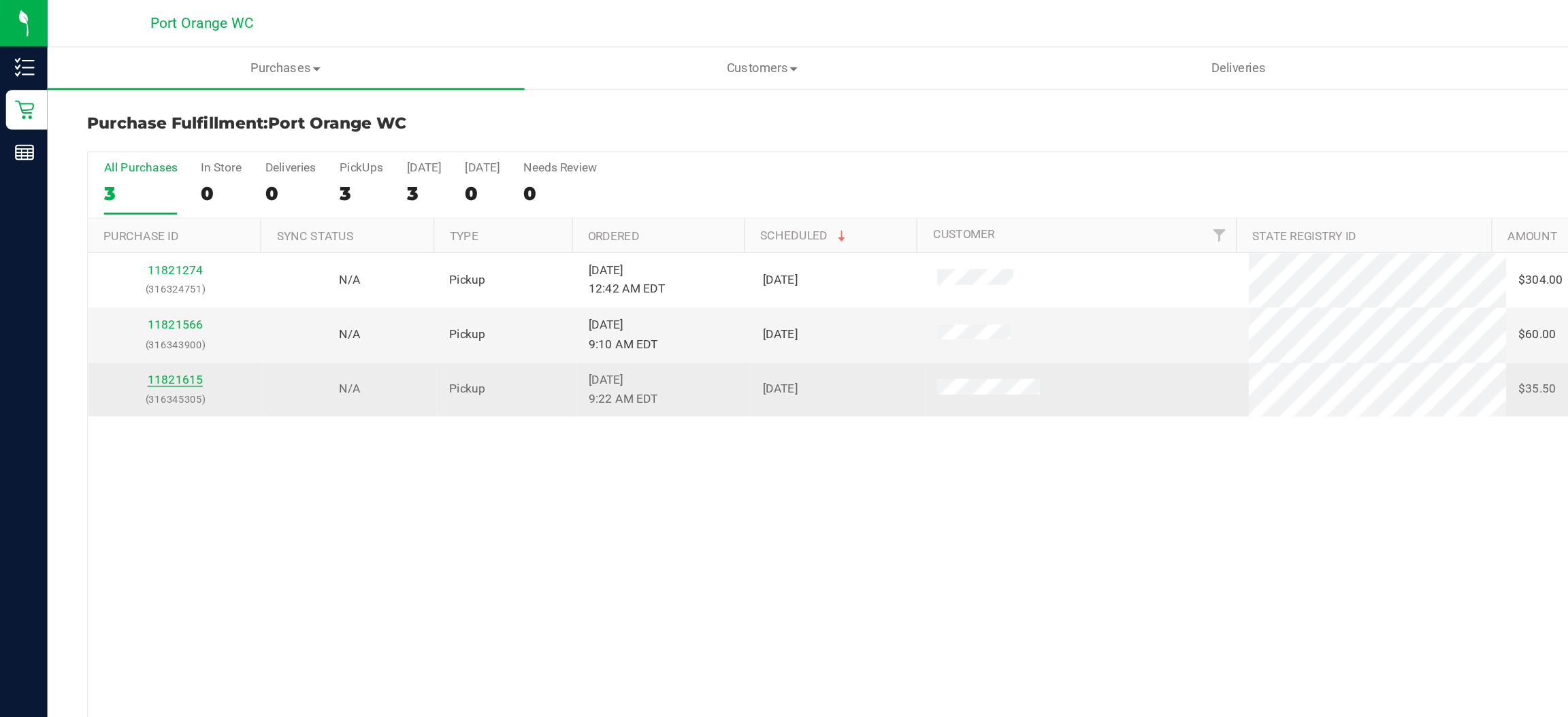
click at [122, 263] on link "11821615" at bounding box center [120, 261] width 38 height 10
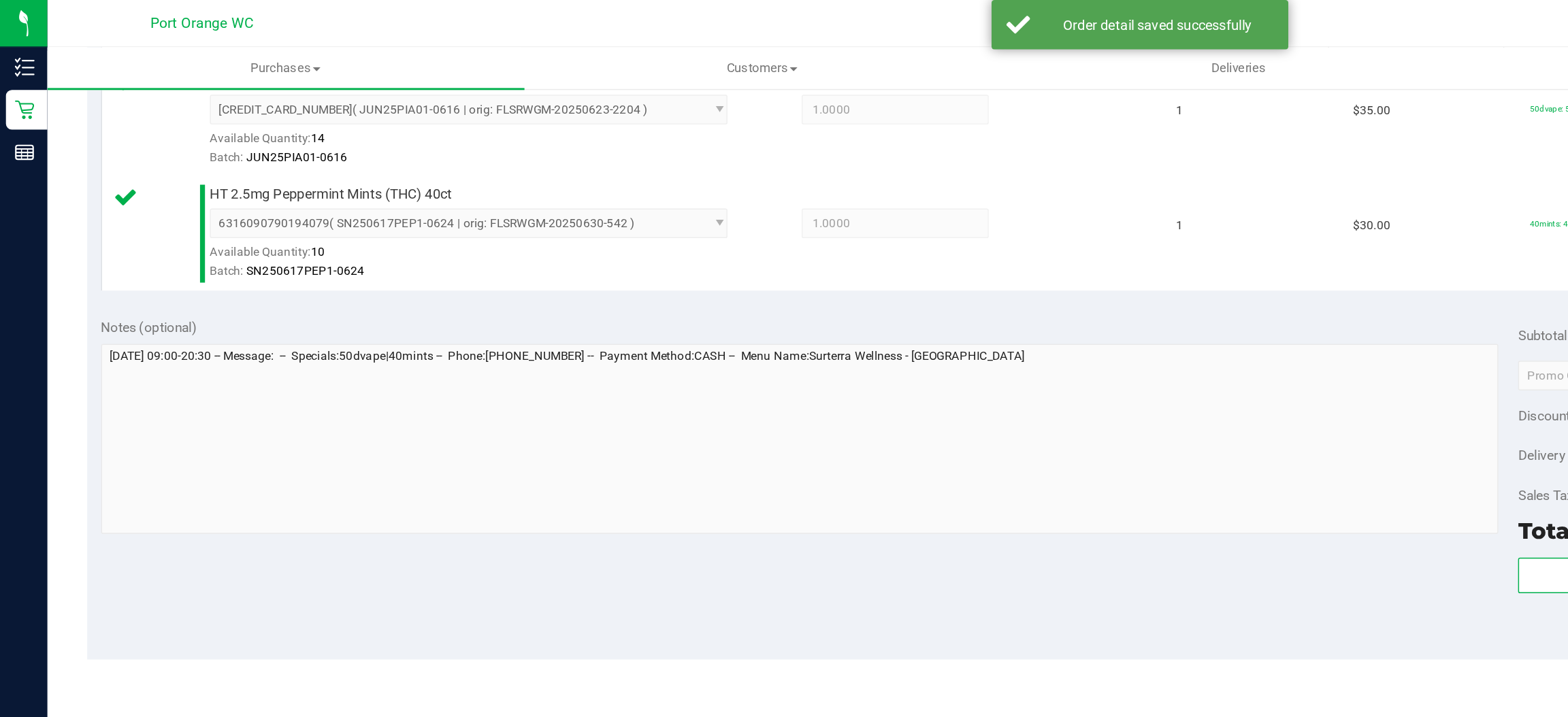
scroll to position [397, 0]
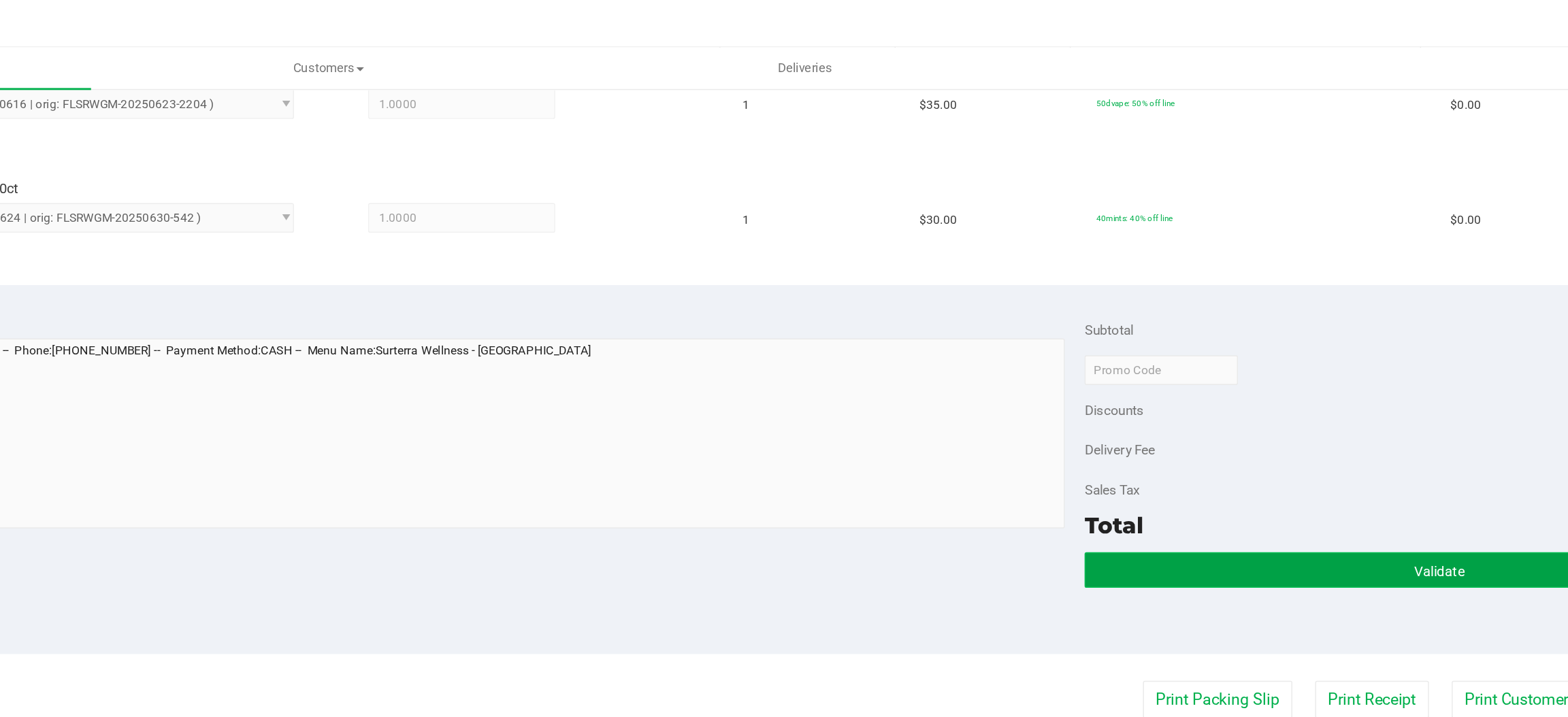
click at [1133, 395] on button "Validate" at bounding box center [1288, 391] width 487 height 24
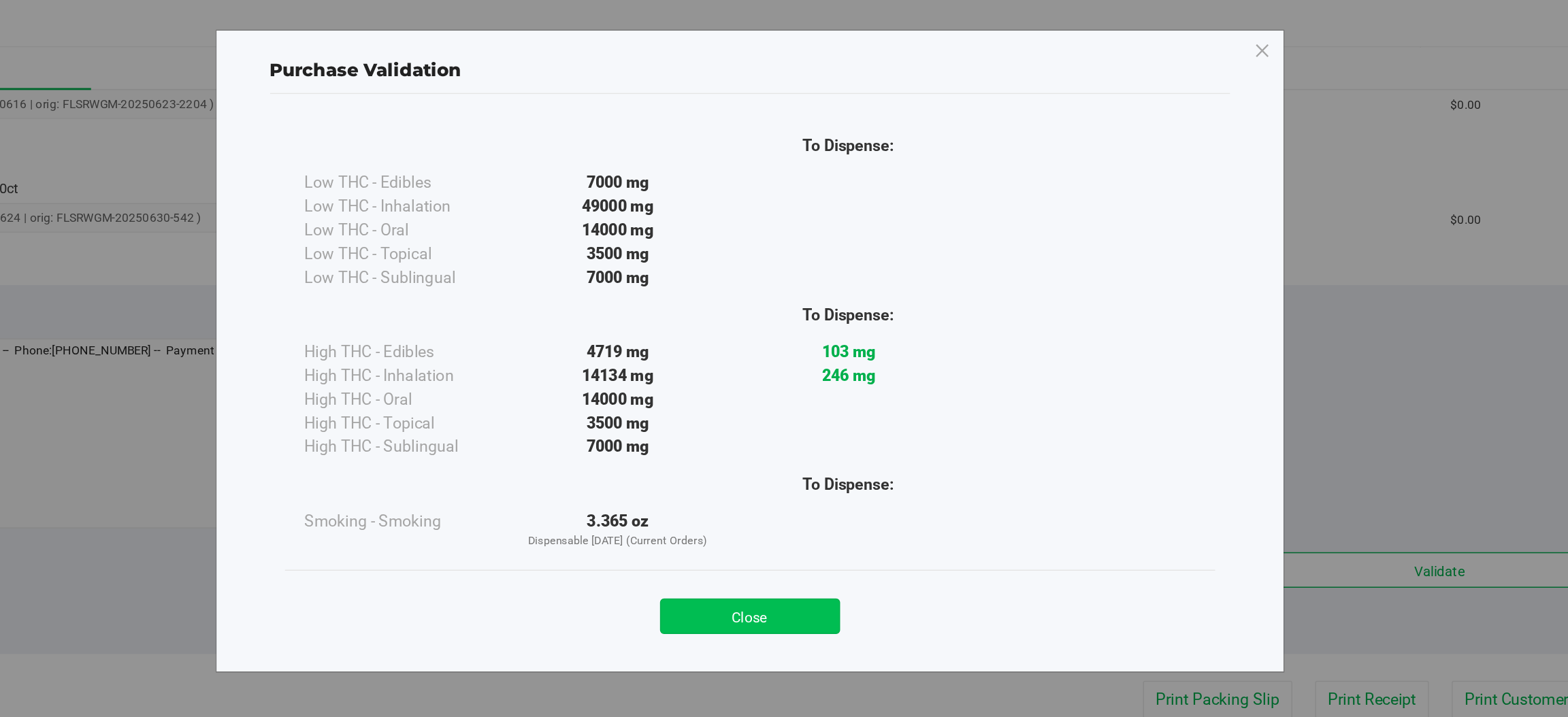
click at [824, 422] on button "Close" at bounding box center [814, 423] width 124 height 24
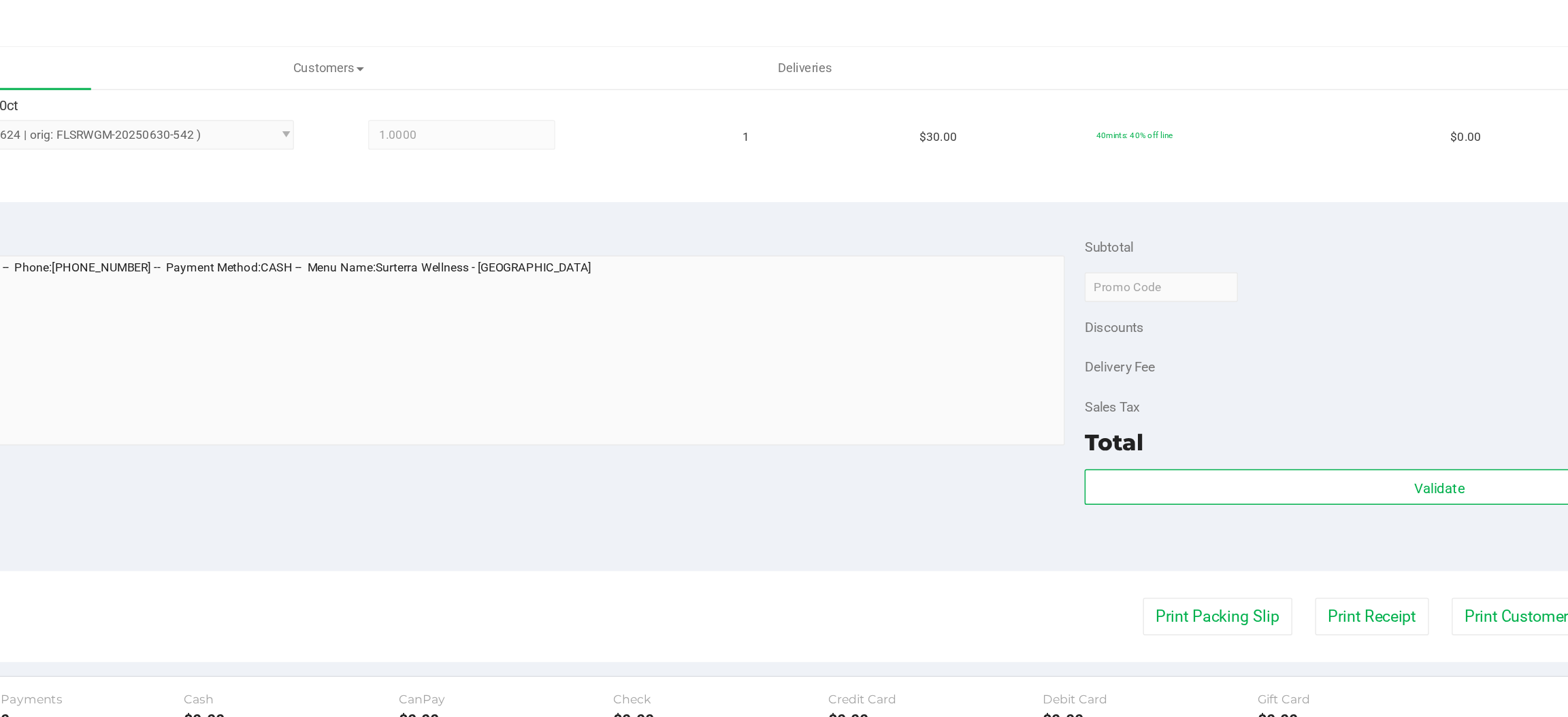
scroll to position [476, 0]
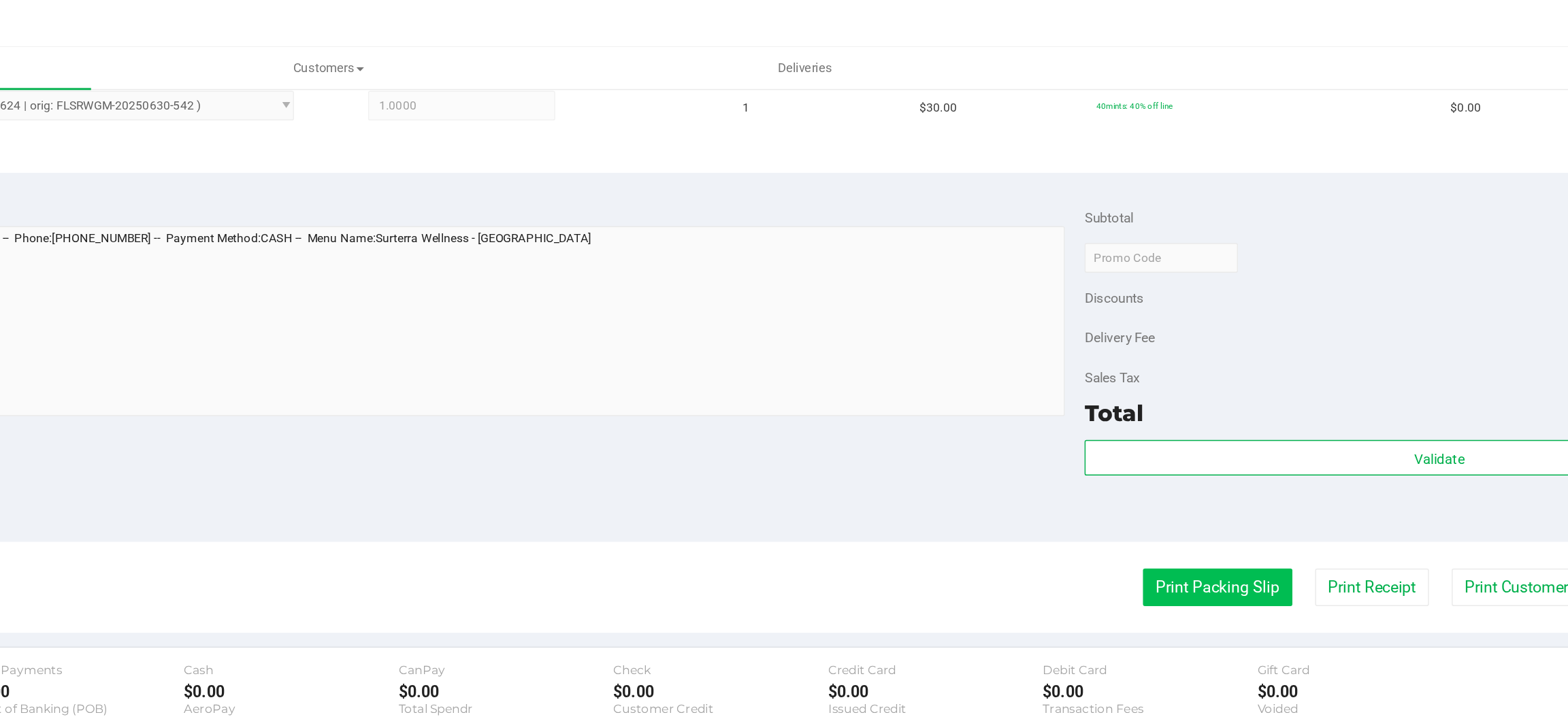
click at [1116, 409] on button "Print Packing Slip" at bounding box center [1136, 404] width 103 height 26
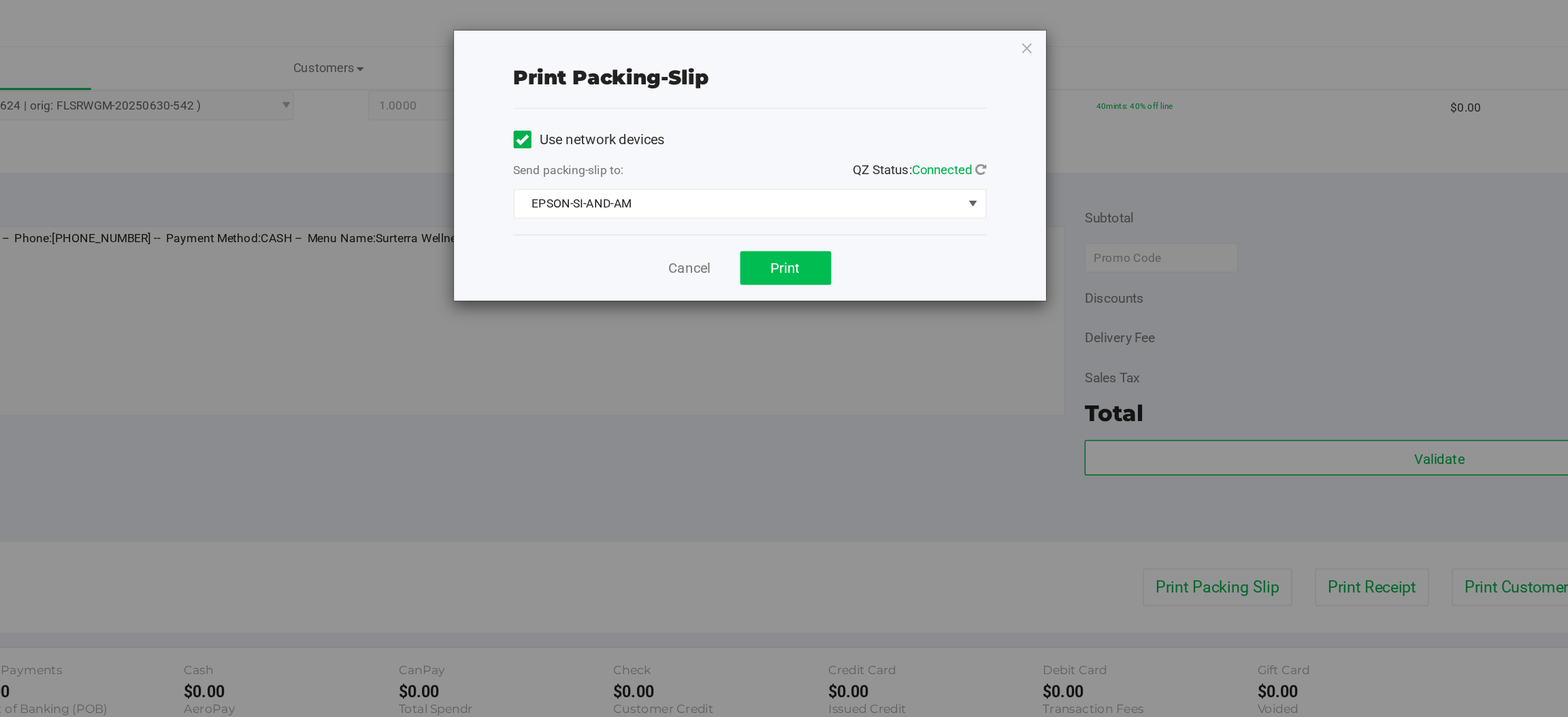
click at [837, 185] on span "Print" at bounding box center [838, 184] width 20 height 11
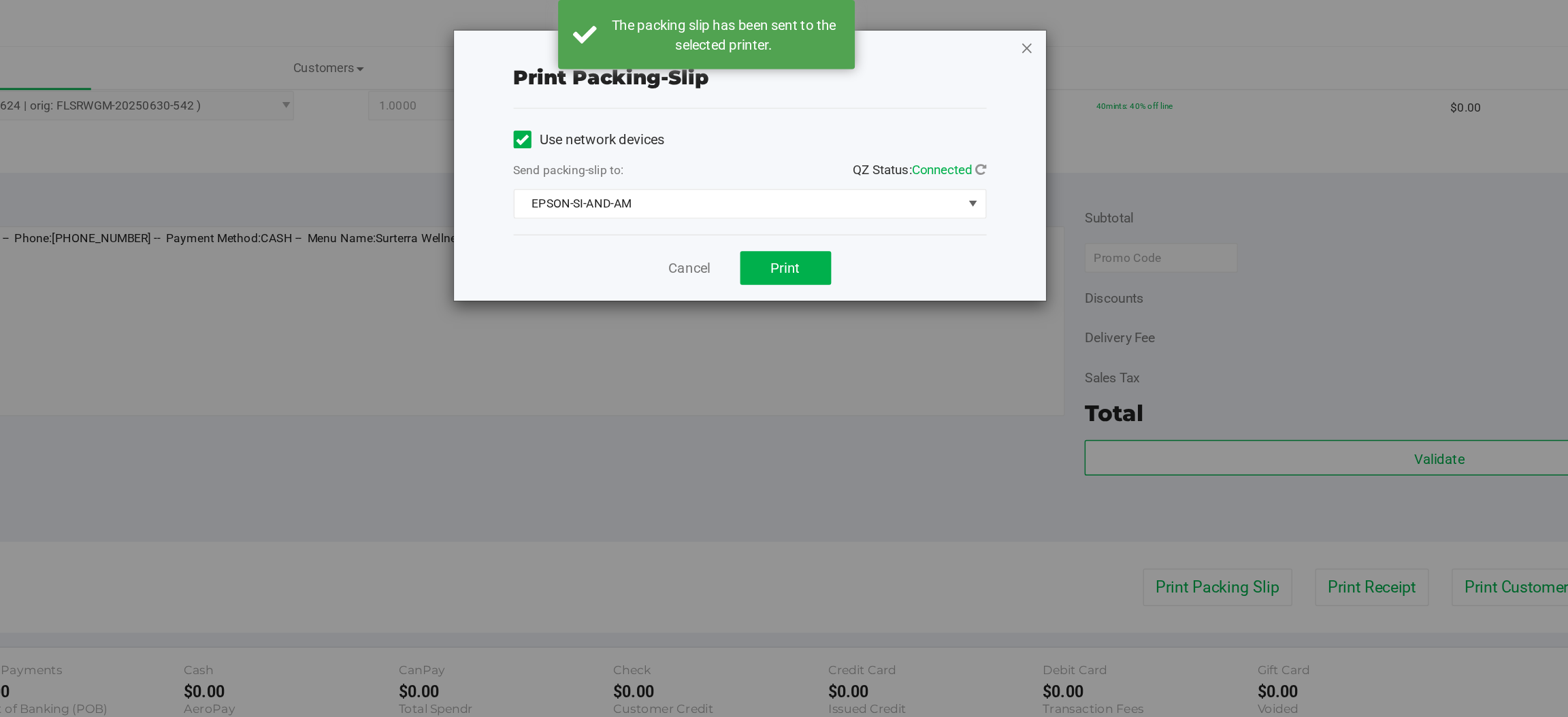
click at [1003, 32] on icon "button" at bounding box center [1005, 33] width 10 height 17
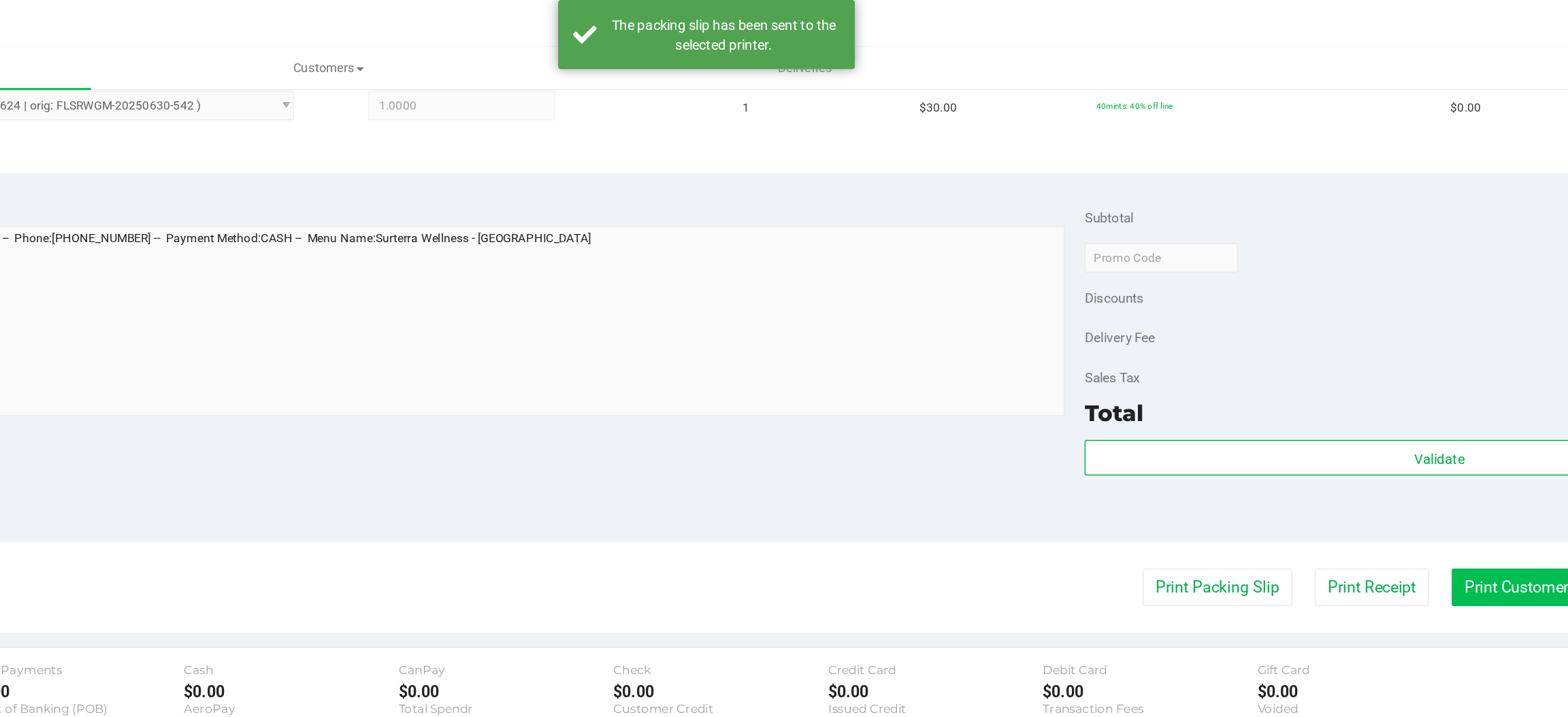
click at [1309, 402] on button "Print Customer Labels" at bounding box center [1358, 404] width 124 height 26
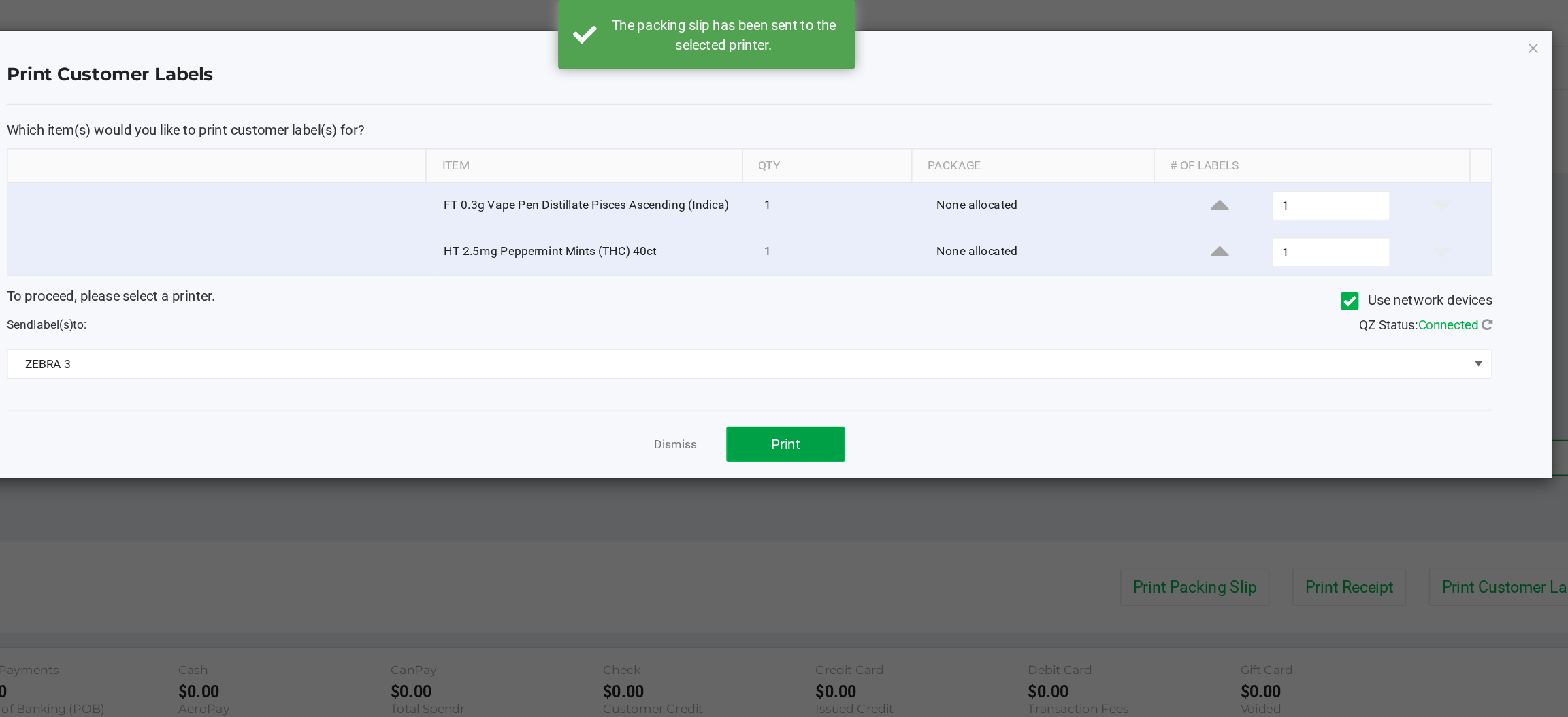
click at [841, 306] on span "Print" at bounding box center [838, 306] width 20 height 11
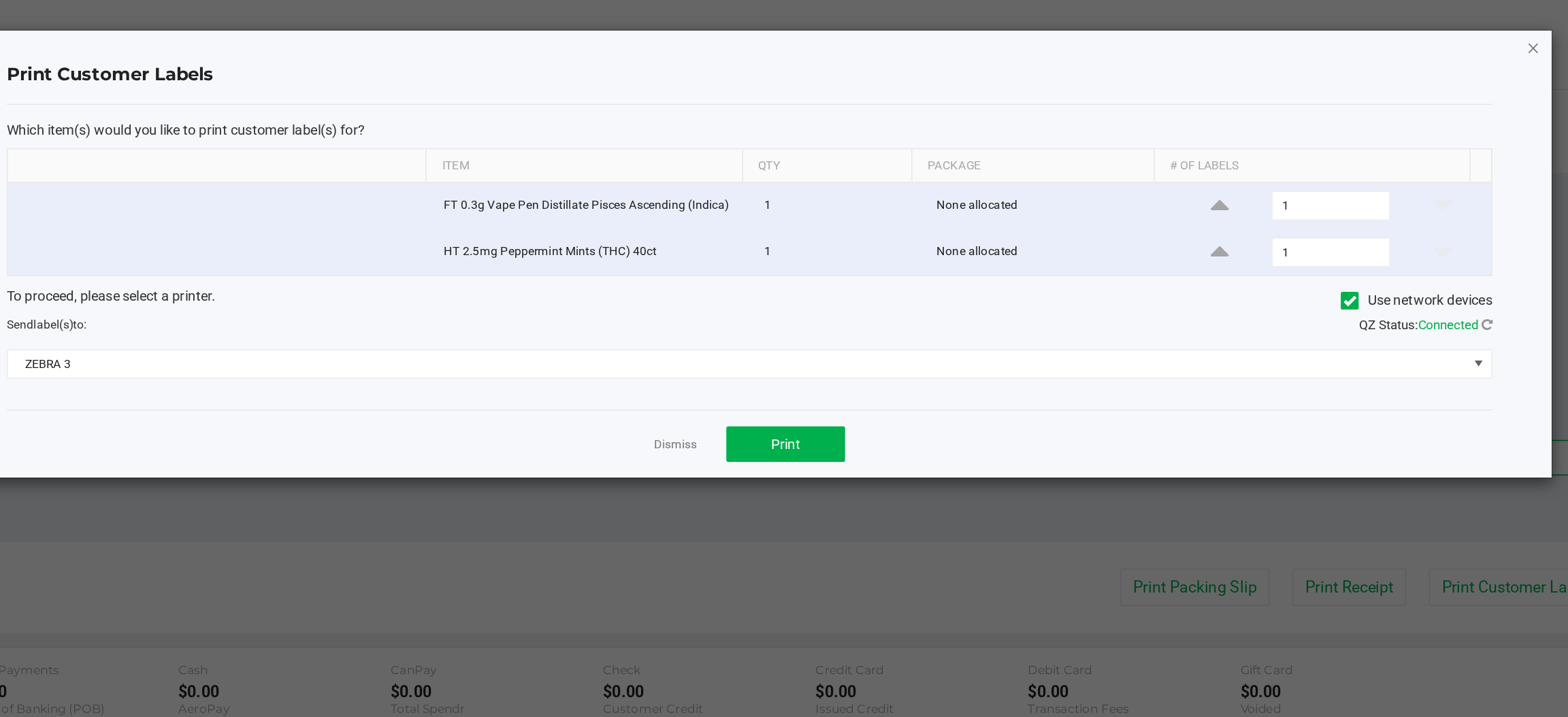
click at [1354, 30] on icon "button" at bounding box center [1353, 33] width 10 height 17
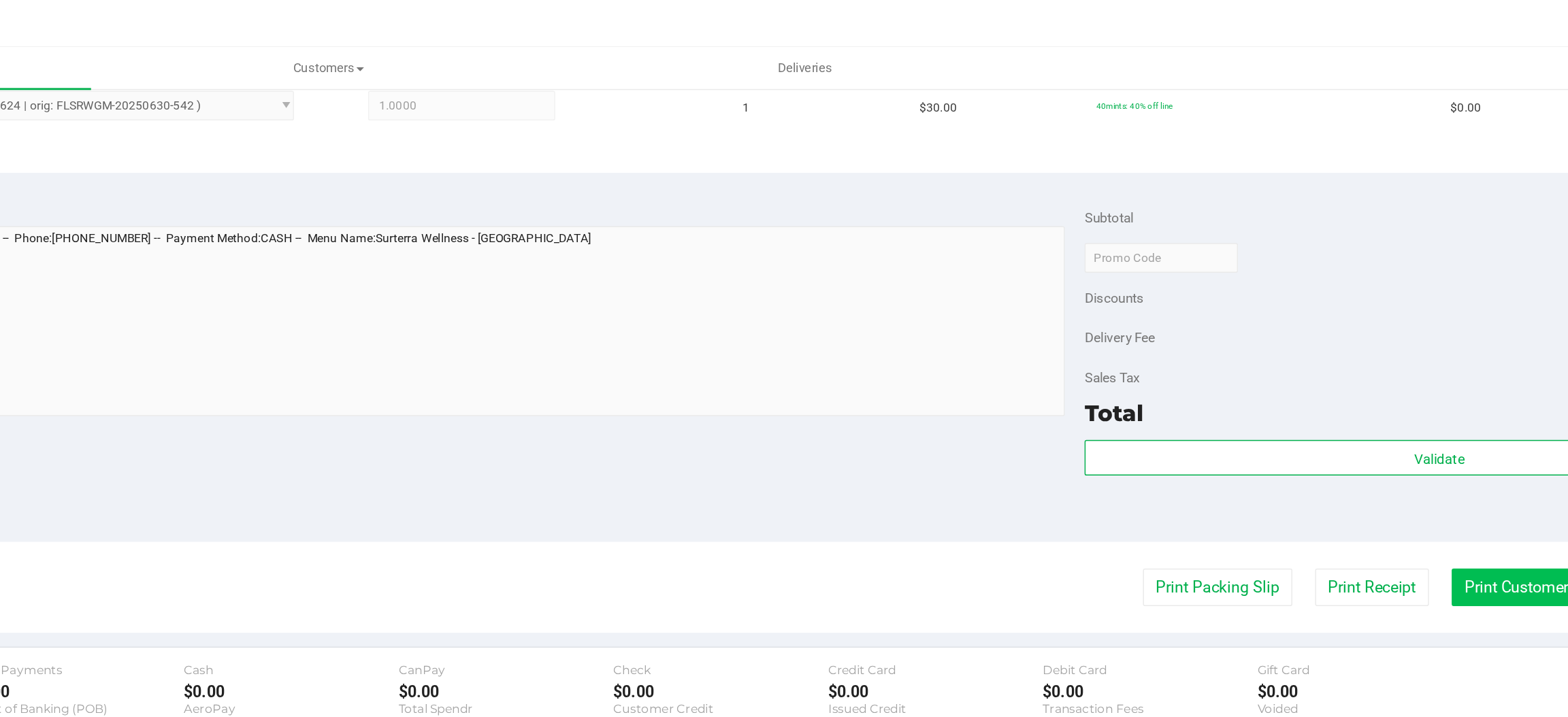
click at [1331, 401] on button "Print Customer Labels" at bounding box center [1358, 404] width 124 height 26
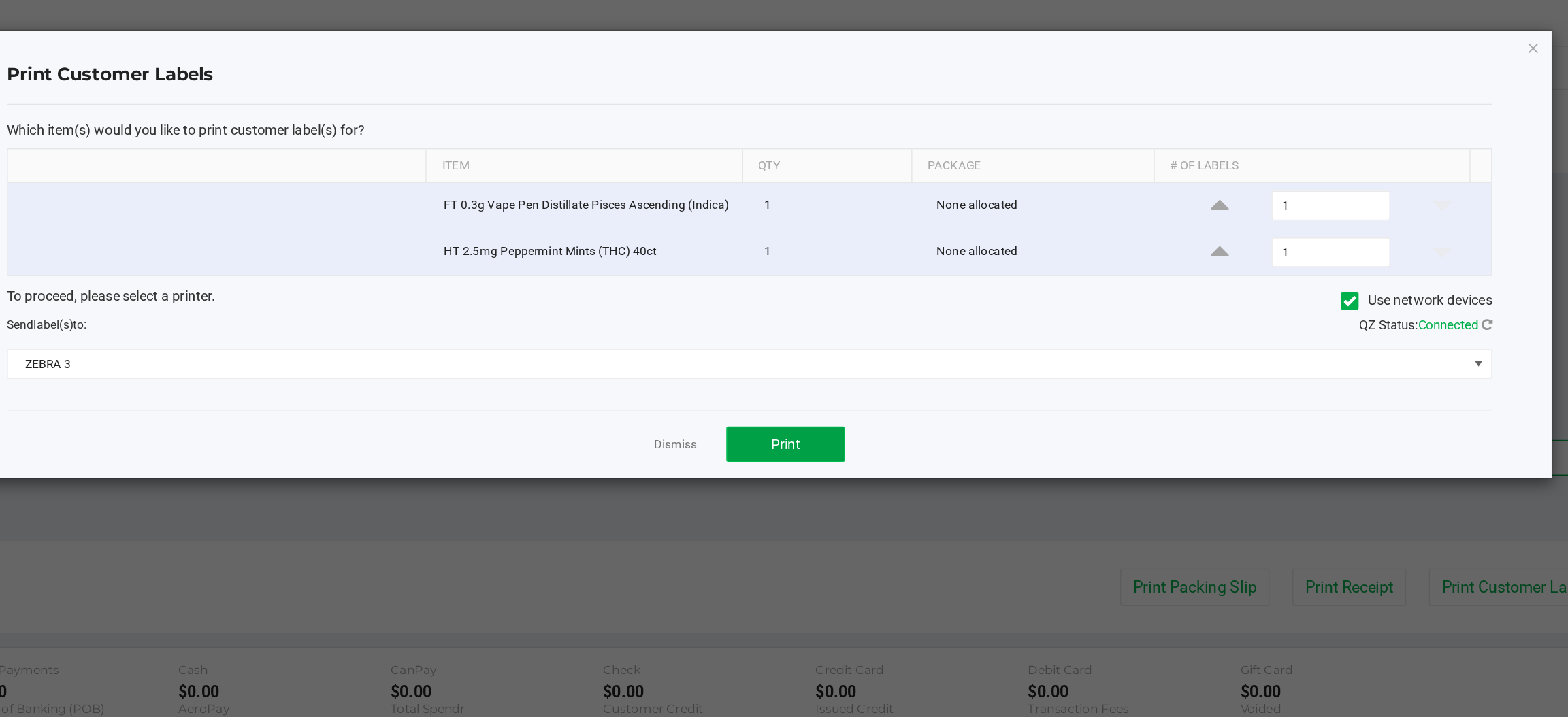
click at [842, 305] on span "Print" at bounding box center [838, 306] width 20 height 11
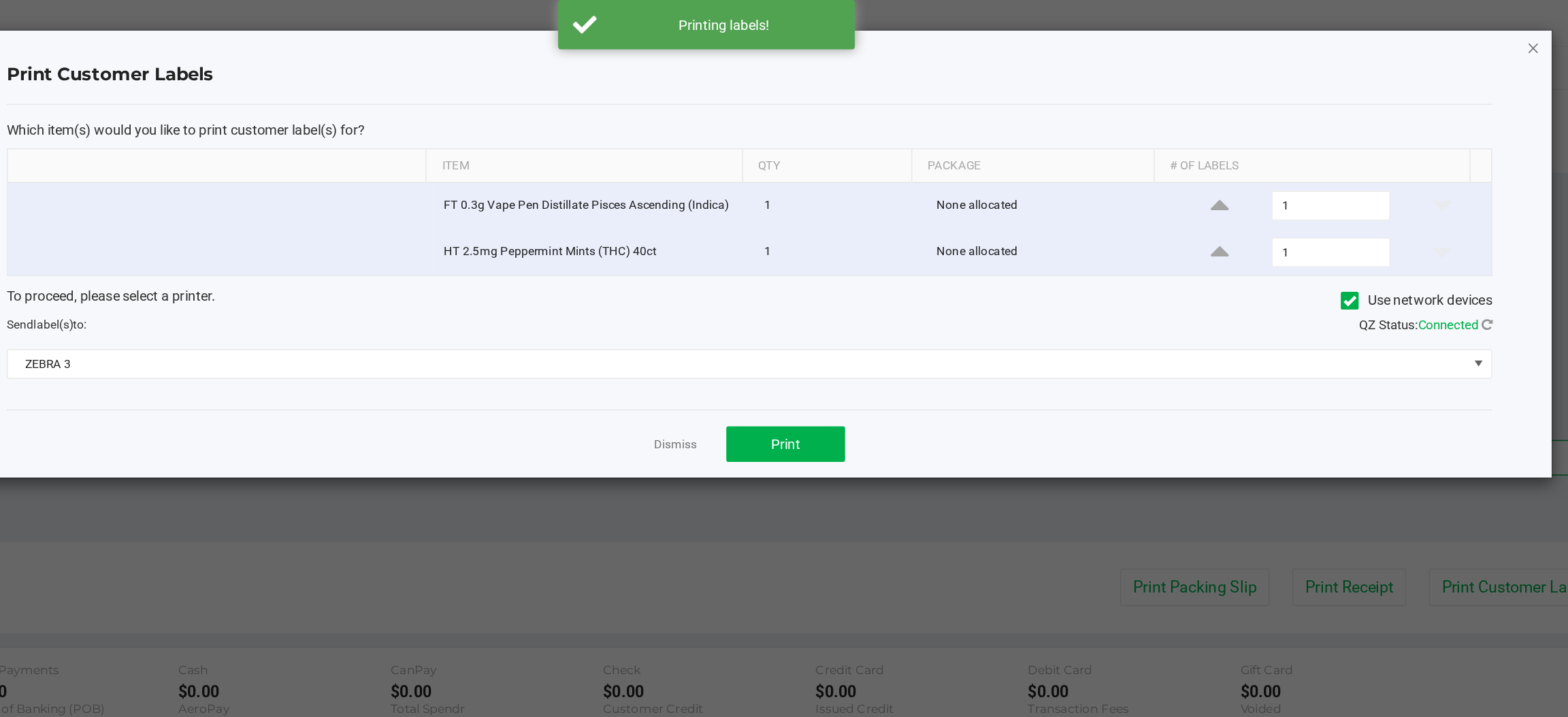
click at [1353, 31] on icon "button" at bounding box center [1353, 33] width 10 height 17
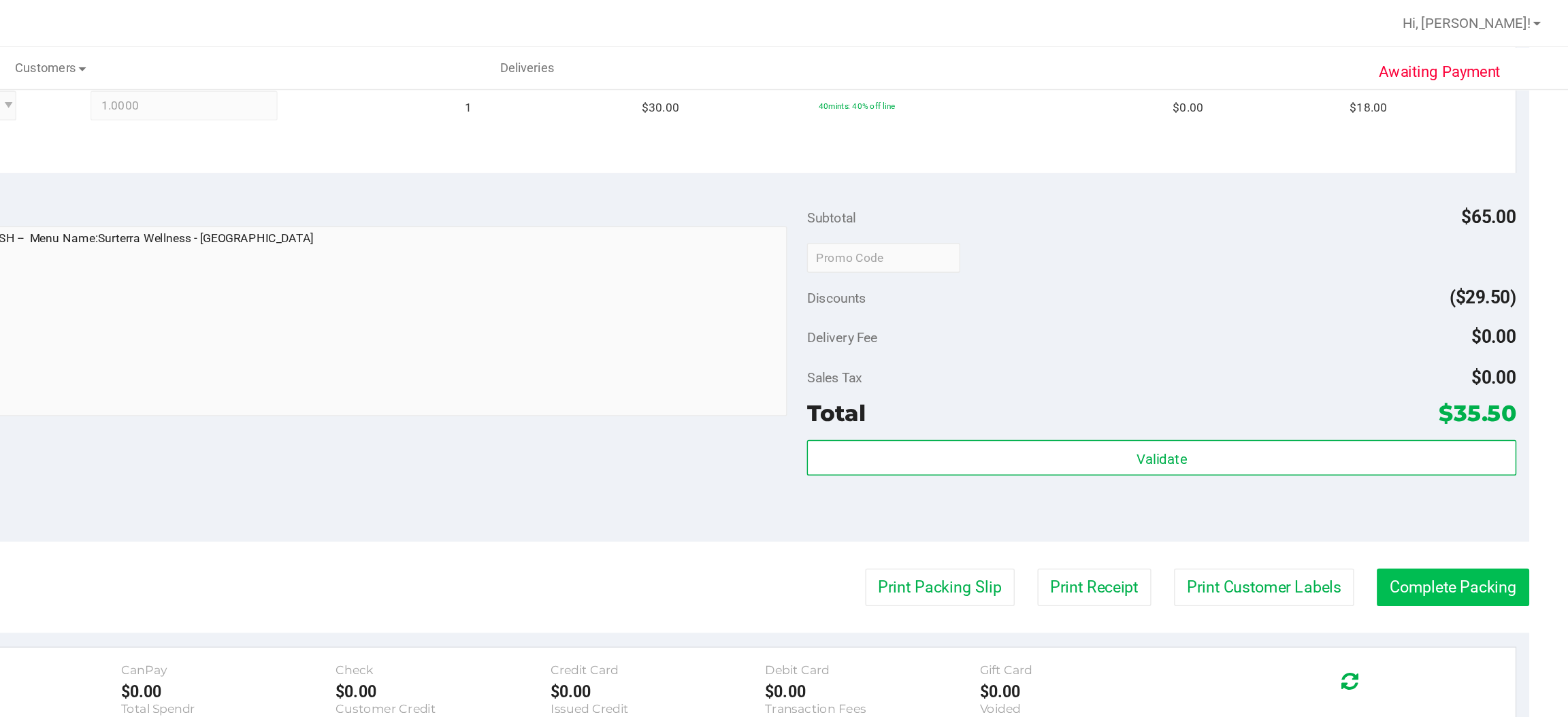
click at [1485, 407] on button "Complete Packing" at bounding box center [1488, 404] width 105 height 26
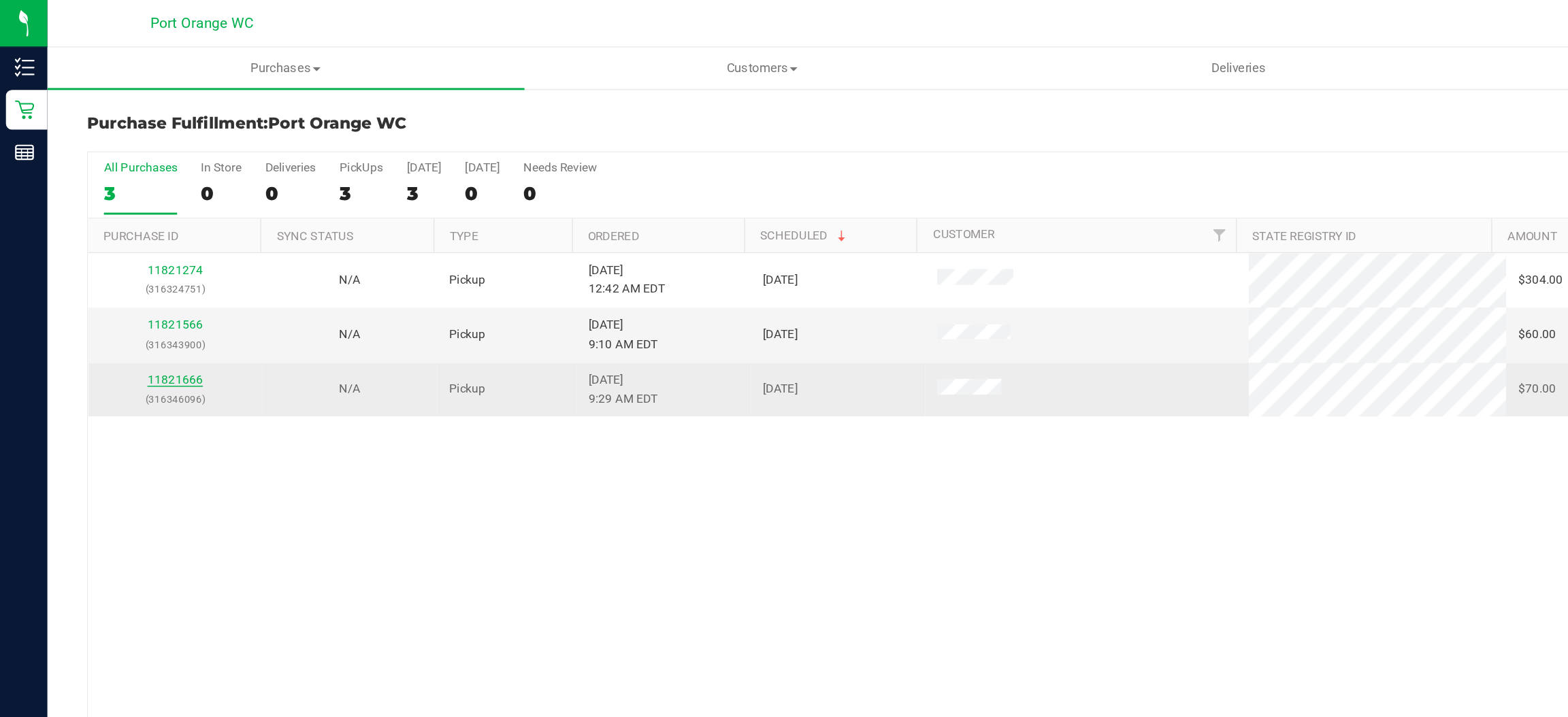
click at [122, 262] on link "11821666" at bounding box center [120, 261] width 38 height 10
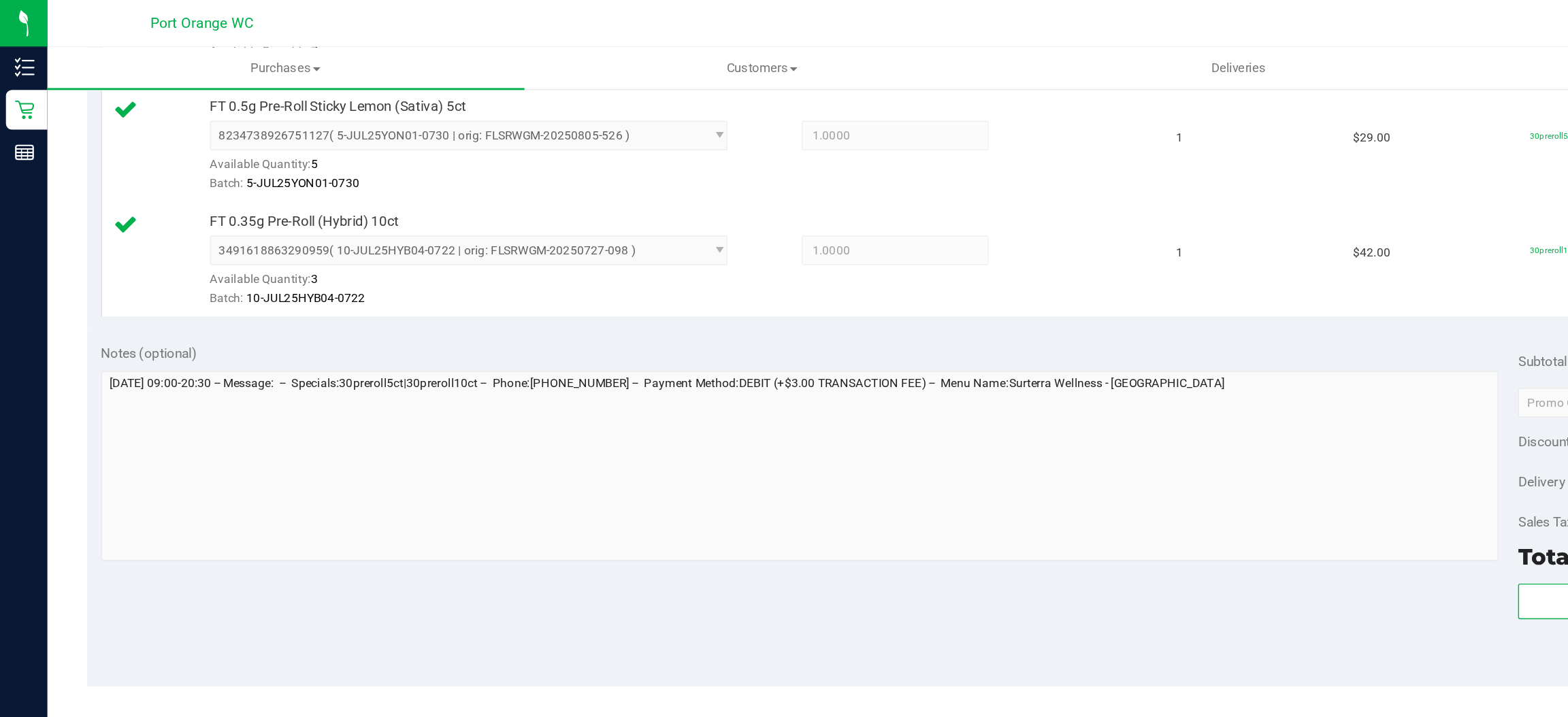
scroll to position [451, 0]
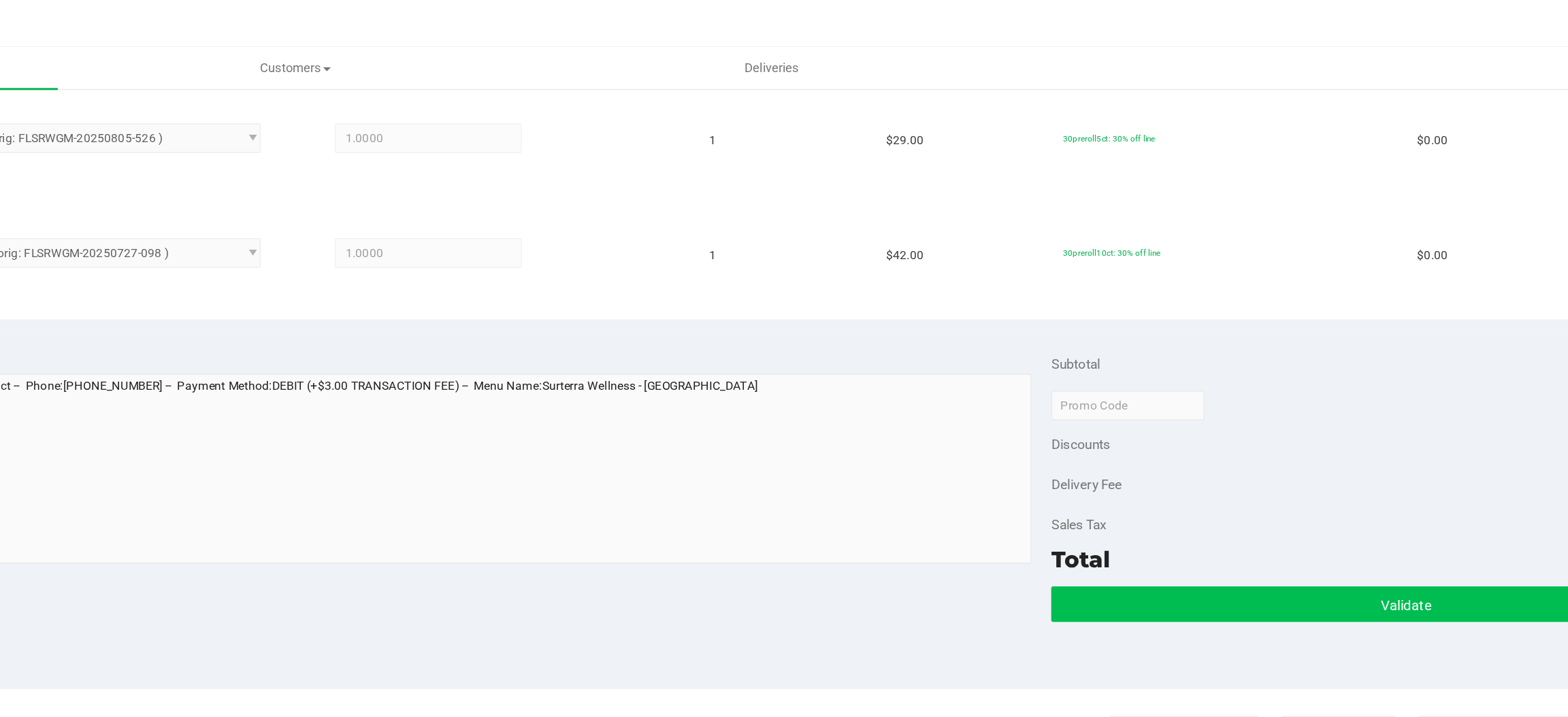
click at [1196, 415] on button "Validate" at bounding box center [1288, 415] width 487 height 24
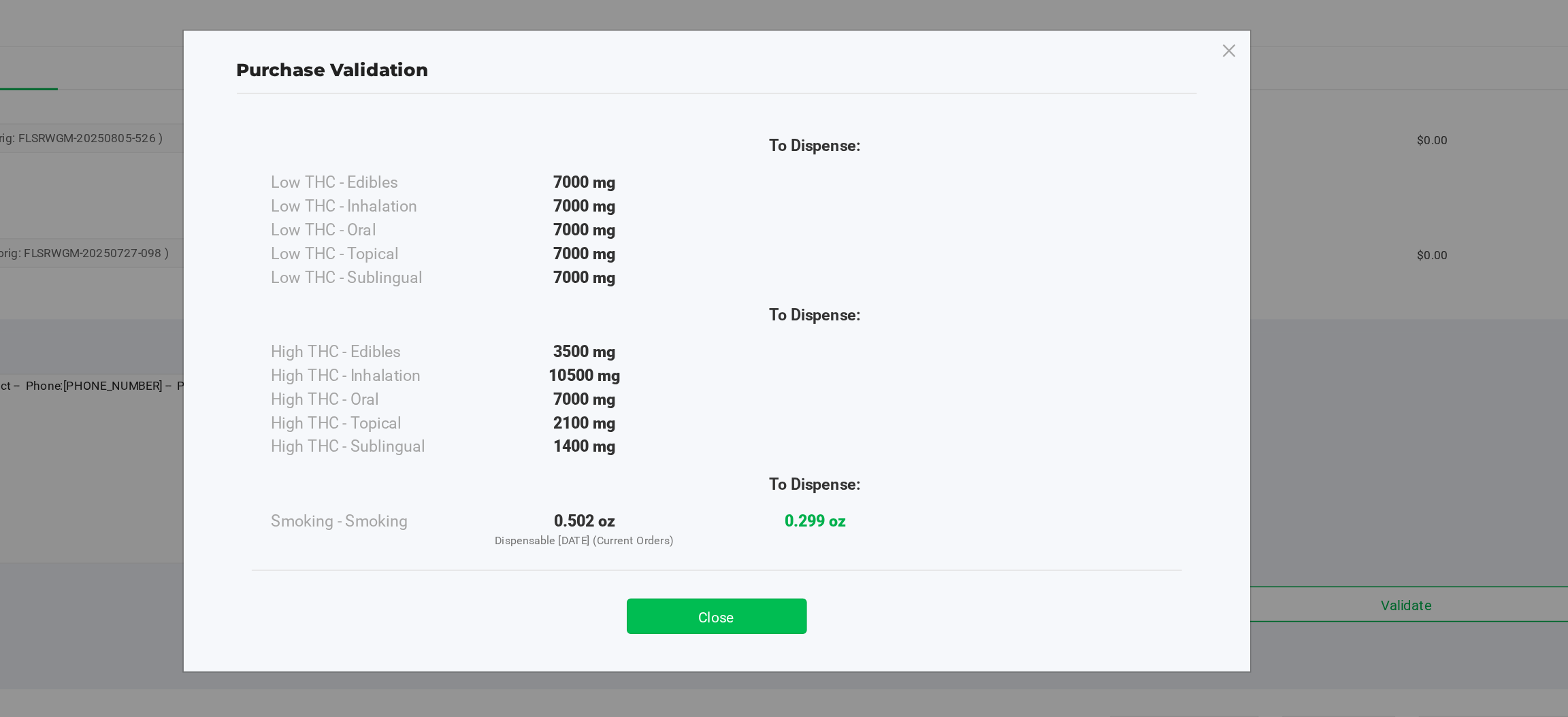
click at [789, 424] on button "Close" at bounding box center [814, 423] width 124 height 24
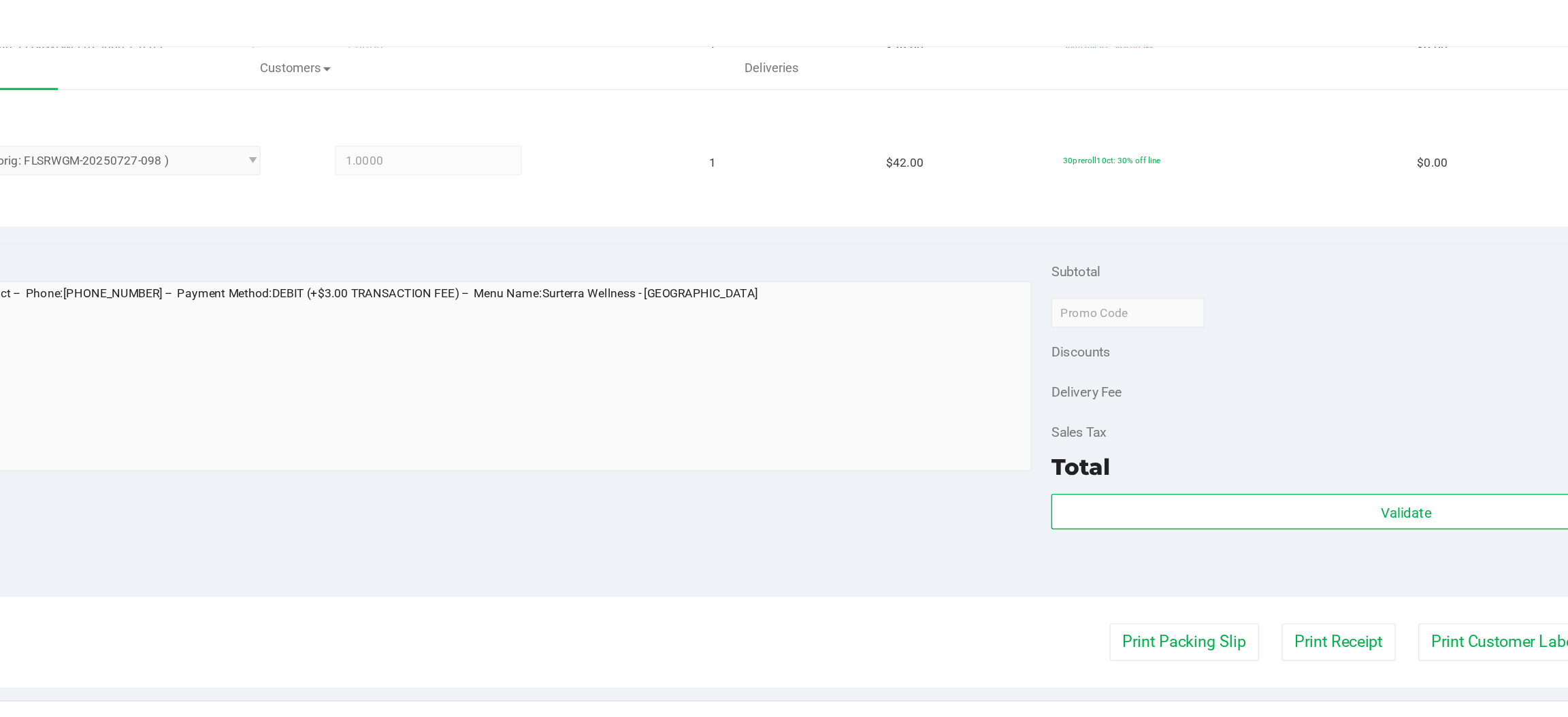
scroll to position [555, 0]
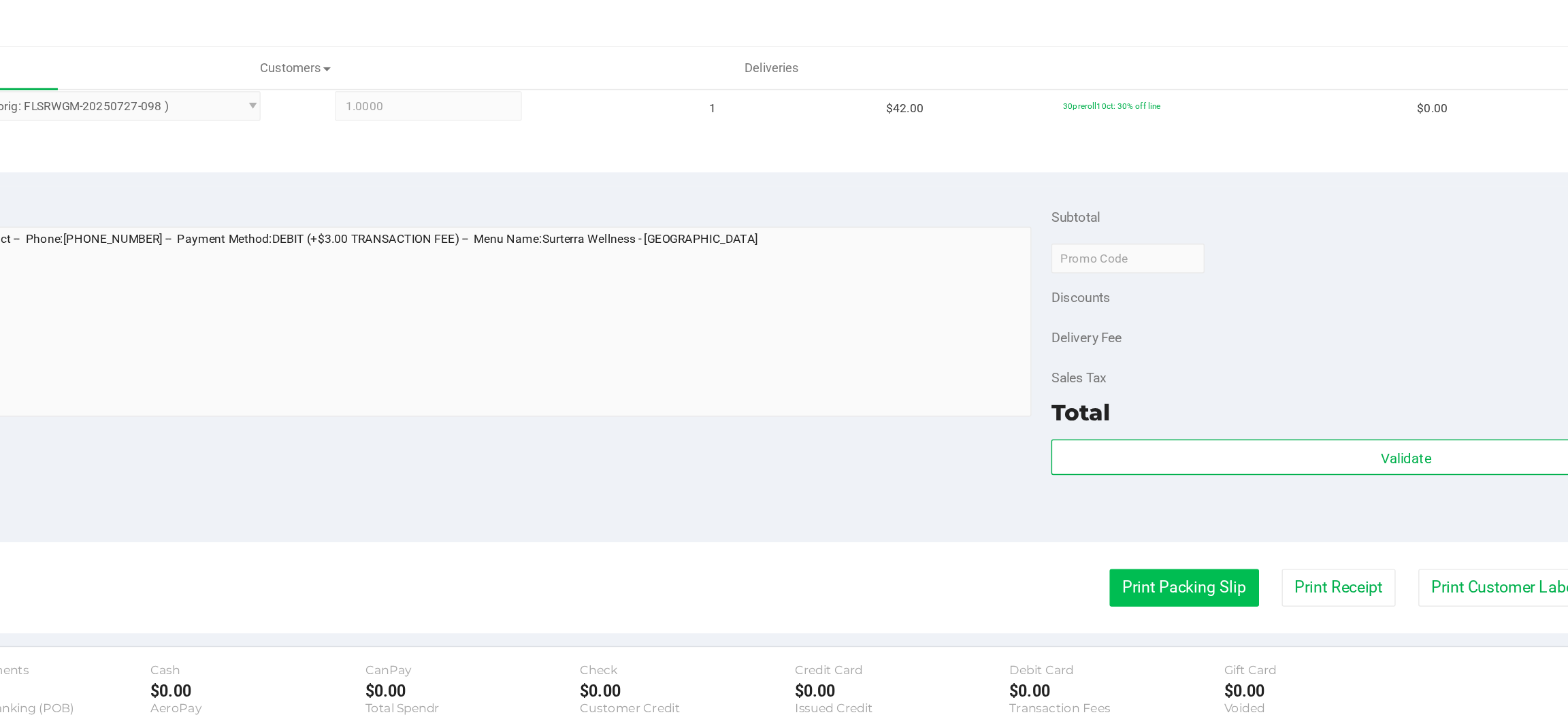
click at [1117, 395] on button "Print Packing Slip" at bounding box center [1136, 404] width 103 height 26
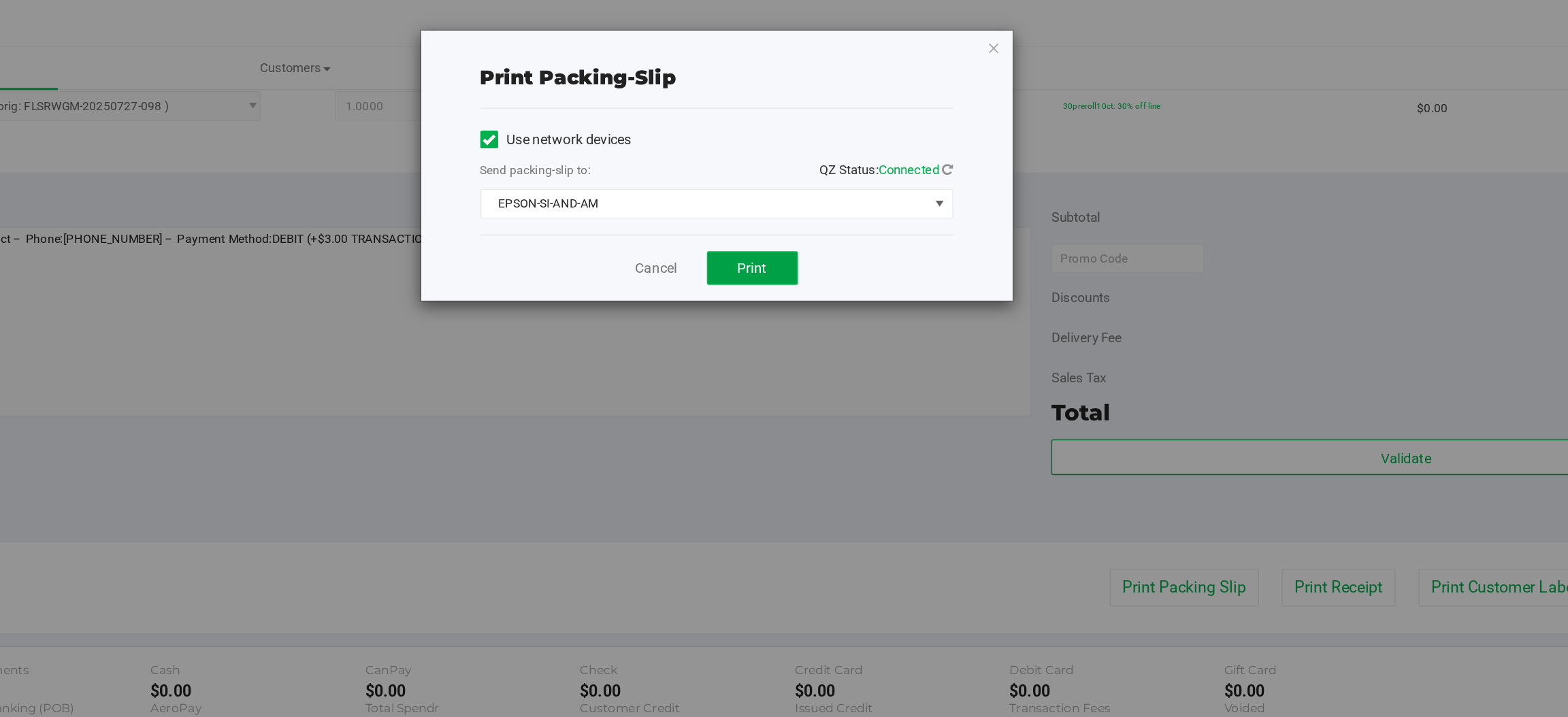
click at [842, 179] on span "Print" at bounding box center [838, 184] width 20 height 11
click at [1005, 31] on icon "button" at bounding box center [1005, 33] width 10 height 17
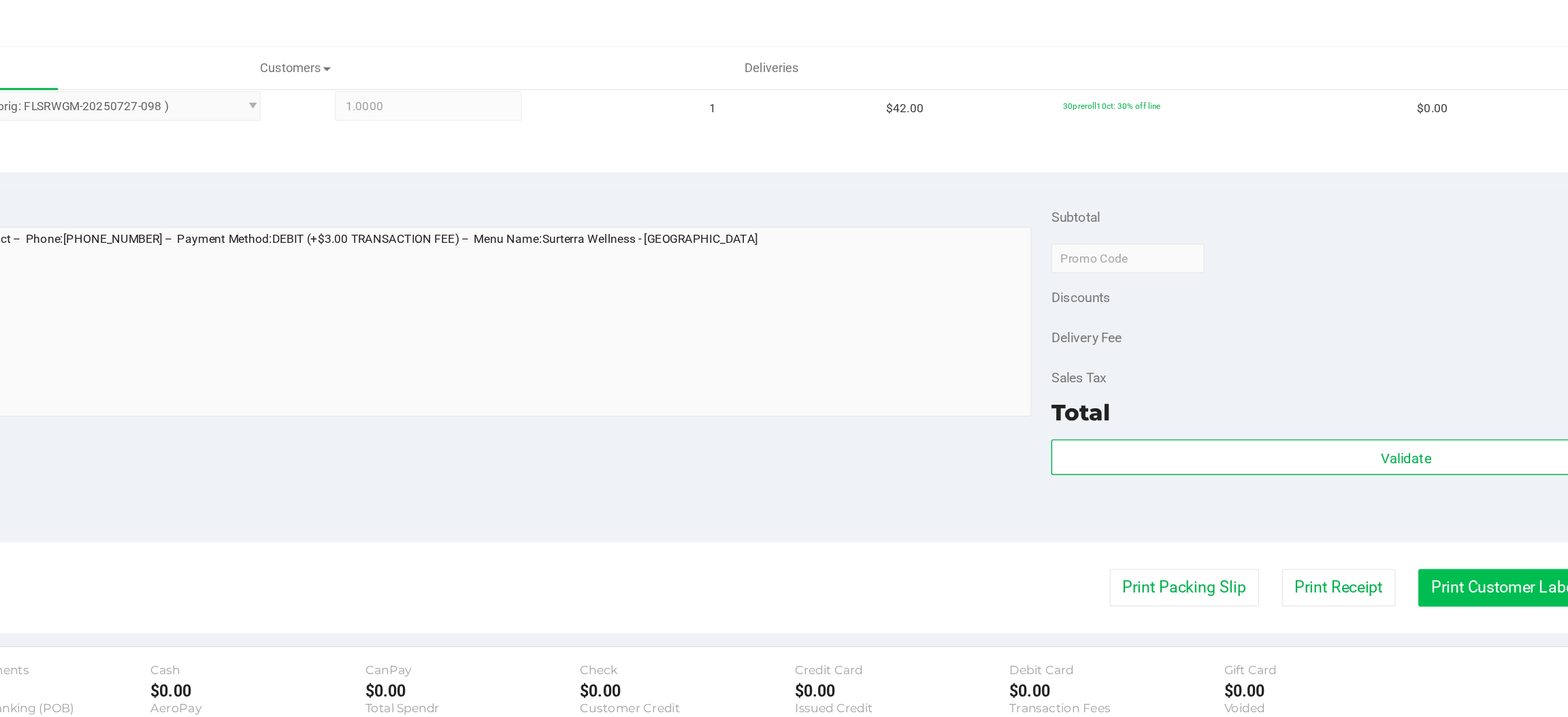
click at [1308, 406] on button "Print Customer Labels" at bounding box center [1358, 404] width 124 height 26
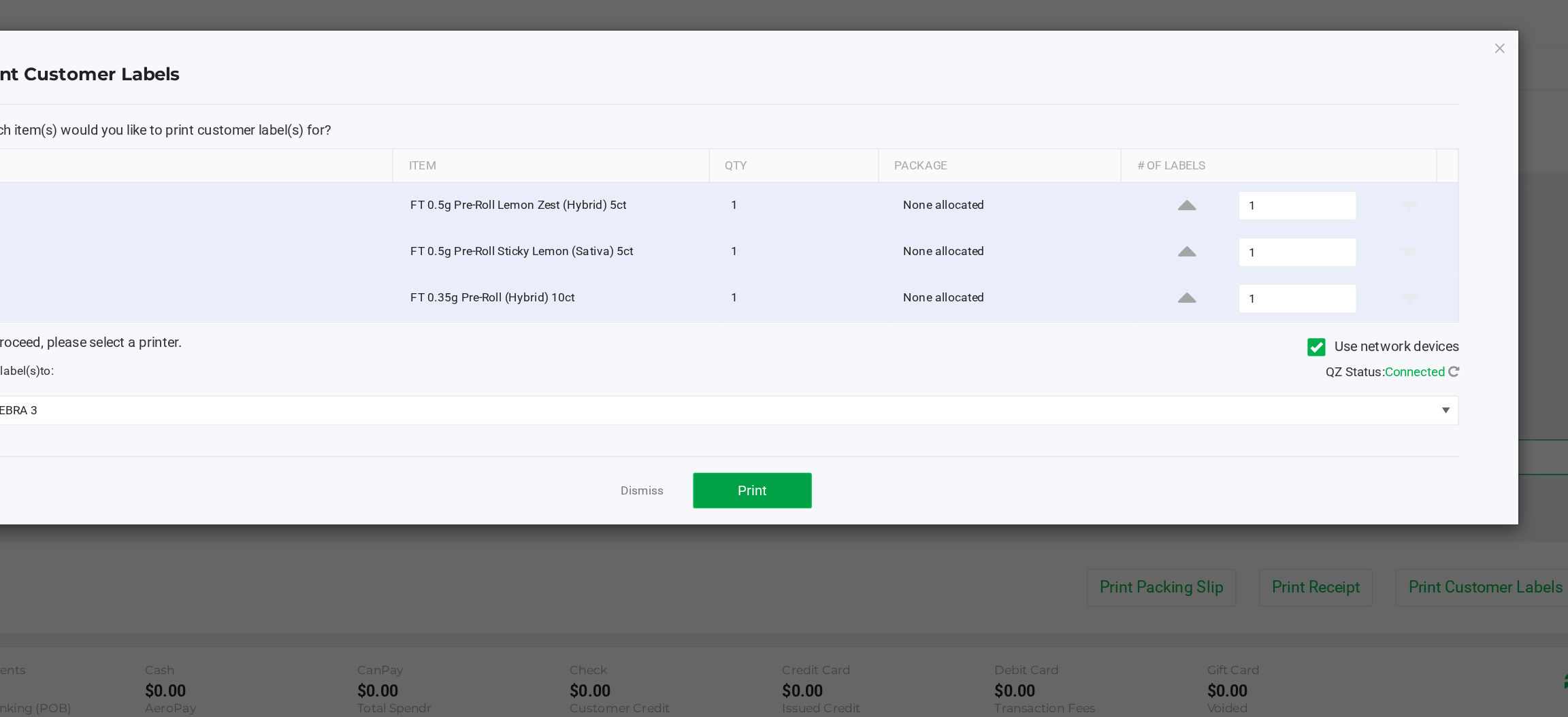
click at [832, 340] on span "Print" at bounding box center [838, 338] width 20 height 11
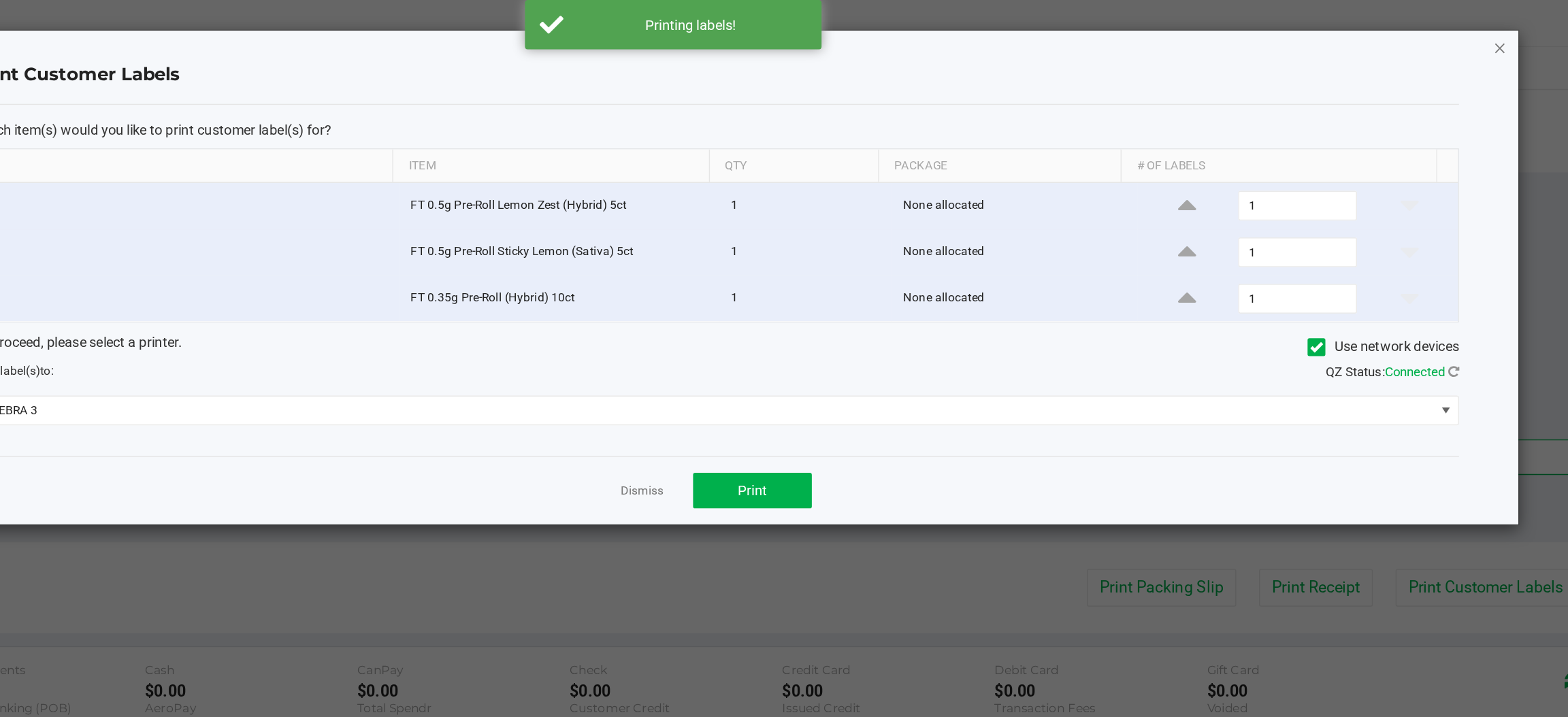
click at [1352, 35] on icon "button" at bounding box center [1353, 33] width 10 height 17
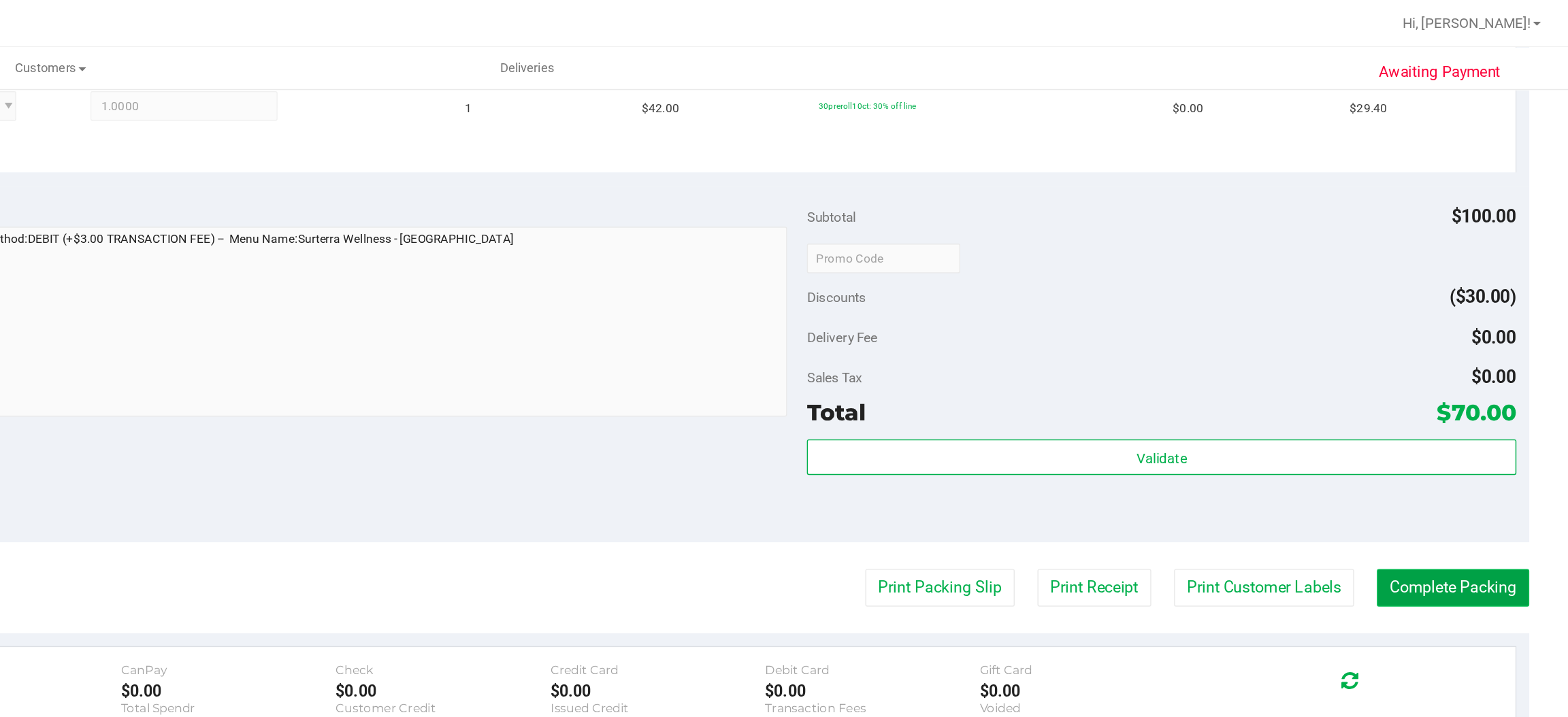
click at [1469, 409] on button "Complete Packing" at bounding box center [1488, 404] width 105 height 26
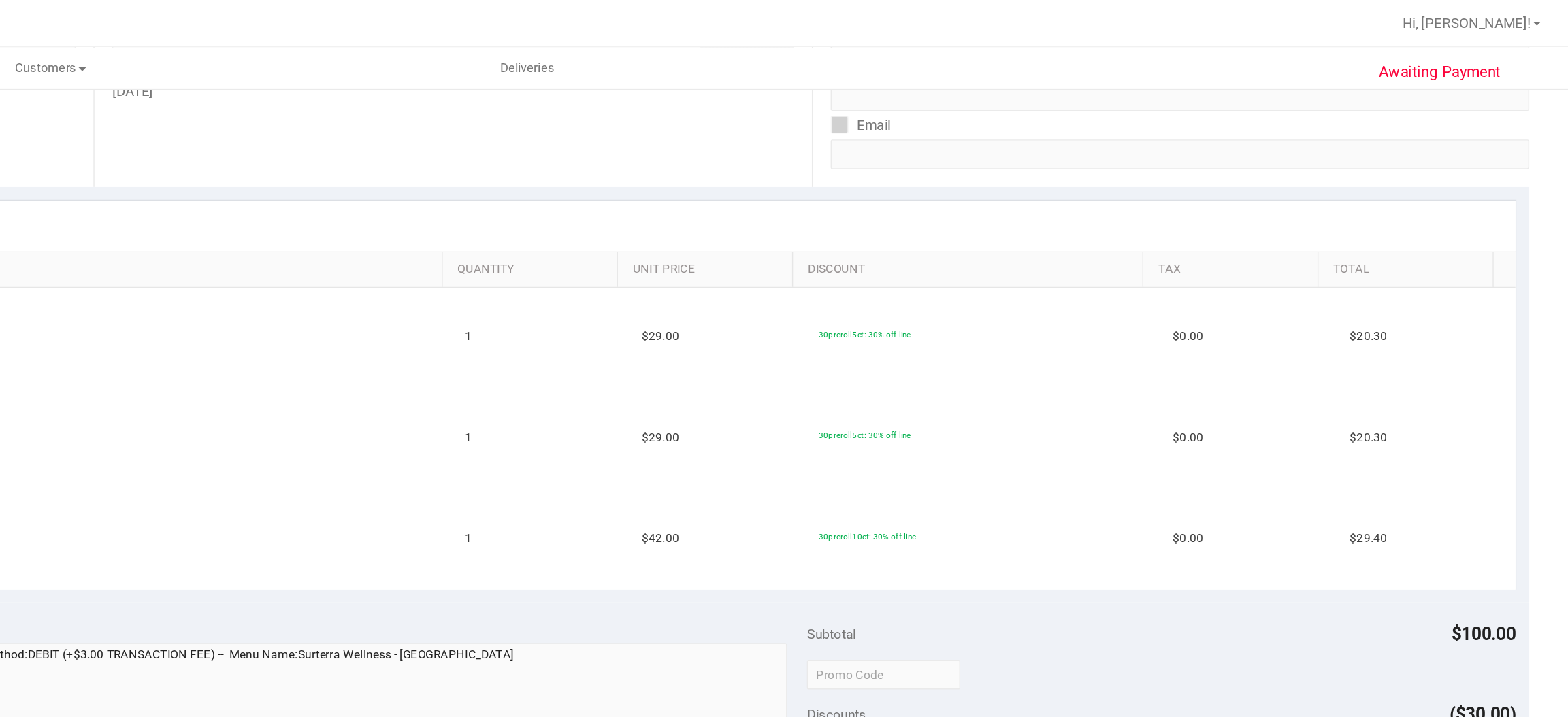
scroll to position [234, 0]
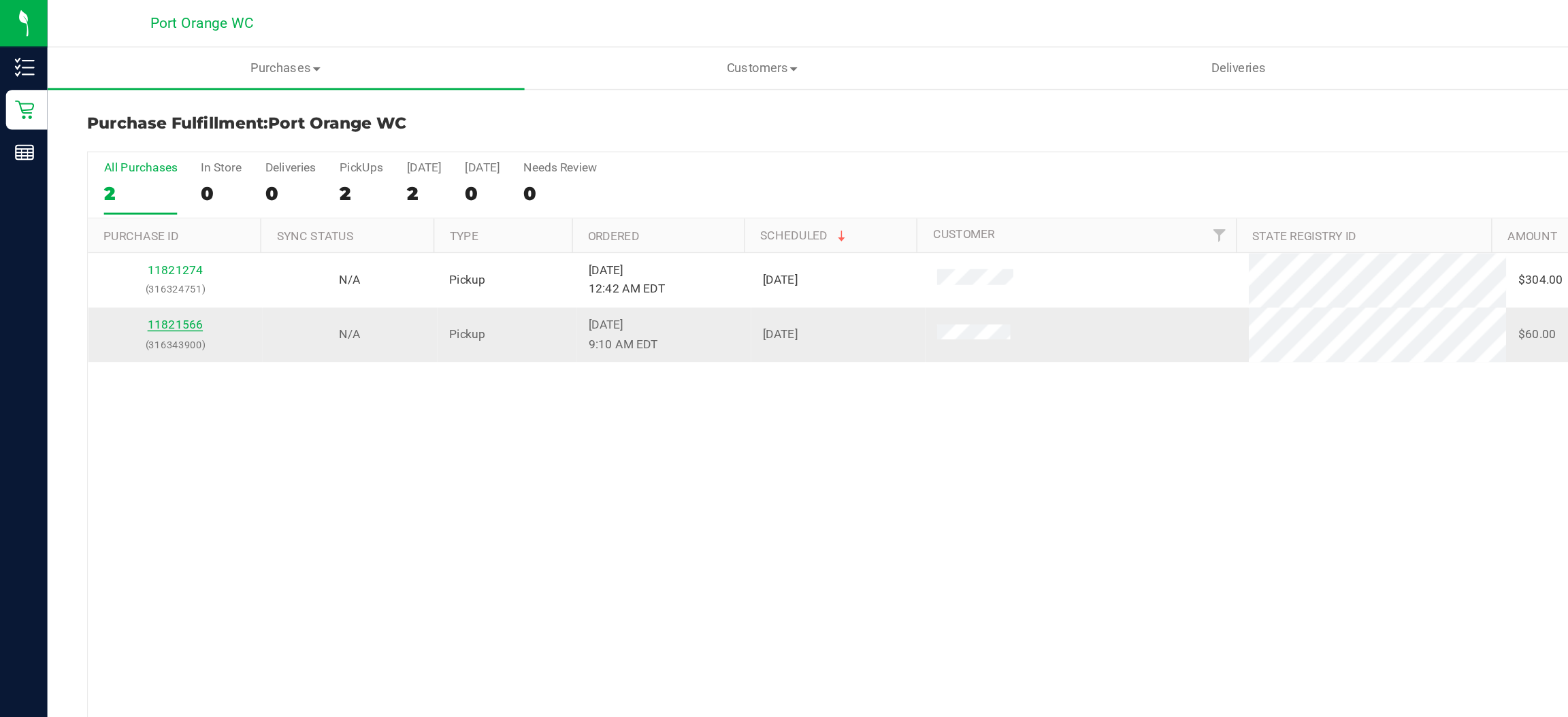
click at [121, 226] on link "11821566" at bounding box center [120, 223] width 38 height 10
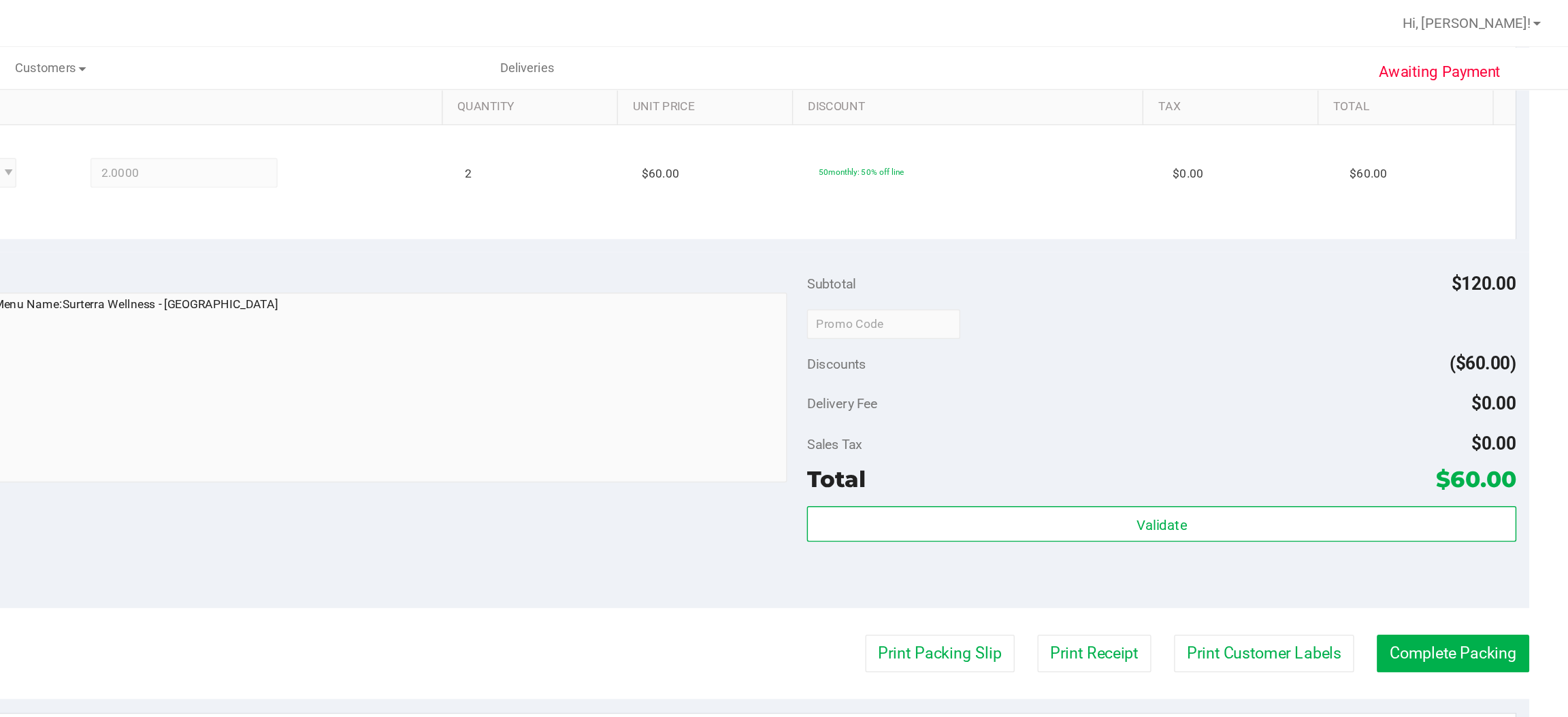
scroll to position [397, 0]
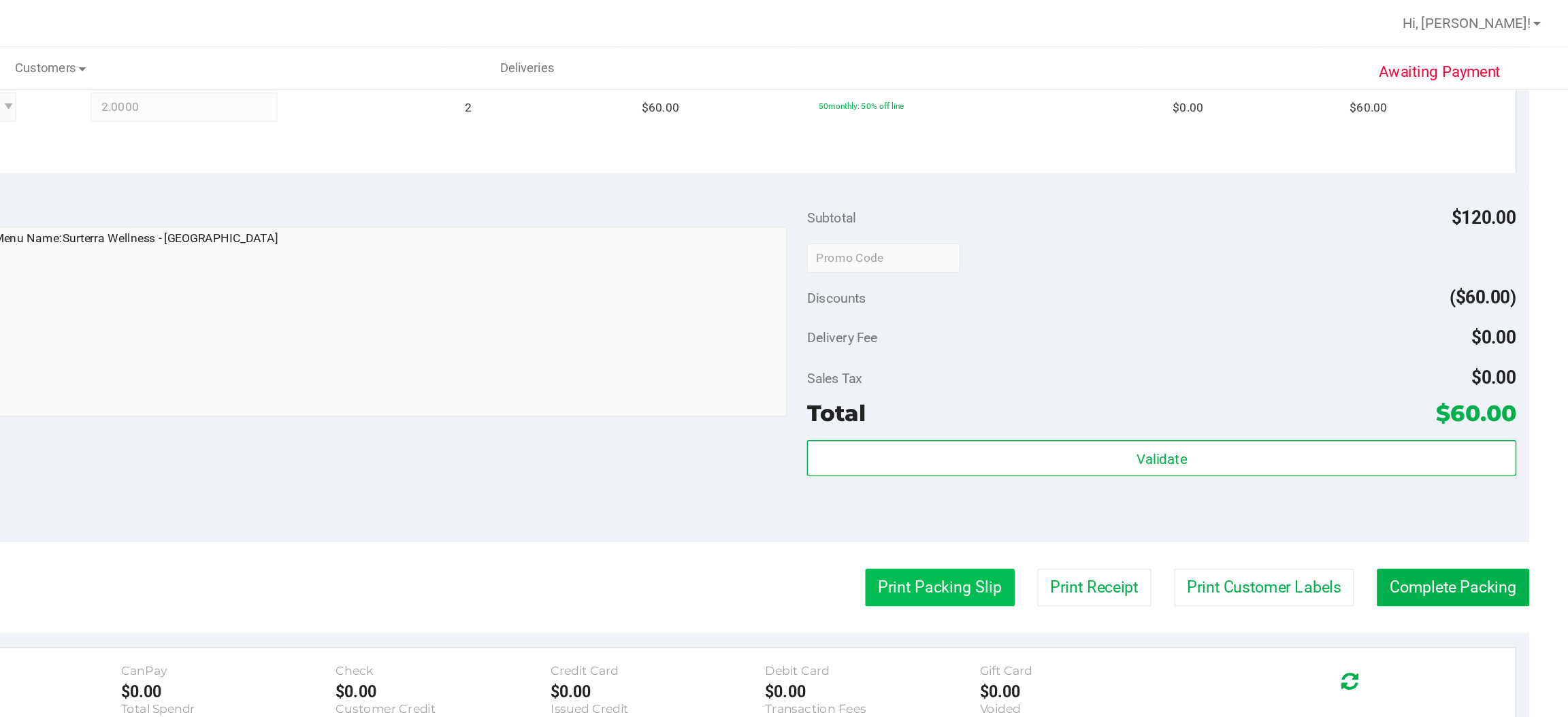
click at [1118, 405] on button "Print Packing Slip" at bounding box center [1136, 404] width 103 height 26
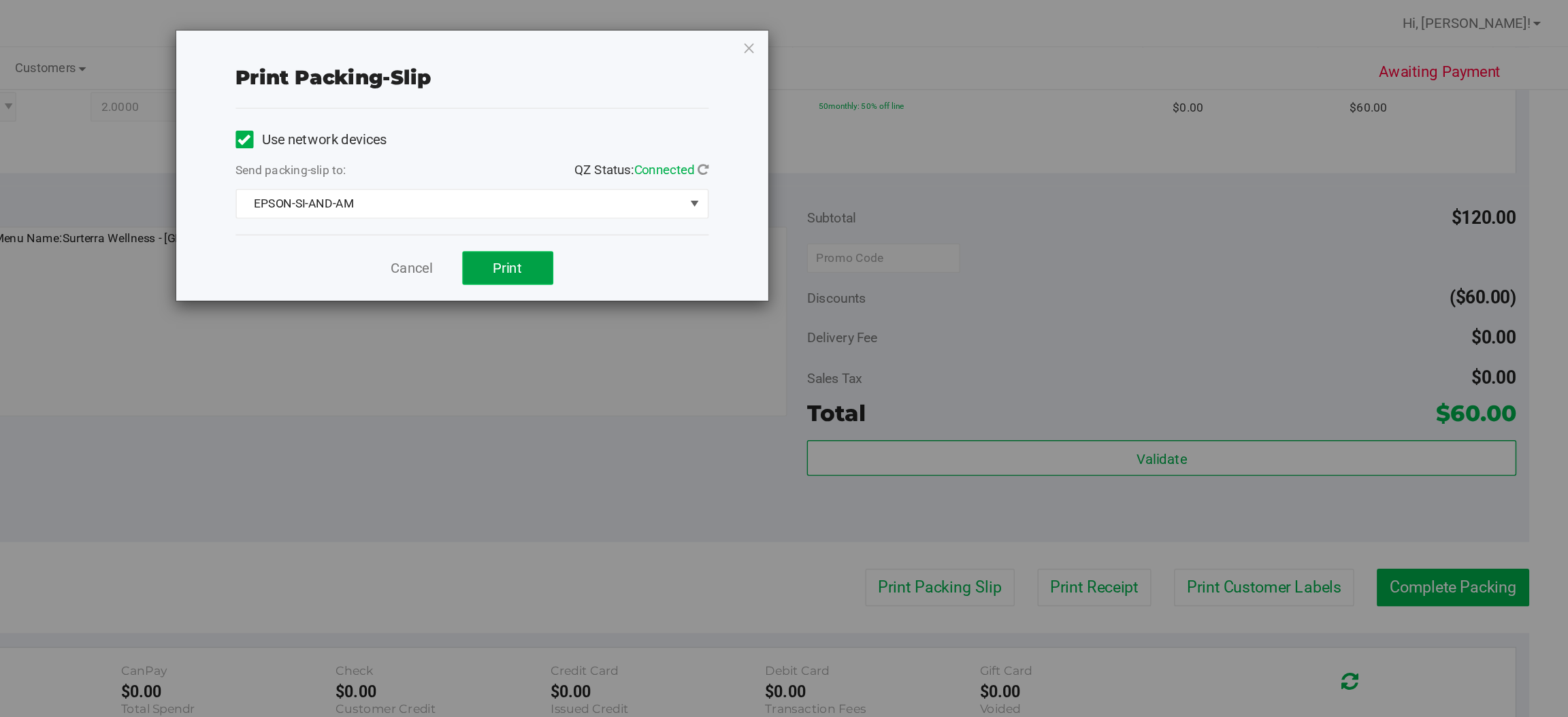
click at [835, 186] on span "Print" at bounding box center [838, 184] width 20 height 11
click at [1003, 31] on icon "button" at bounding box center [1005, 33] width 10 height 17
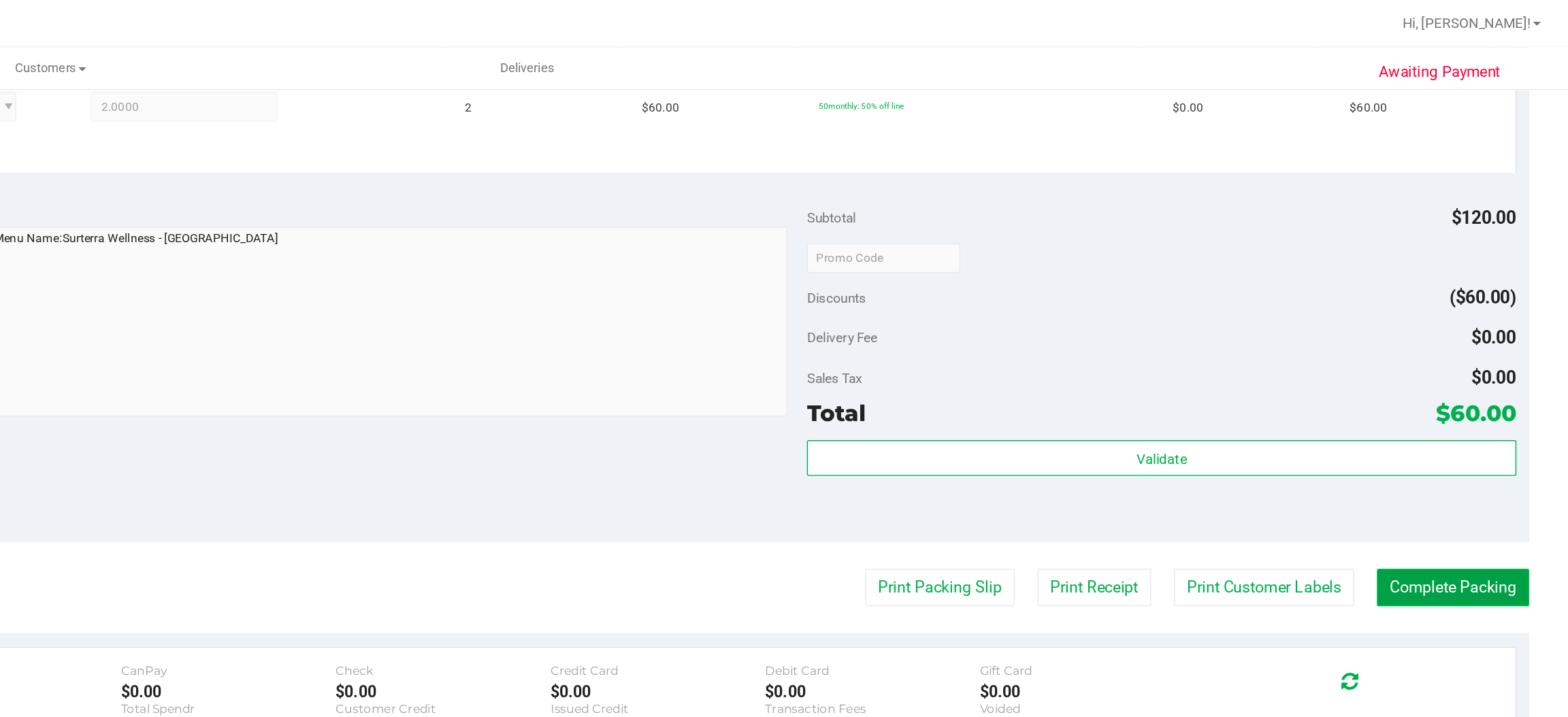
click at [1487, 404] on button "Complete Packing" at bounding box center [1488, 404] width 105 height 26
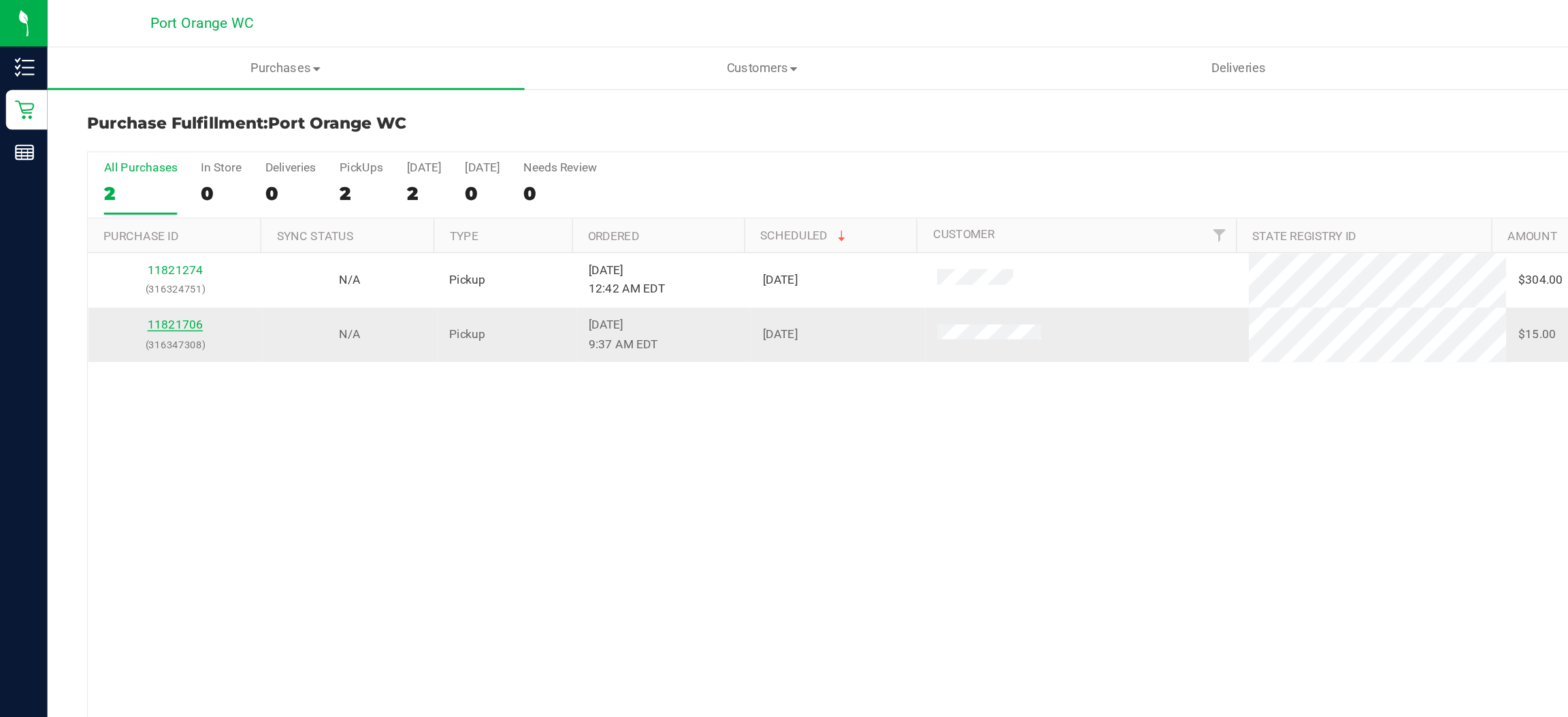
click at [126, 226] on link "11821706" at bounding box center [120, 223] width 38 height 10
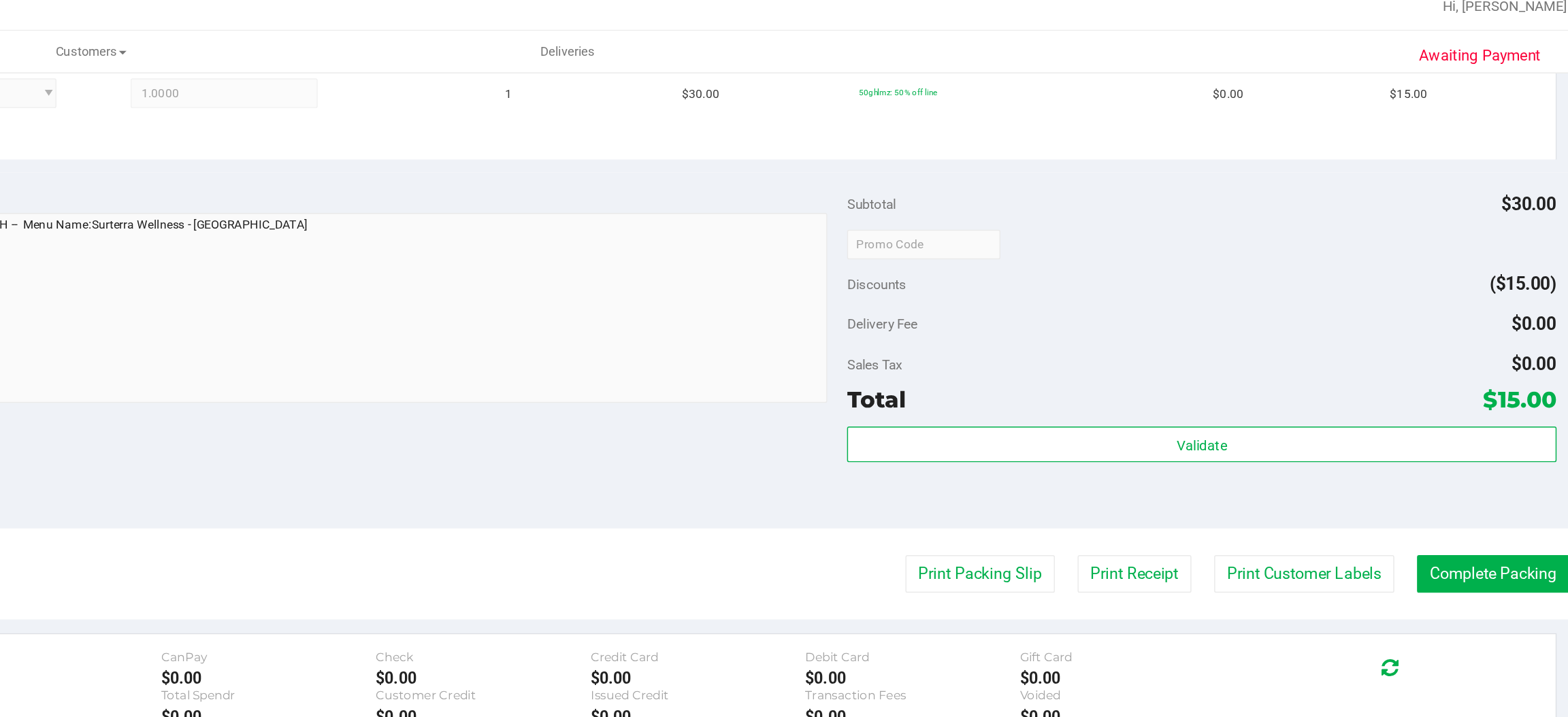
scroll to position [392, 0]
click at [1473, 407] on button "Complete Packing" at bounding box center [1488, 406] width 105 height 26
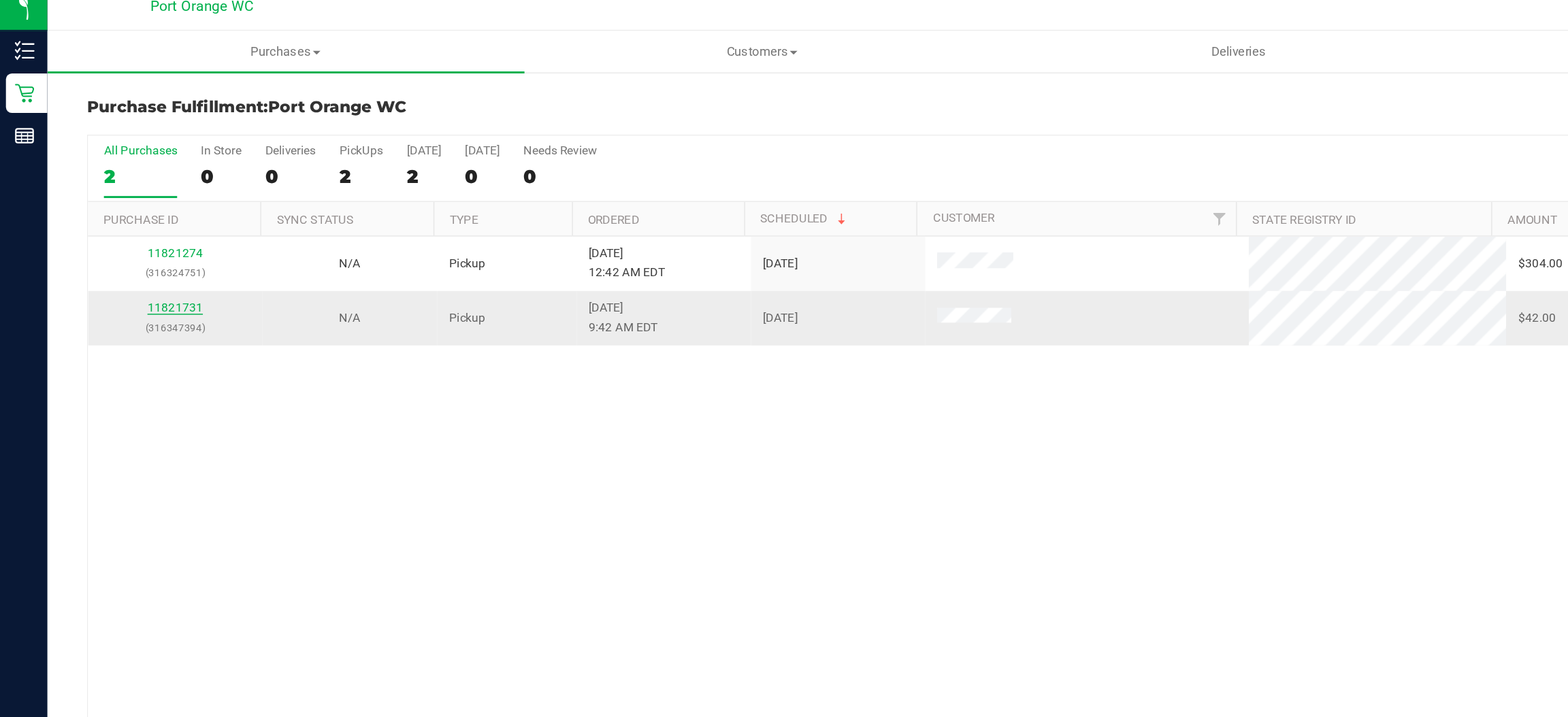
click at [122, 227] on link "11821731" at bounding box center [120, 223] width 38 height 10
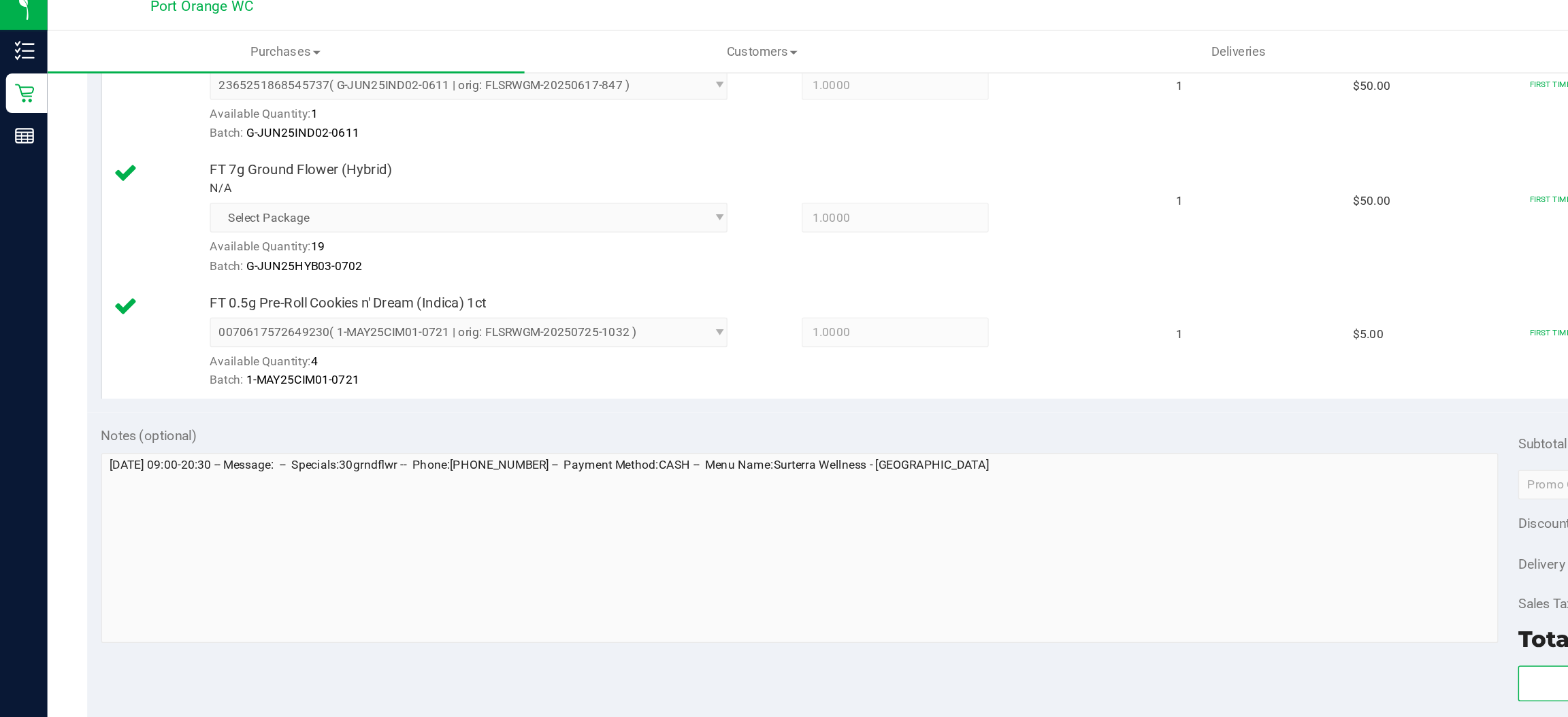
scroll to position [403, 0]
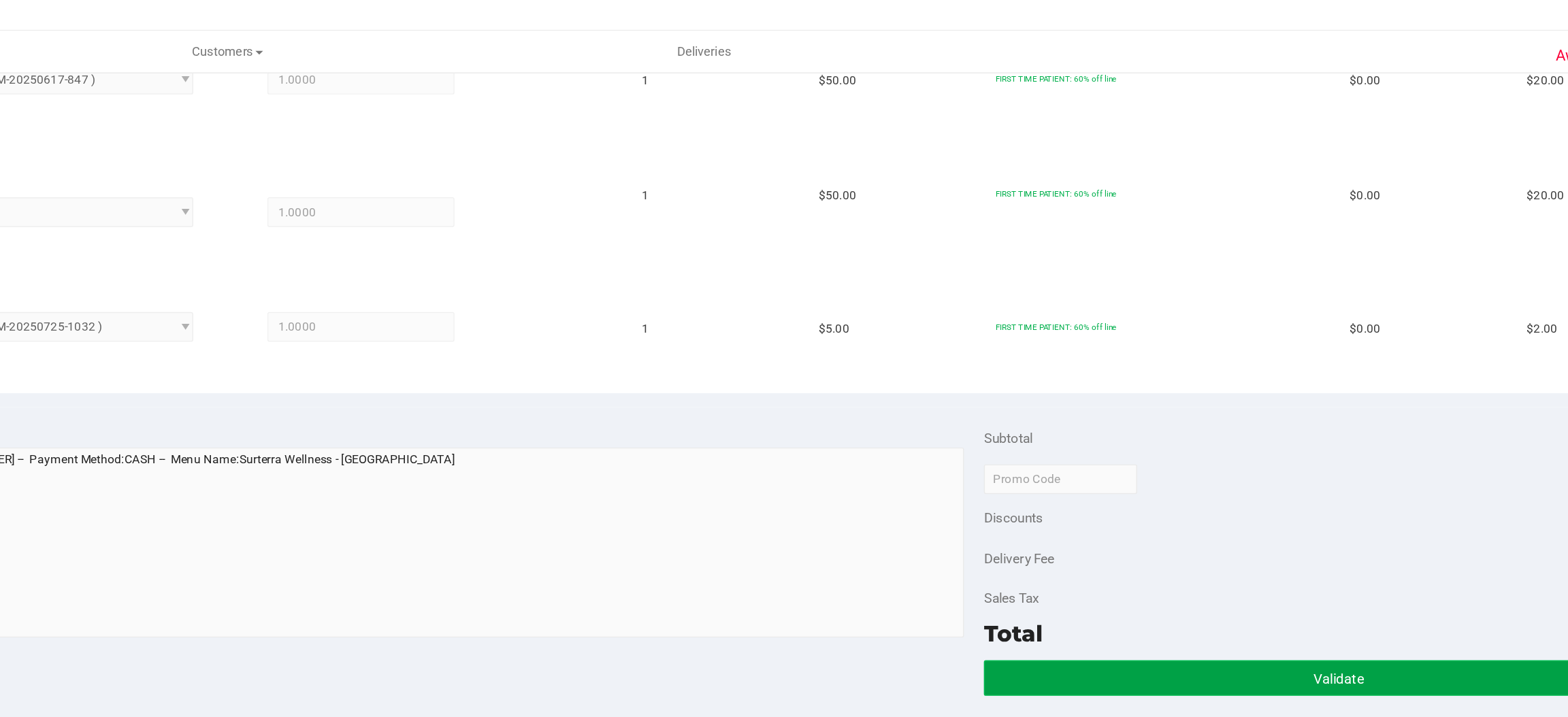
click at [1216, 472] on button "Validate" at bounding box center [1288, 477] width 487 height 24
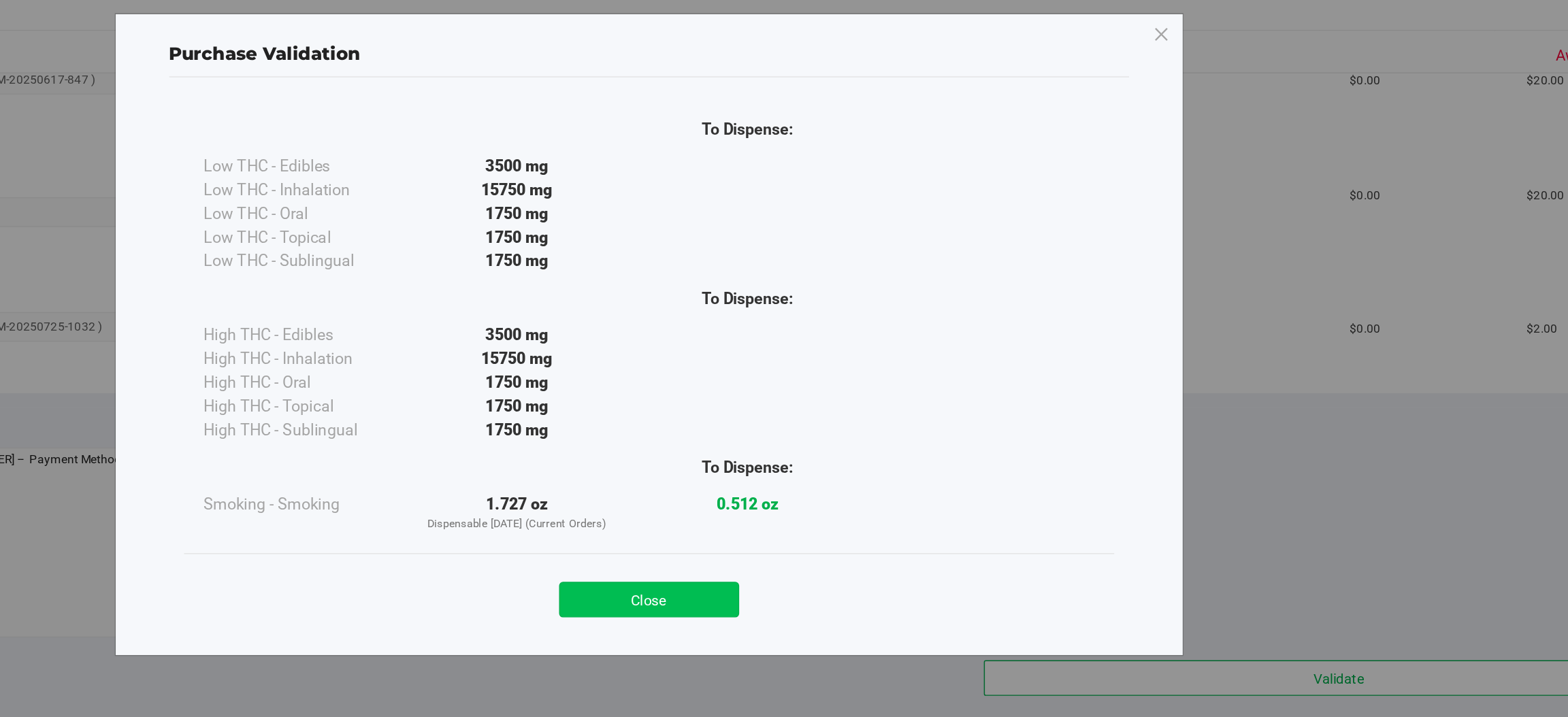
click at [828, 417] on button "Close" at bounding box center [814, 423] width 124 height 24
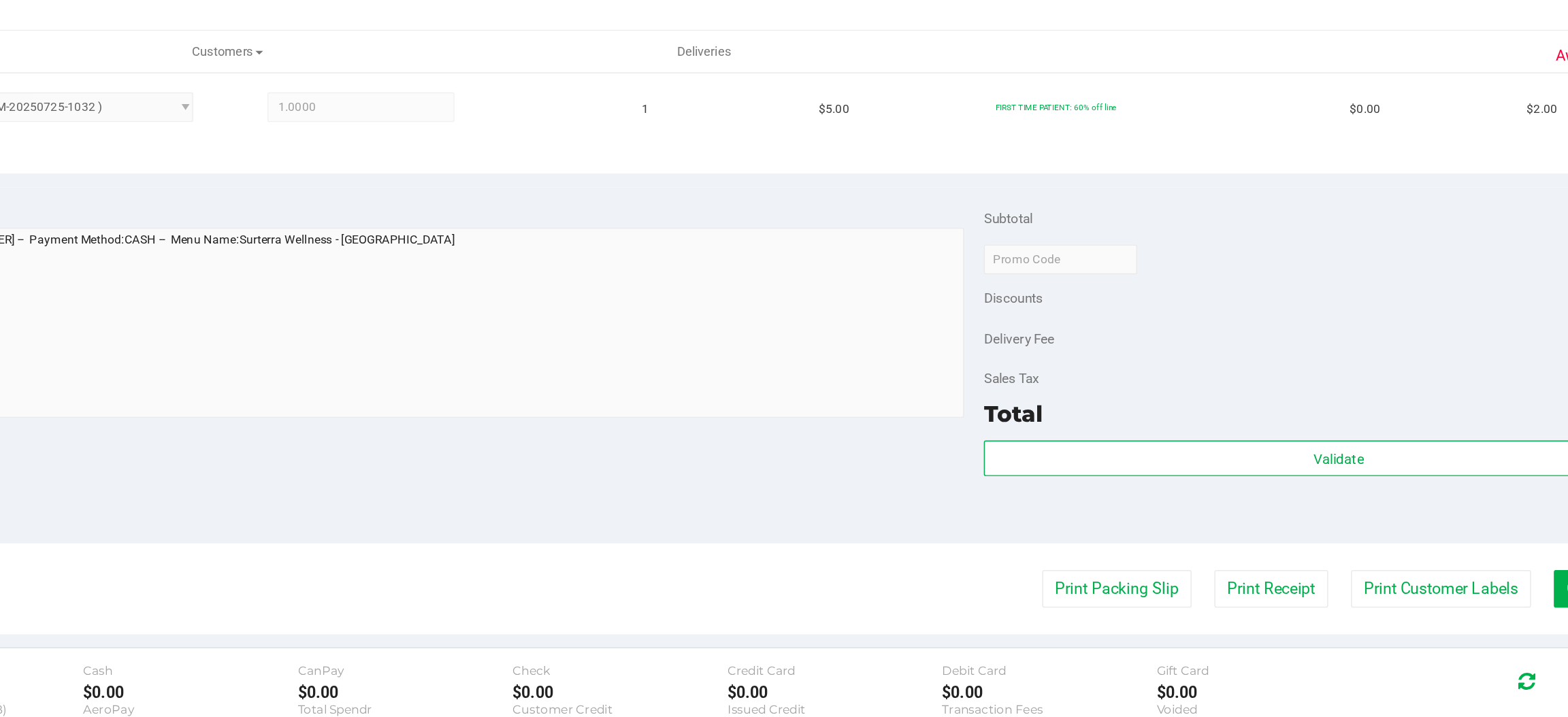
scroll to position [569, 0]
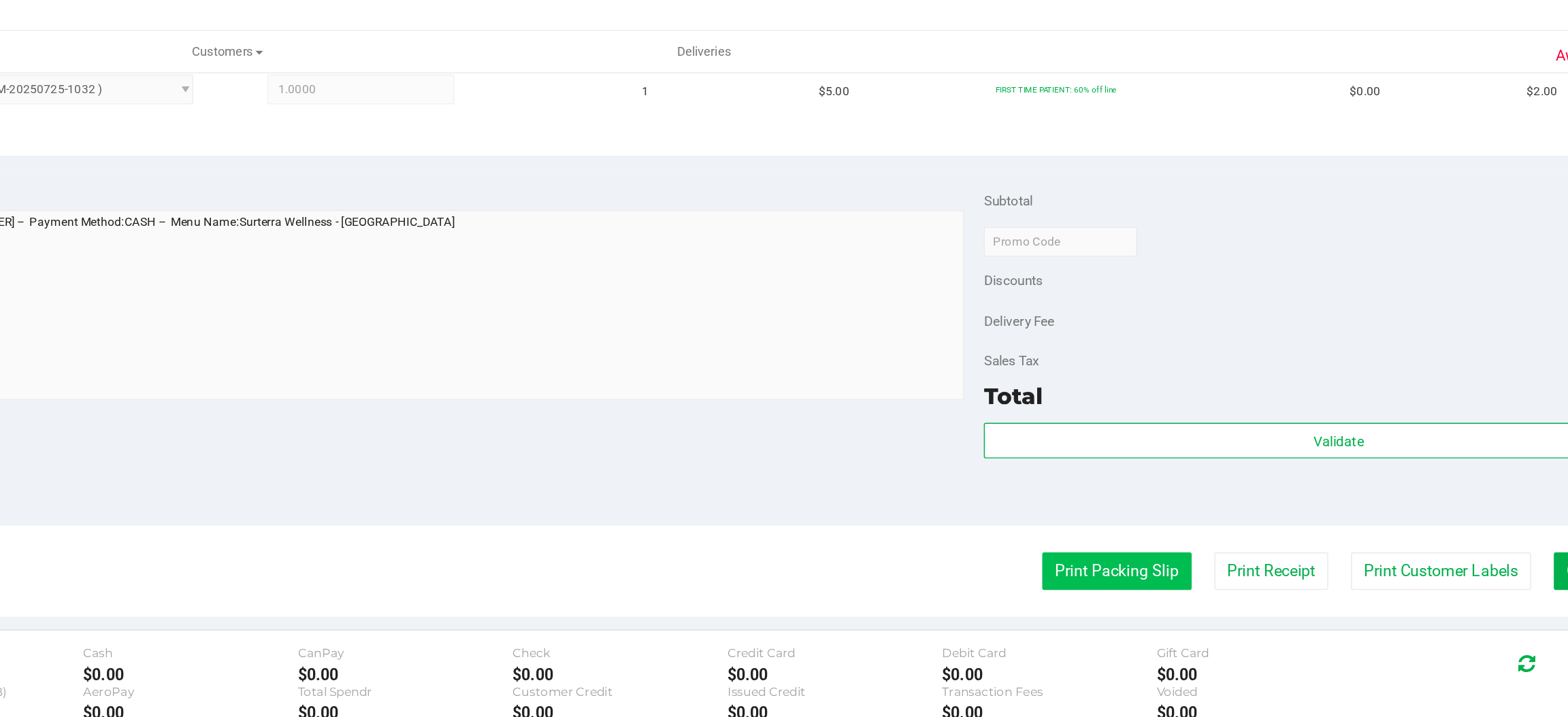
click at [1107, 409] on button "Print Packing Slip" at bounding box center [1136, 404] width 103 height 26
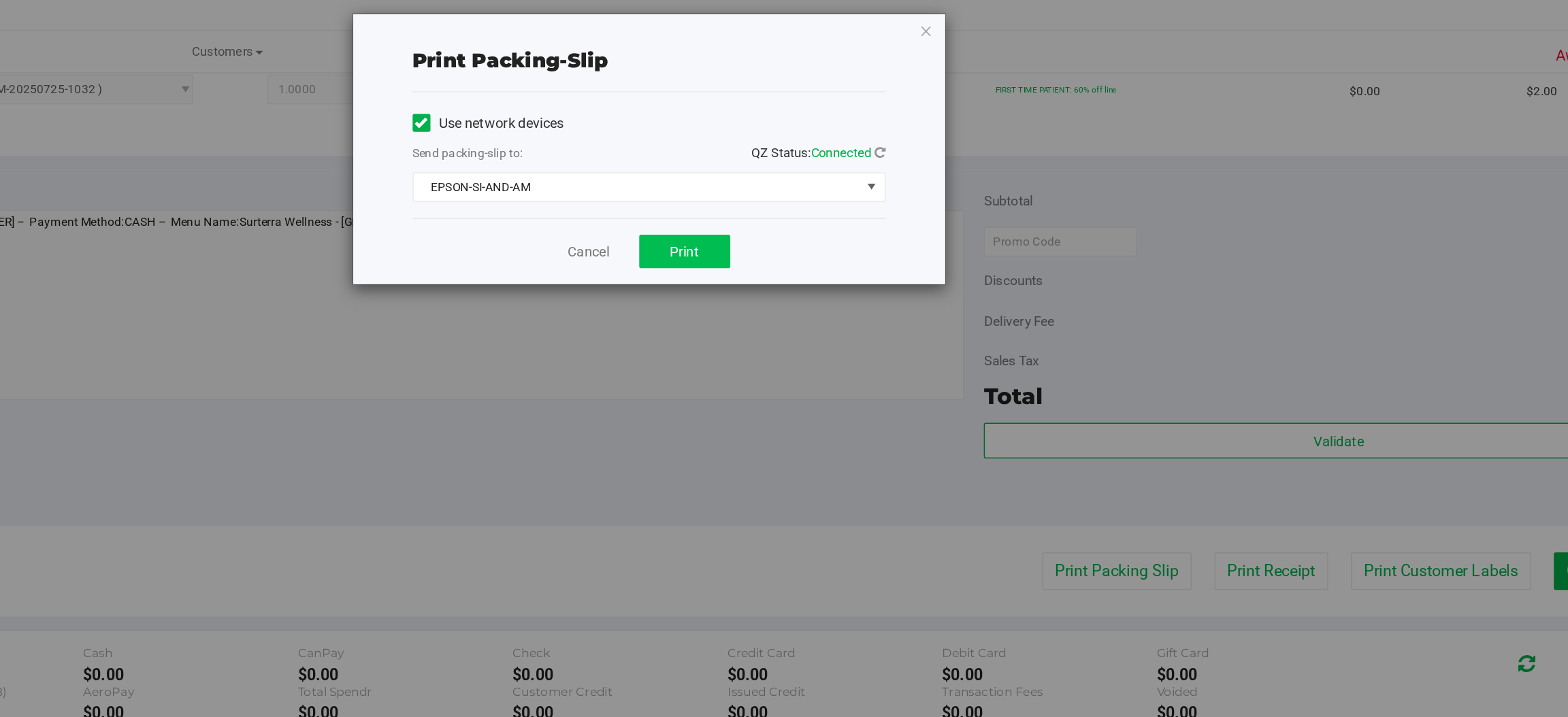
click at [838, 186] on span "Print" at bounding box center [838, 184] width 20 height 11
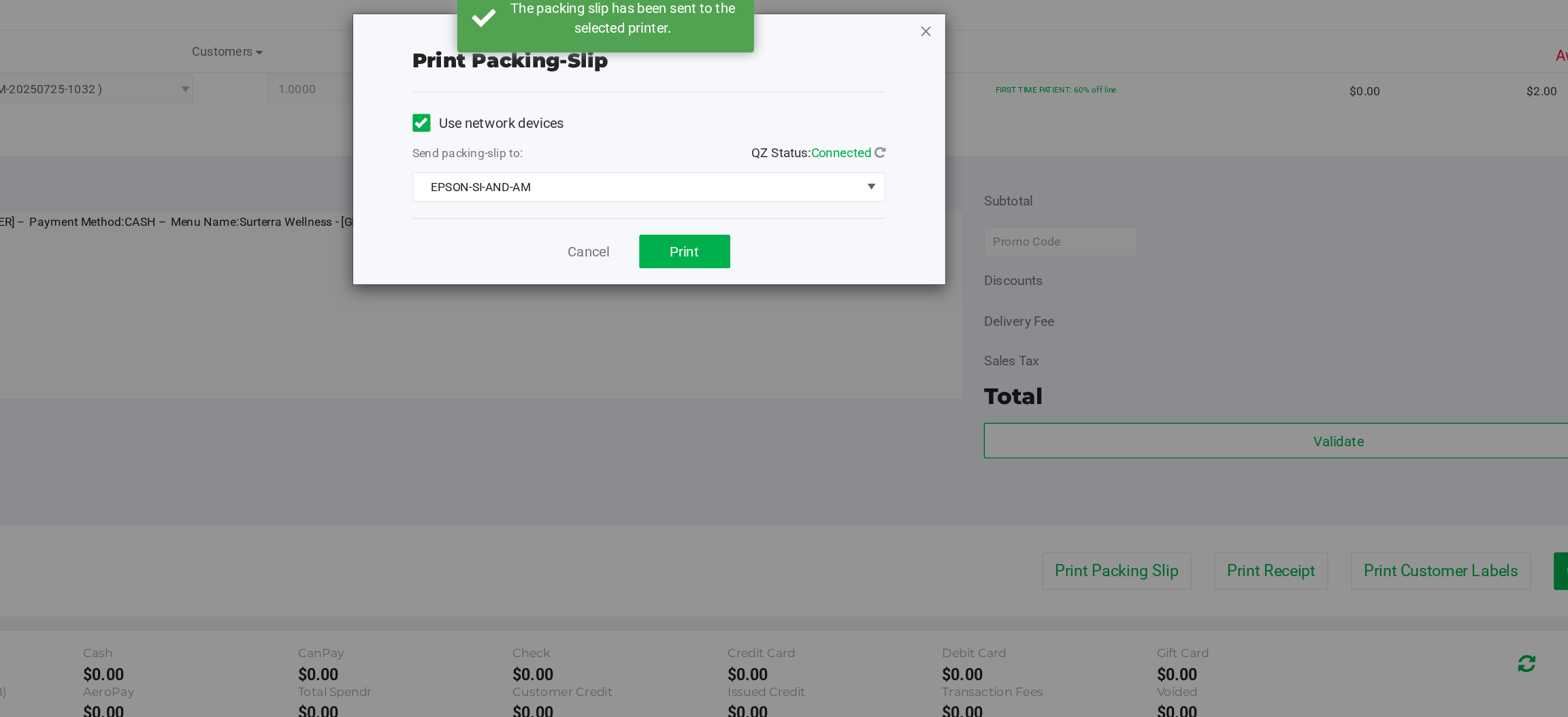
click at [1004, 31] on icon "button" at bounding box center [1005, 33] width 10 height 17
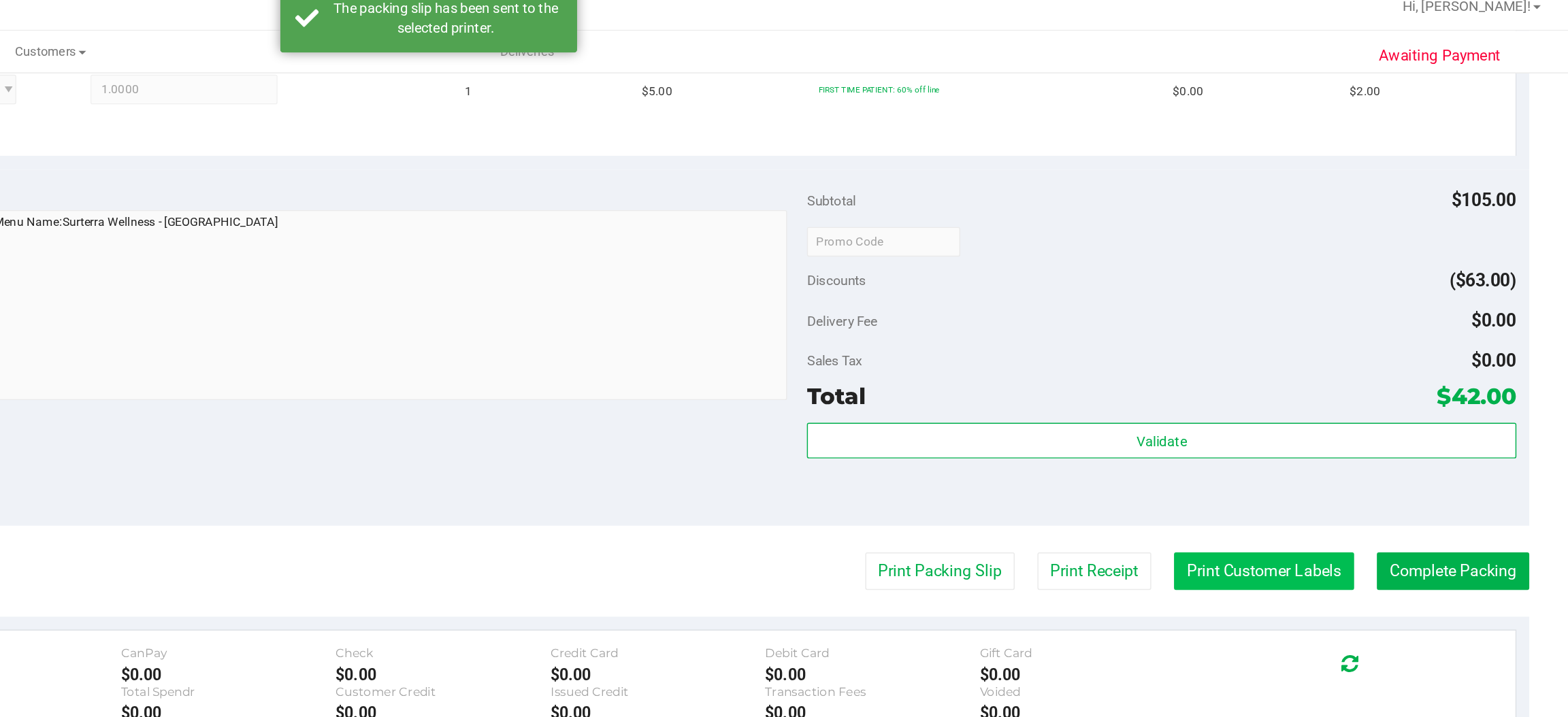
click at [1335, 405] on button "Print Customer Labels" at bounding box center [1358, 404] width 124 height 26
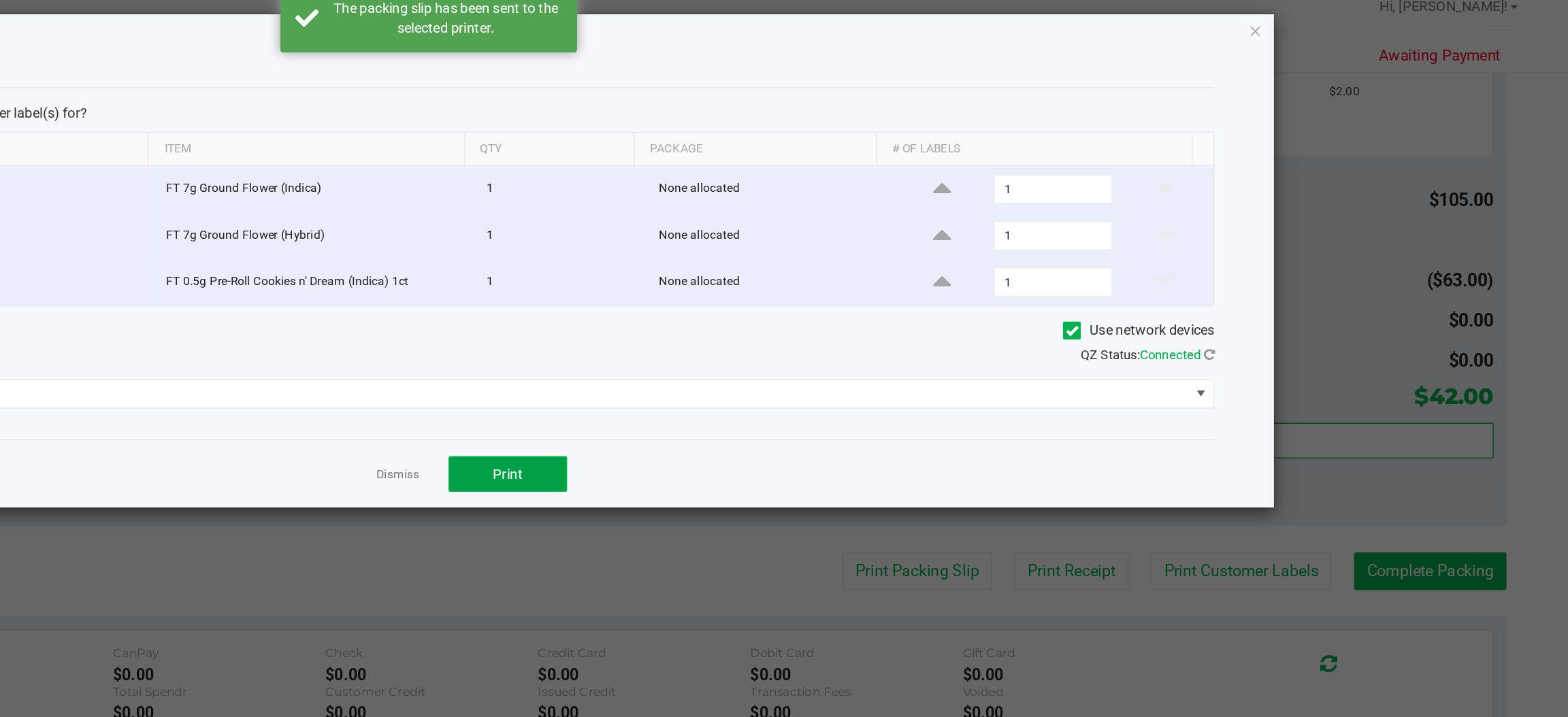
click at [844, 340] on span "Print" at bounding box center [838, 338] width 20 height 11
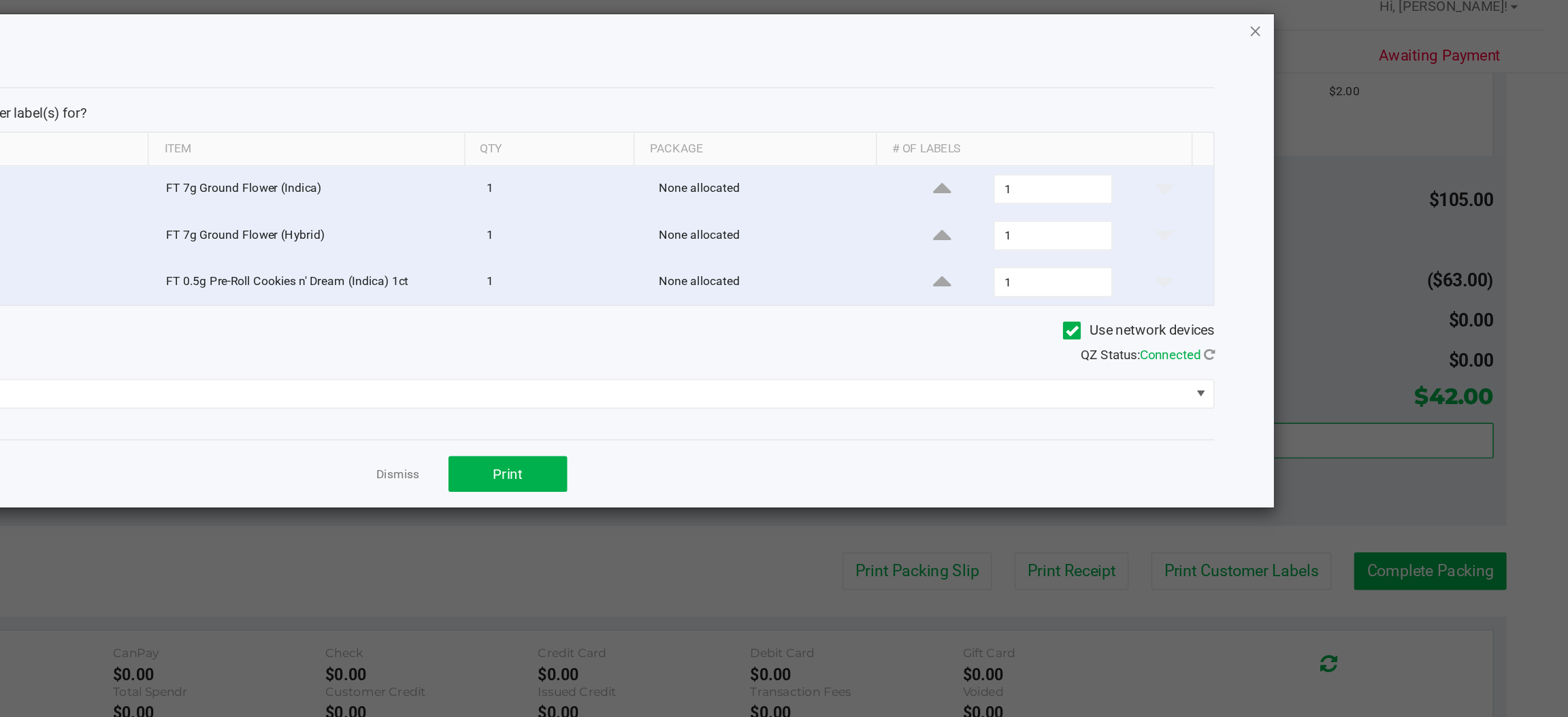
click at [1351, 37] on icon "button" at bounding box center [1353, 33] width 10 height 17
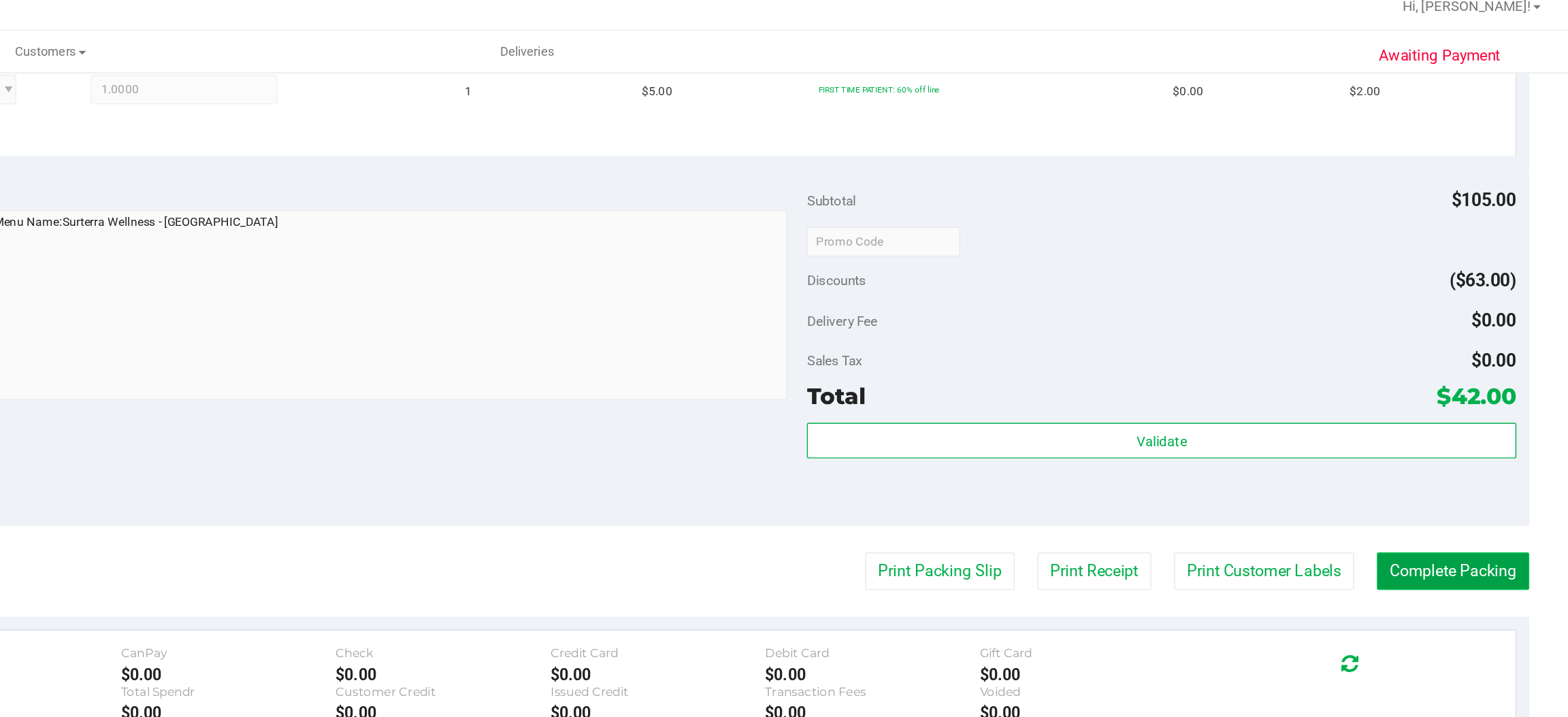
click at [1477, 406] on button "Complete Packing" at bounding box center [1488, 404] width 105 height 26
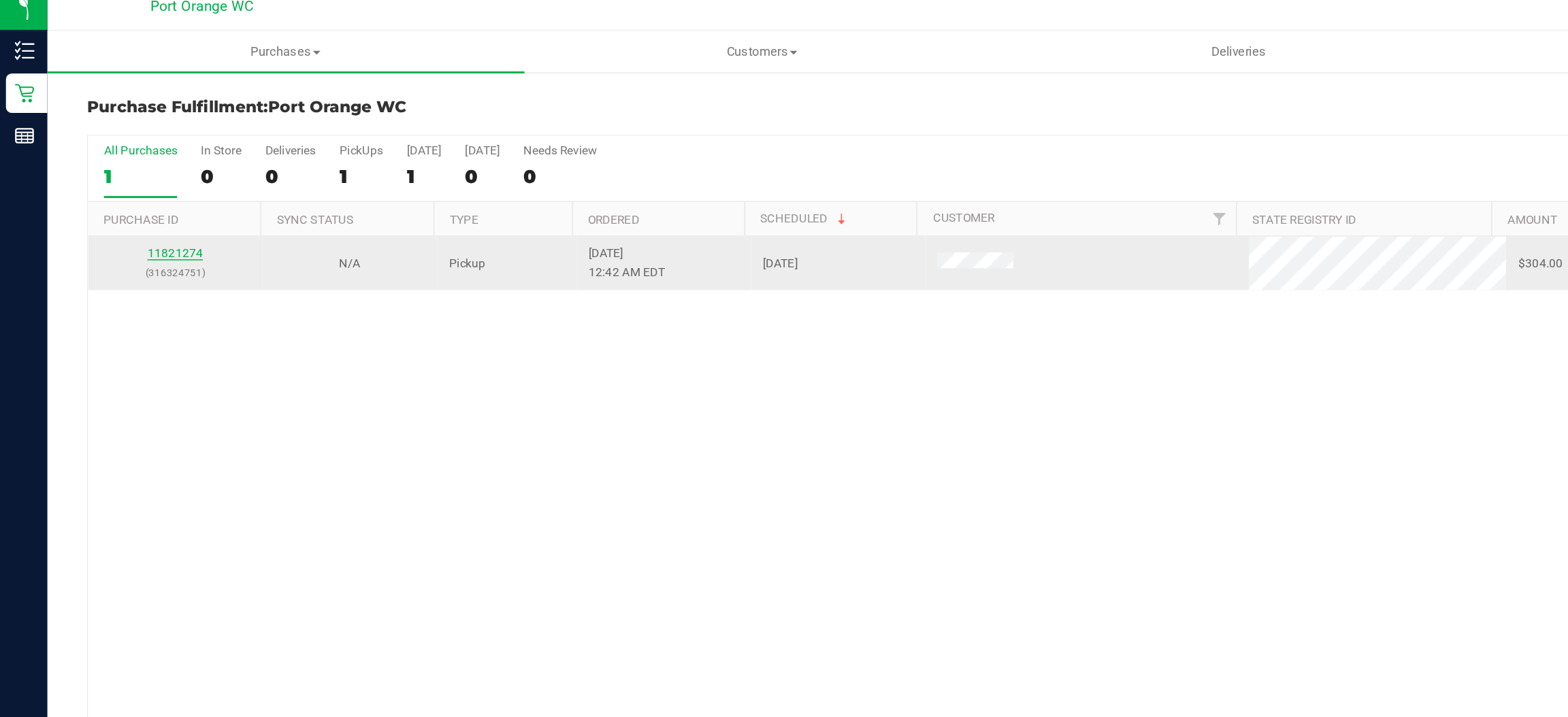
click at [122, 186] on link "11821274" at bounding box center [120, 186] width 38 height 10
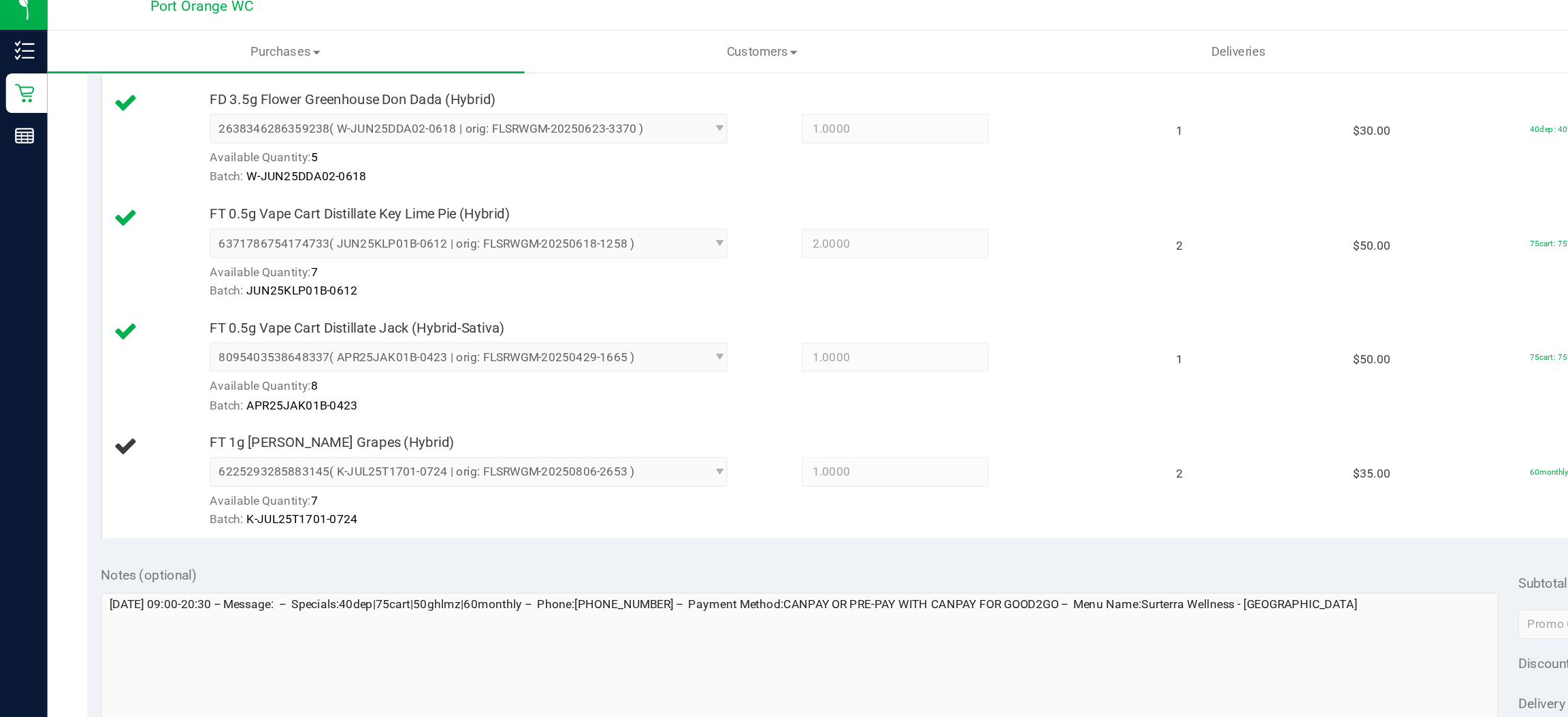
scroll to position [1159, 0]
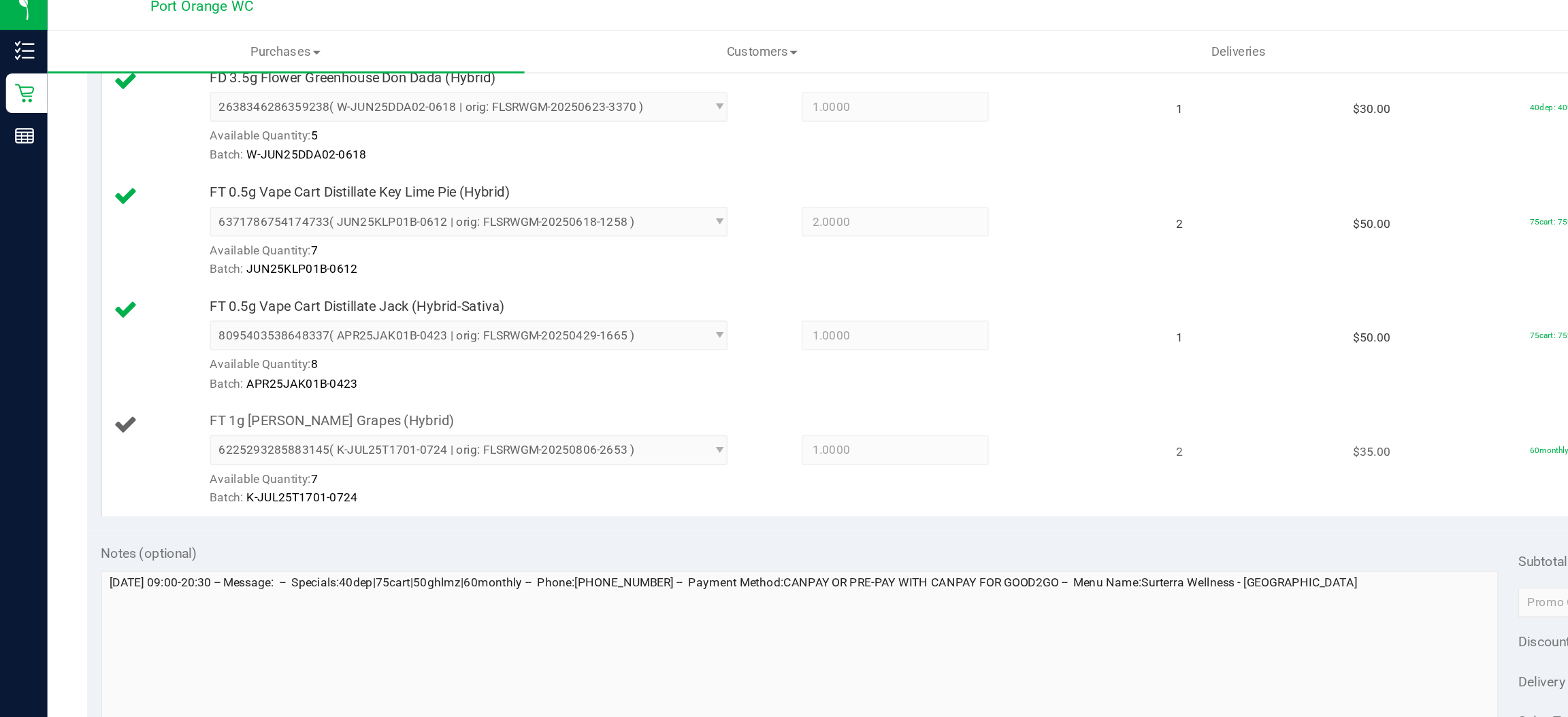
click at [488, 326] on span "6225293285883145 ( K-JUL25T1701-0724 | orig: FLSRWGM-20250806-2653 ) 6225293285…" at bounding box center [322, 320] width 356 height 20
click at [484, 325] on span "6225293285883145 ( K-JUL25T1701-0724 | orig: FLSRWGM-20250806-2653 ) 6225293285…" at bounding box center [322, 320] width 356 height 20
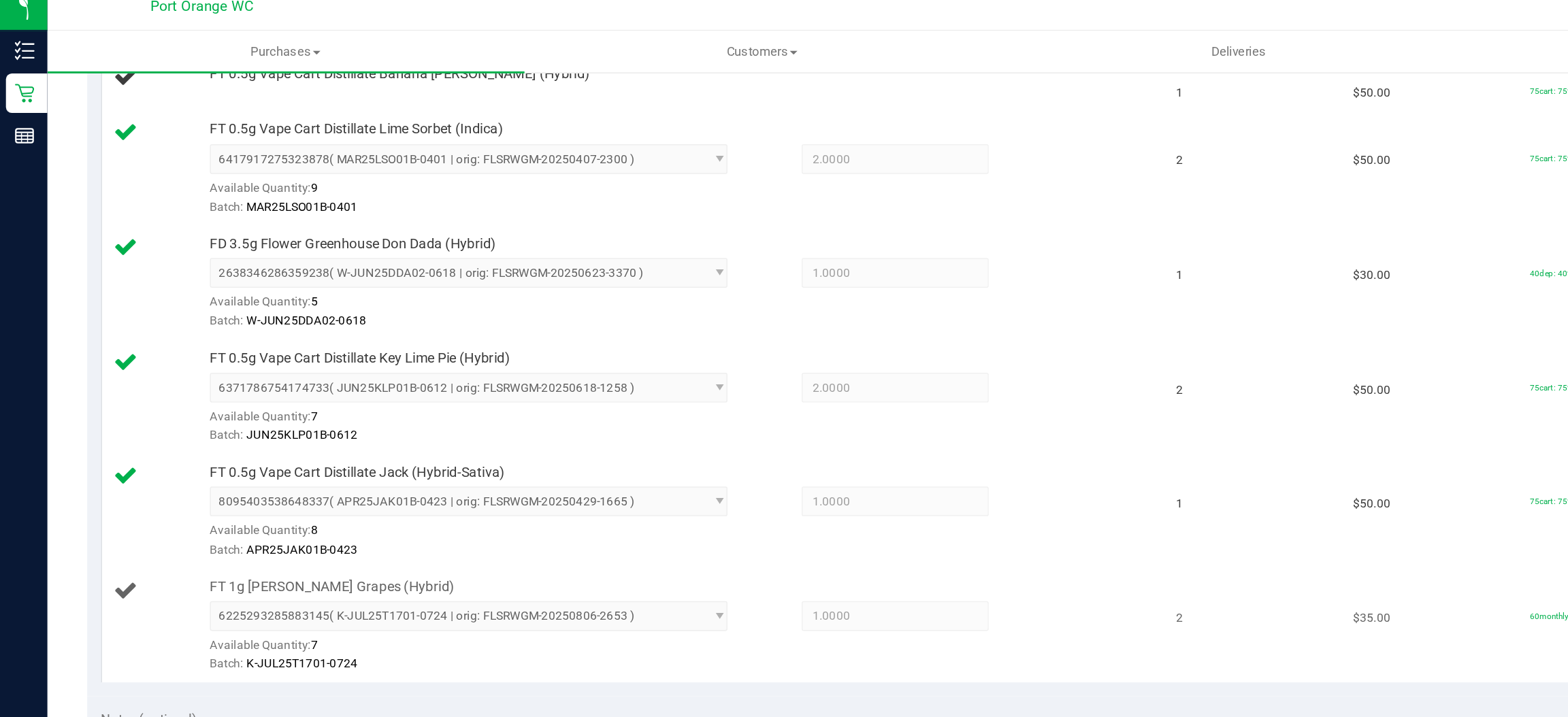
scroll to position [1052, 0]
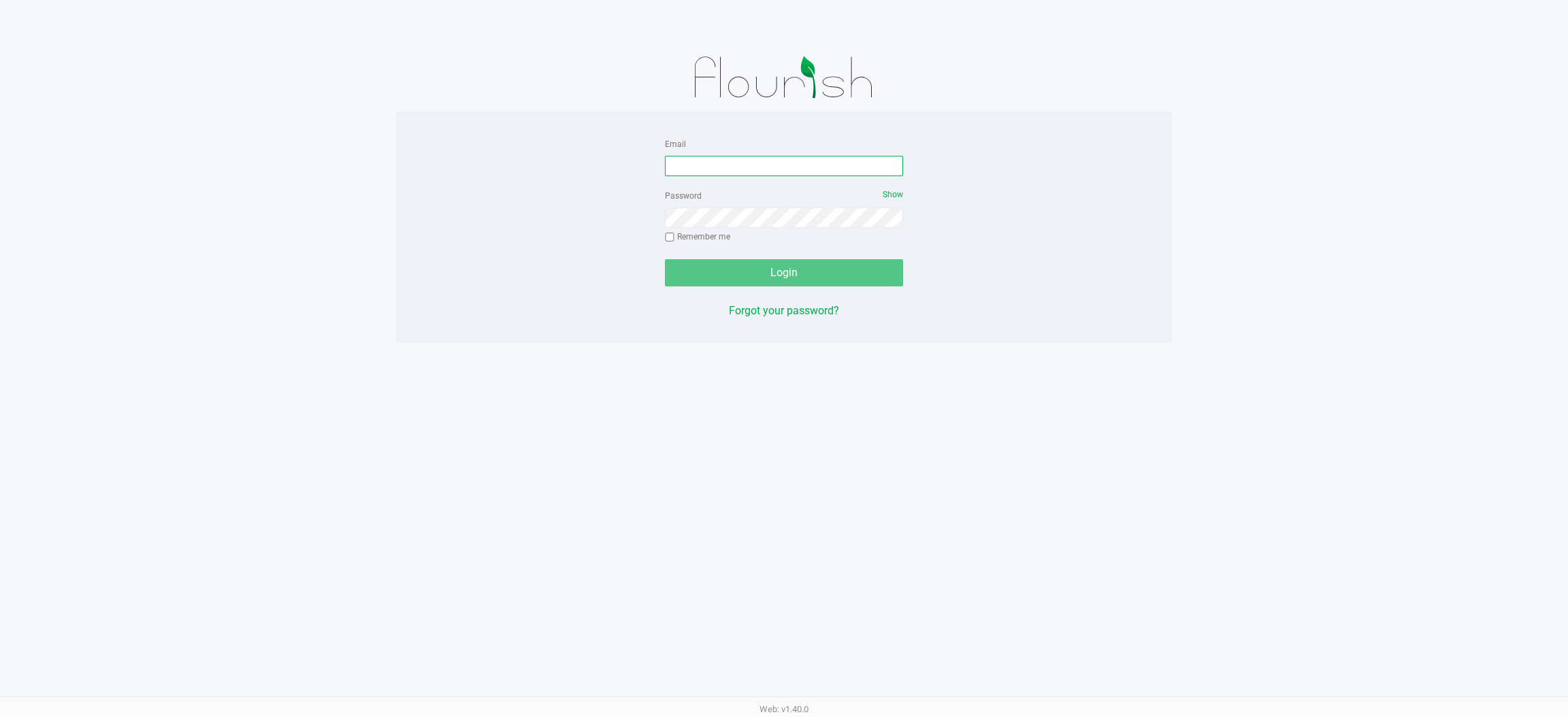
click at [758, 162] on input "Email" at bounding box center [783, 166] width 238 height 20
type input "maobrien@liveparallel.com"
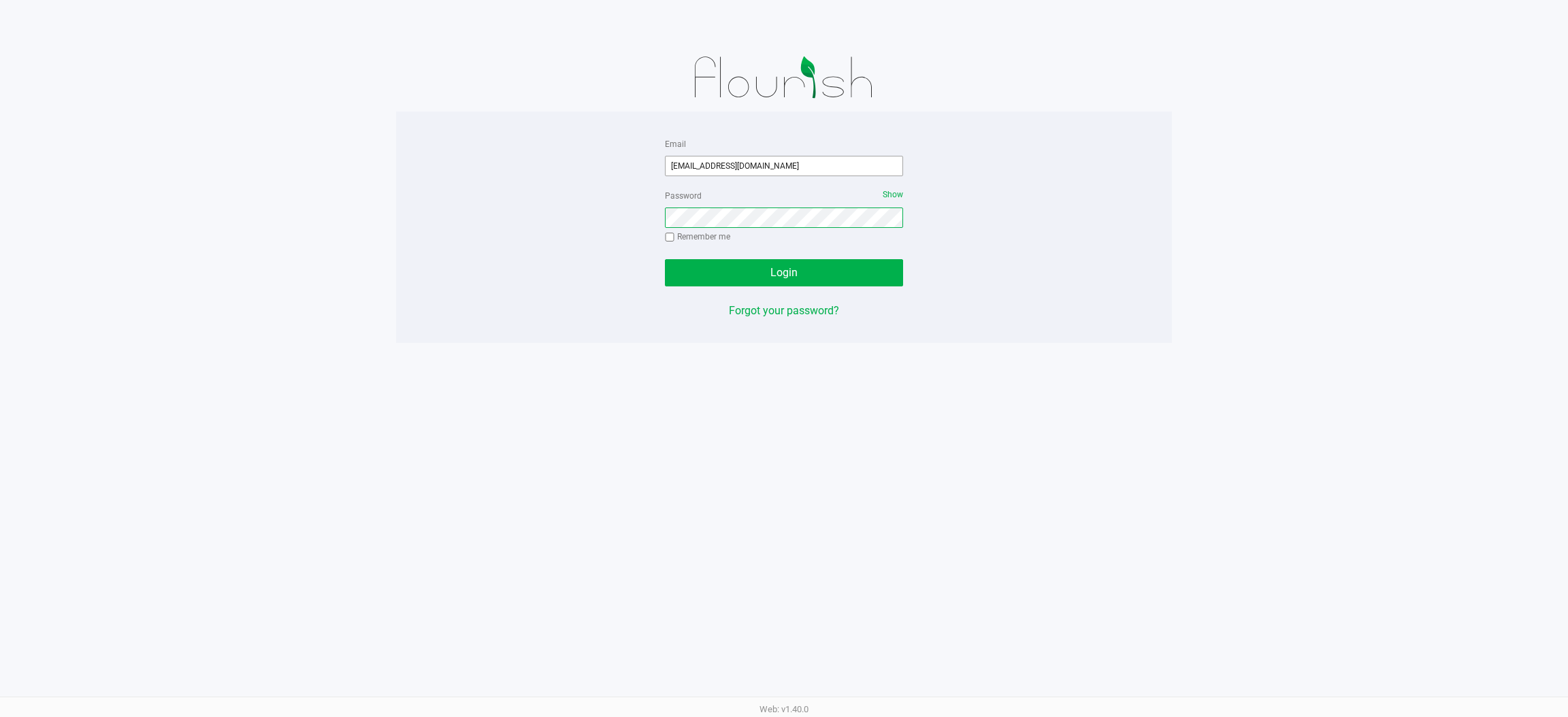
click at [665, 259] on button "Login" at bounding box center [783, 273] width 238 height 27
